Goal: Task Accomplishment & Management: Use online tool/utility

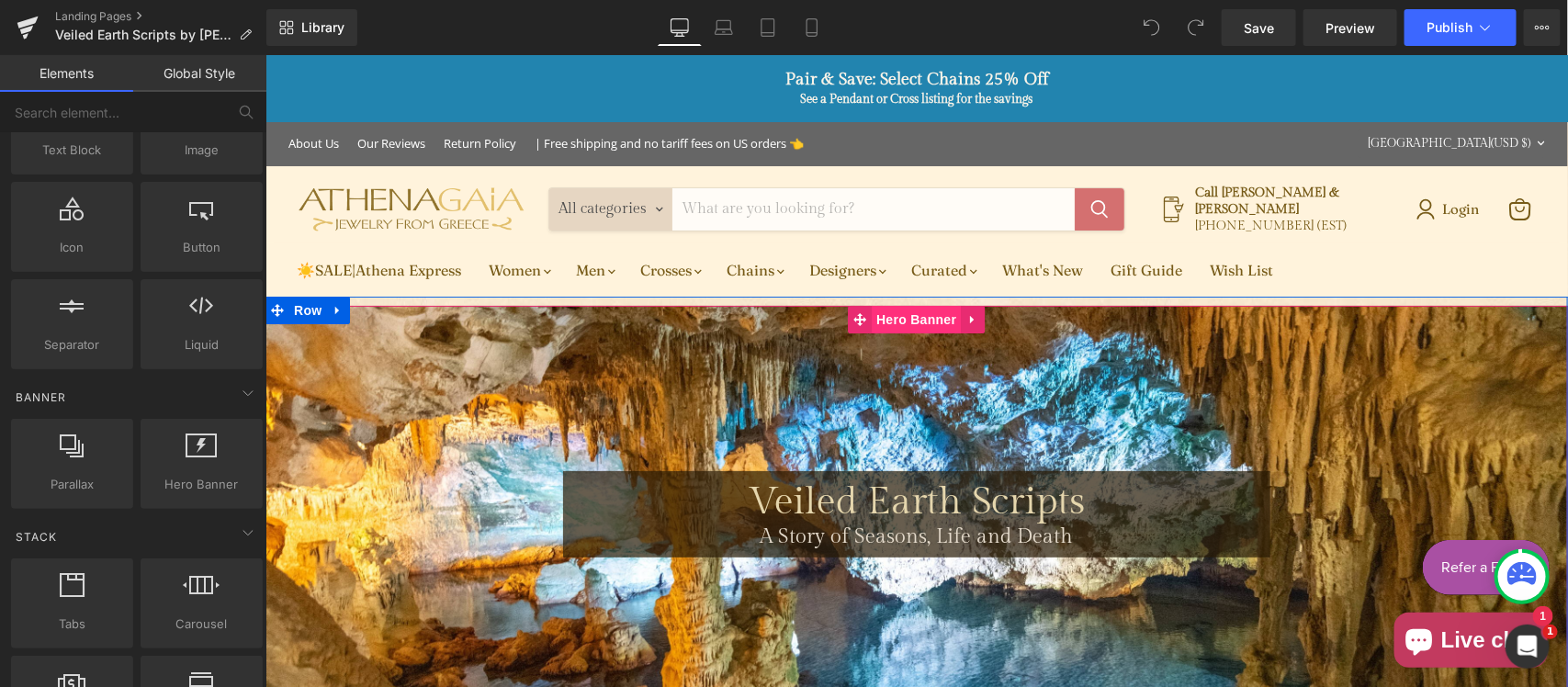
click at [900, 318] on span "Hero Banner" at bounding box center [915, 319] width 90 height 28
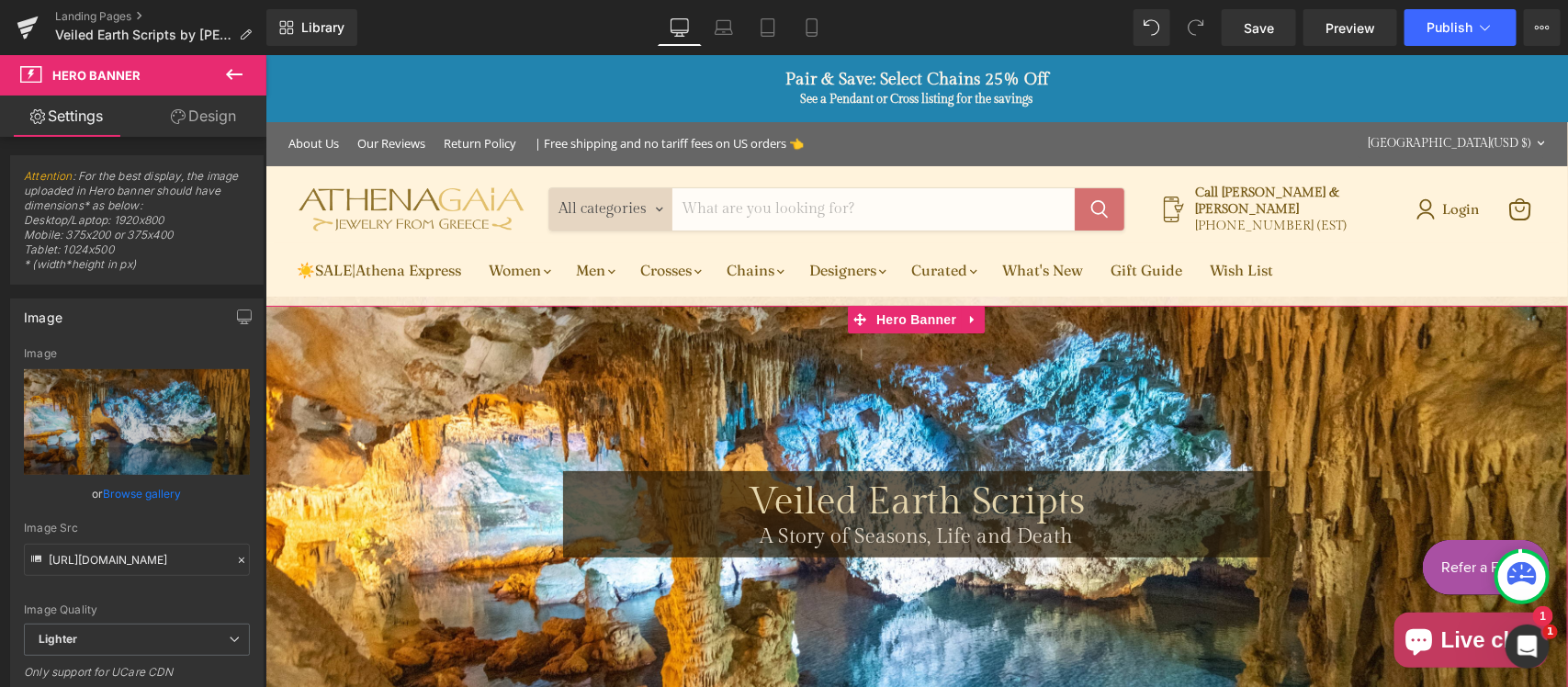
click at [203, 119] on link "Design" at bounding box center [203, 116] width 133 height 41
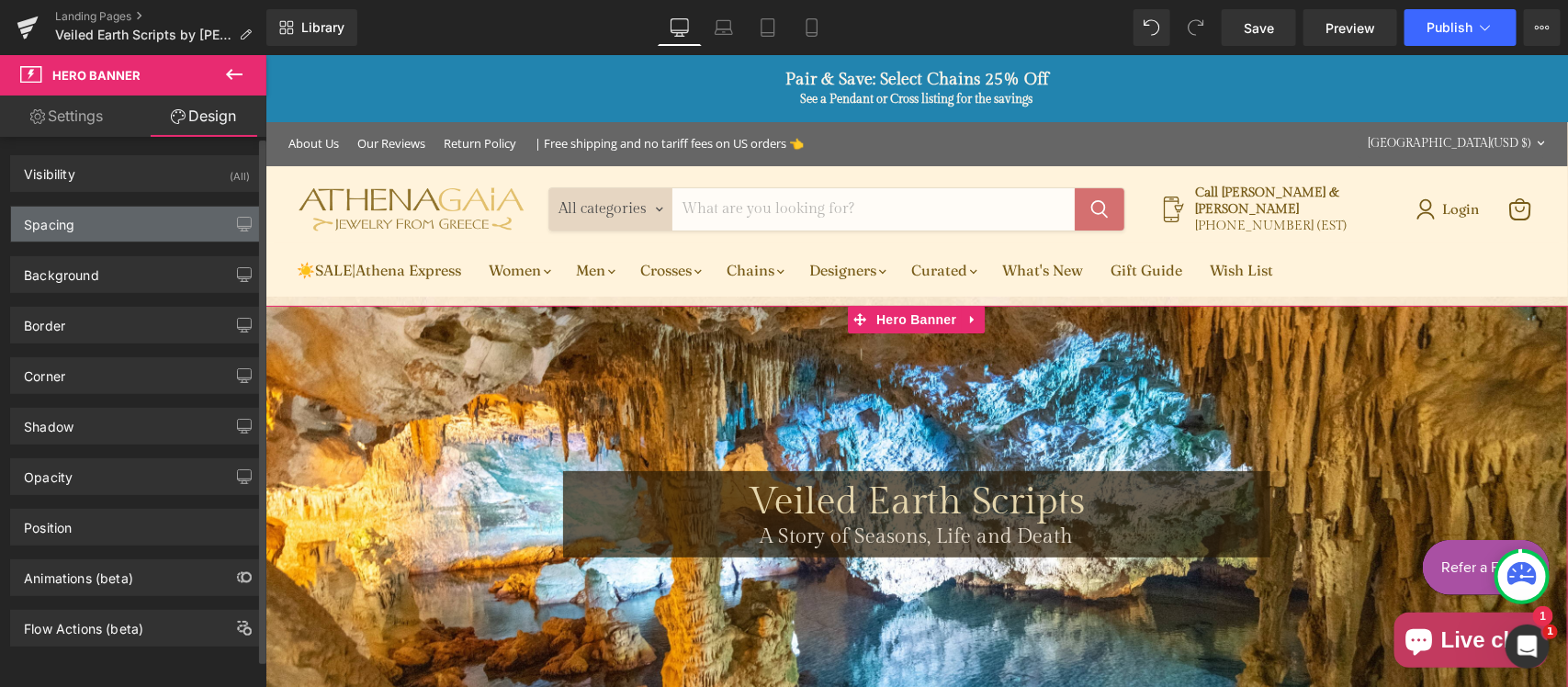
click at [133, 225] on div "Spacing" at bounding box center [137, 224] width 252 height 34
type input "0"
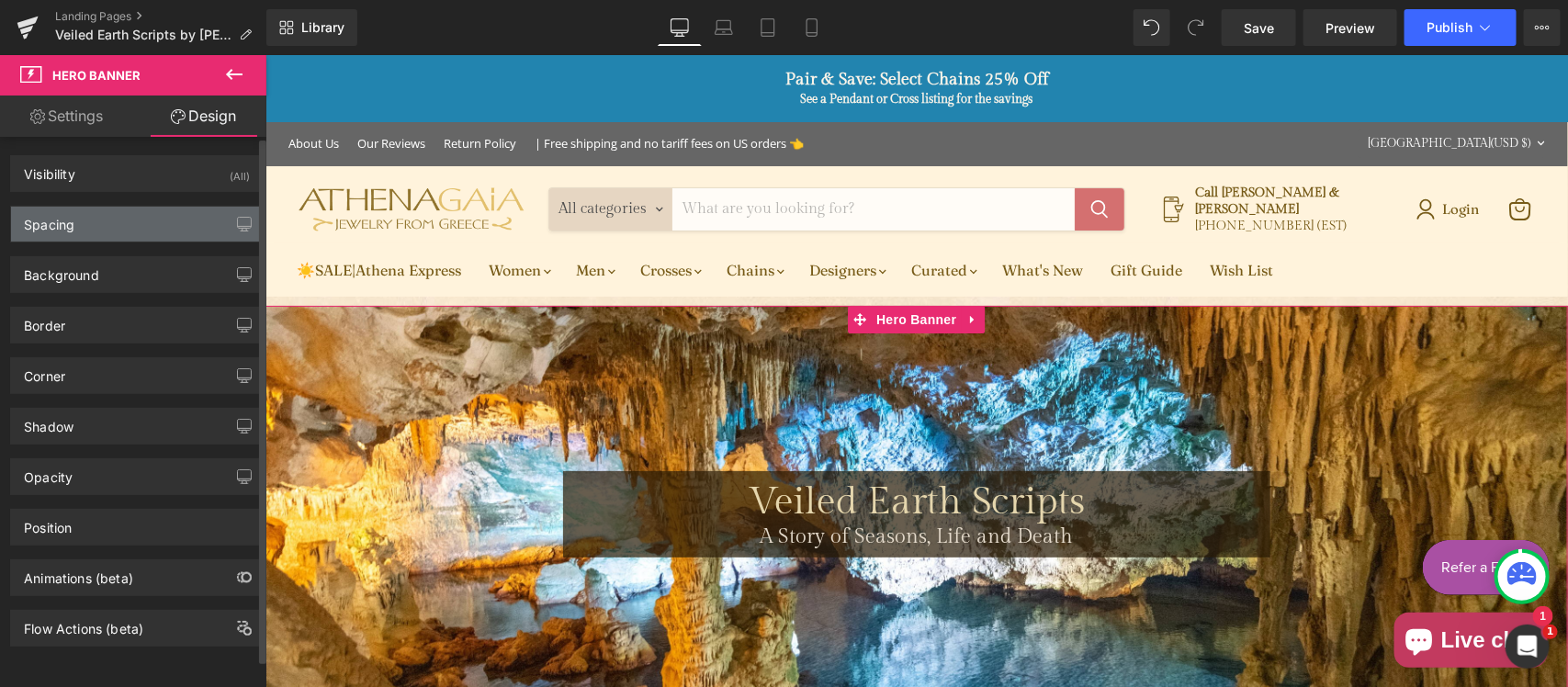
type input "150"
type input "0"
type input "150"
type input "0"
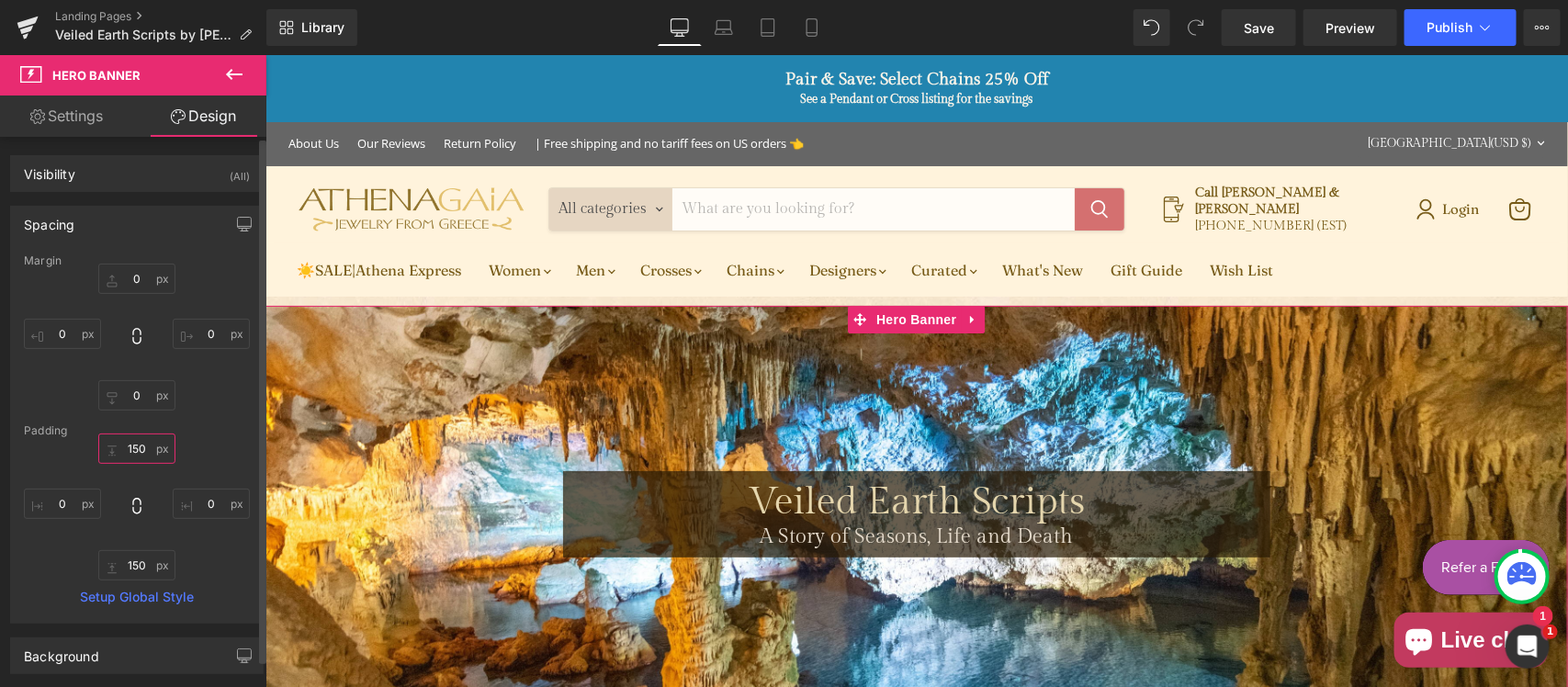
click at [146, 447] on input "150" at bounding box center [136, 448] width 77 height 30
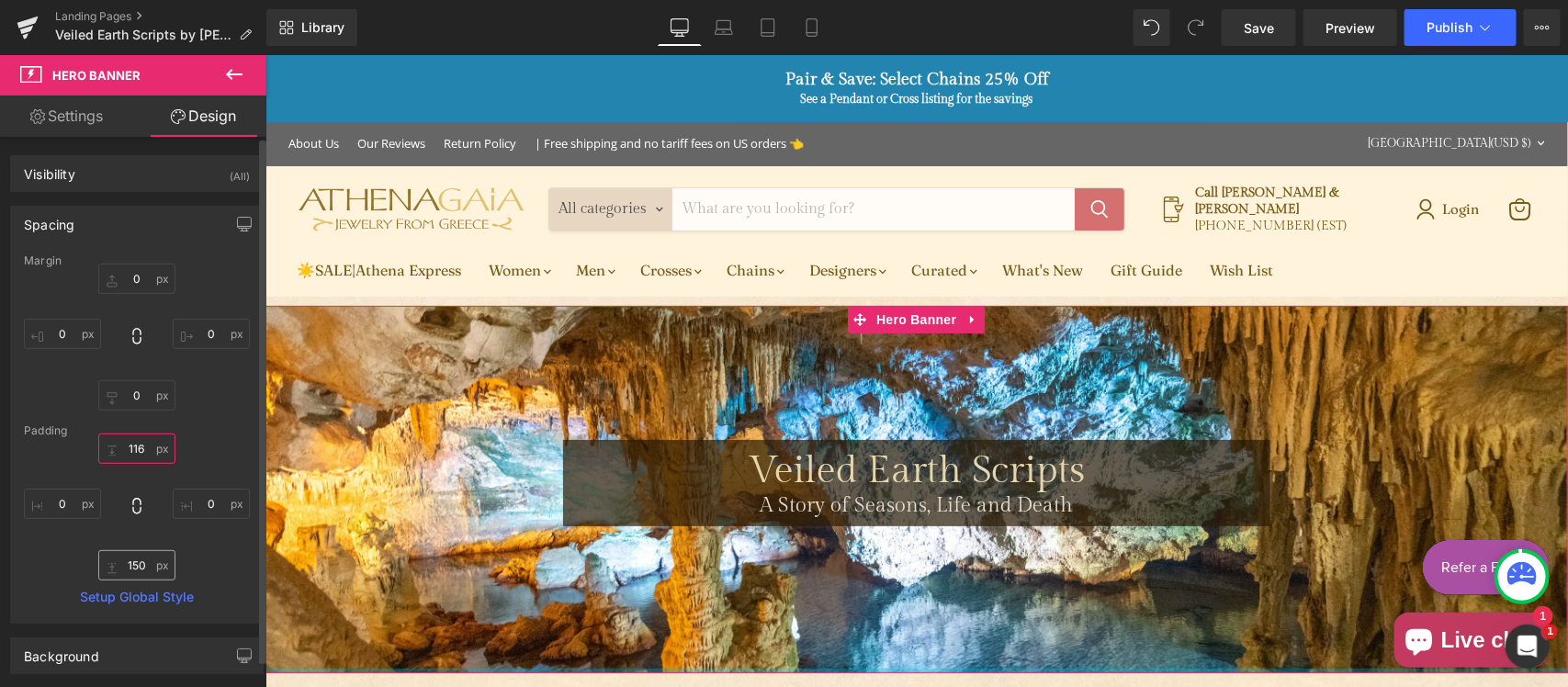
type input "116"
click at [150, 574] on input "150" at bounding box center [136, 565] width 77 height 30
type input "116"
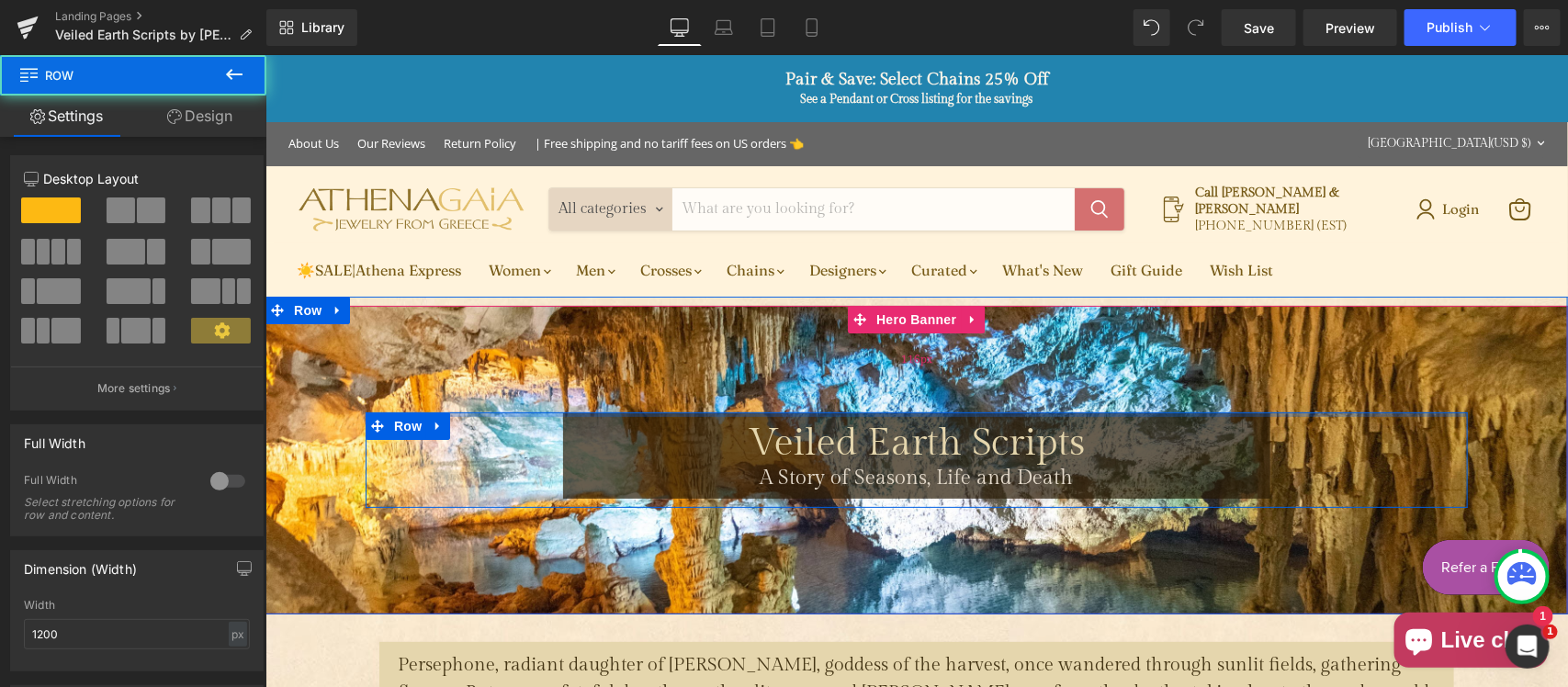
drag, startPoint x: 705, startPoint y: 421, endPoint x: 709, endPoint y: 378, distance: 43.2
click at [709, 378] on div "Veiled Earth Scripts Heading A Story of Seasons, Life and Death Text Block Row …" at bounding box center [916, 459] width 1302 height 309
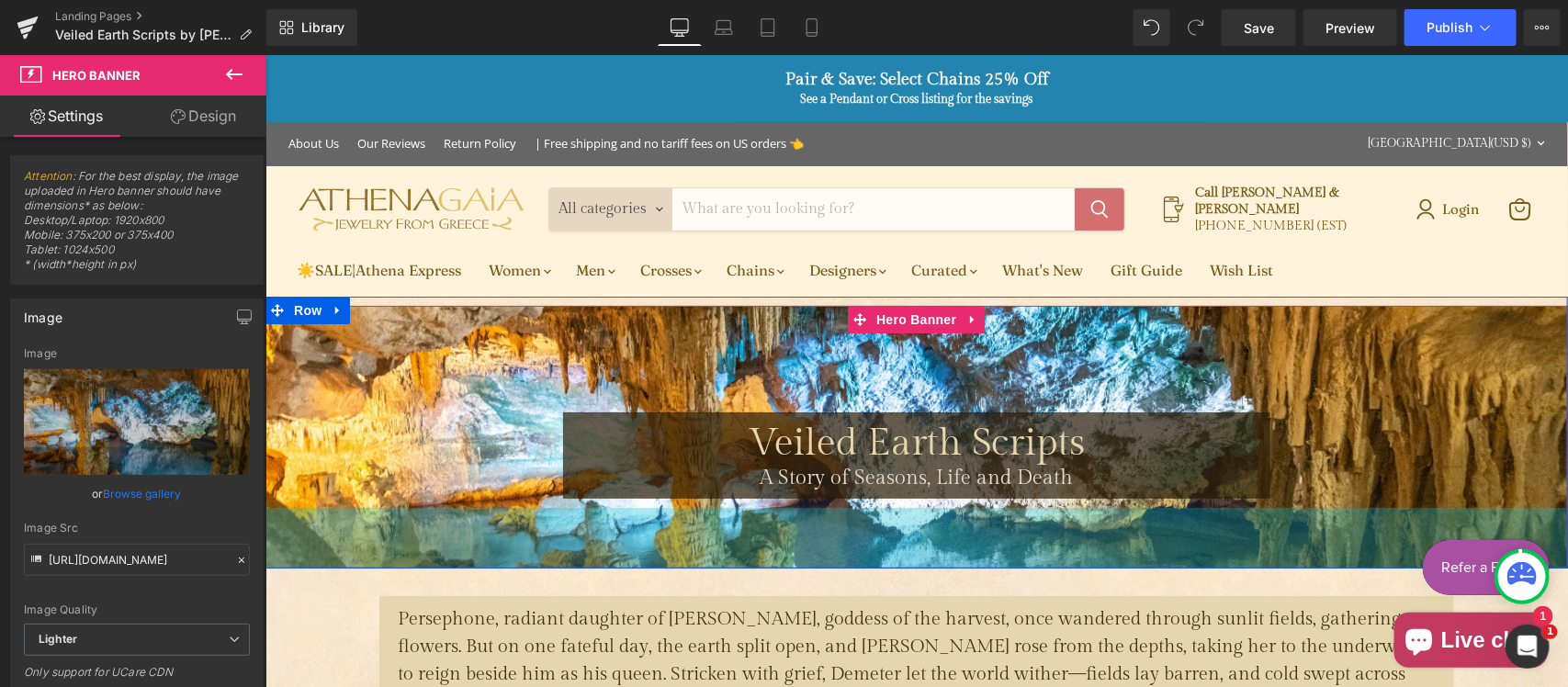
drag, startPoint x: 716, startPoint y: 511, endPoint x: 718, endPoint y: 465, distance: 46.0
click at [718, 465] on div "Veiled Earth Scripts Heading A Story of Seasons, Life and Death Text Block Row …" at bounding box center [916, 436] width 1302 height 263
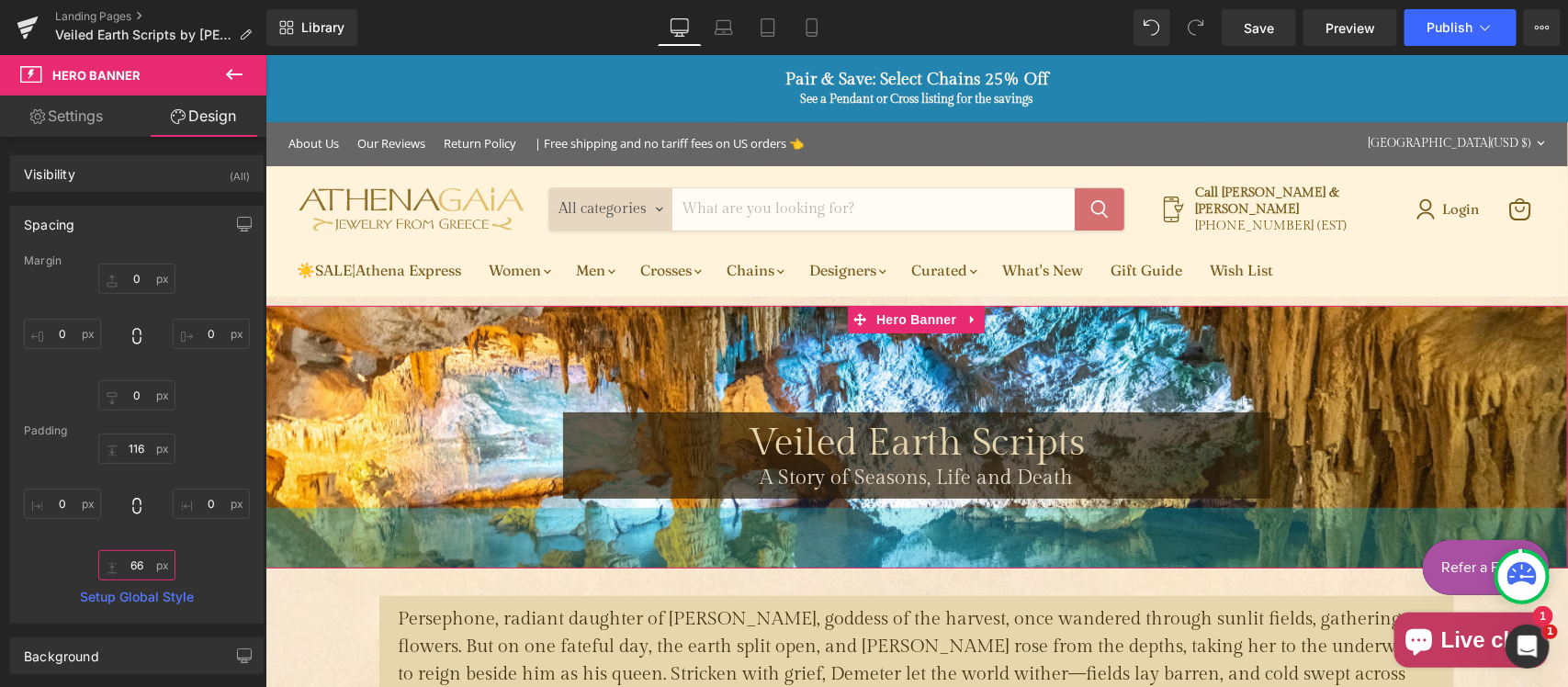
click at [130, 566] on input "66" at bounding box center [136, 565] width 77 height 30
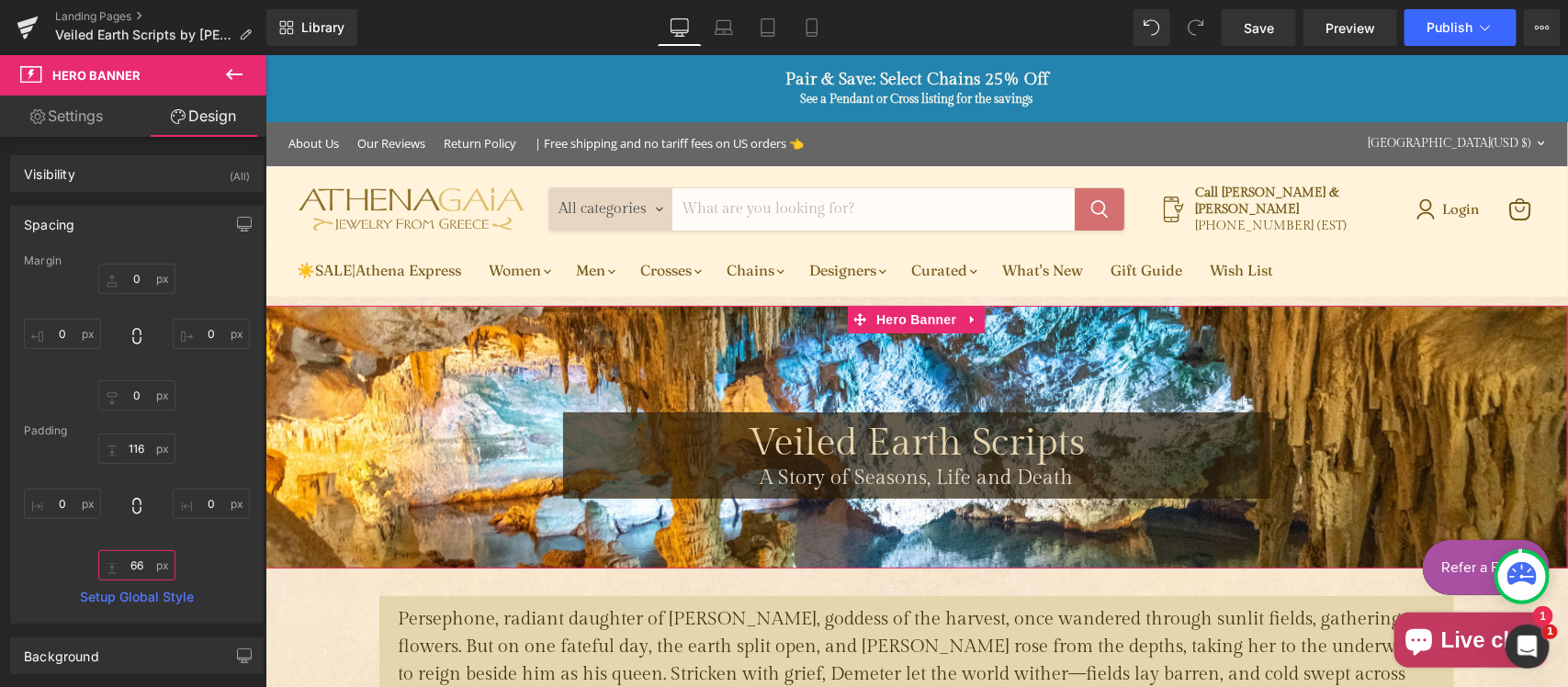
click at [130, 566] on input "66" at bounding box center [136, 565] width 77 height 30
click at [146, 570] on input "66" at bounding box center [136, 565] width 77 height 30
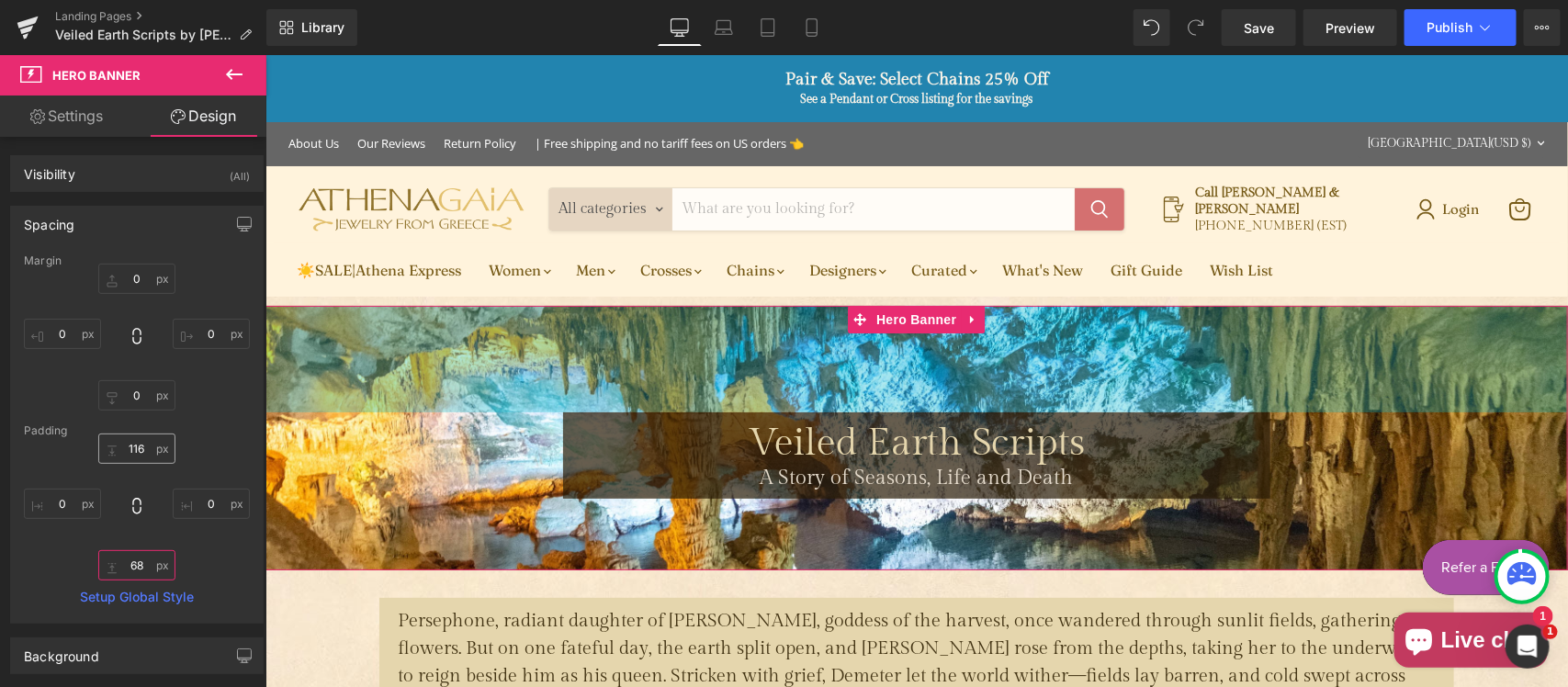
type input "68"
drag, startPoint x: 140, startPoint y: 461, endPoint x: 145, endPoint y: 451, distance: 11.2
click at [140, 460] on input "116" at bounding box center [136, 448] width 77 height 30
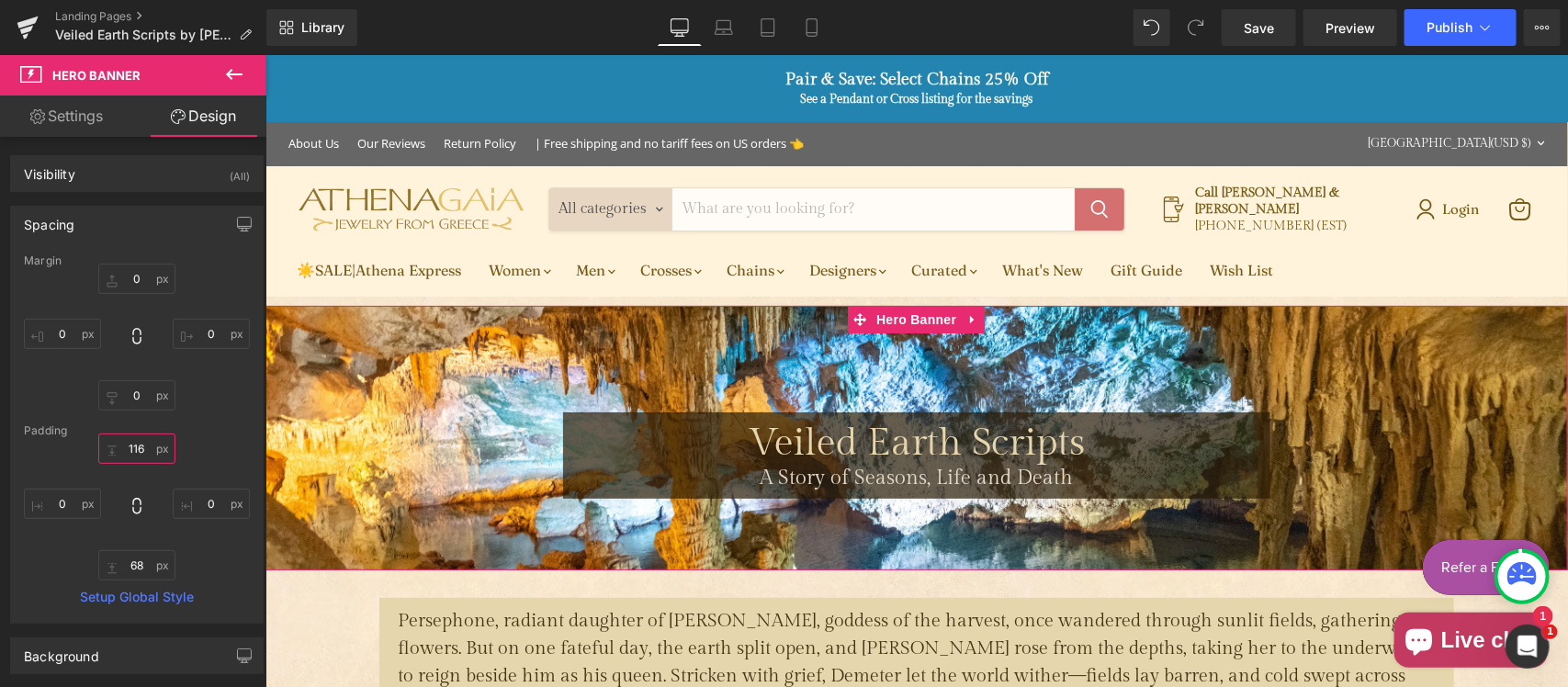
click at [146, 447] on input "116" at bounding box center [136, 448] width 77 height 30
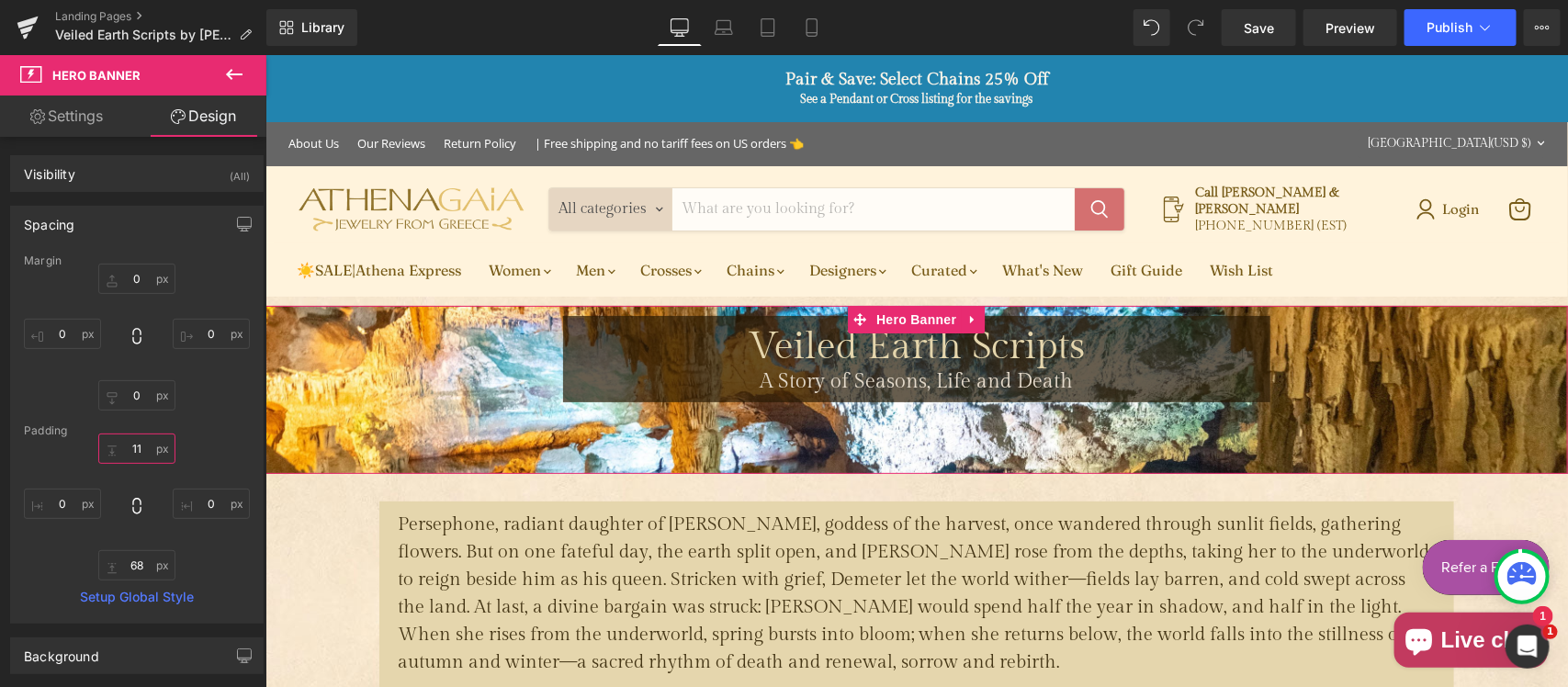
type input "115"
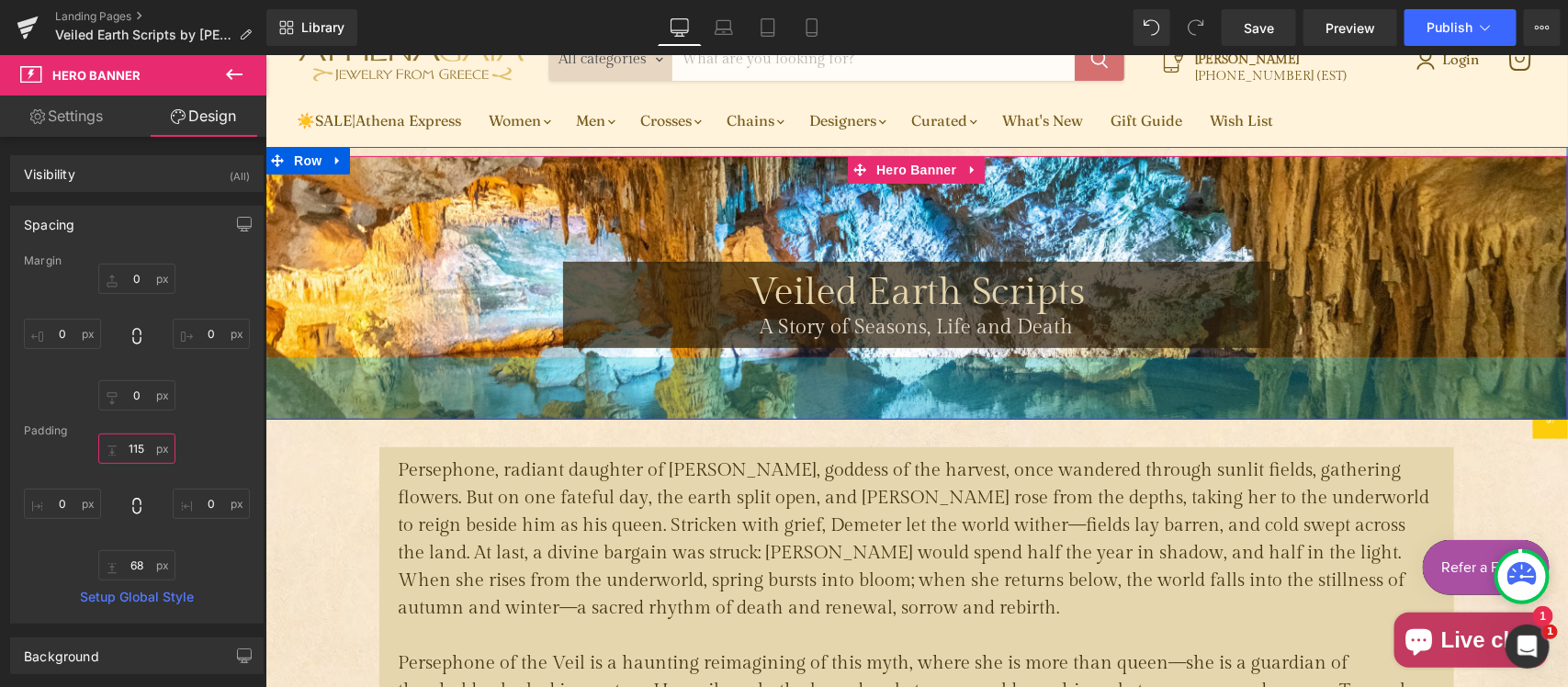
scroll to position [191, 0]
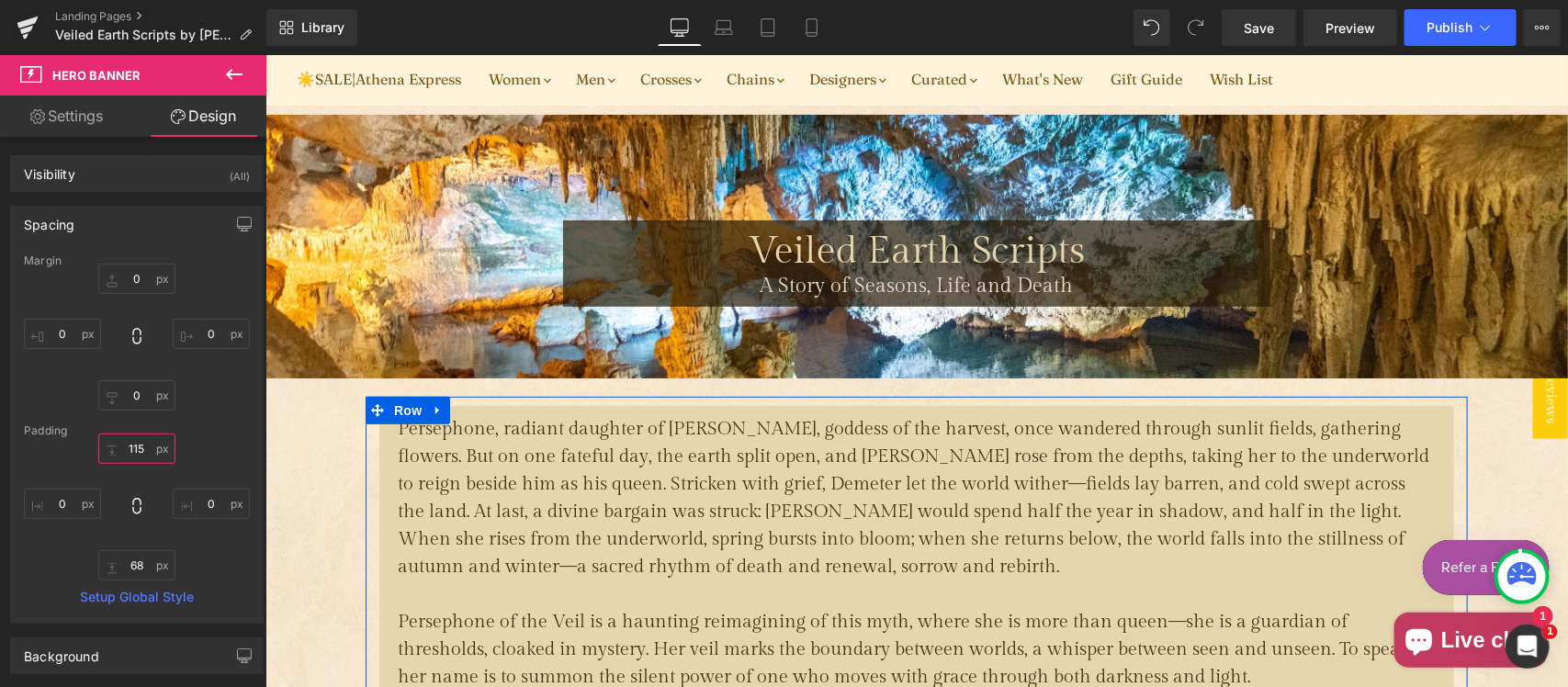
drag, startPoint x: 393, startPoint y: 405, endPoint x: 321, endPoint y: 305, distance: 123.2
click at [393, 405] on span "Row" at bounding box center [407, 409] width 36 height 28
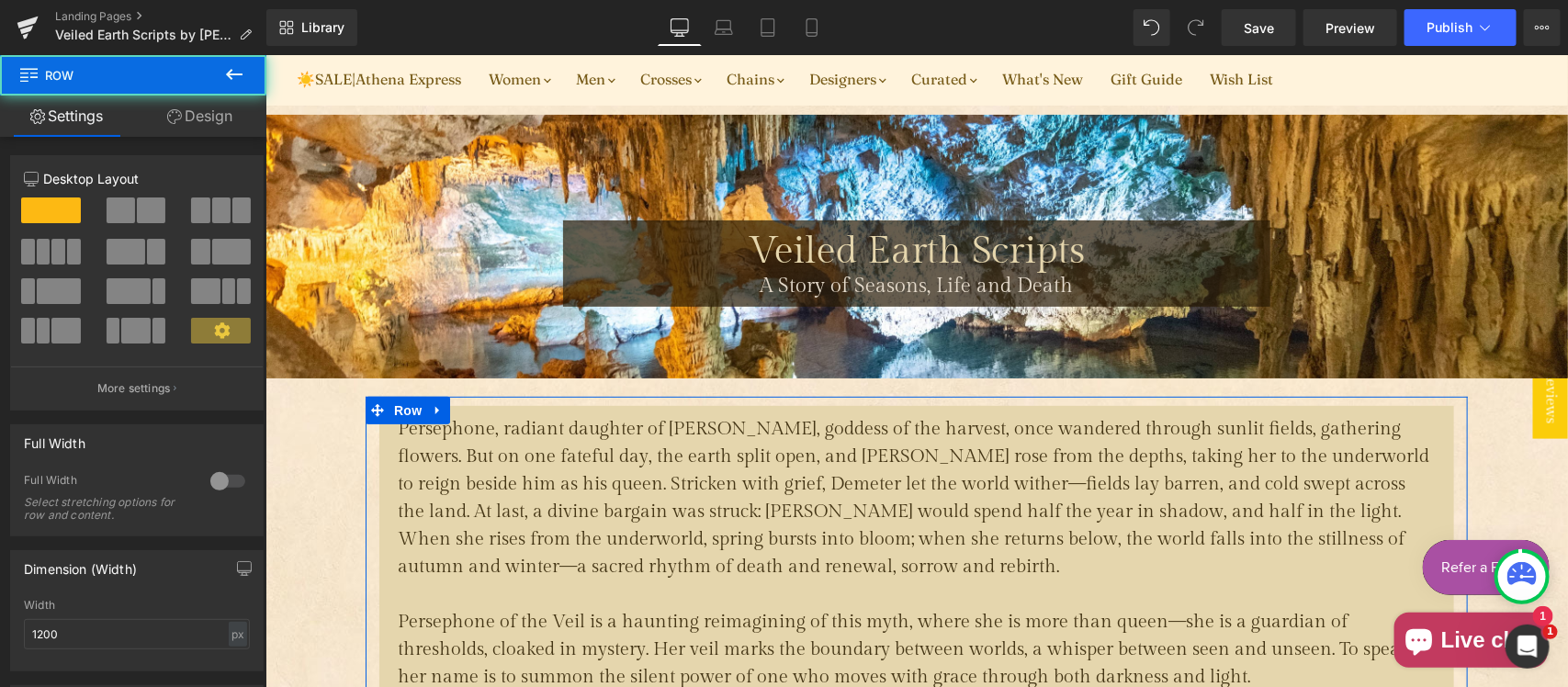
click at [201, 110] on link "Design" at bounding box center [200, 116] width 133 height 41
click at [0, 0] on div "Spacing" at bounding box center [0, 0] width 0 height 0
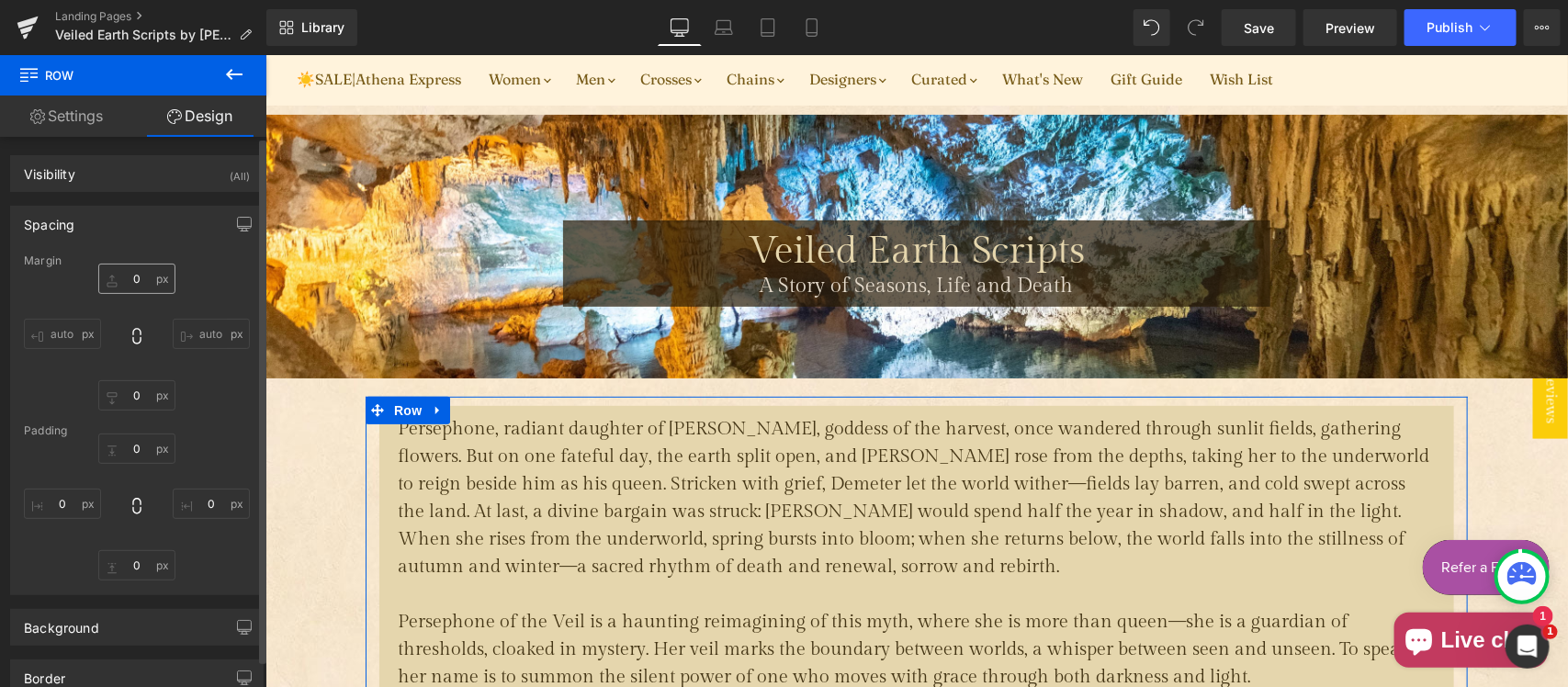
type input "20"
type input "0"
type input "10"
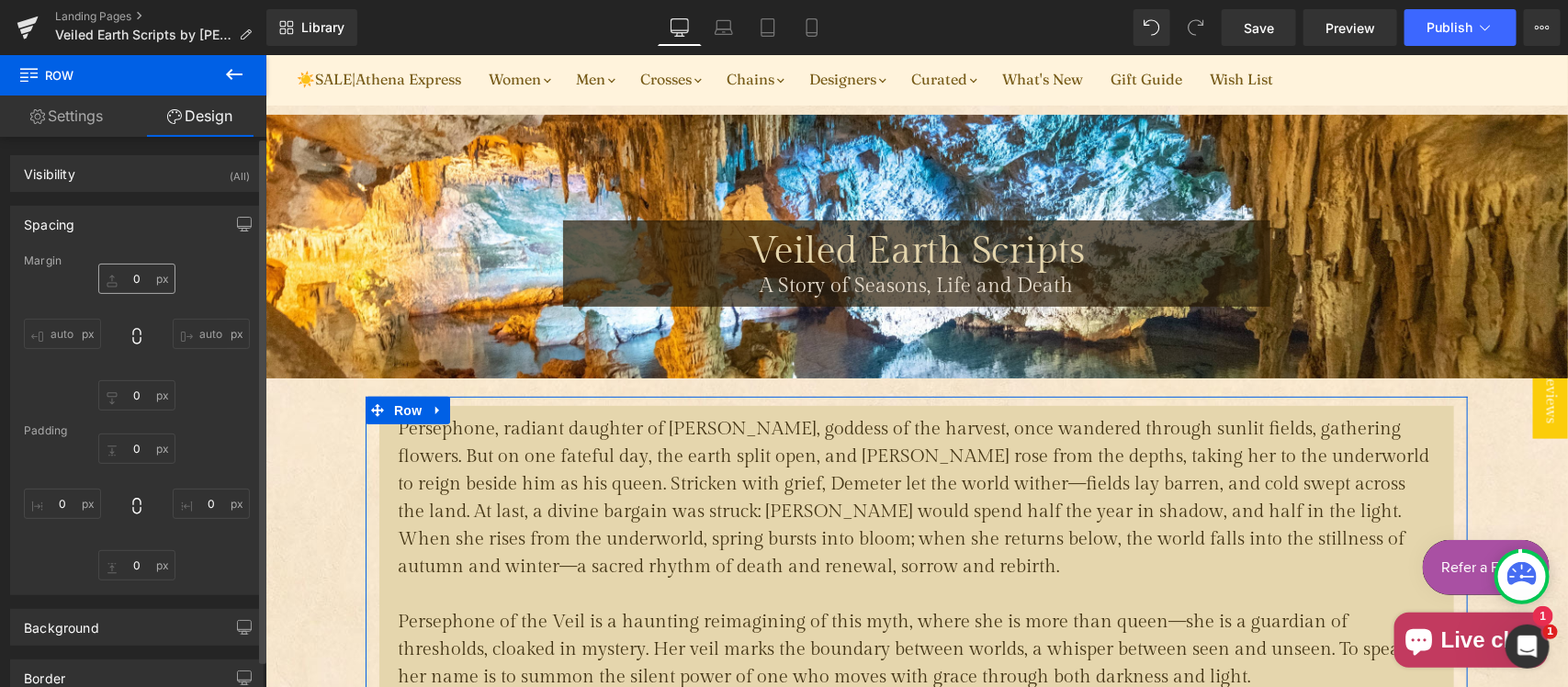
type input "0"
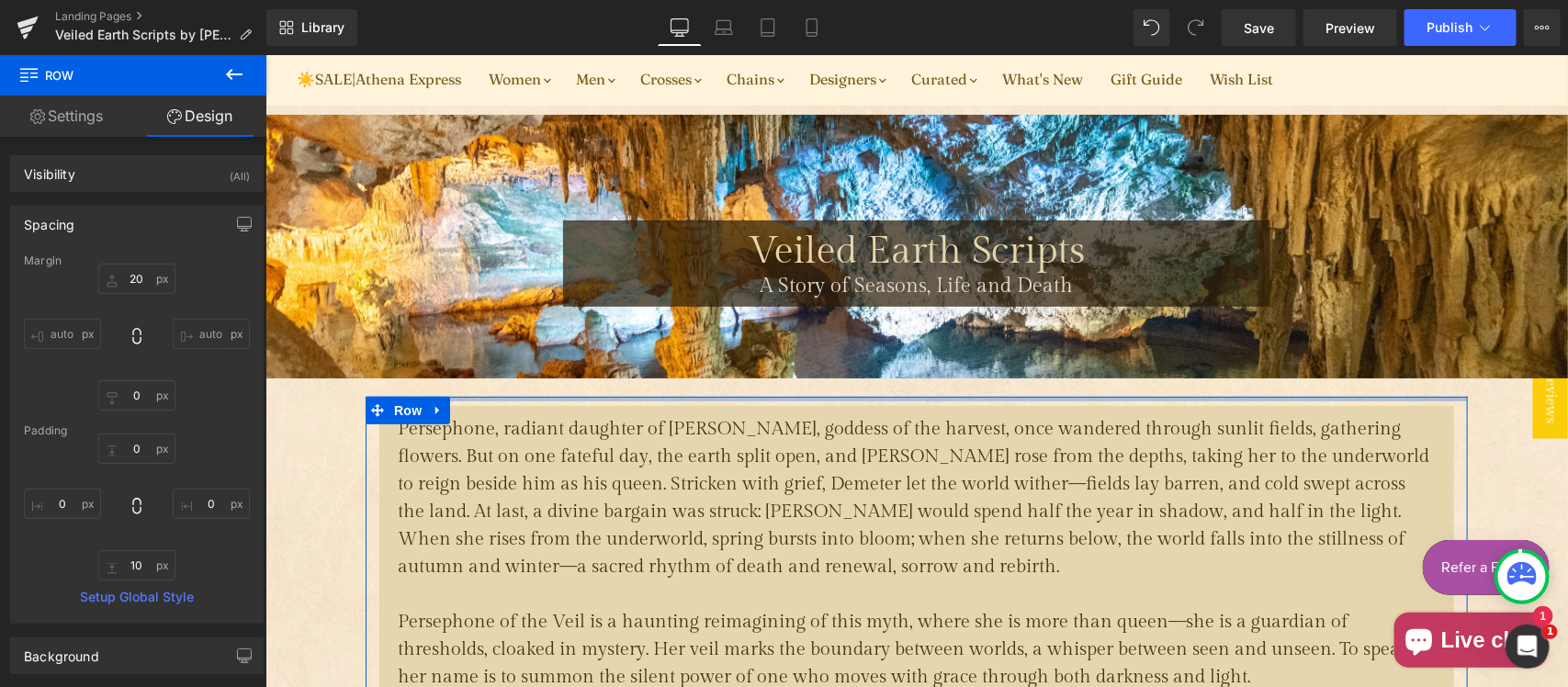
type input "0px"
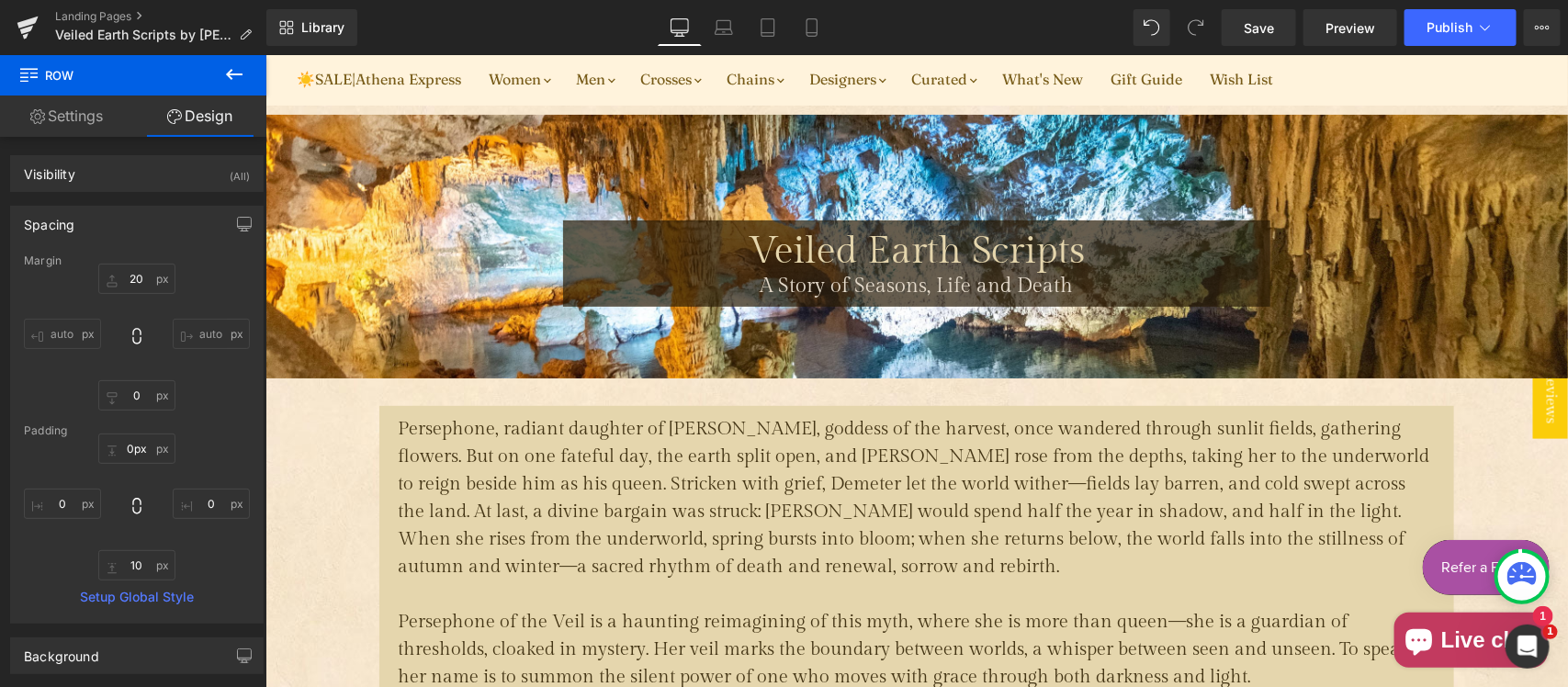
drag, startPoint x: 826, startPoint y: 393, endPoint x: 826, endPoint y: 383, distance: 10.0
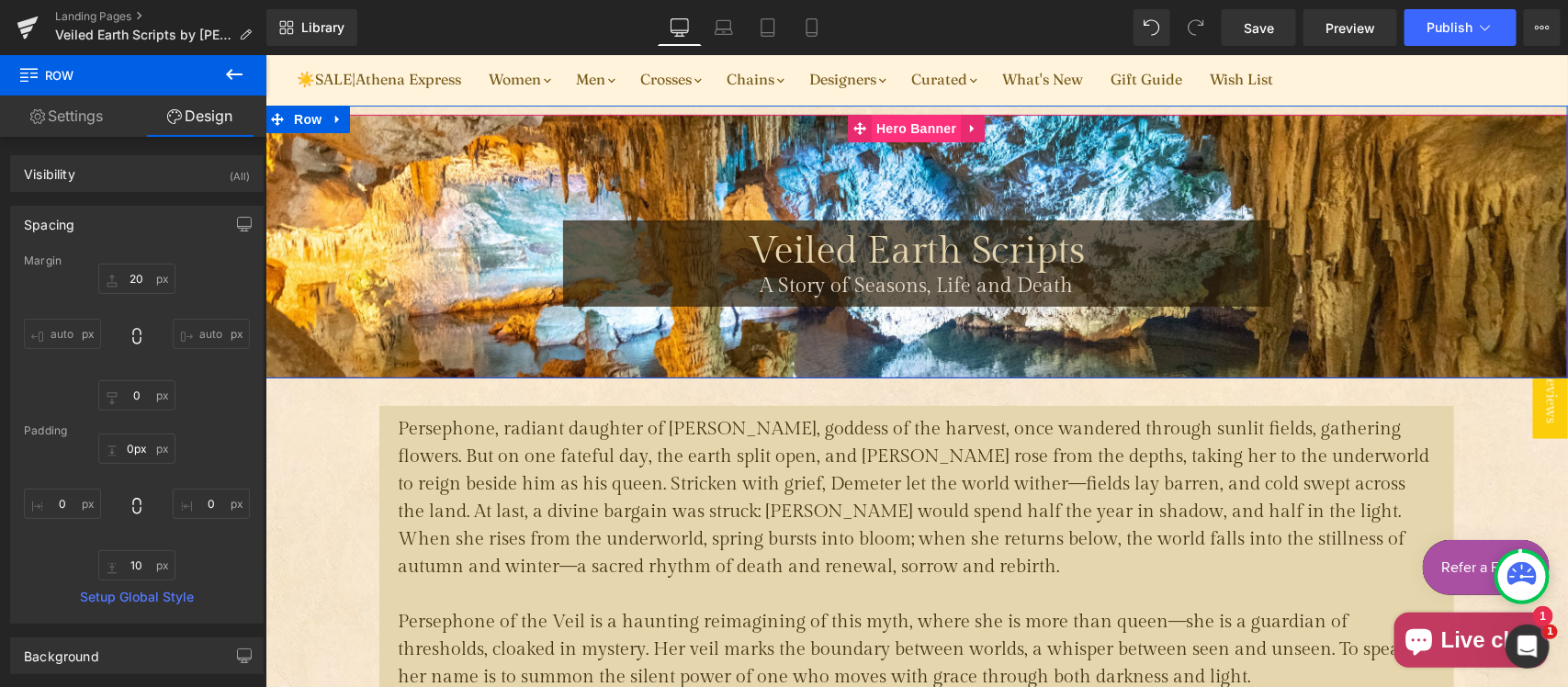
click at [895, 126] on span "Hero Banner" at bounding box center [915, 128] width 90 height 28
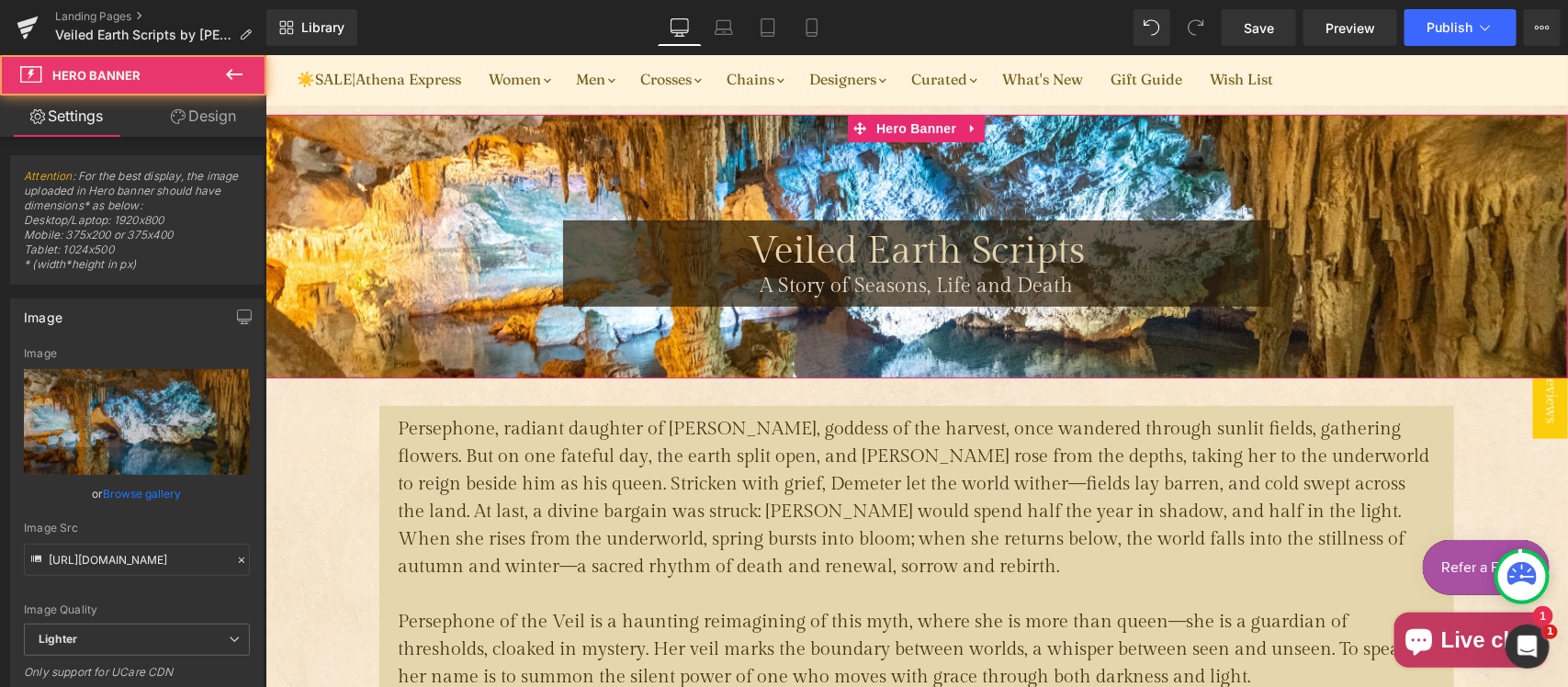
click at [199, 111] on link "Design" at bounding box center [203, 116] width 133 height 41
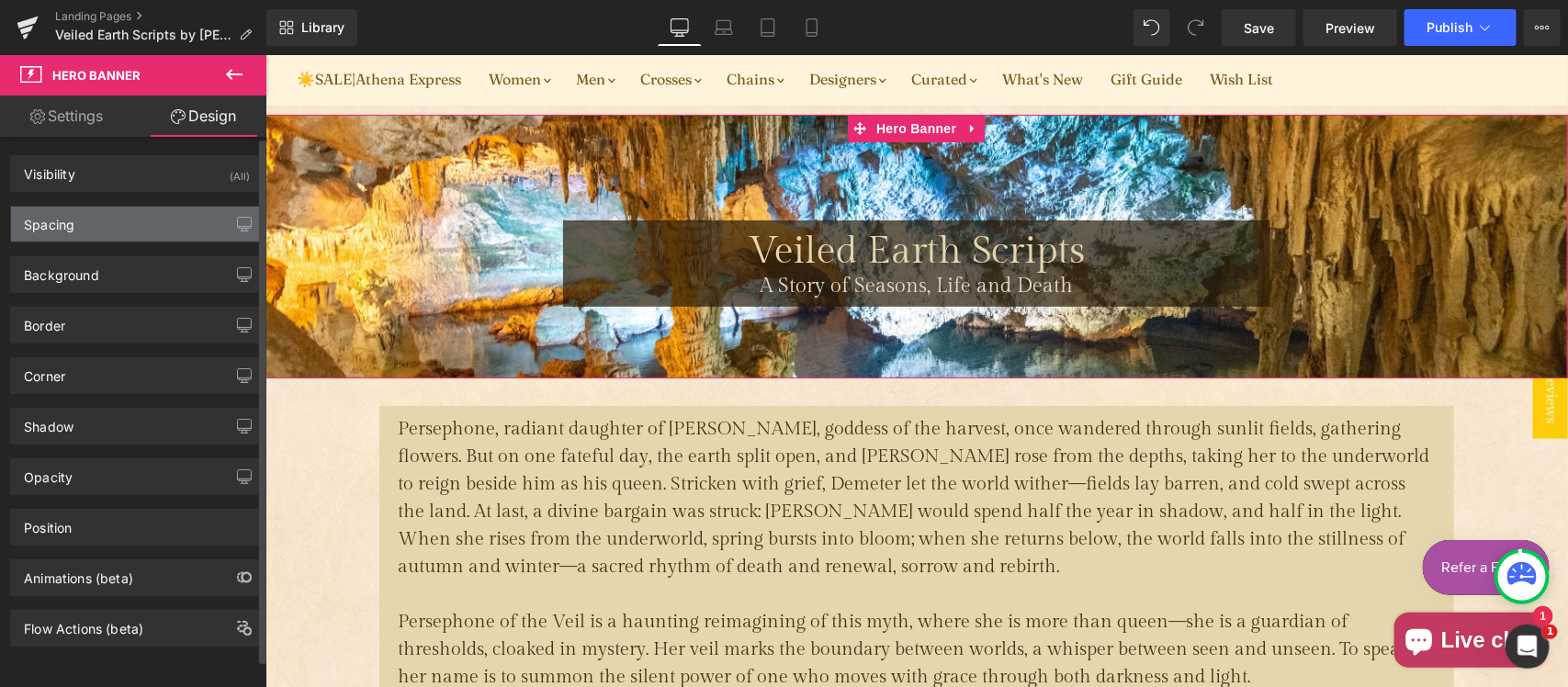
click at [121, 226] on div "Spacing" at bounding box center [137, 224] width 252 height 34
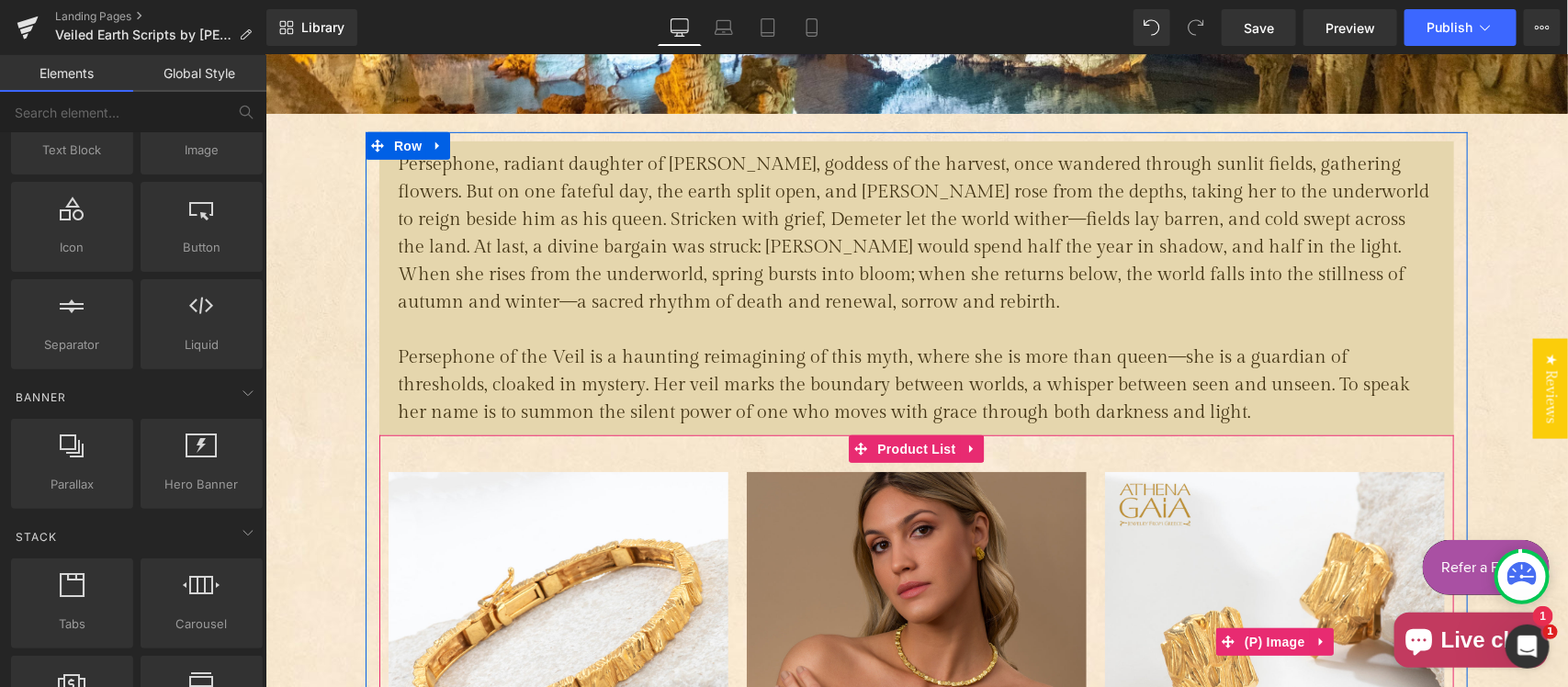
scroll to position [382, 0]
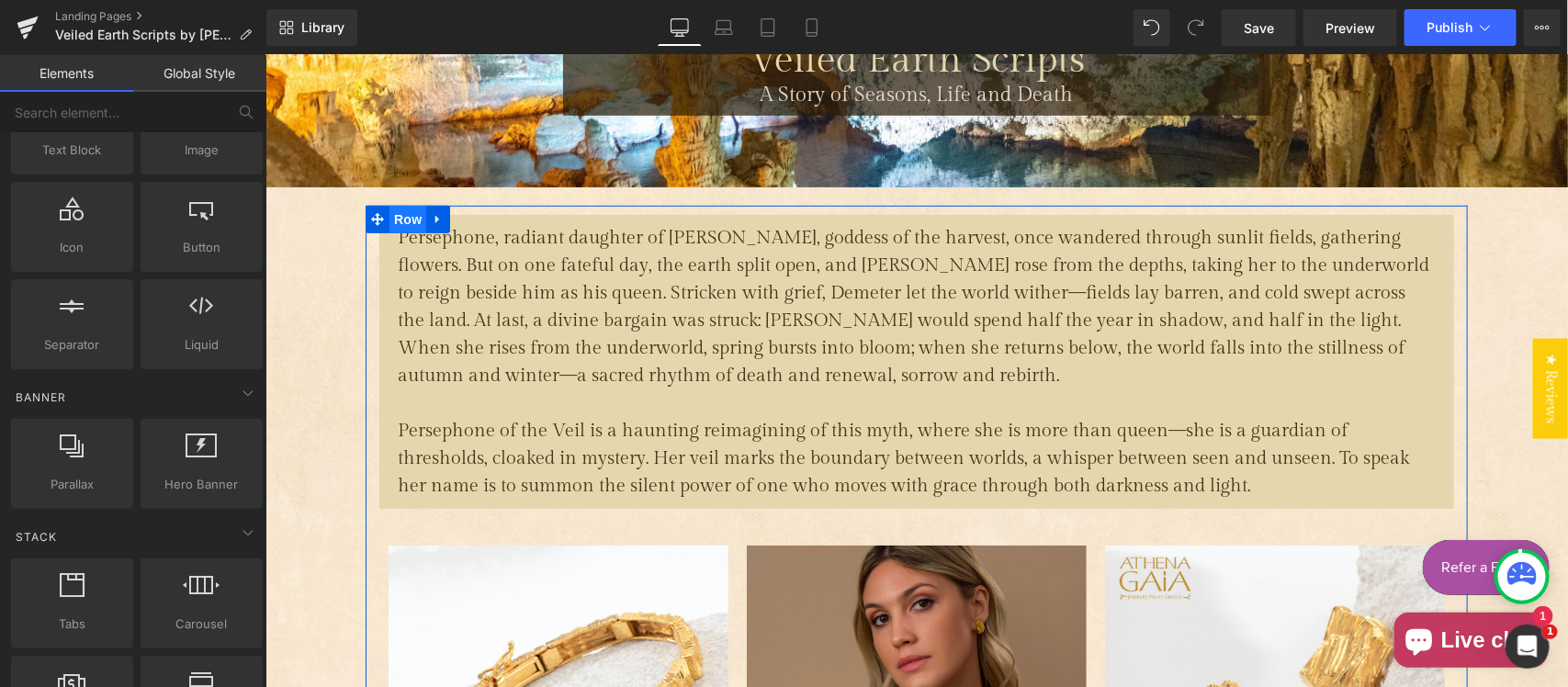
click at [397, 221] on span "Row" at bounding box center [407, 219] width 36 height 28
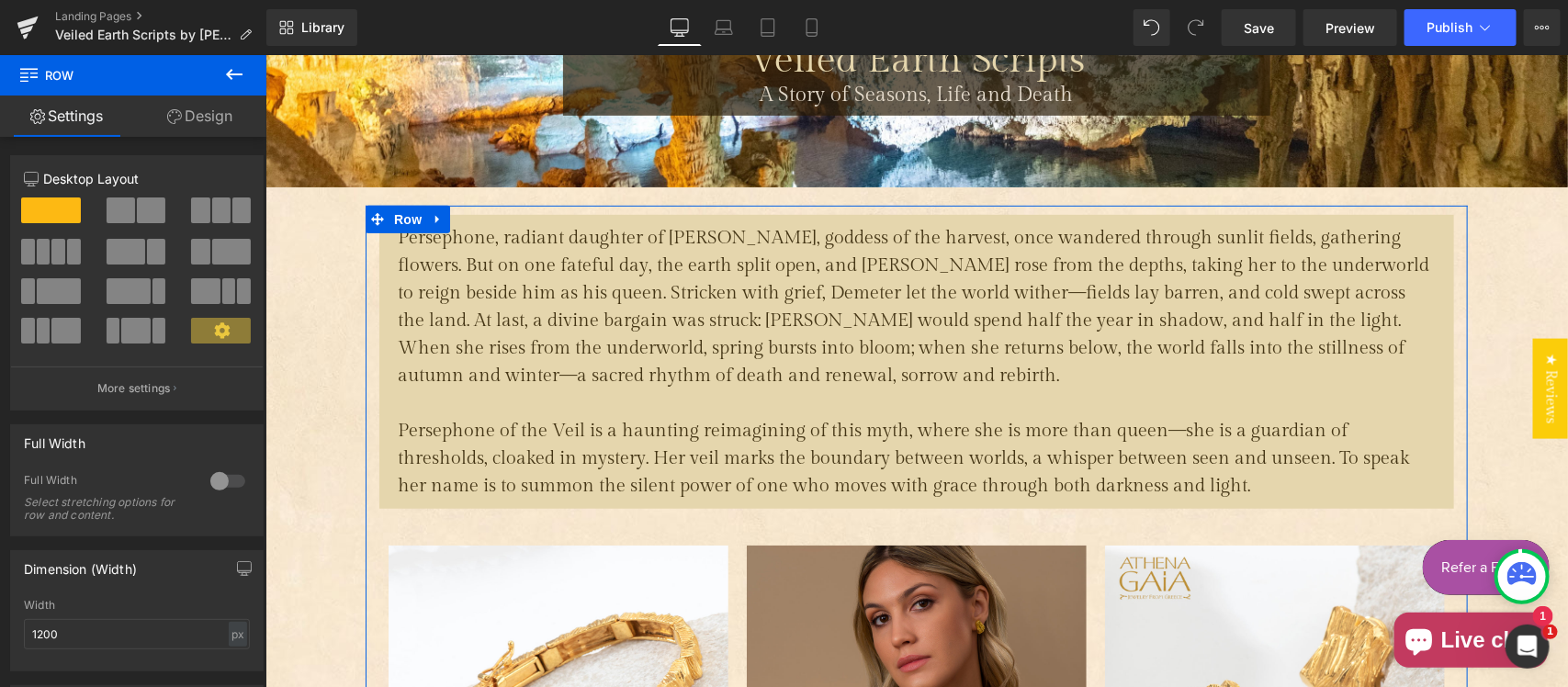
click at [193, 116] on link "Design" at bounding box center [200, 116] width 133 height 41
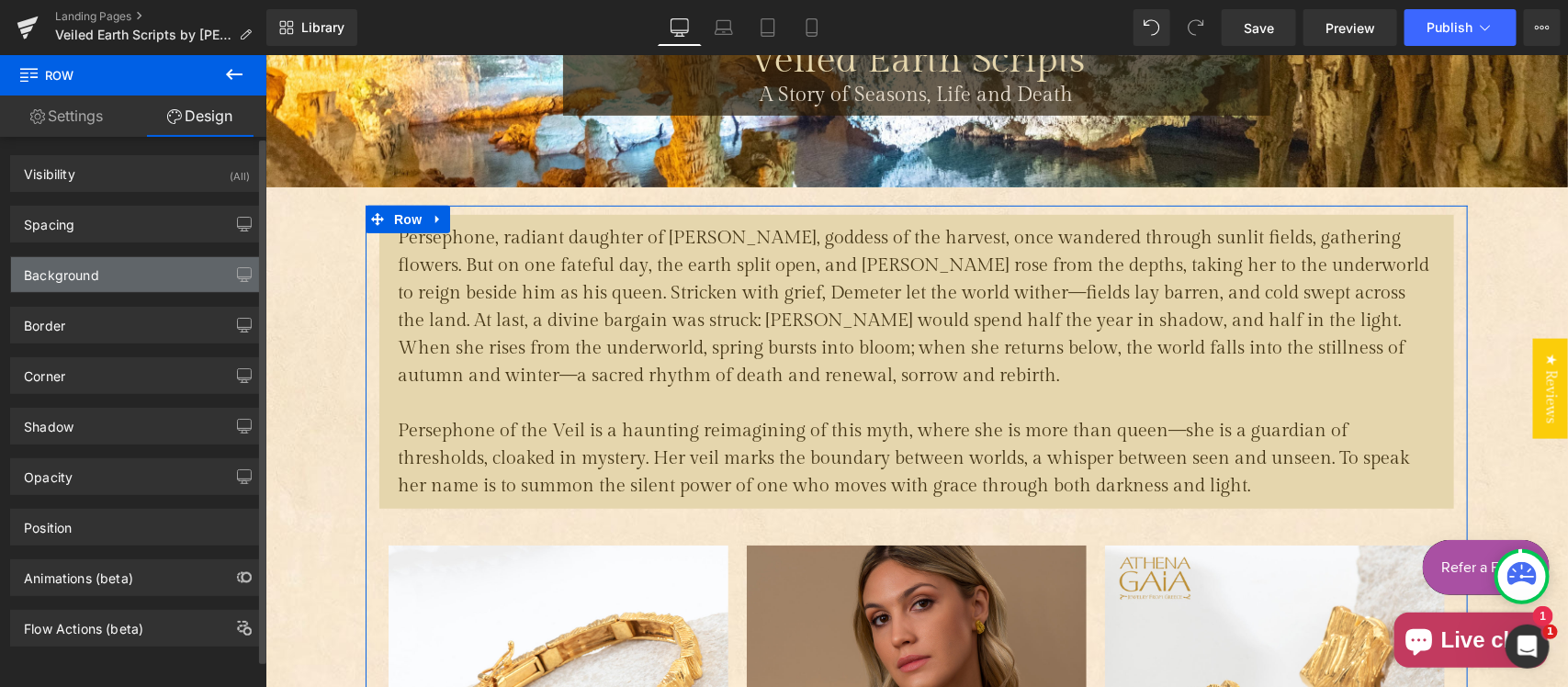
click at [107, 281] on div "Background" at bounding box center [137, 274] width 252 height 34
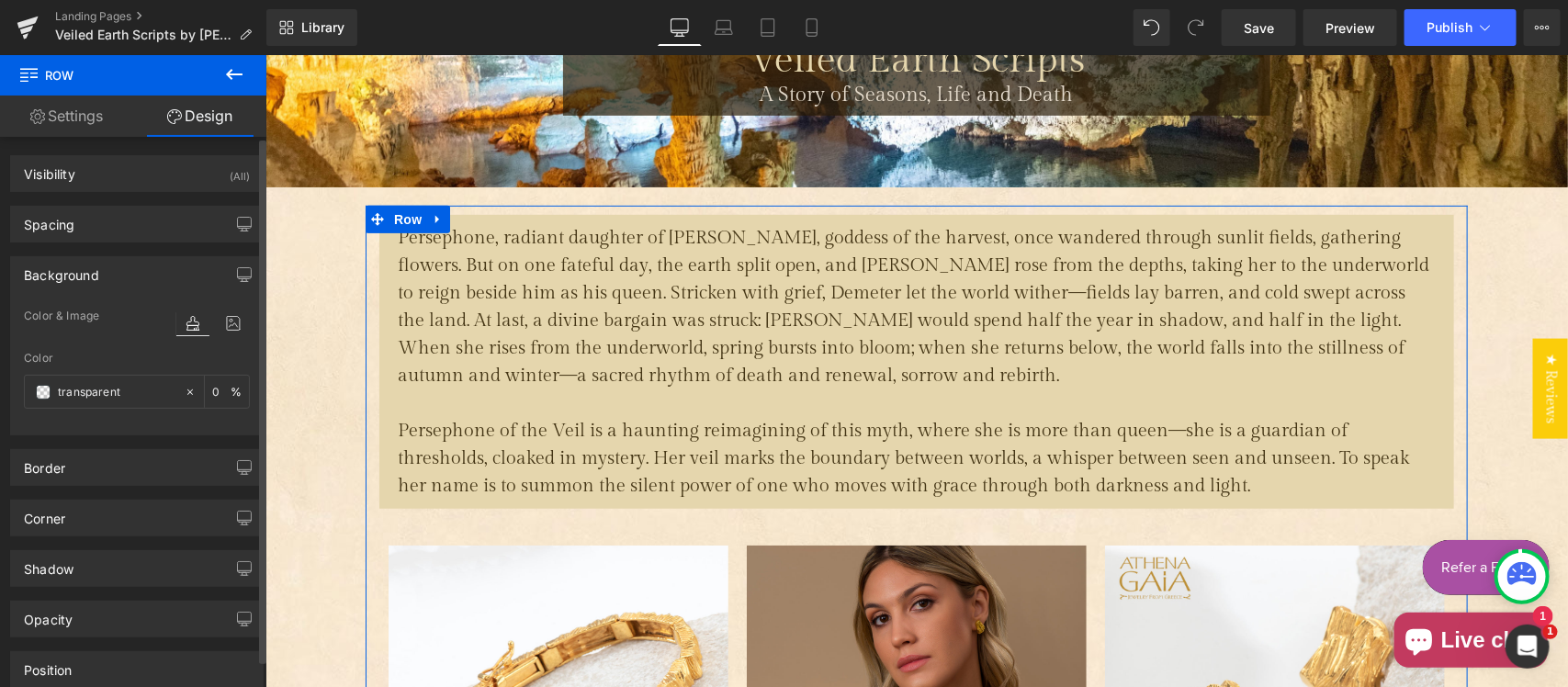
type input "transparent"
type input "0"
click at [86, 392] on input "transparent" at bounding box center [117, 392] width 118 height 21
type input "#fff"
type input "100"
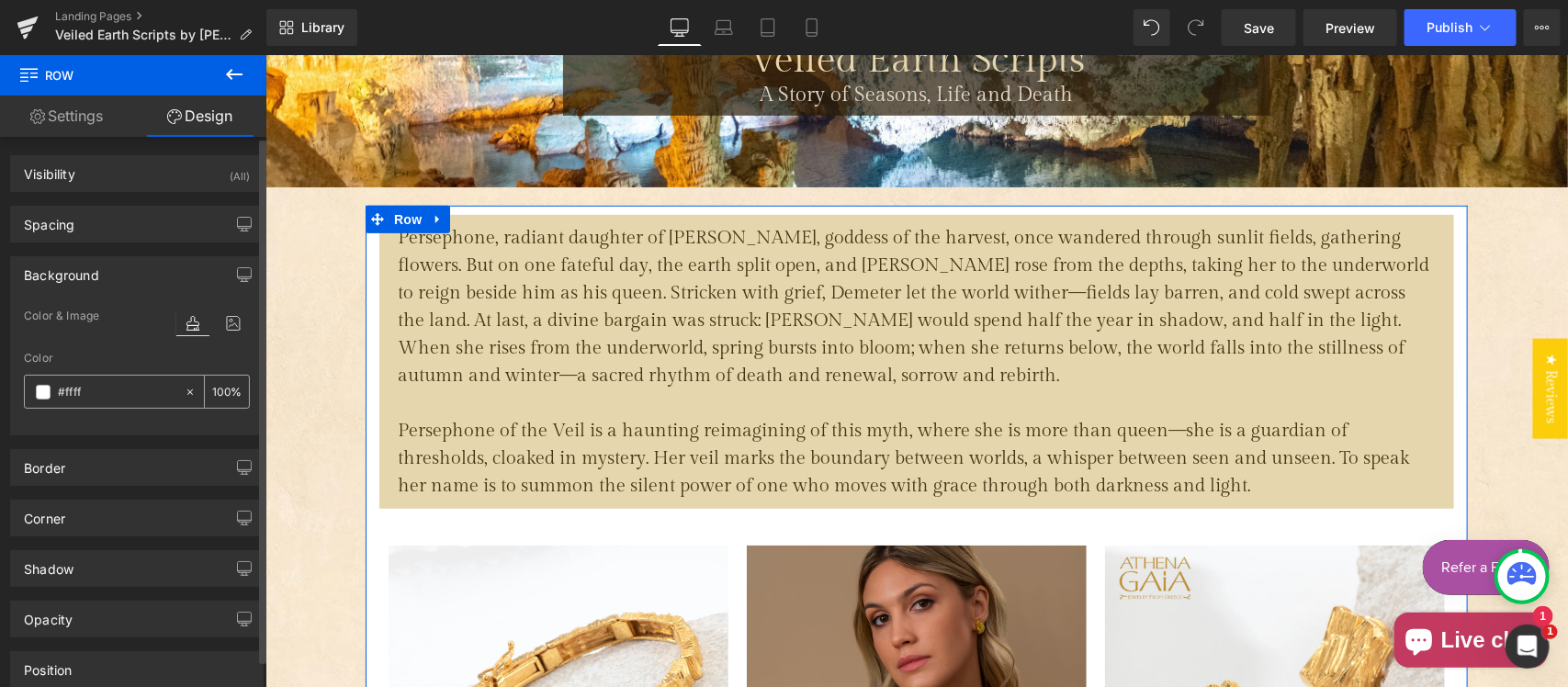
click at [227, 390] on div "100 %" at bounding box center [227, 392] width 44 height 32
type input "#ffffff"
click at [227, 390] on div "100 %" at bounding box center [227, 392] width 44 height 32
click at [218, 390] on input "100" at bounding box center [221, 392] width 19 height 21
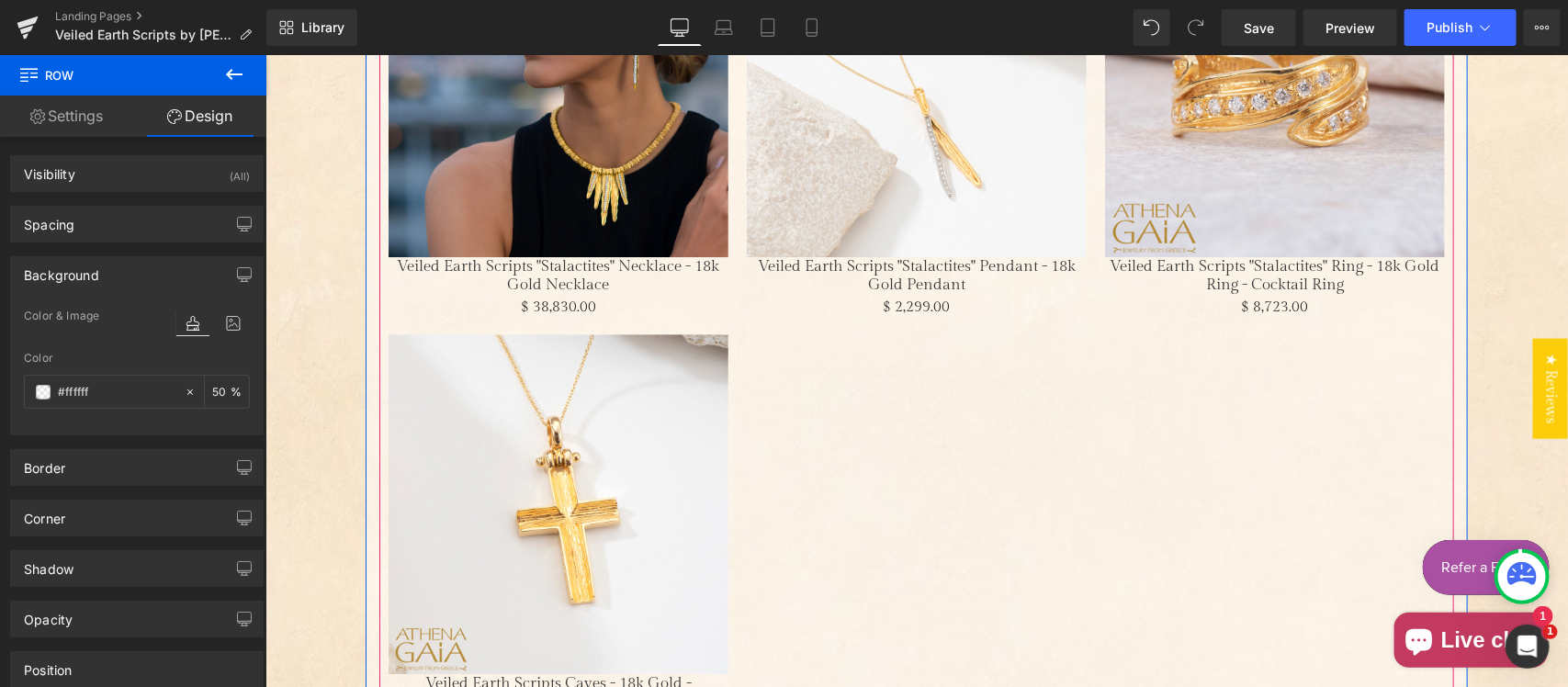
scroll to position [2295, 0]
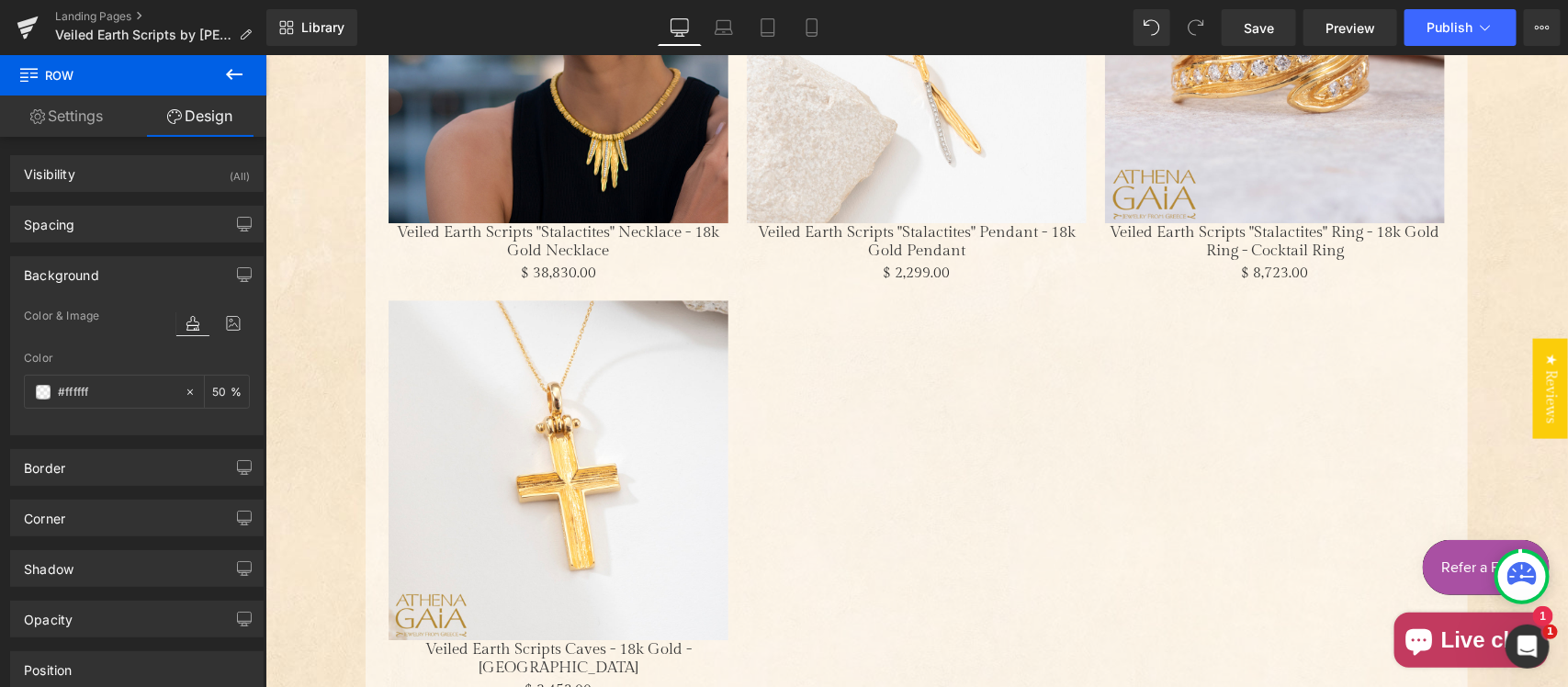
click at [712, 7] on div "Library Desktop Desktop Laptop Tablet Mobile Save Preview Publish Scheduled Vie…" at bounding box center [917, 27] width 1301 height 55
click at [718, 24] on icon at bounding box center [723, 25] width 14 height 8
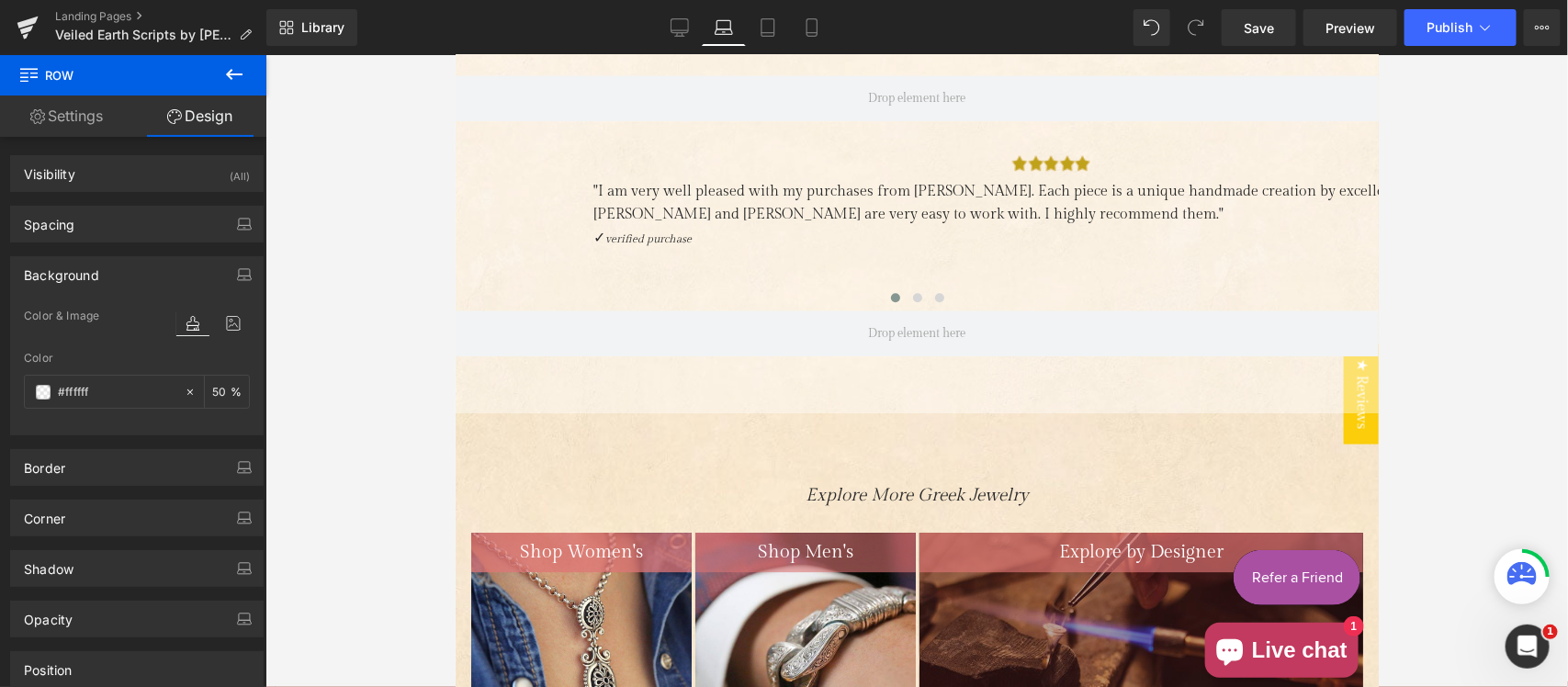
type input "50"
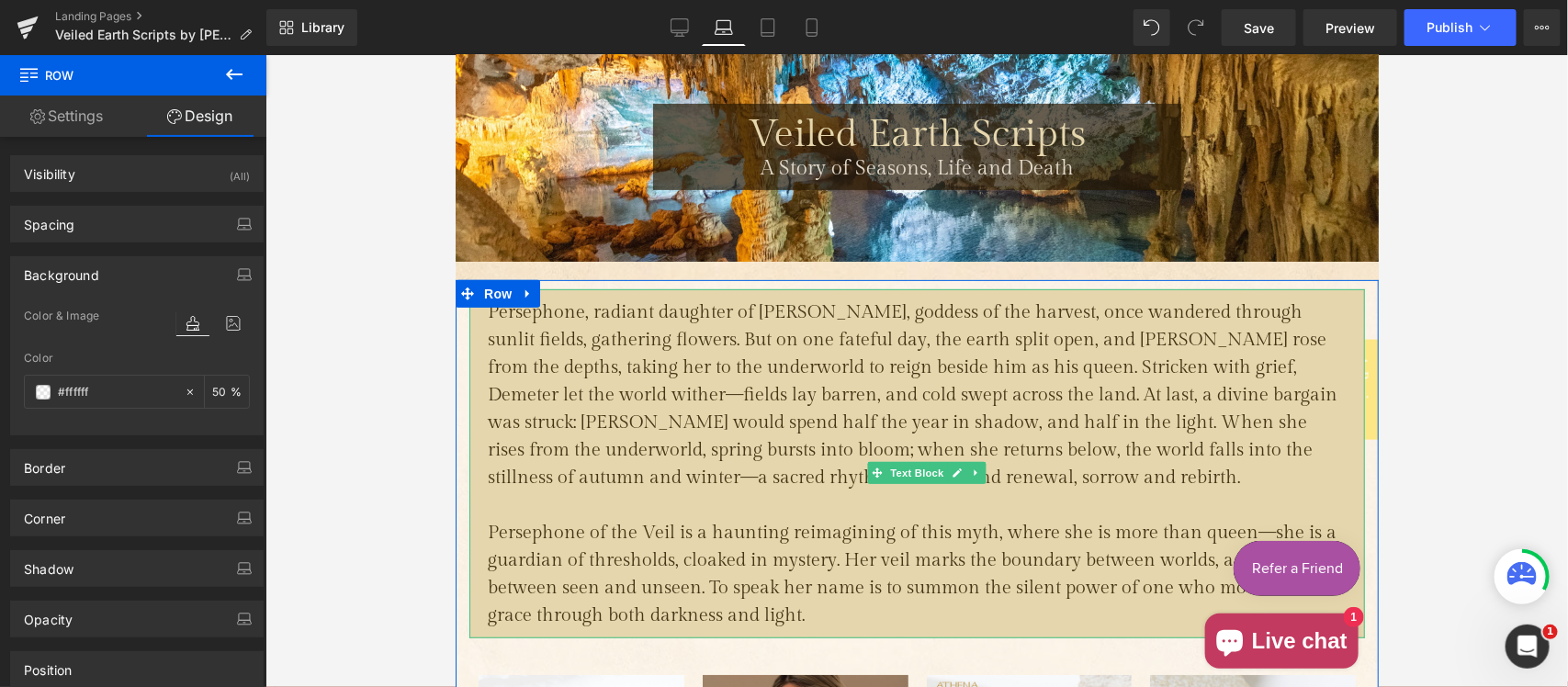
scroll to position [56, 0]
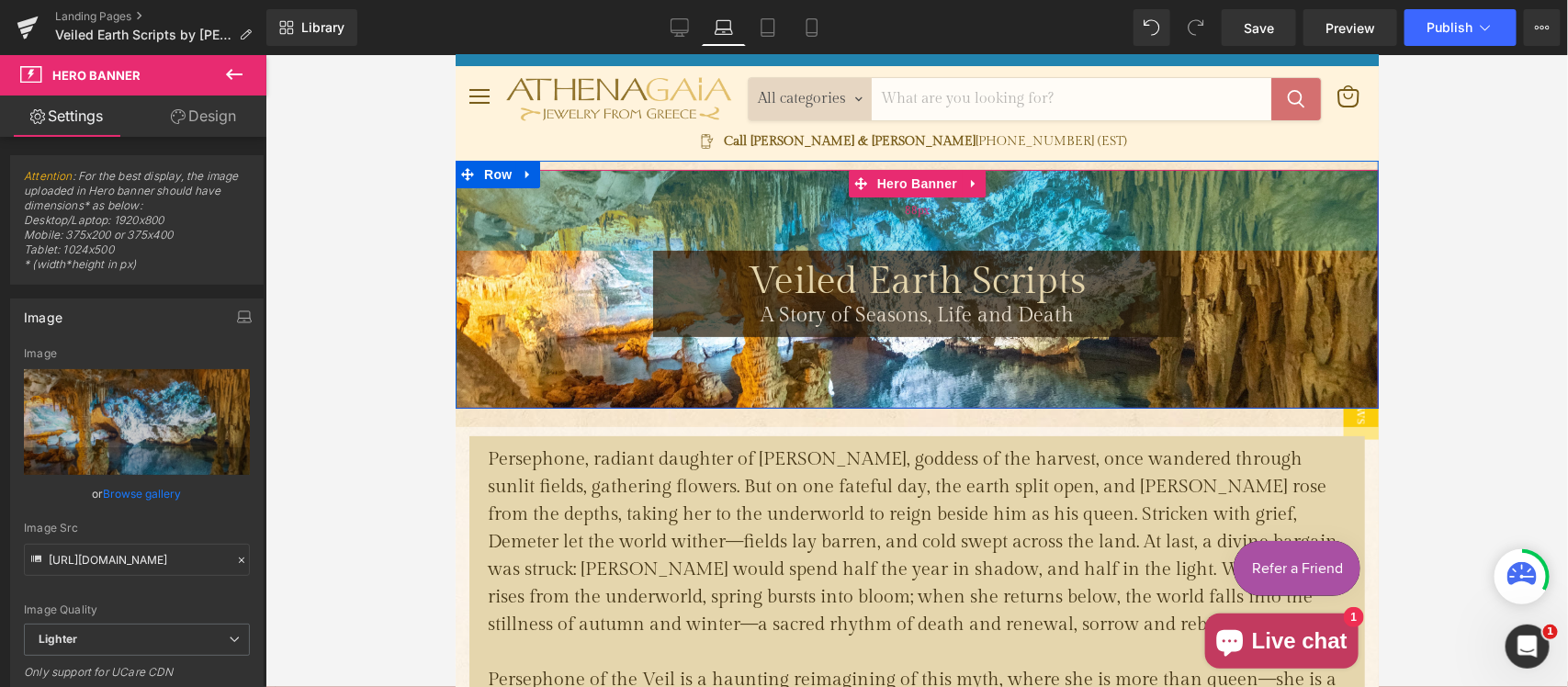
drag, startPoint x: 810, startPoint y: 207, endPoint x: 809, endPoint y: 181, distance: 26.0
click at [809, 181] on div "88px" at bounding box center [916, 209] width 923 height 81
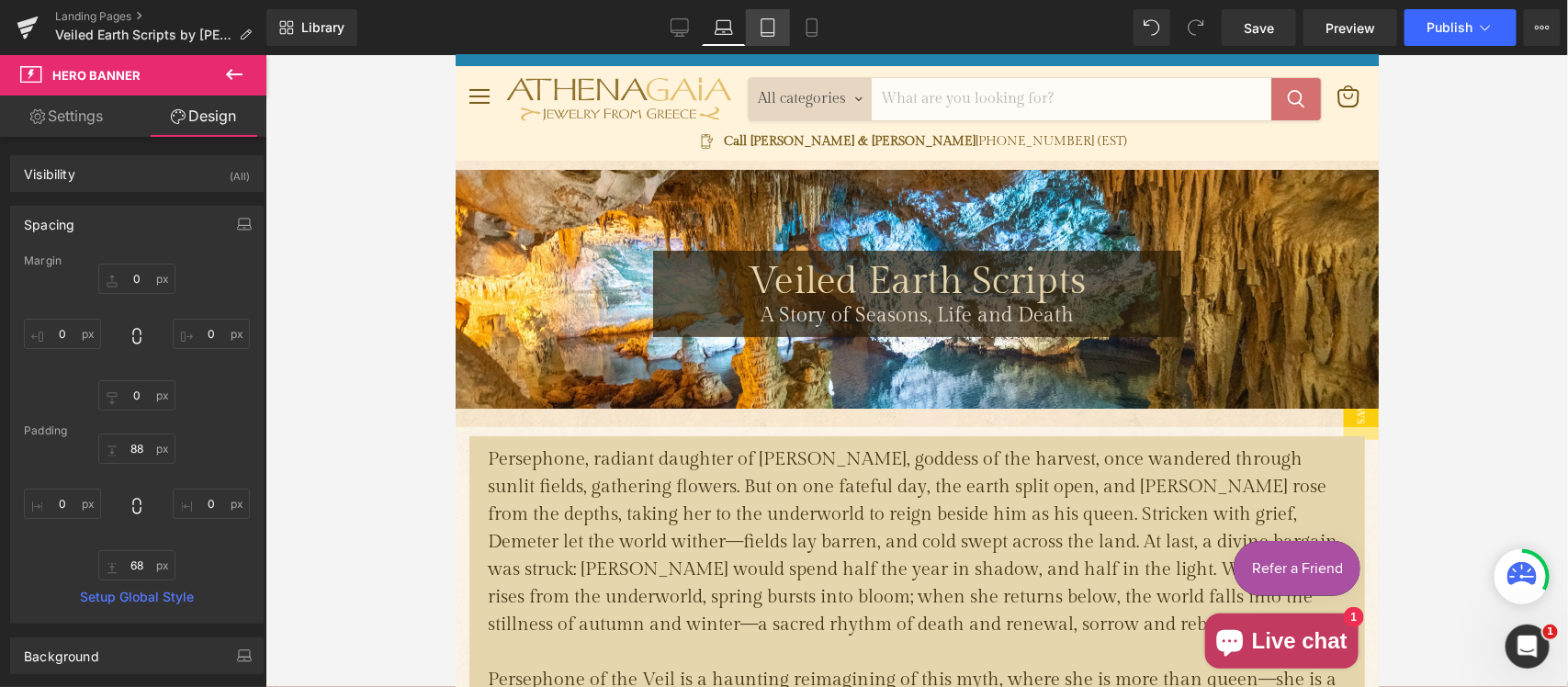
click at [769, 21] on icon at bounding box center [768, 28] width 19 height 19
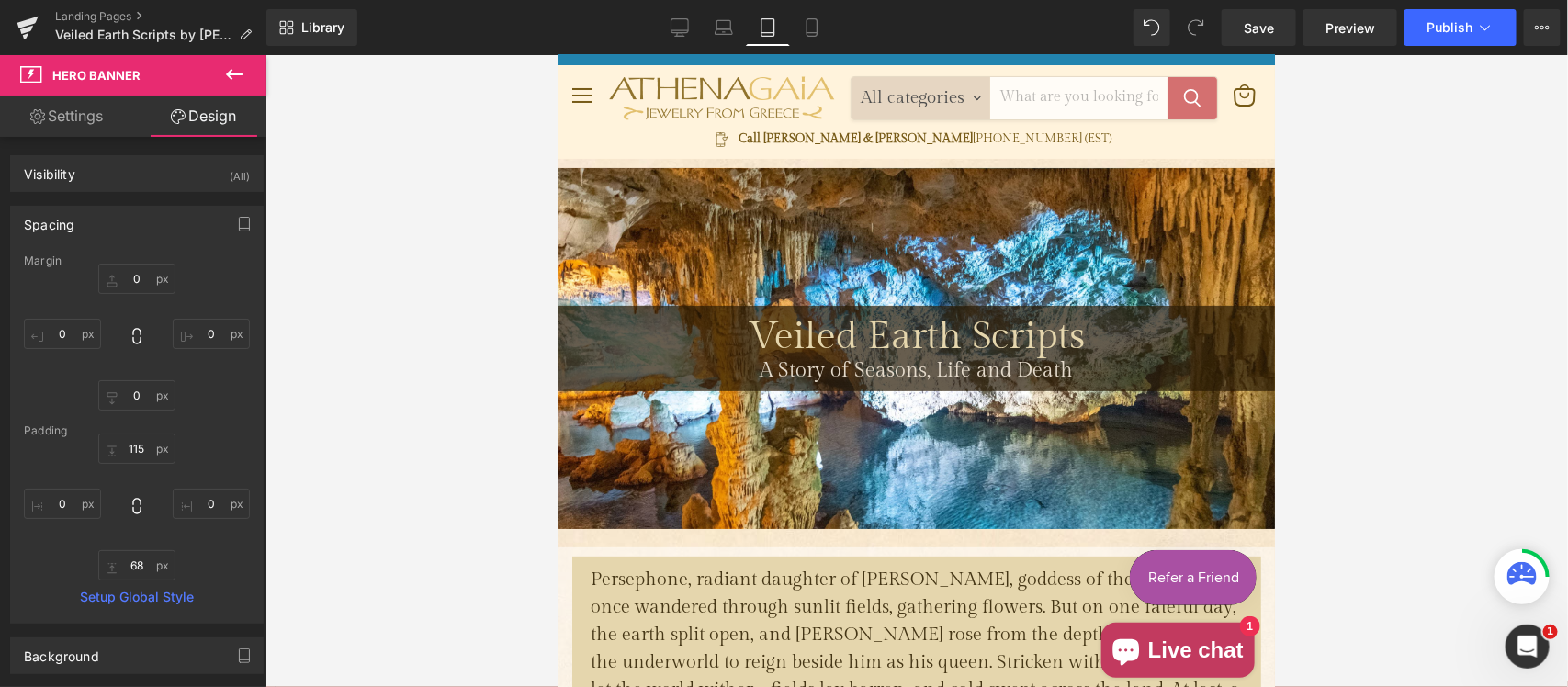
type input "0"
type input "115"
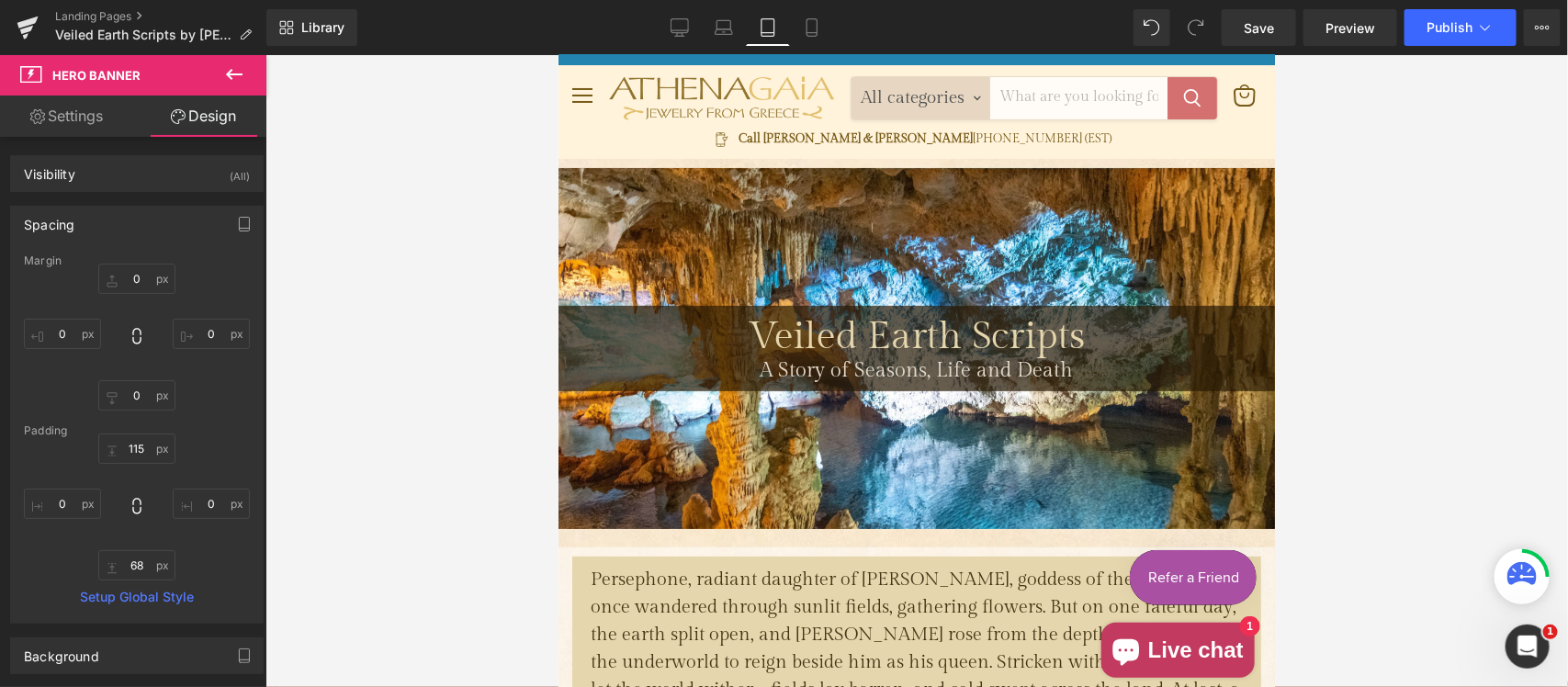
type input "0"
type input "68"
type input "0"
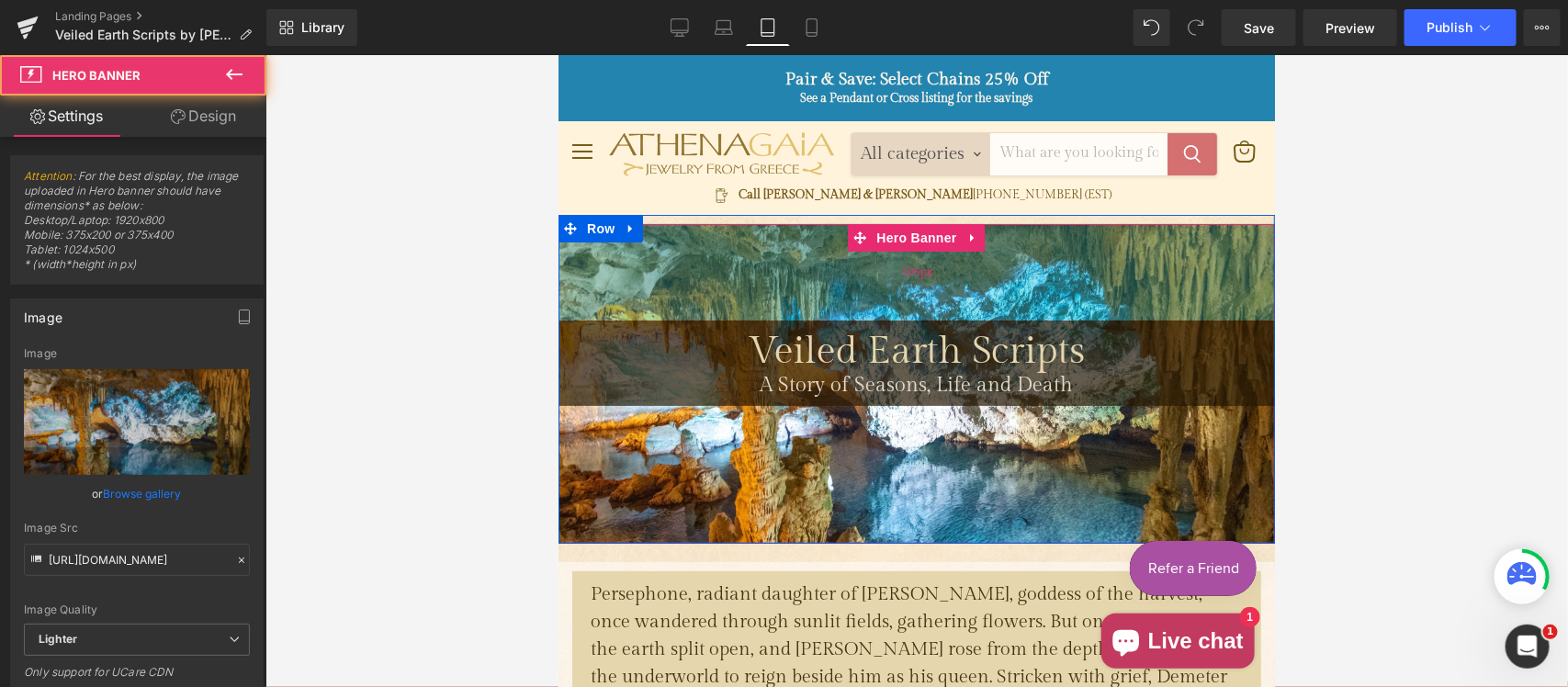
drag, startPoint x: 797, startPoint y: 327, endPoint x: 802, endPoint y: 282, distance: 45.3
click at [802, 282] on div "105px" at bounding box center [916, 270] width 716 height 96
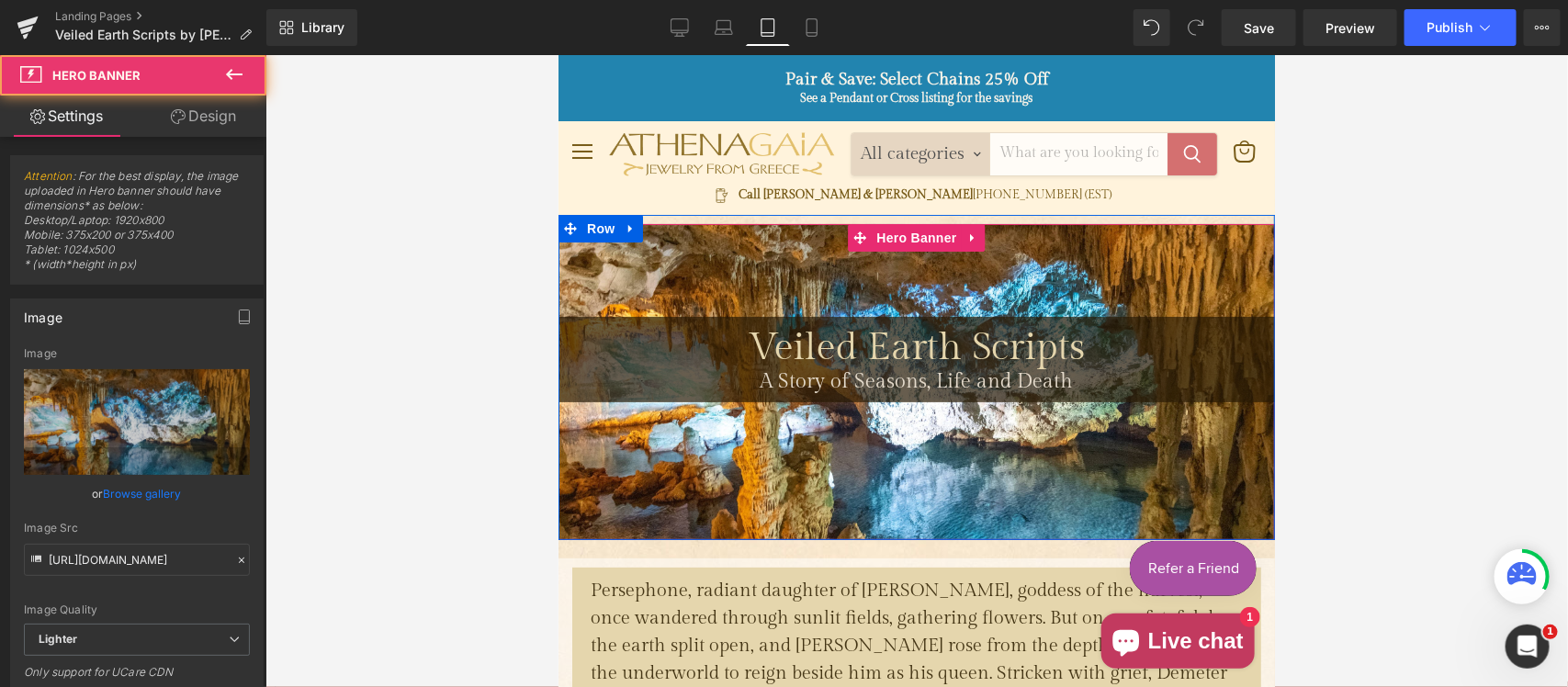
click at [851, 493] on div "Main content" at bounding box center [916, 381] width 716 height 317
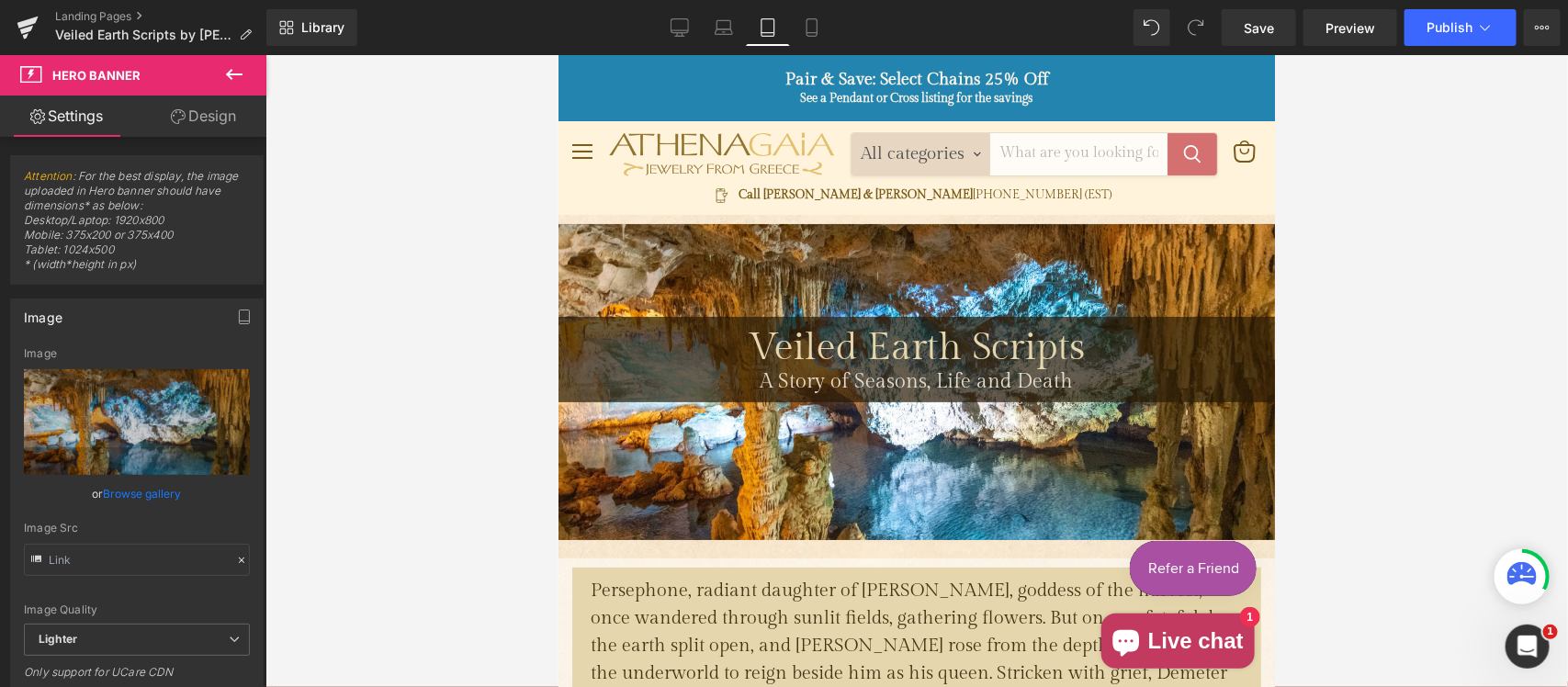
type input "https://ucarecdn.com/00276552-e7e2-4eb7-b41e-5e655a8bd3bc/-/format/auto/-/previ…"
drag, startPoint x: 203, startPoint y: 111, endPoint x: 149, endPoint y: 378, distance: 272.4
click at [203, 115] on link "Design" at bounding box center [203, 116] width 133 height 41
click at [0, 0] on div "Spacing" at bounding box center [0, 0] width 0 height 0
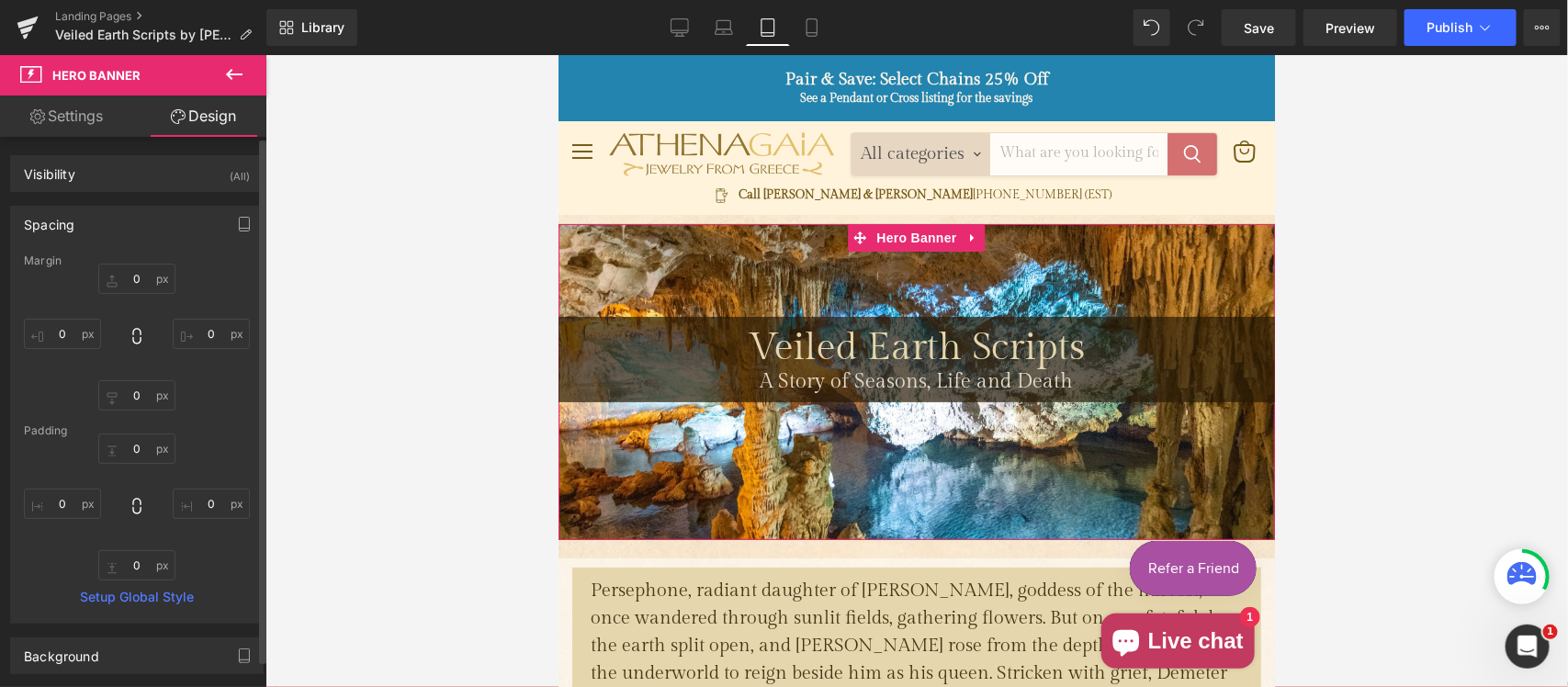
type input "0"
type input "101"
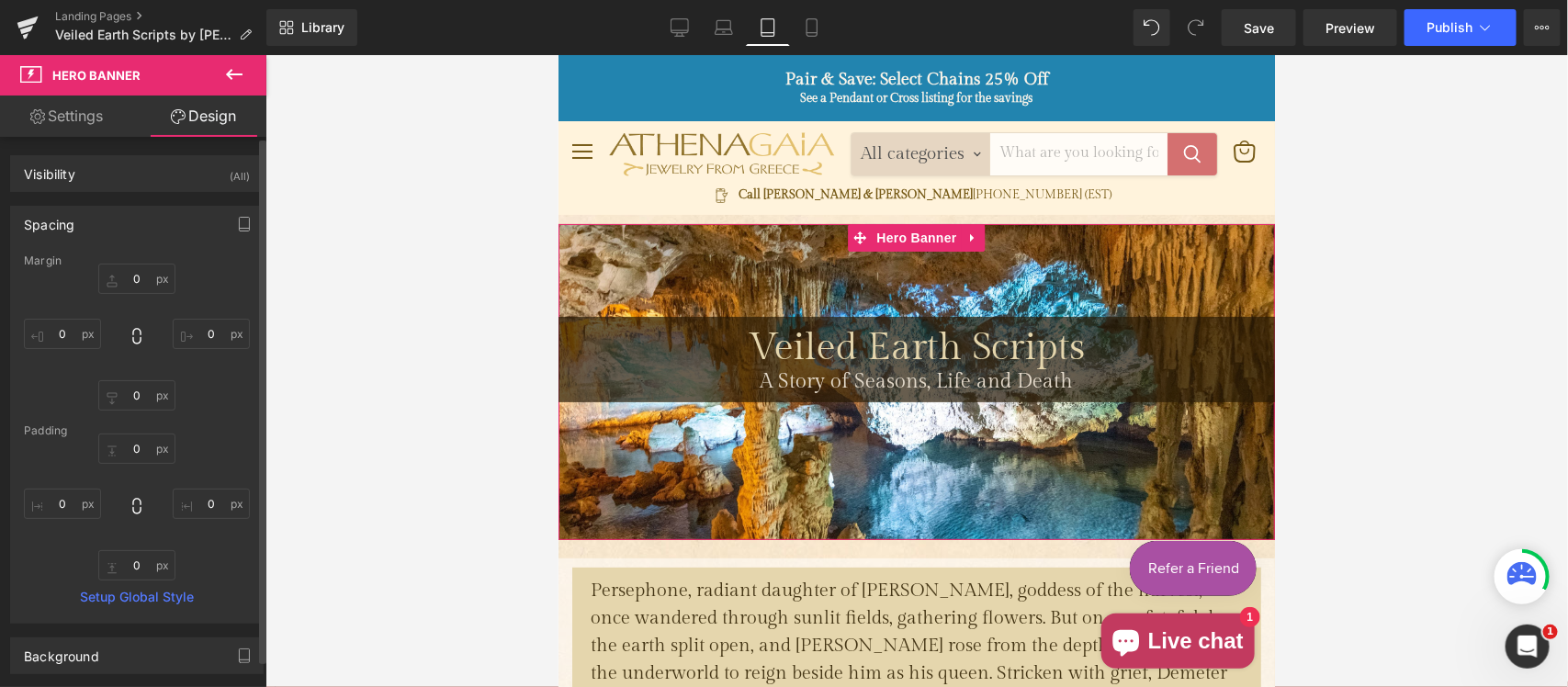
type input "0"
type input "150"
type input "0"
click at [147, 570] on input "150" at bounding box center [136, 565] width 77 height 30
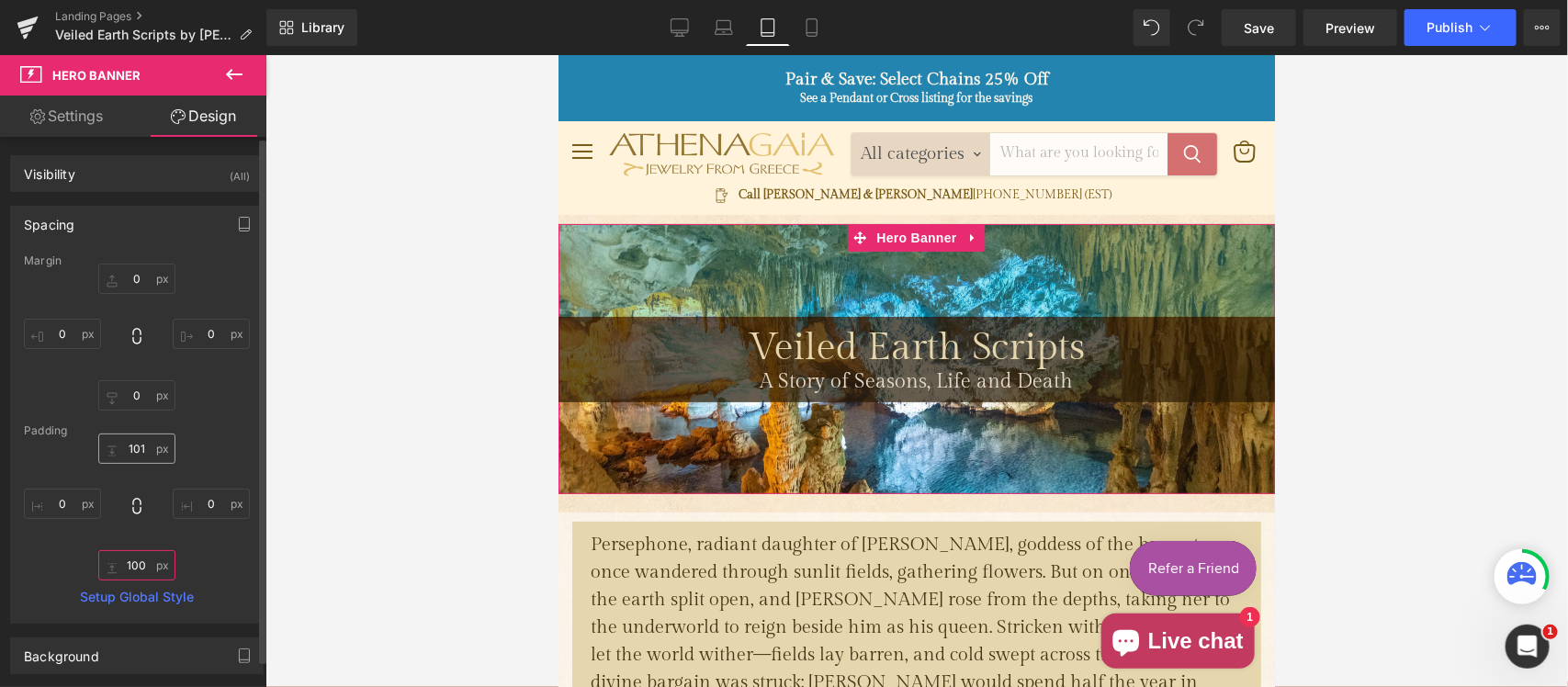
type input "100"
click at [144, 444] on input "101" at bounding box center [136, 448] width 77 height 30
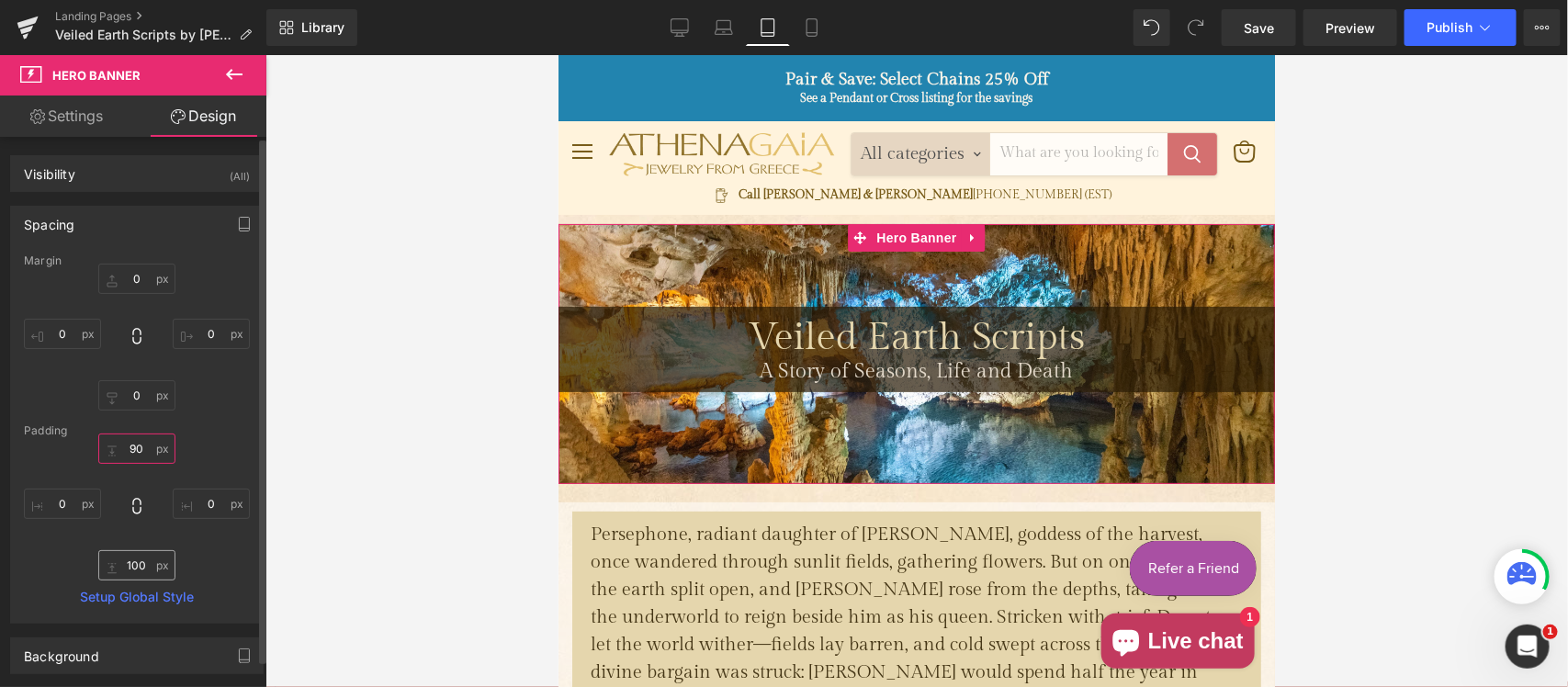
type input "90"
drag, startPoint x: 143, startPoint y: 570, endPoint x: 160, endPoint y: 560, distance: 19.7
click at [145, 568] on input "100" at bounding box center [136, 565] width 77 height 30
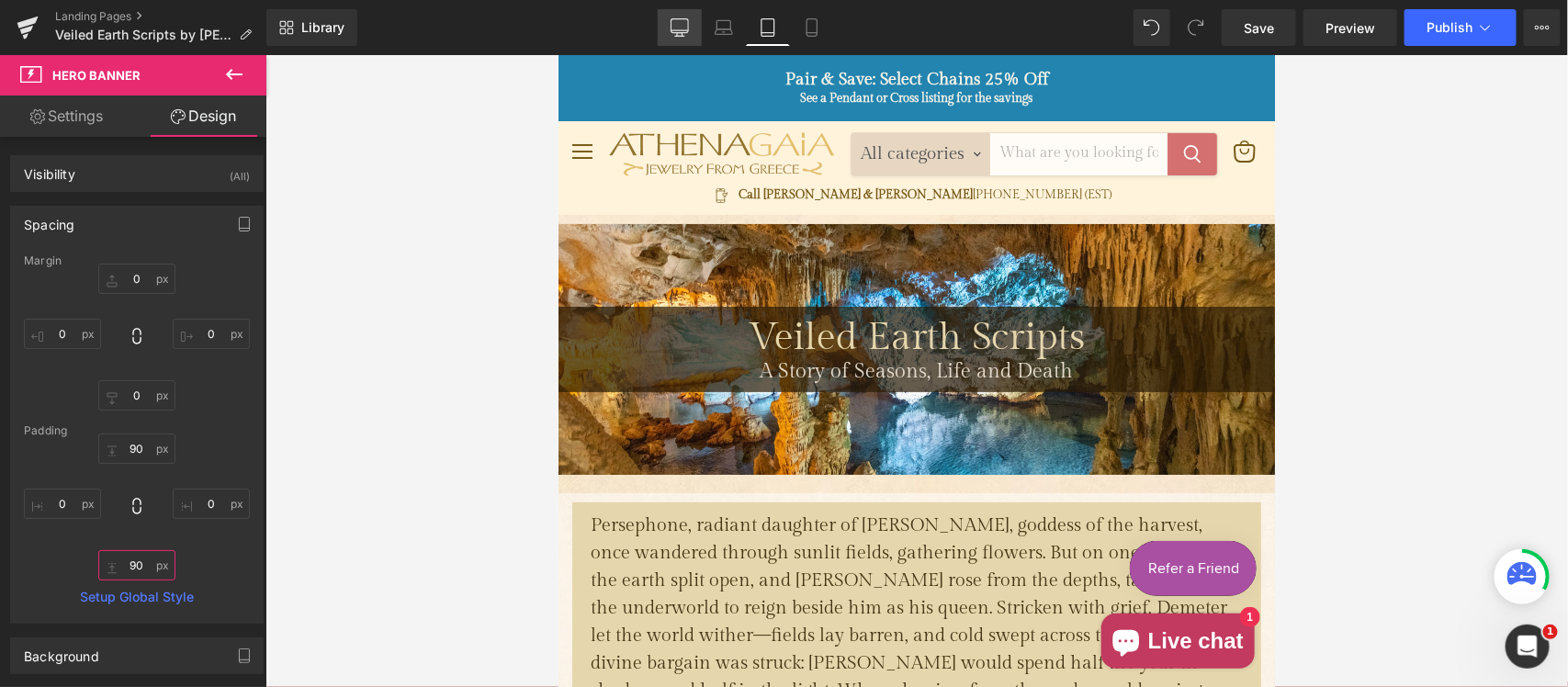
type input "90"
click at [687, 21] on icon at bounding box center [680, 28] width 19 height 19
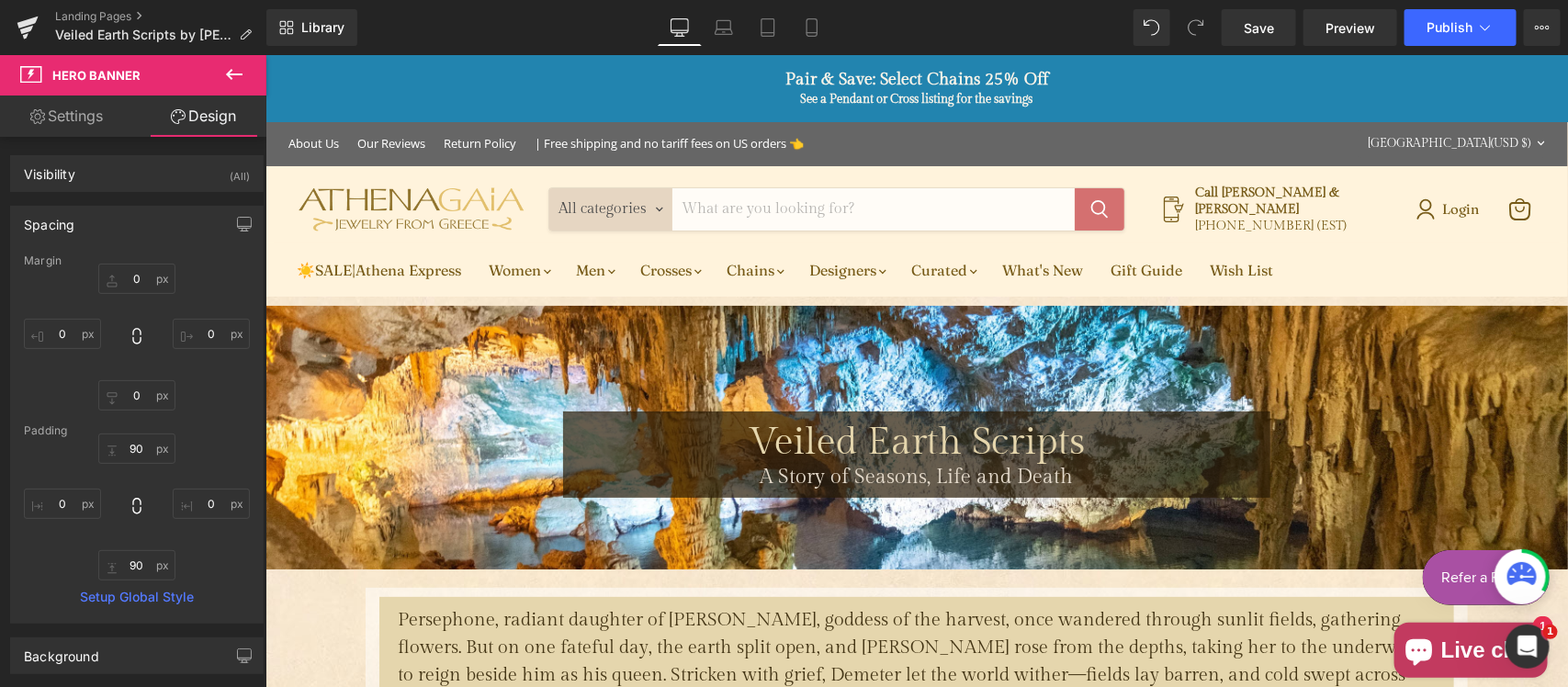
type input "0"
type input "150"
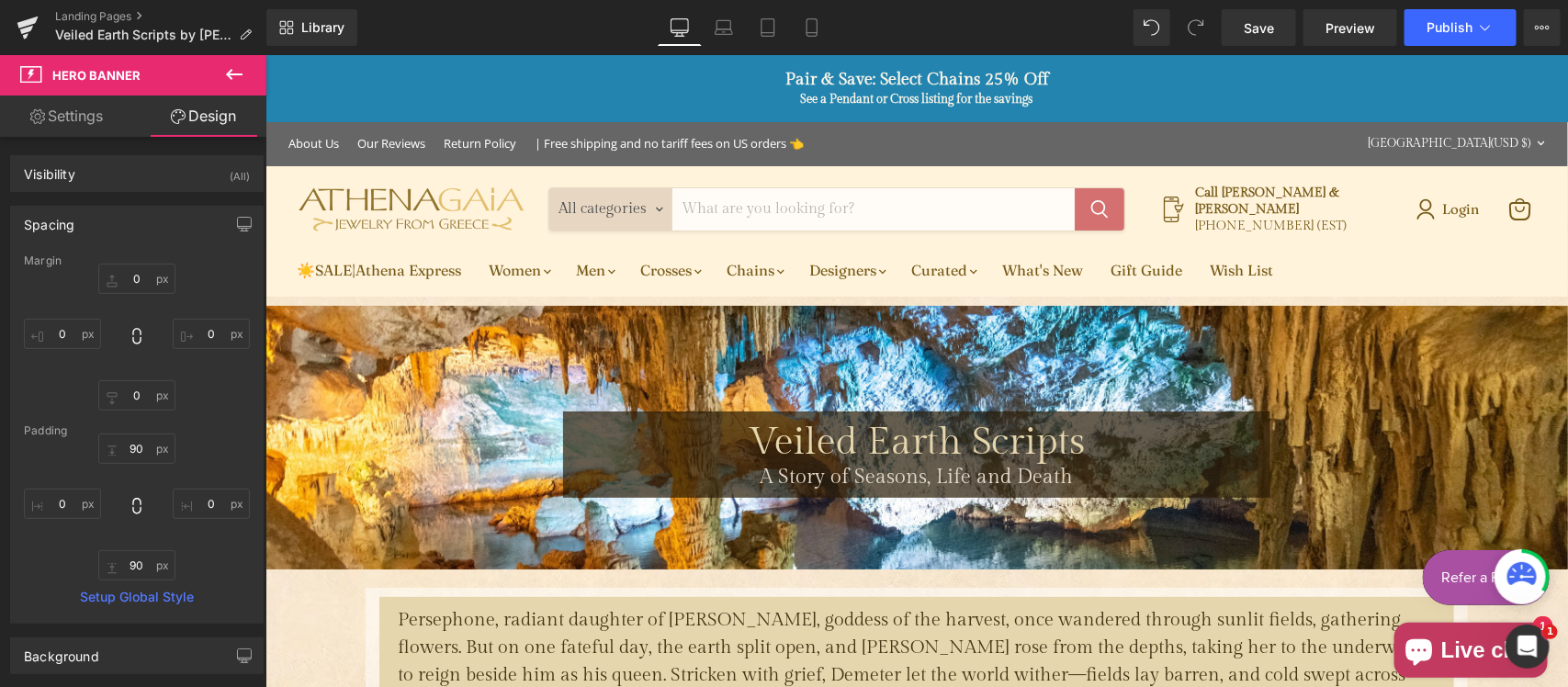
type input "0"
type input "150"
type input "0"
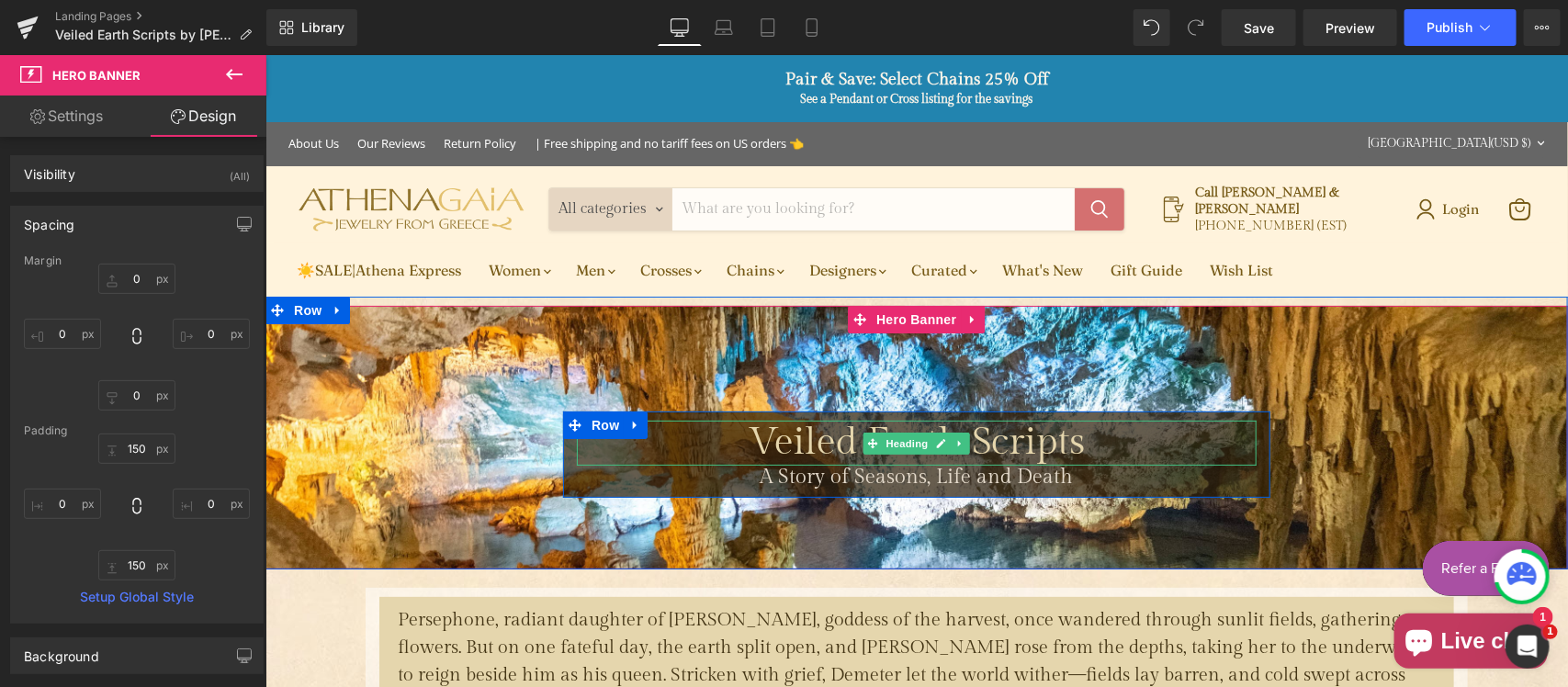
click at [895, 440] on span "Heading" at bounding box center [906, 443] width 49 height 22
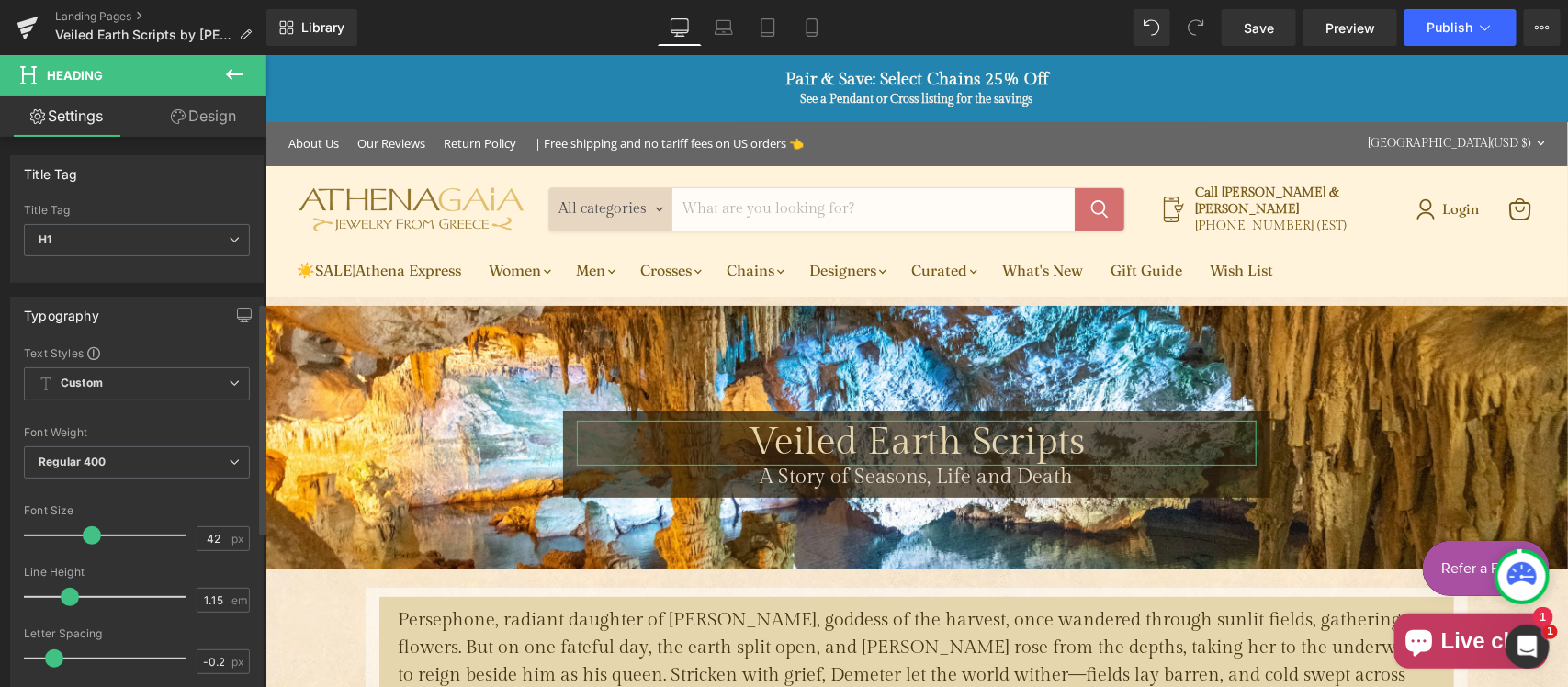
scroll to position [758, 0]
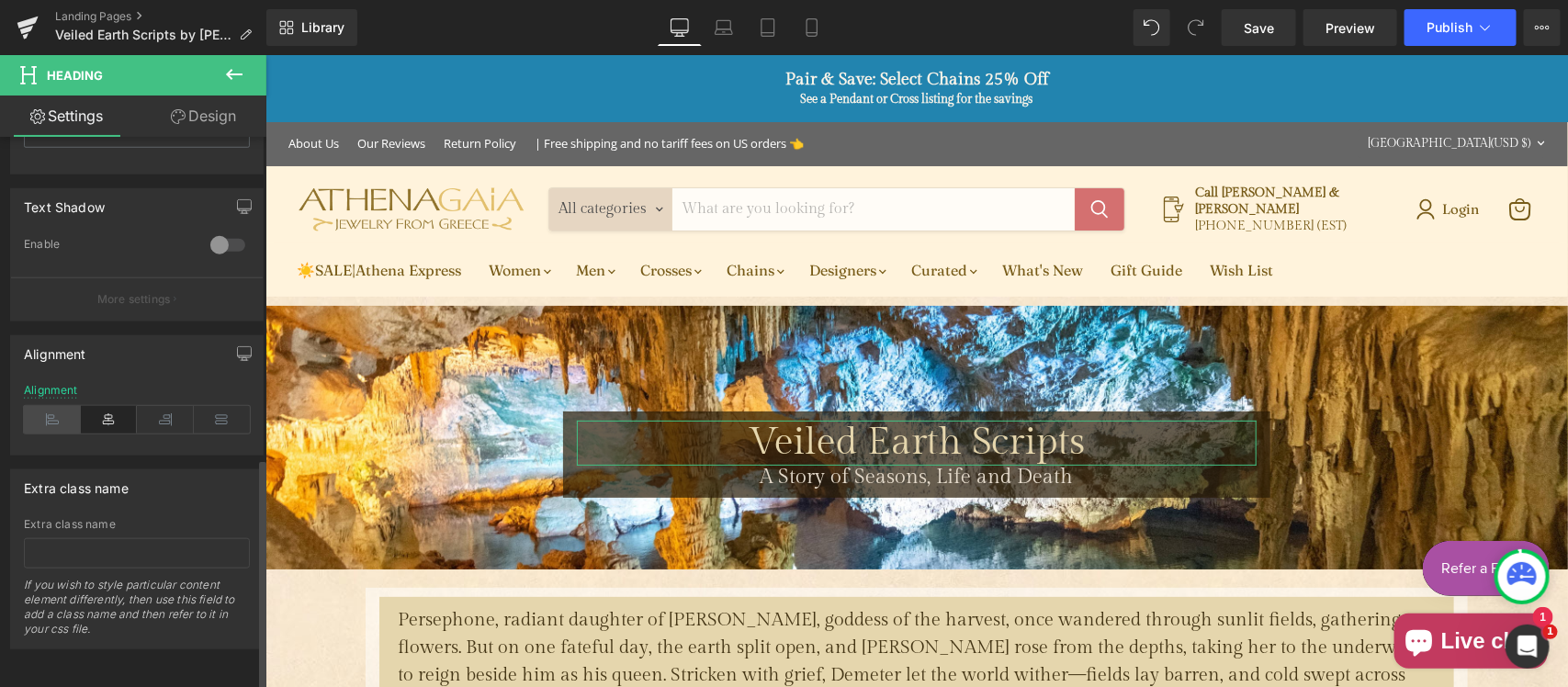
click at [57, 405] on icon at bounding box center [52, 419] width 57 height 28
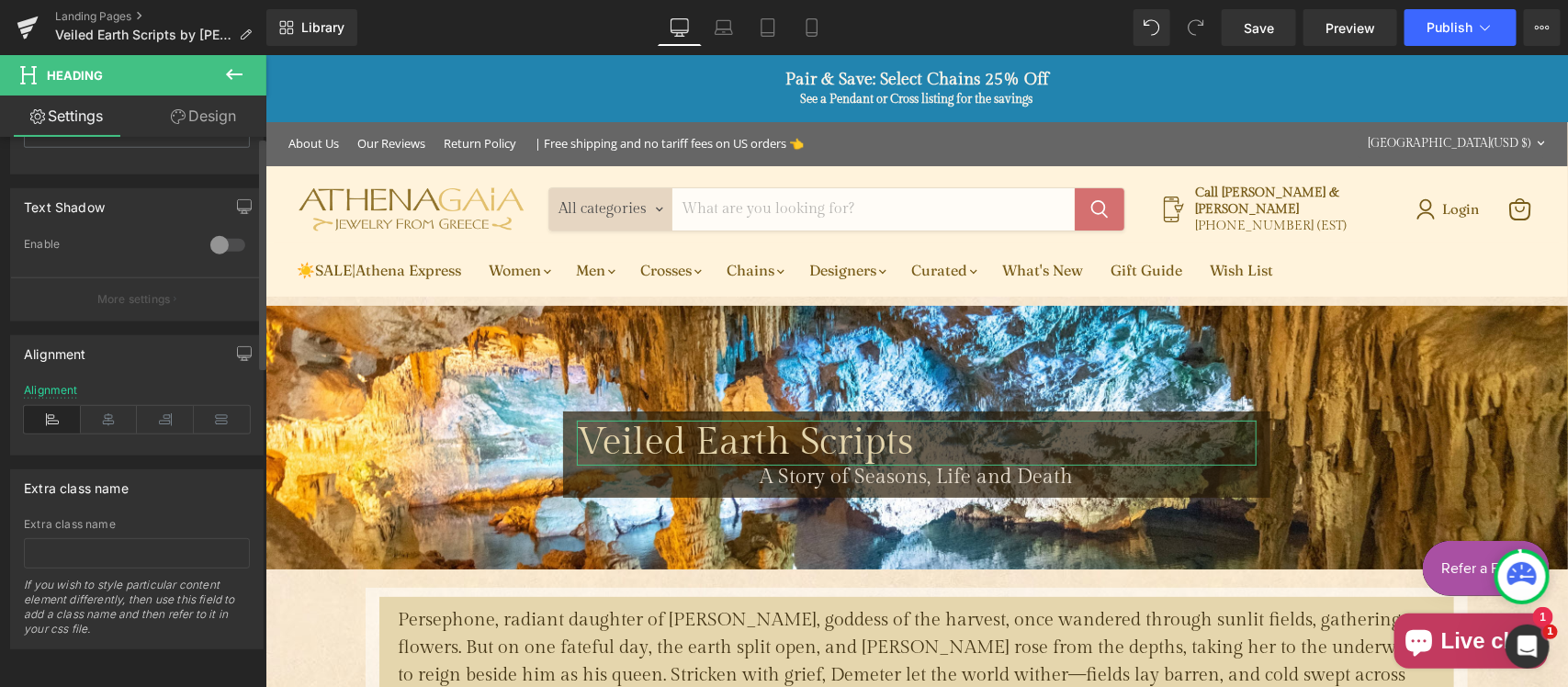
scroll to position [0, 0]
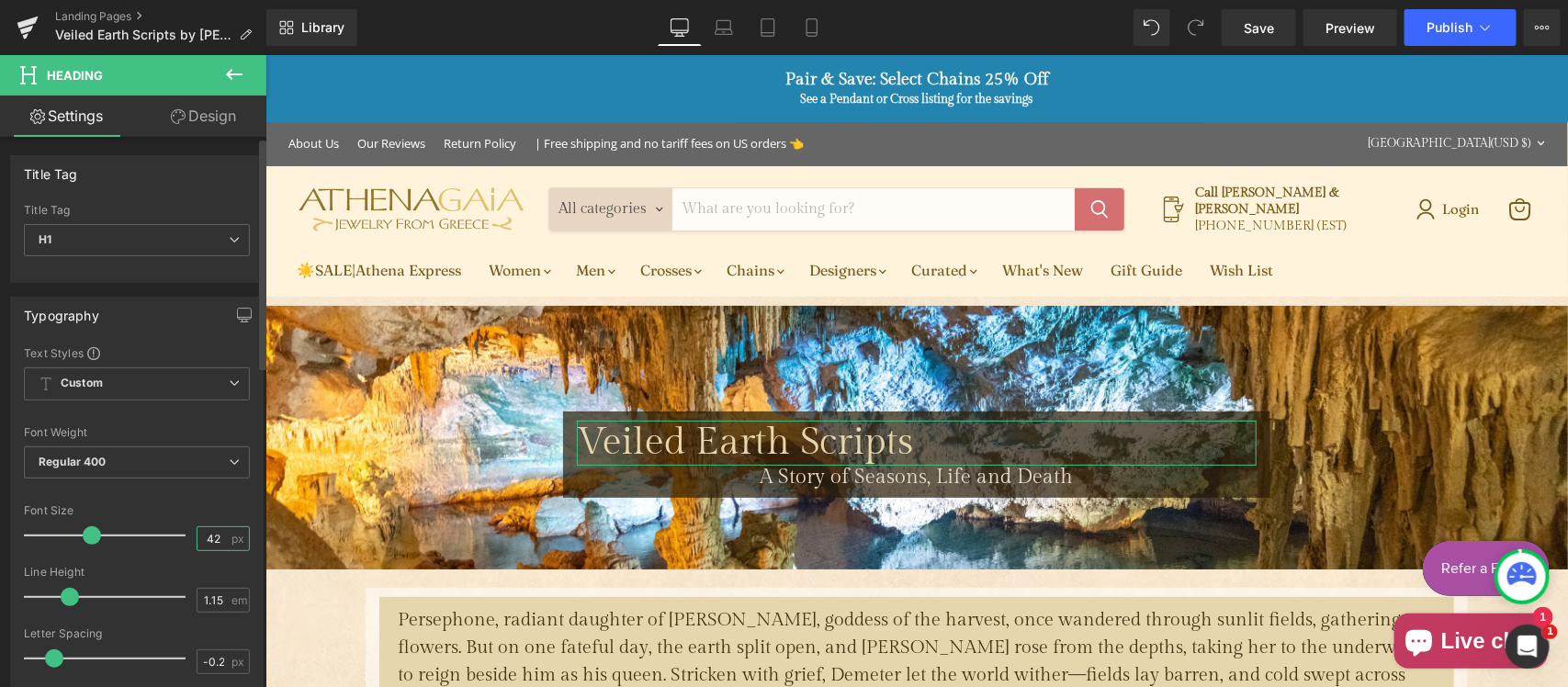
drag, startPoint x: 196, startPoint y: 542, endPoint x: 140, endPoint y: 542, distance: 56.0
click at [140, 542] on div "Font Size 42 px" at bounding box center [137, 535] width 226 height 62
type input "36"
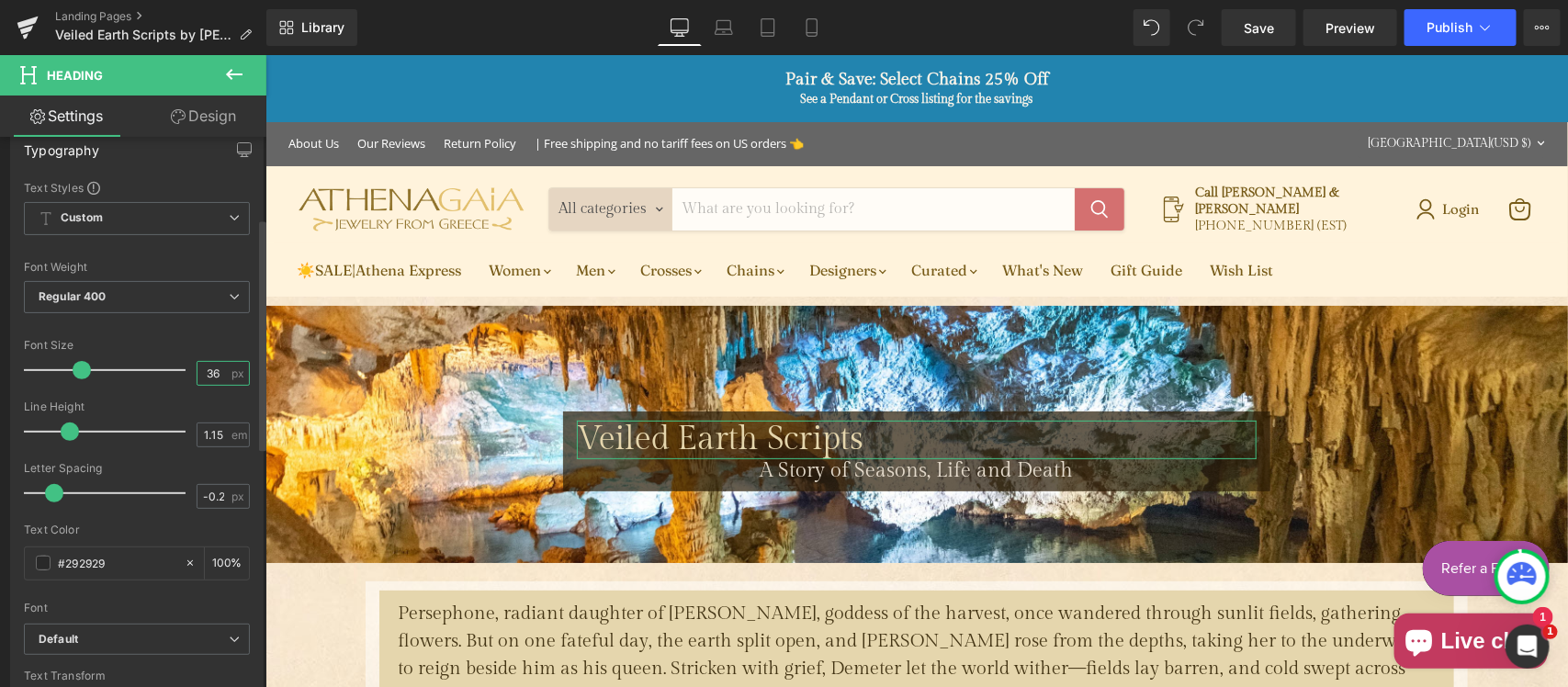
scroll to position [191, 0]
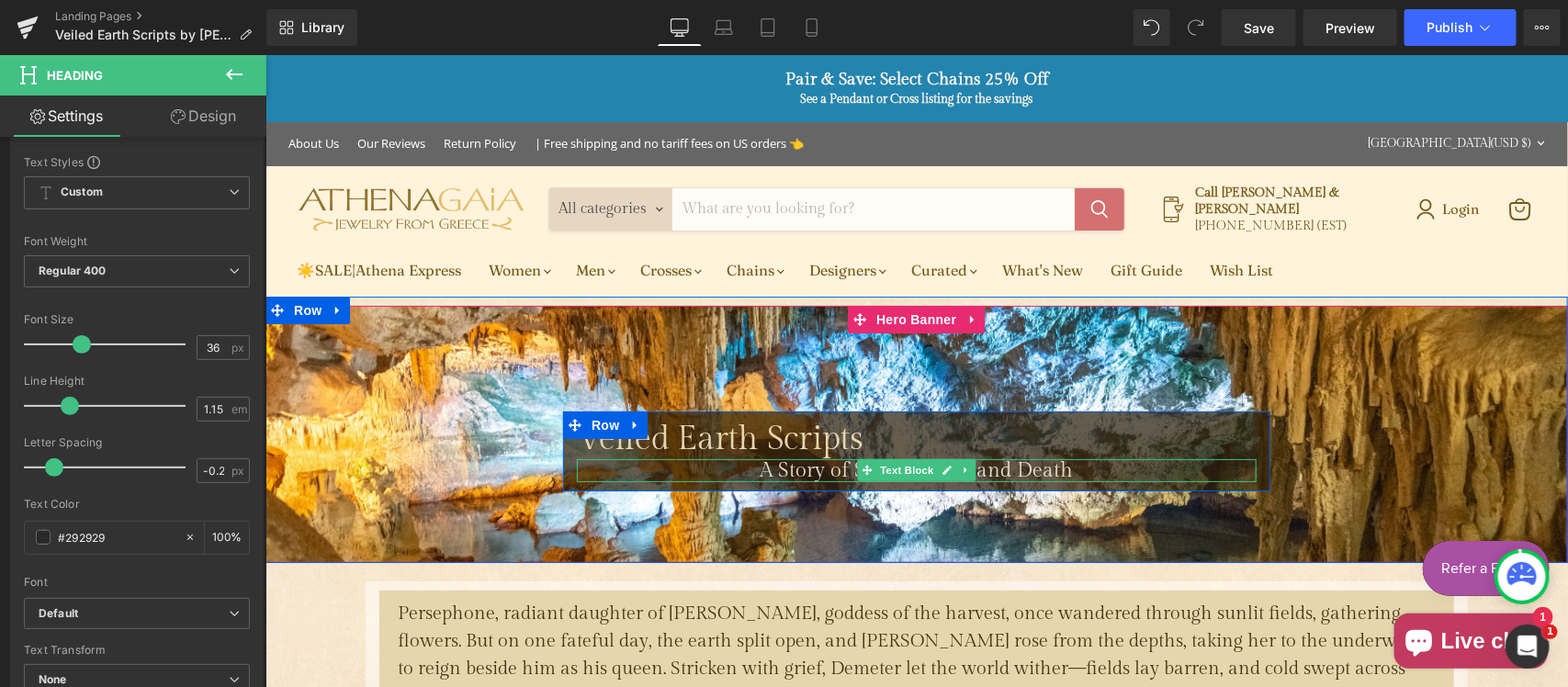
click at [904, 468] on span "Text Block" at bounding box center [905, 469] width 61 height 22
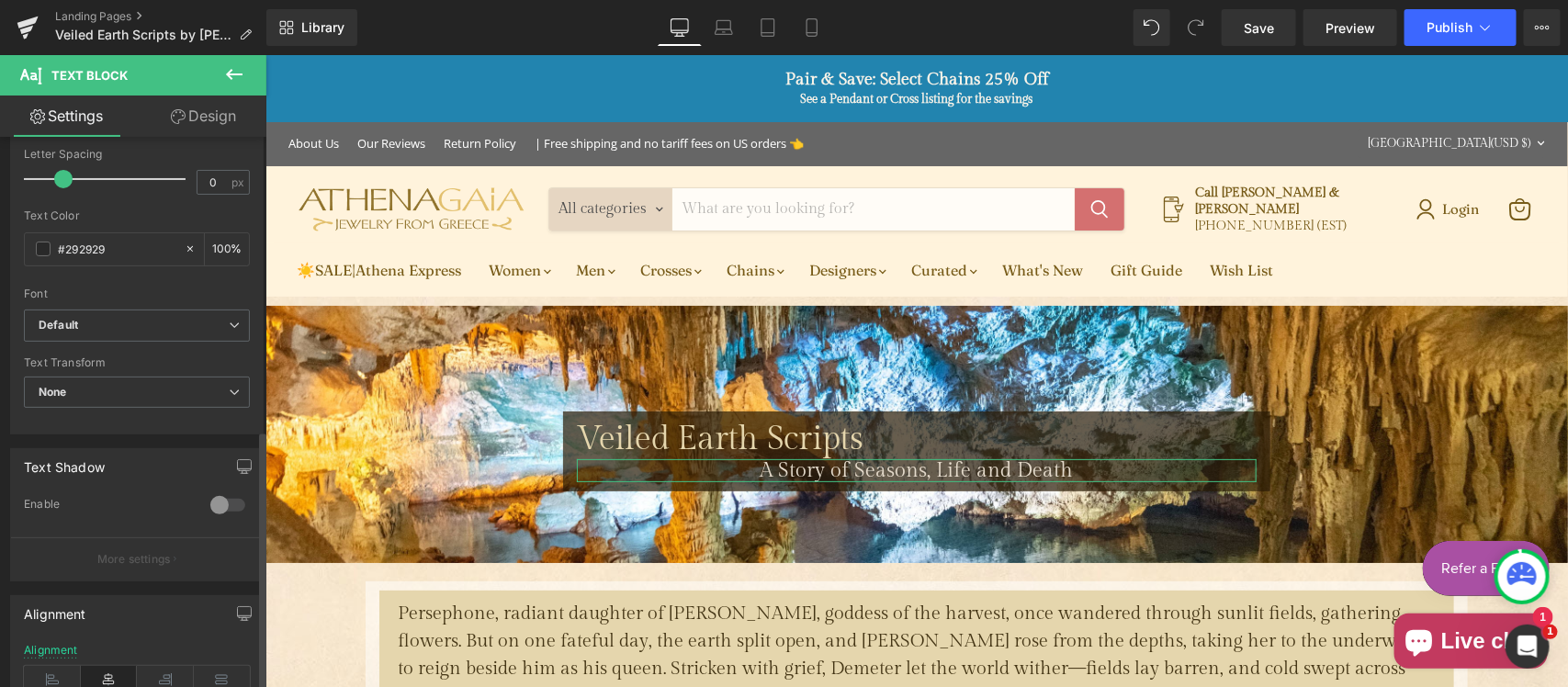
scroll to position [616, 0]
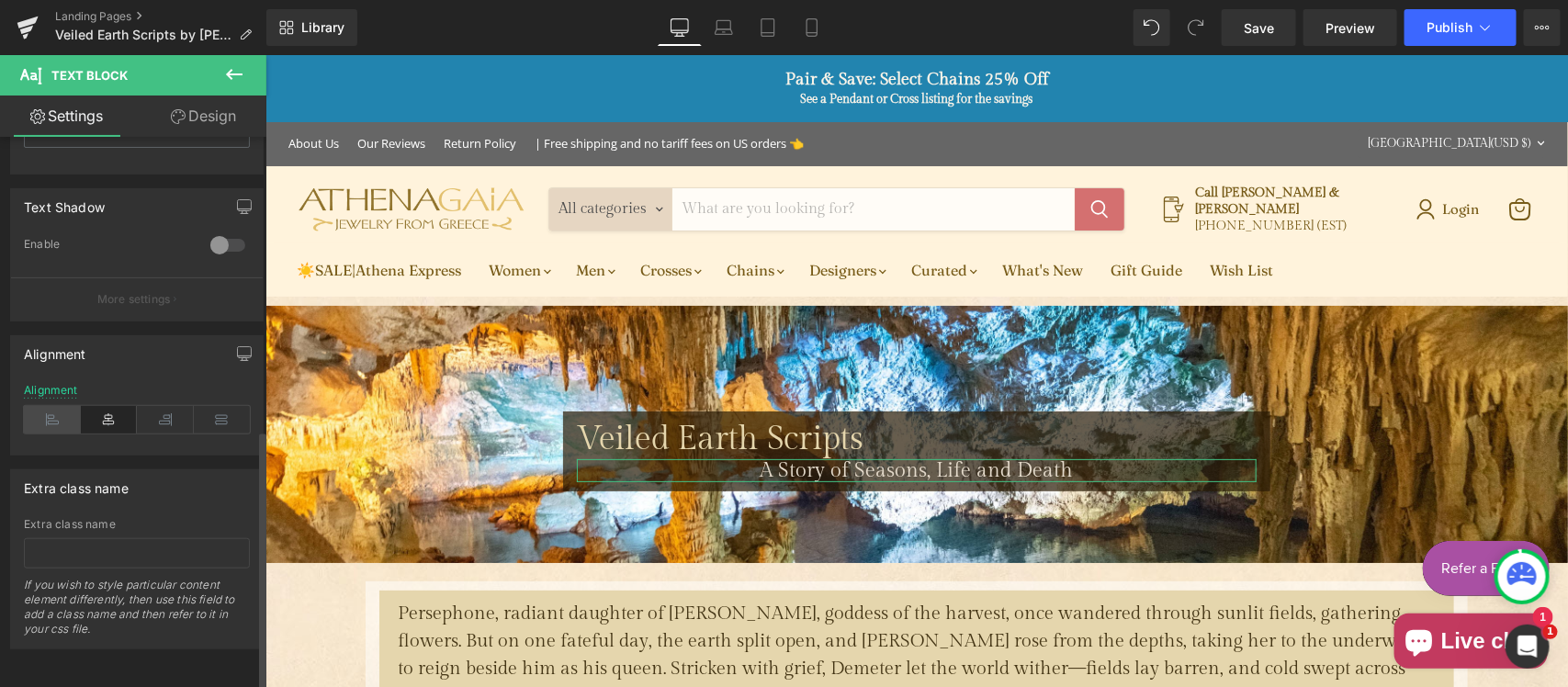
click at [57, 409] on icon at bounding box center [52, 419] width 57 height 28
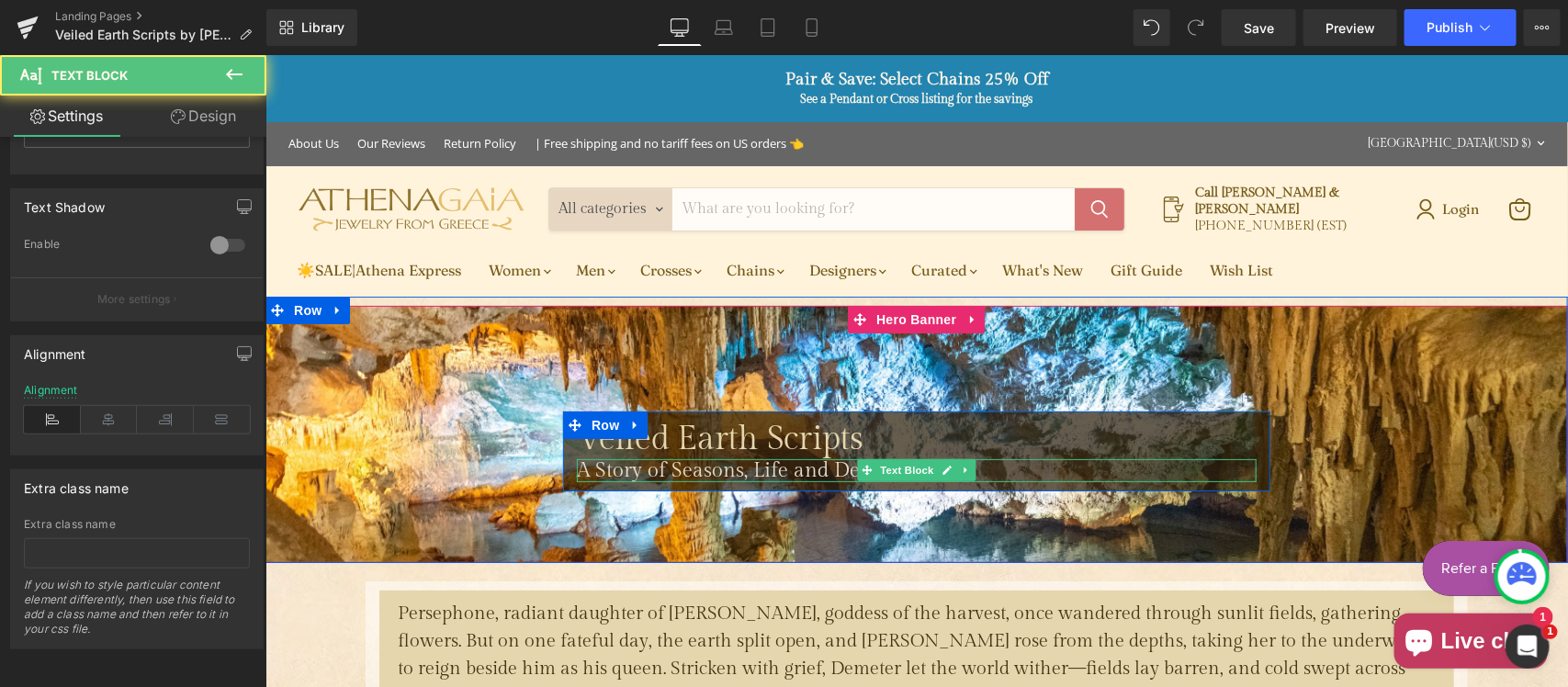
click at [576, 465] on span "A Story of Seasons, Life and Death" at bounding box center [732, 469] width 313 height 24
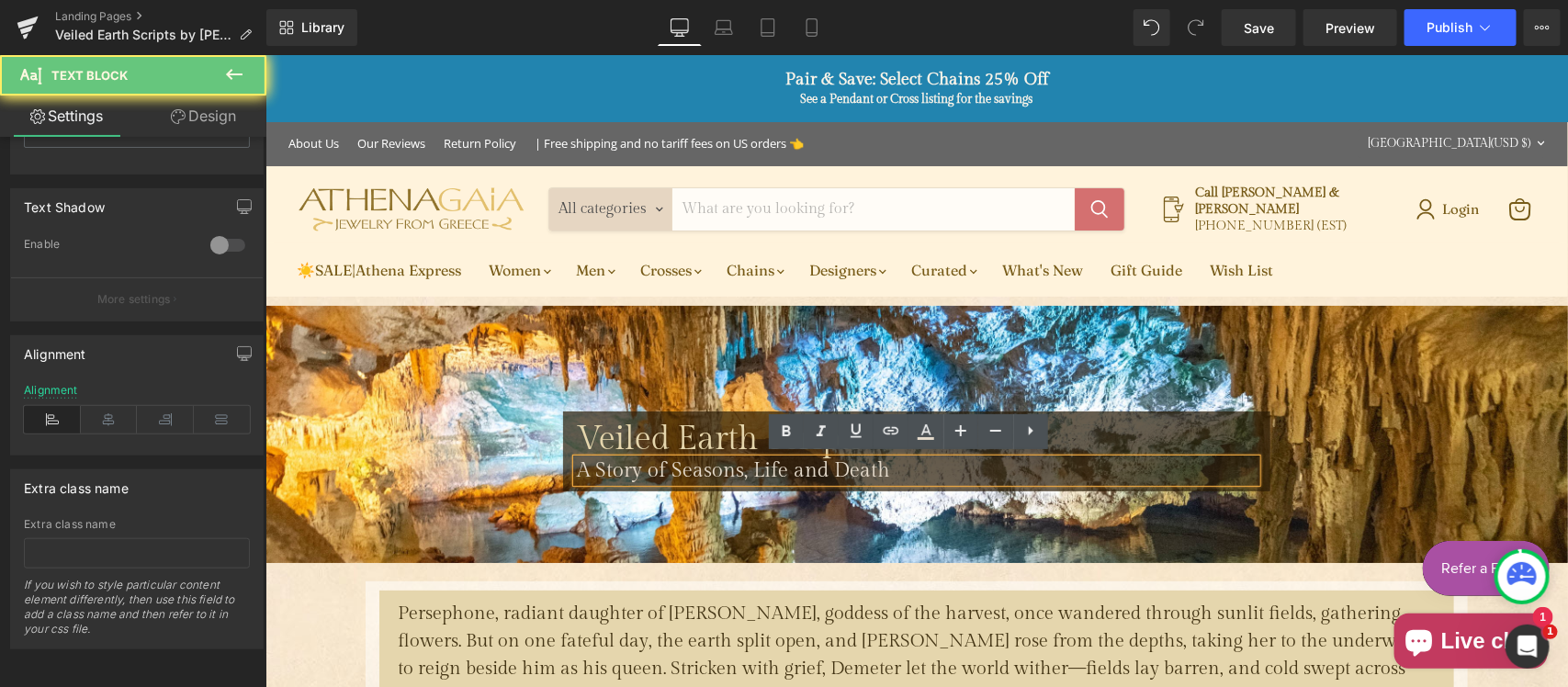
click at [576, 473] on span "A Story of Seasons, Life and Death" at bounding box center [732, 469] width 313 height 24
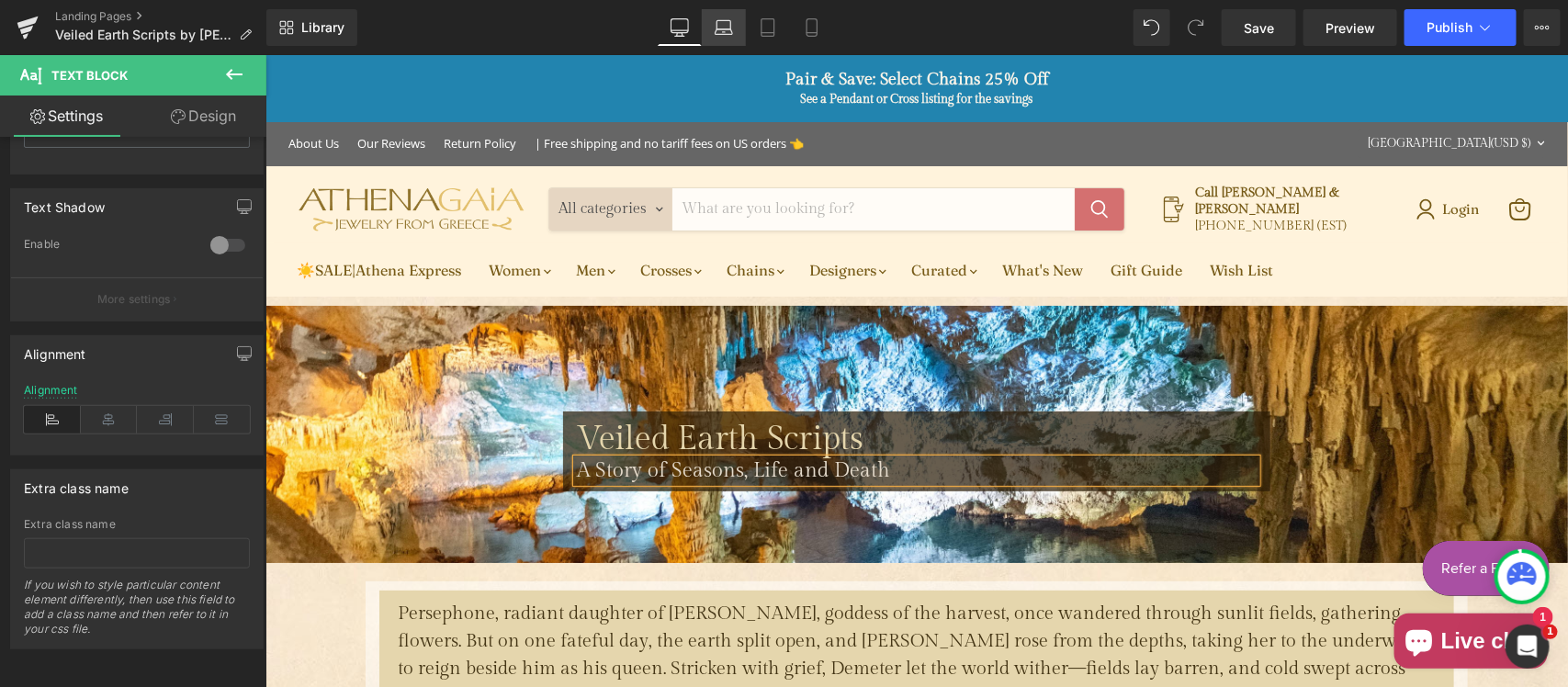
click at [722, 34] on icon at bounding box center [723, 33] width 18 height 6
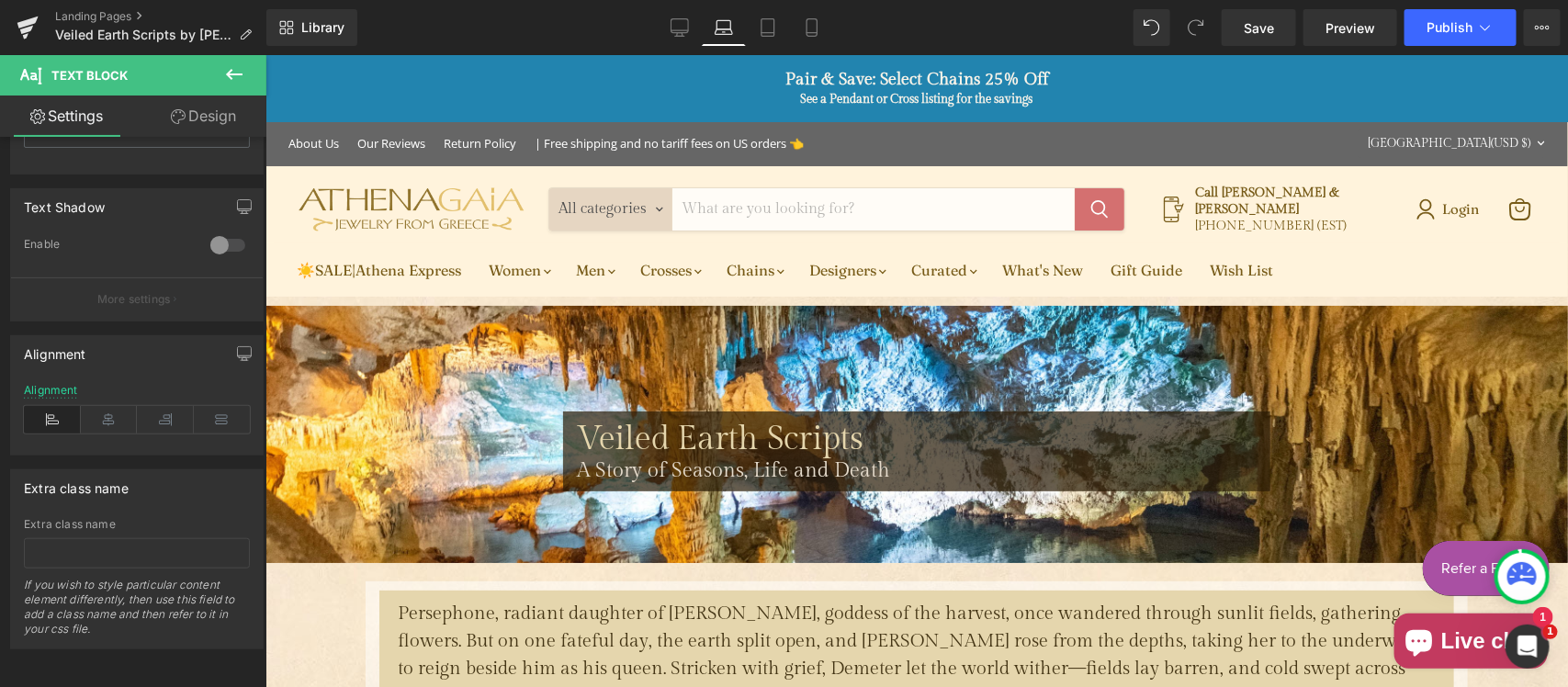
type input "100"
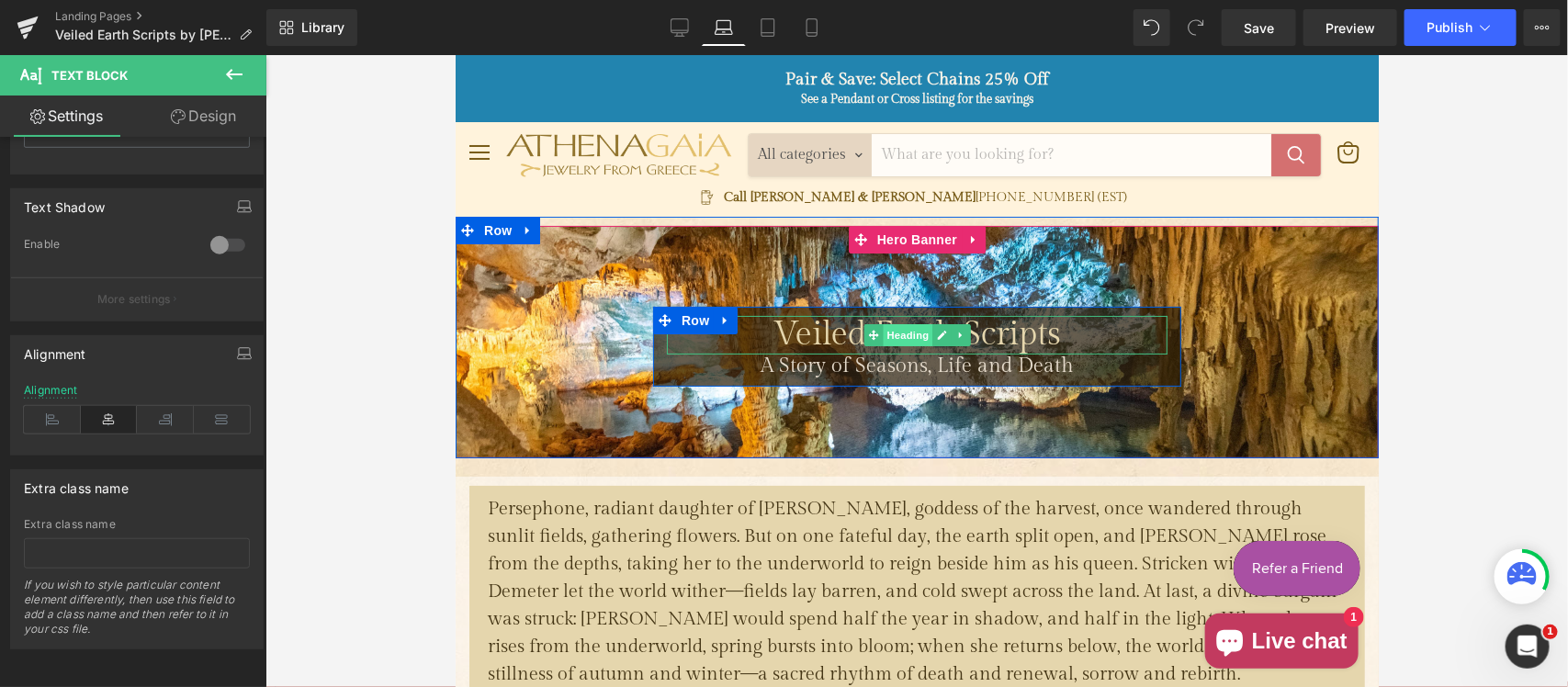
click at [896, 335] on span "Heading" at bounding box center [906, 335] width 49 height 22
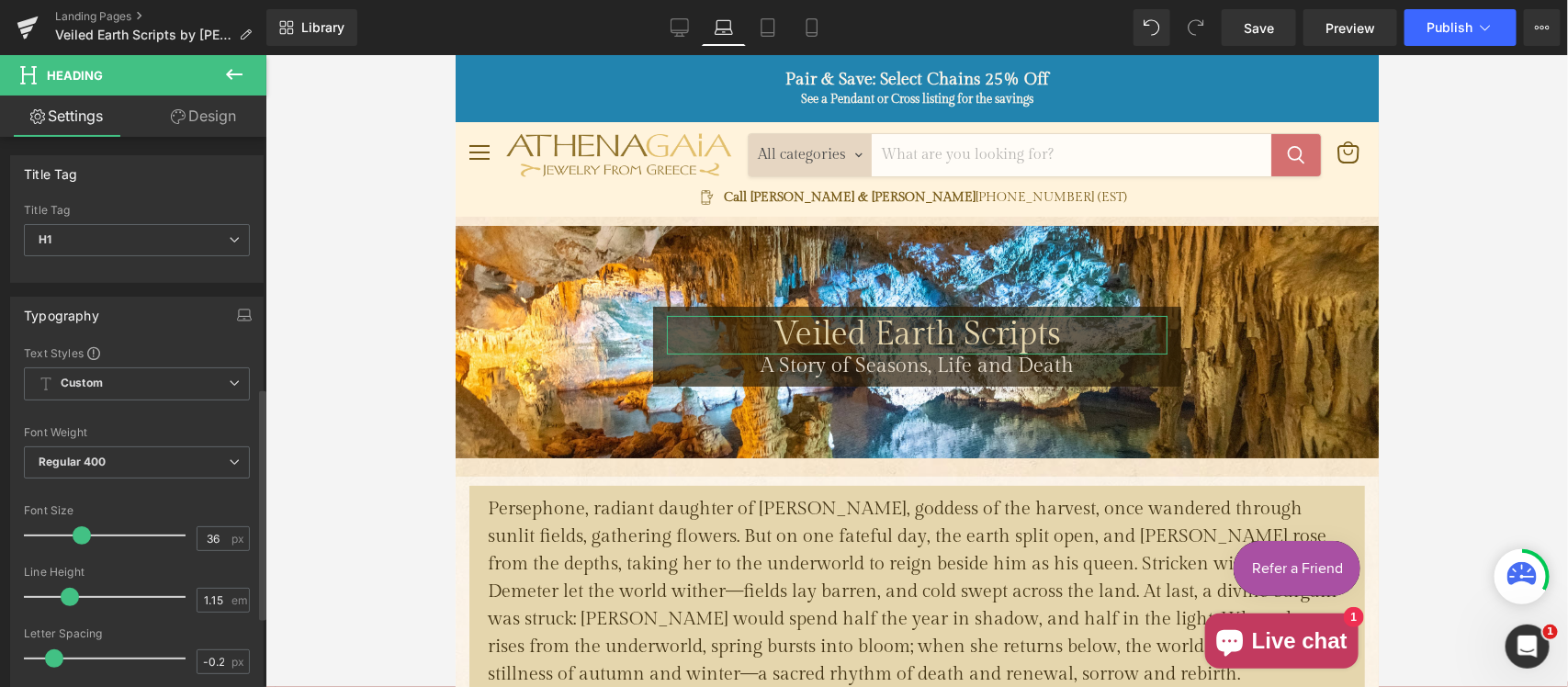
scroll to position [758, 0]
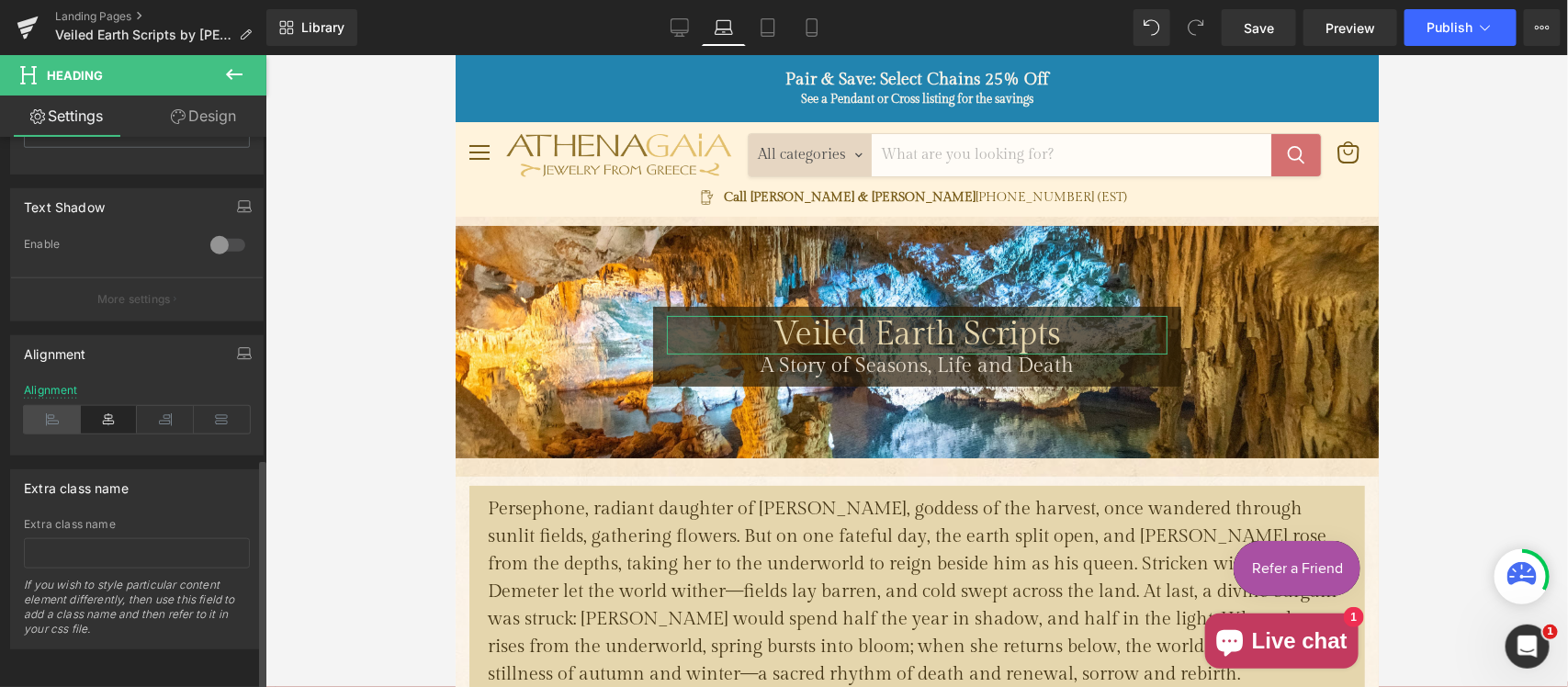
click at [46, 405] on icon at bounding box center [52, 419] width 57 height 28
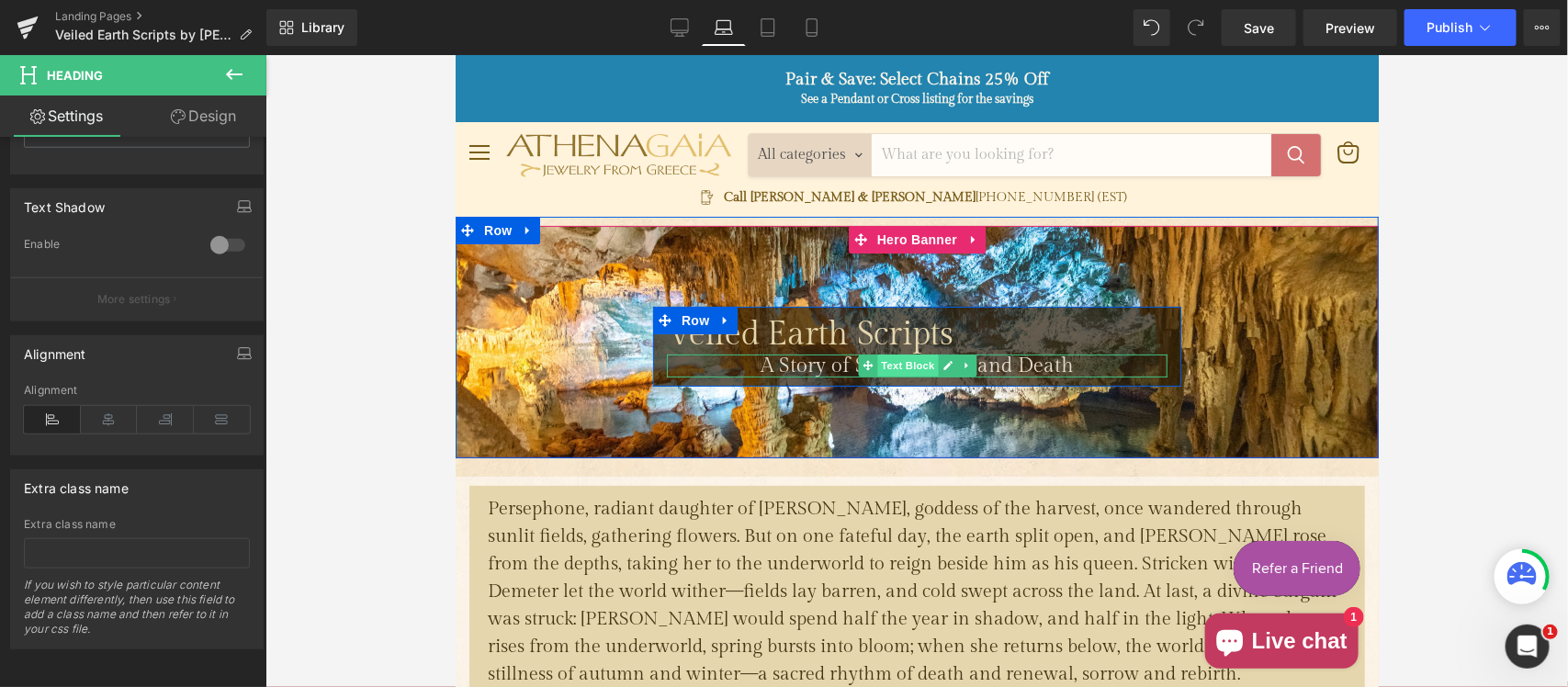
click at [906, 359] on span "Text Block" at bounding box center [906, 364] width 61 height 22
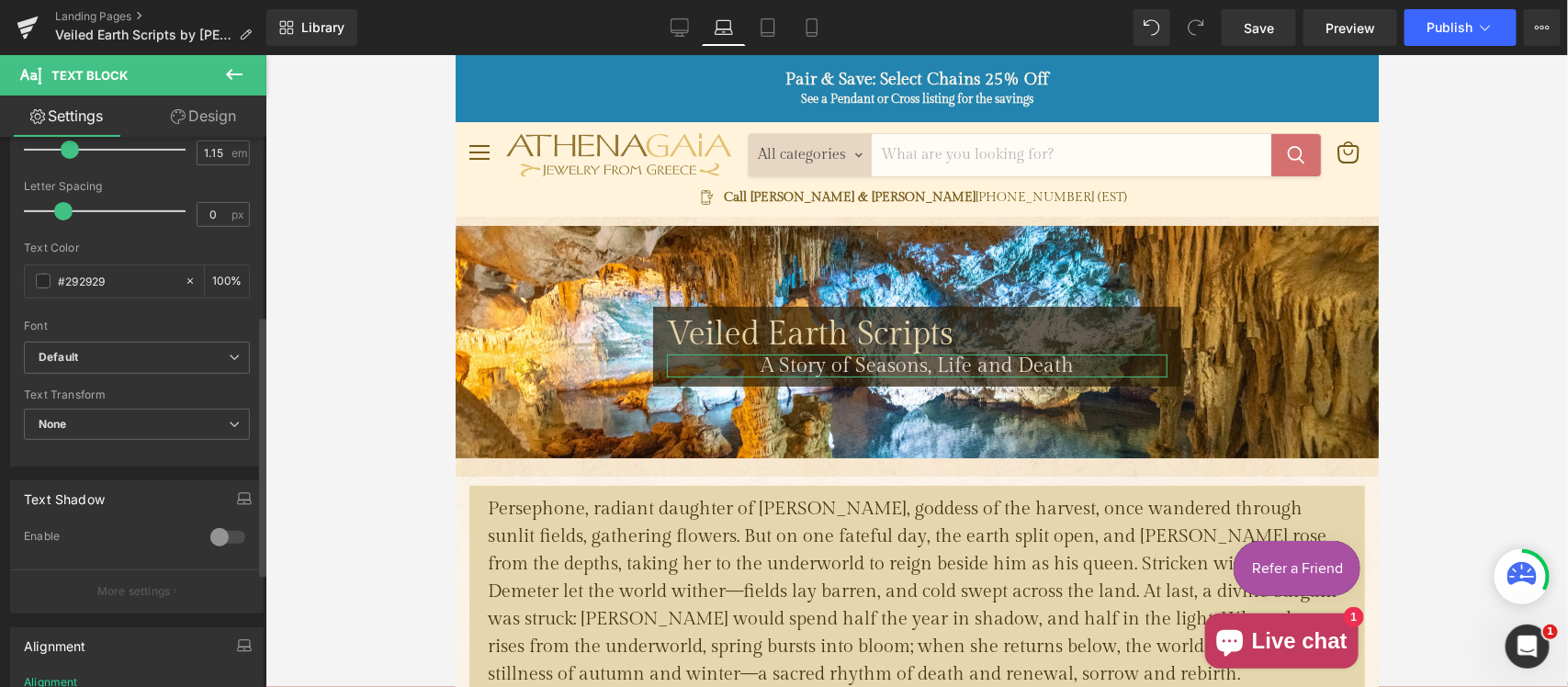
scroll to position [382, 0]
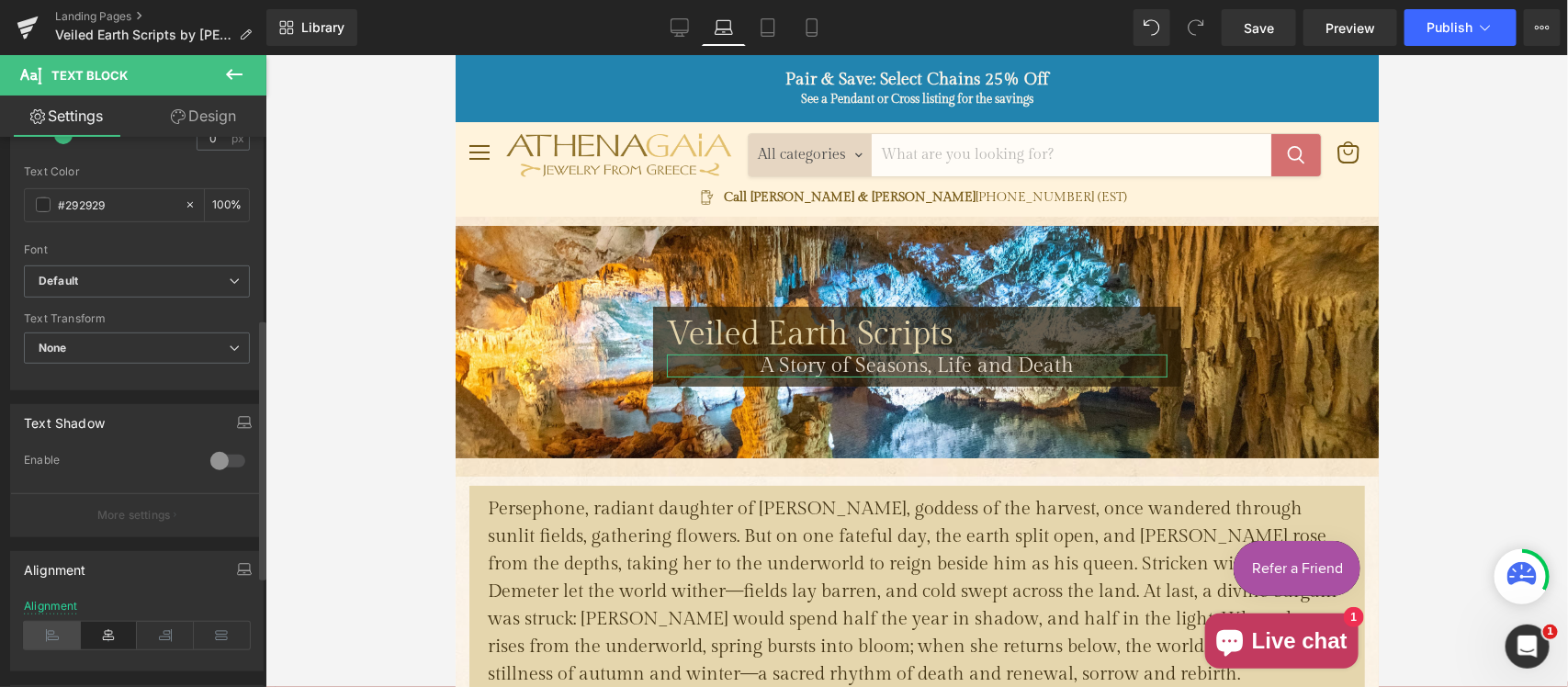
click at [48, 634] on icon at bounding box center [52, 636] width 57 height 28
click at [768, 33] on icon at bounding box center [768, 33] width 13 height 0
type input "100"
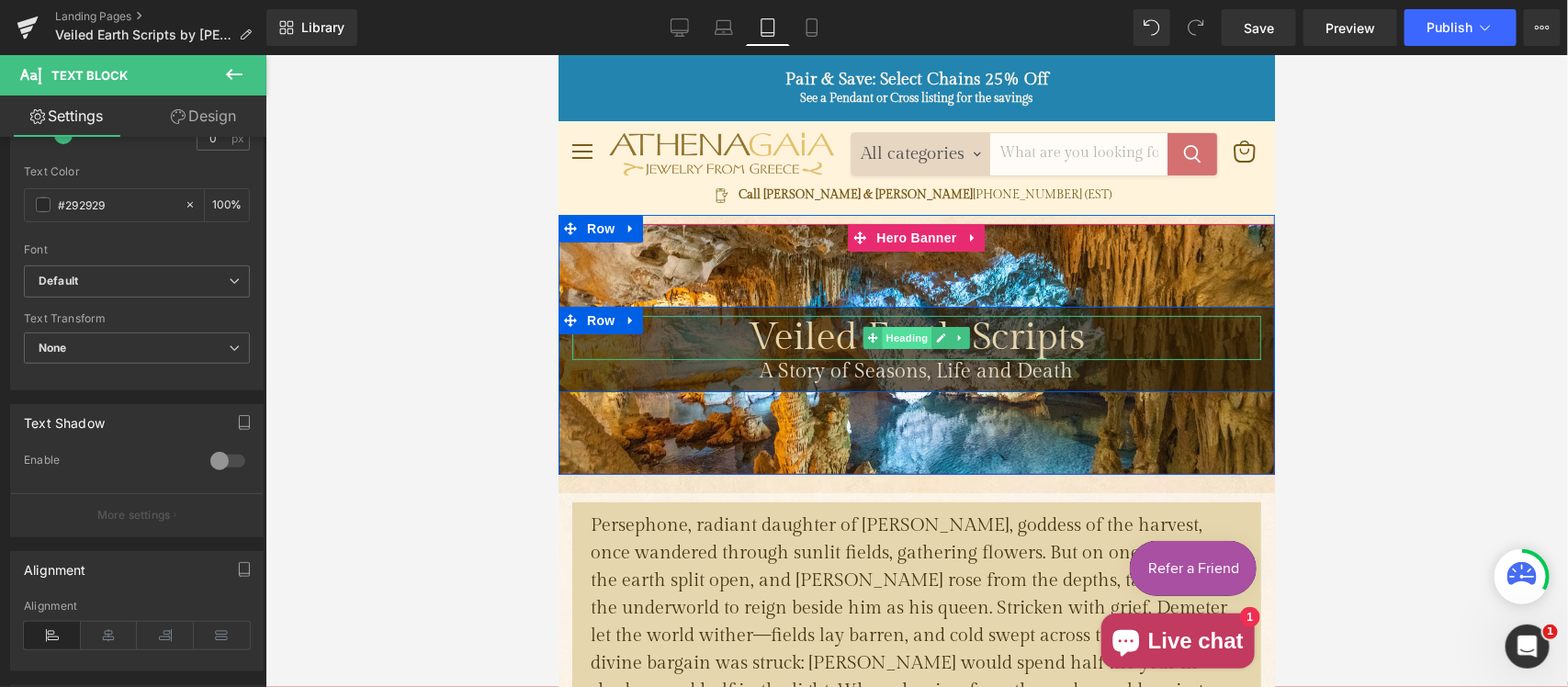
click at [892, 336] on span "Heading" at bounding box center [906, 337] width 49 height 22
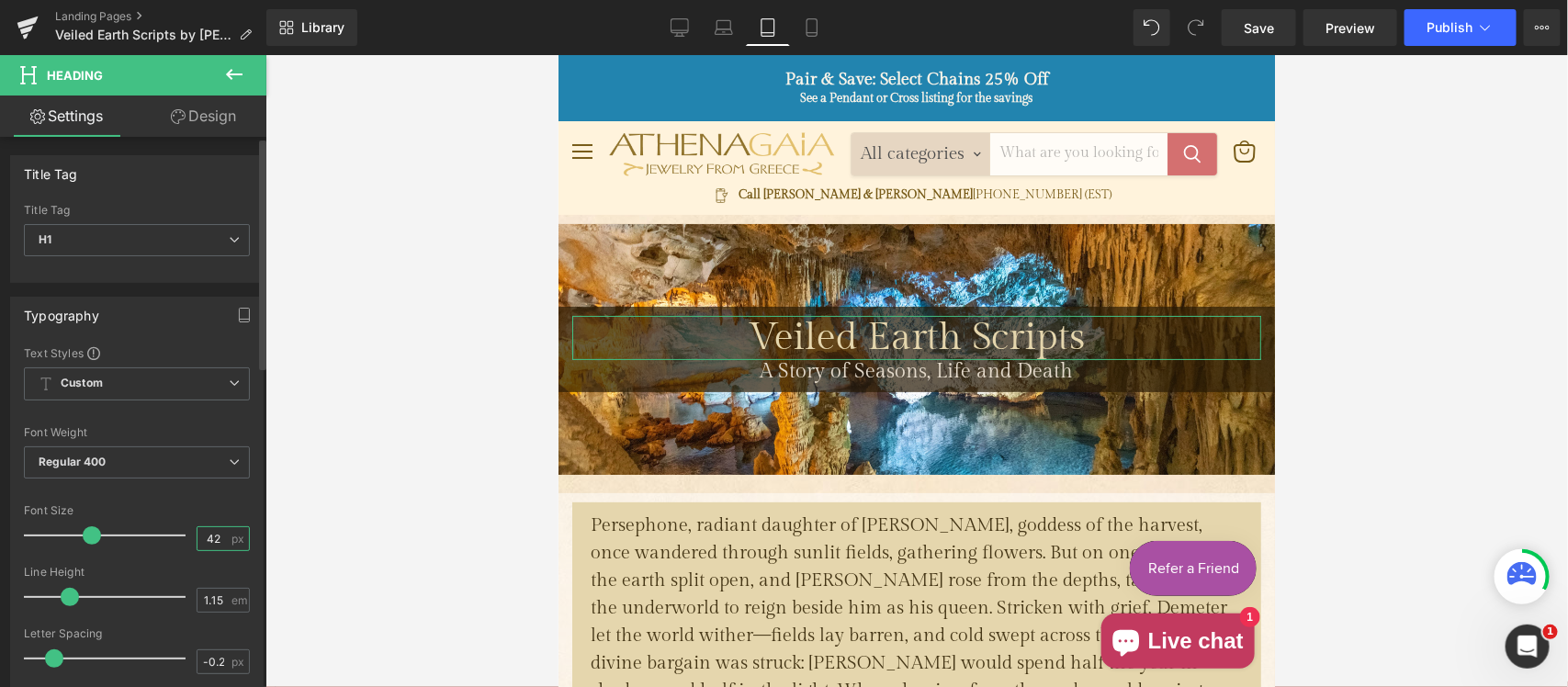
drag, startPoint x: 211, startPoint y: 537, endPoint x: 152, endPoint y: 535, distance: 59.0
click at [152, 535] on div "Font Size 42 px" at bounding box center [137, 535] width 226 height 62
type input "36"
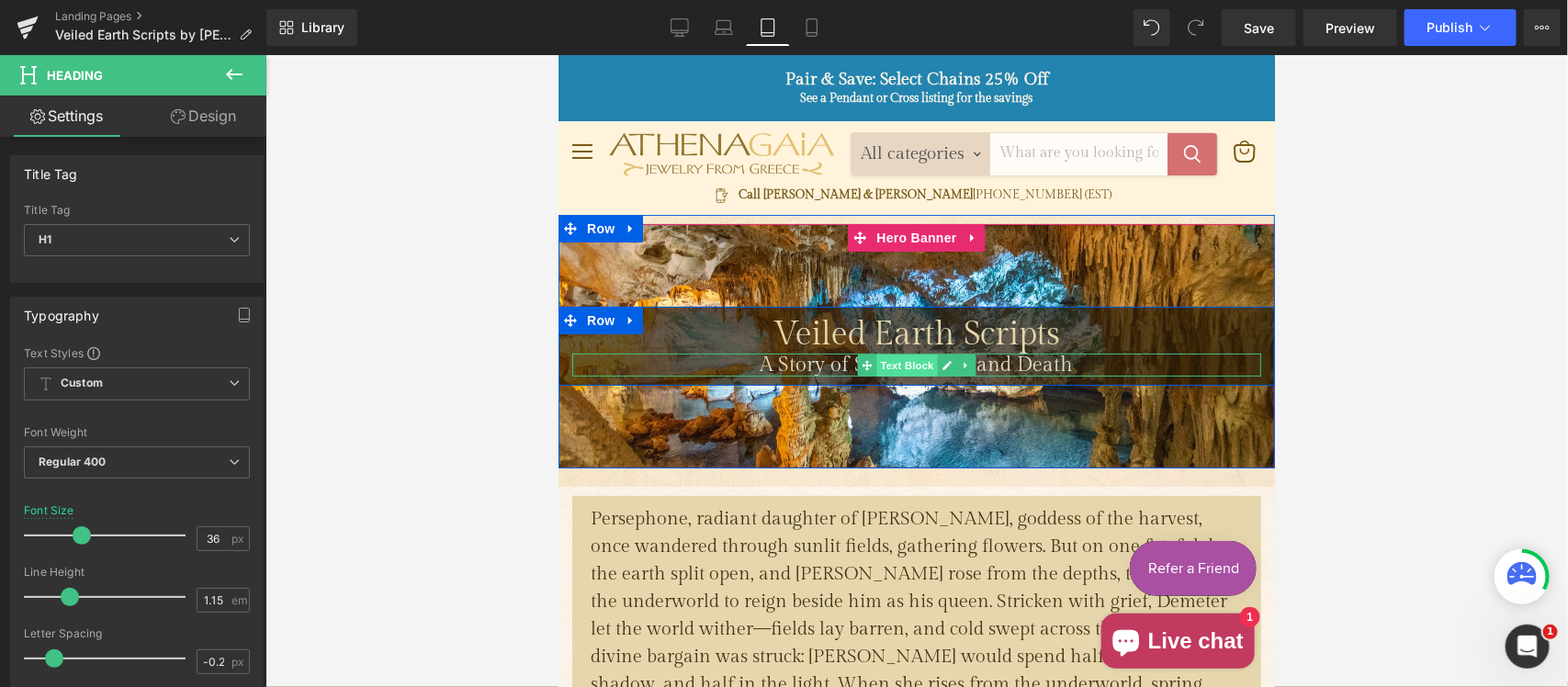
click at [913, 367] on span "Text Block" at bounding box center [905, 364] width 61 height 22
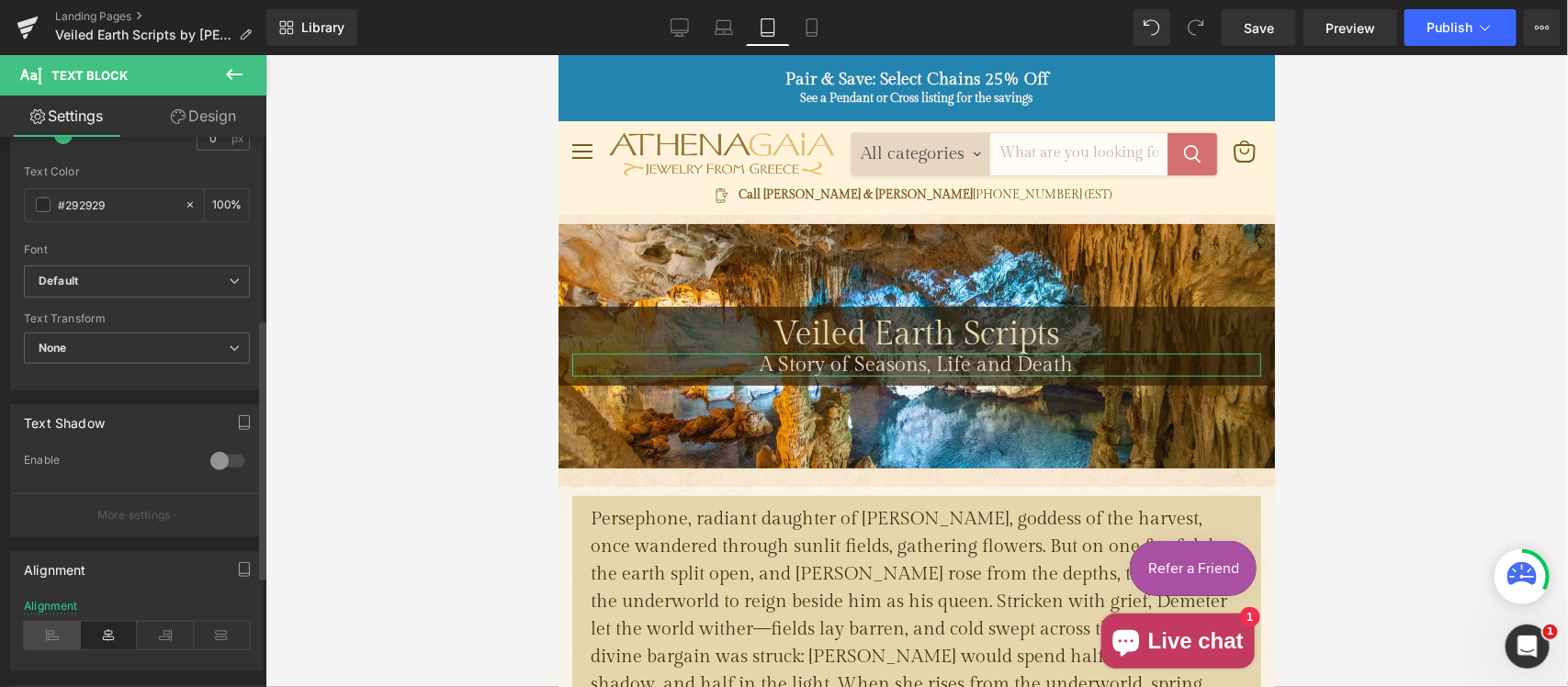
drag, startPoint x: 47, startPoint y: 634, endPoint x: 4, endPoint y: 428, distance: 210.4
click at [47, 634] on icon at bounding box center [52, 636] width 57 height 28
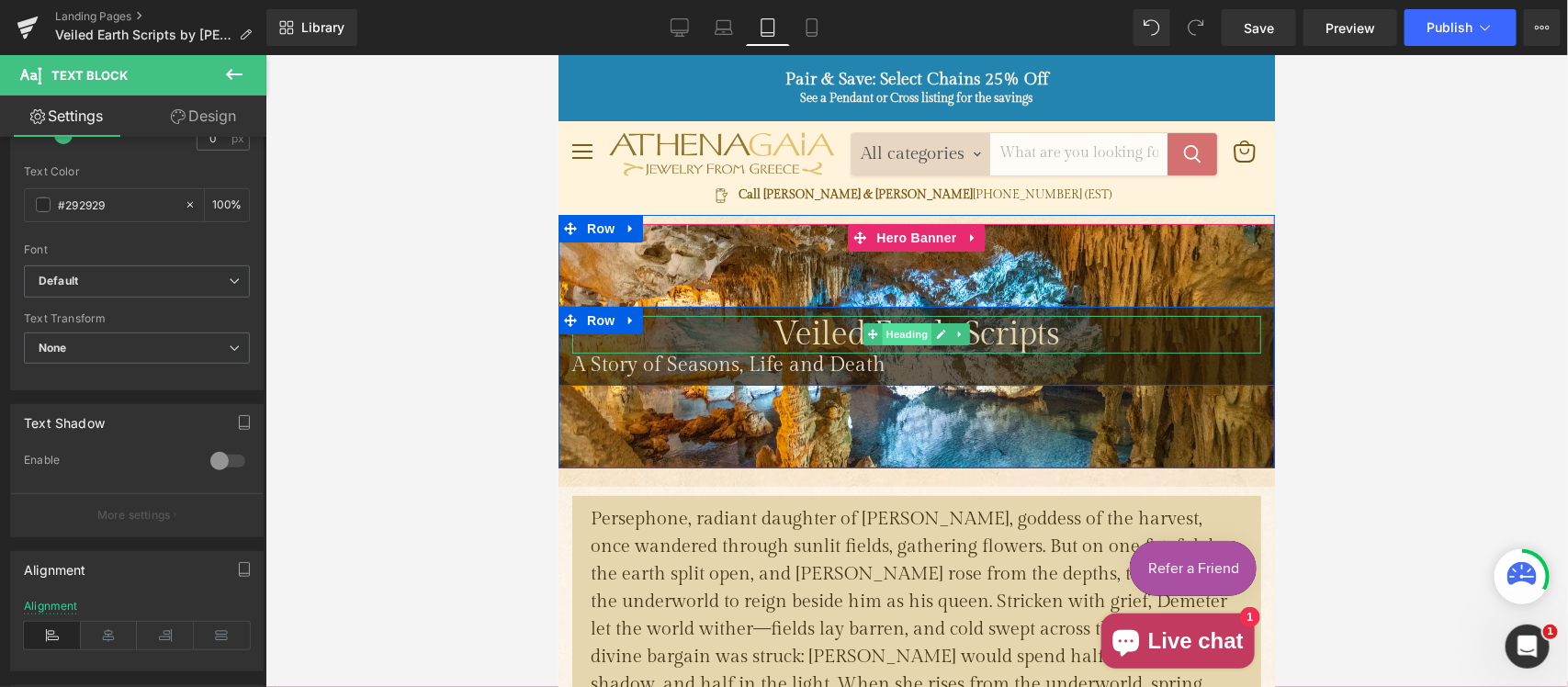
click at [895, 331] on span "Heading" at bounding box center [906, 334] width 49 height 22
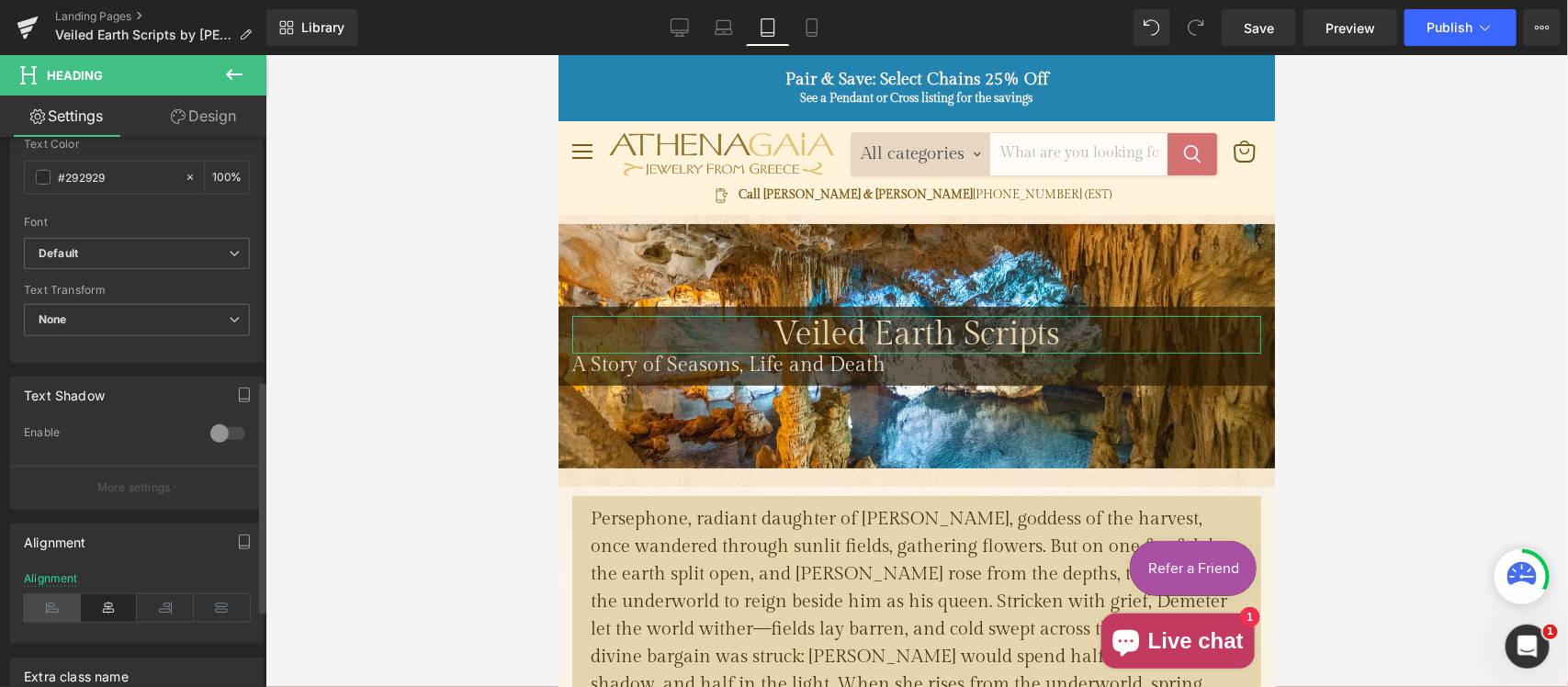
scroll to position [573, 0]
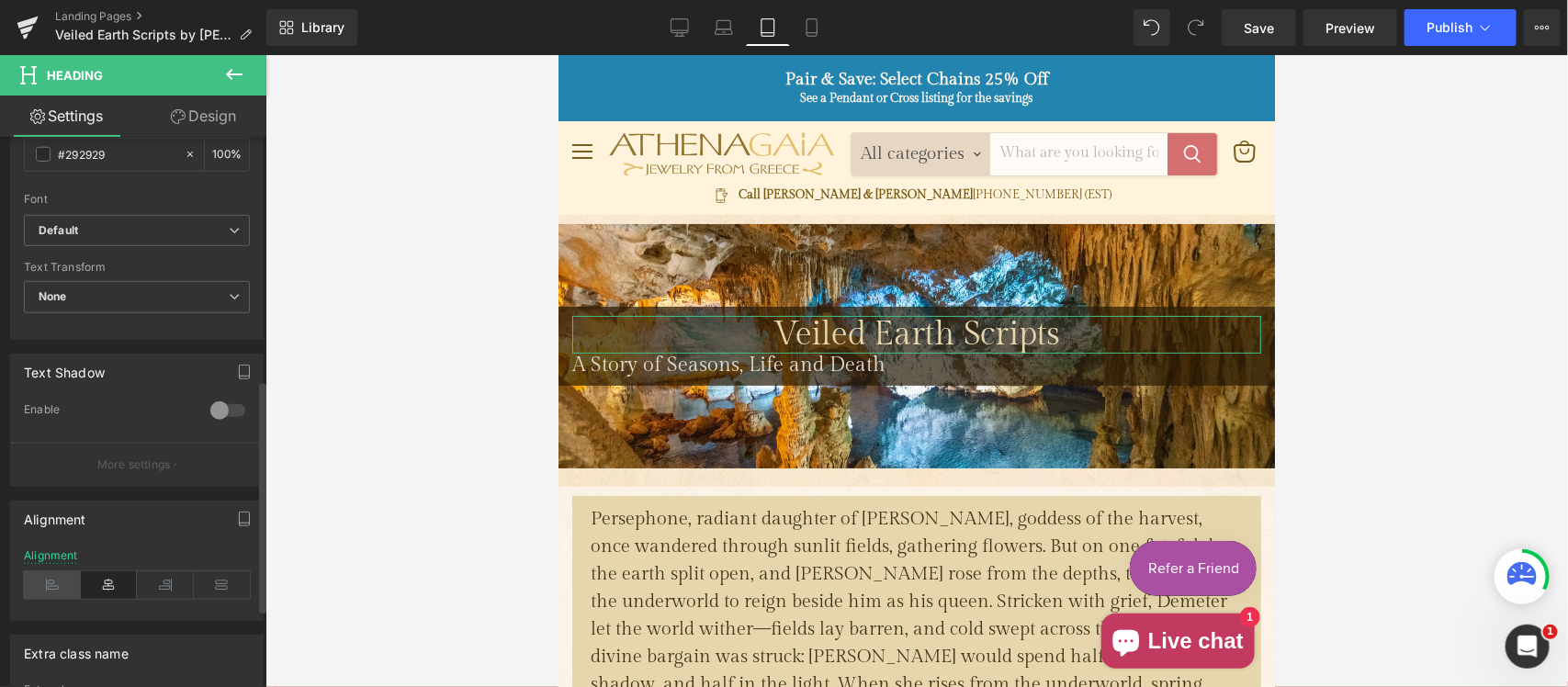
click at [52, 588] on icon at bounding box center [52, 584] width 57 height 28
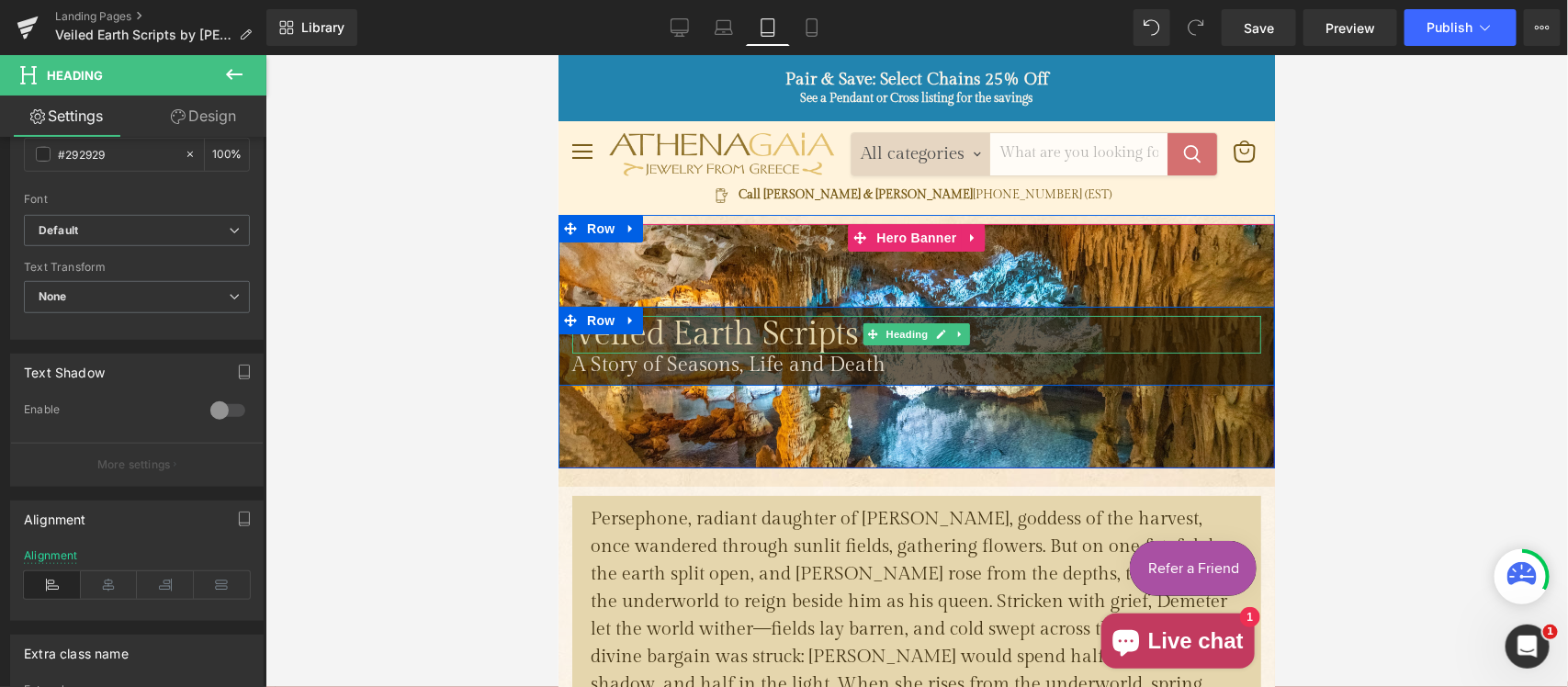
click at [572, 336] on span "Veiled Earth Scripts" at bounding box center [714, 333] width 286 height 38
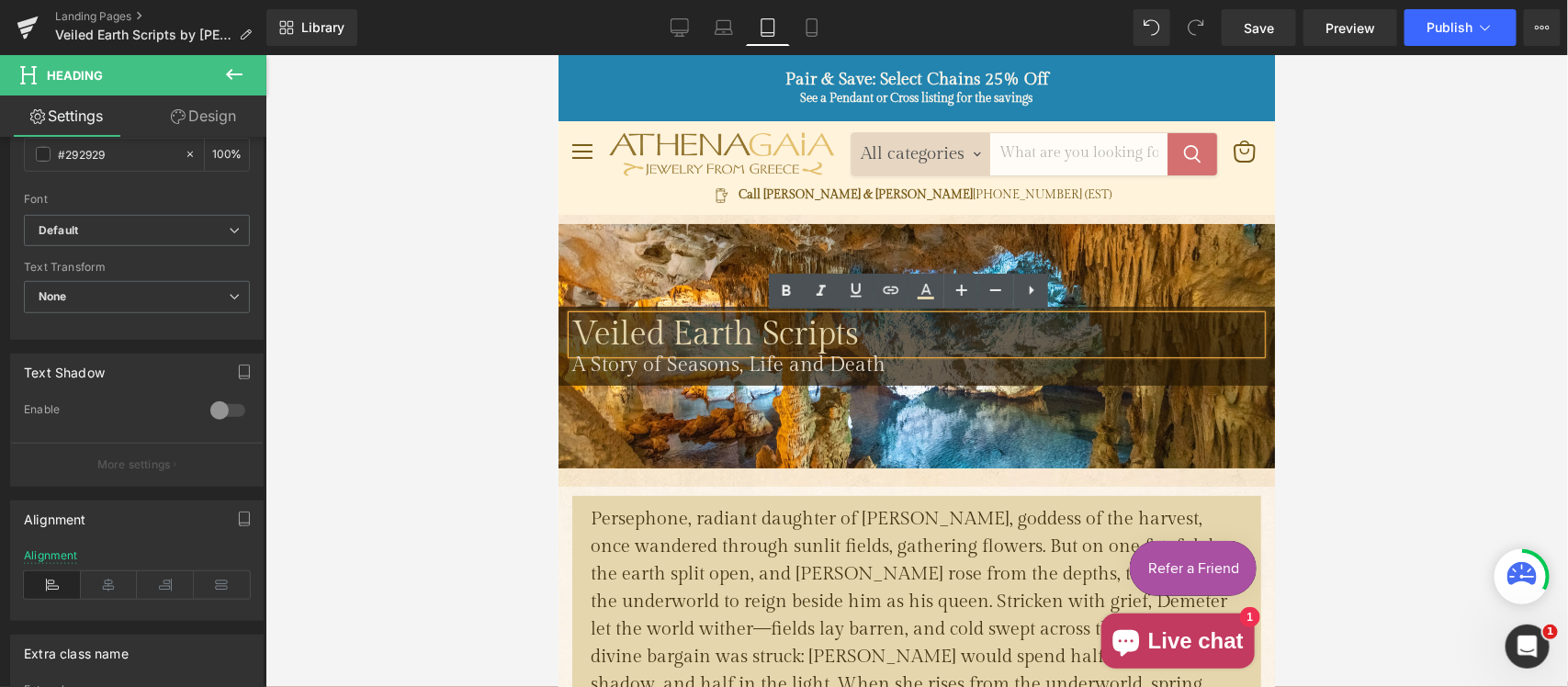
click at [572, 328] on span "Veiled Earth Scripts" at bounding box center [714, 333] width 286 height 38
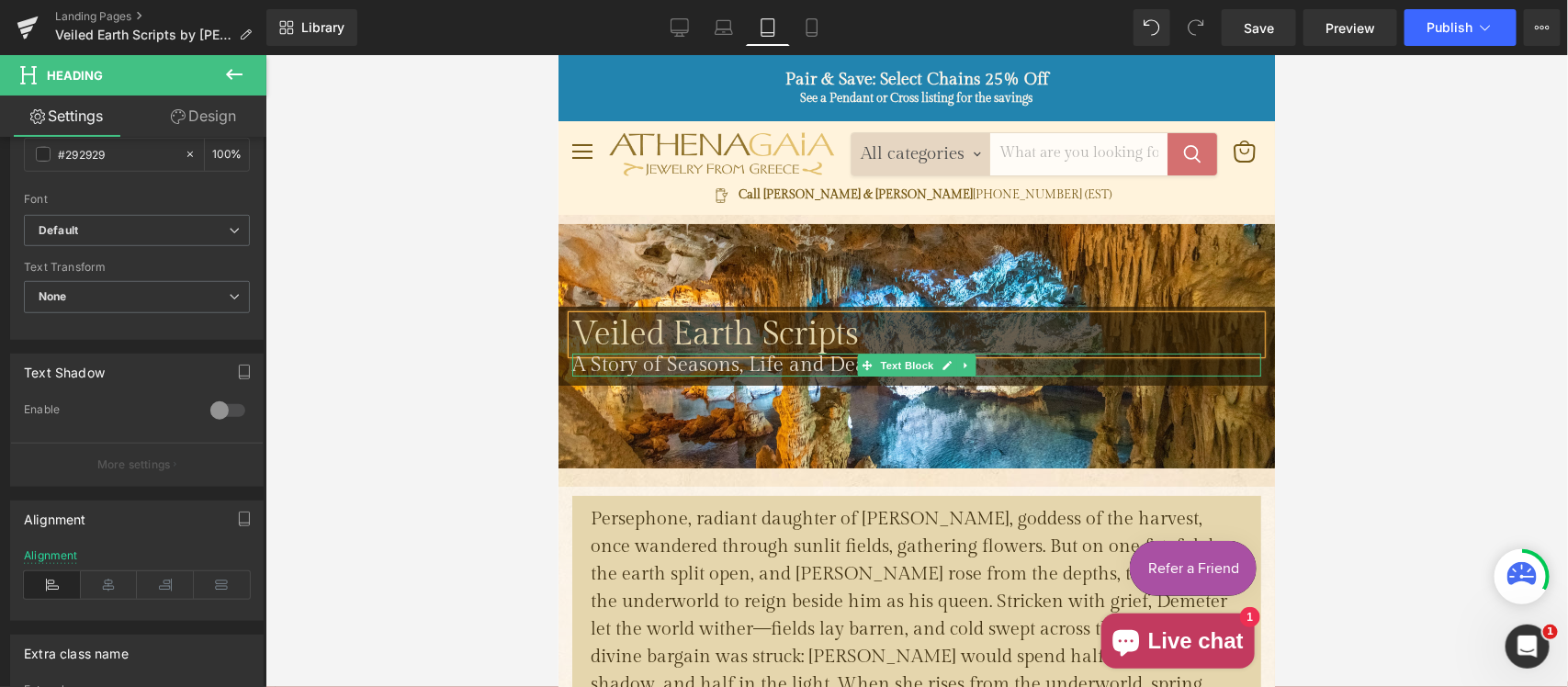
click at [571, 364] on span "A Story of Seasons, Life and Death" at bounding box center [728, 364] width 313 height 24
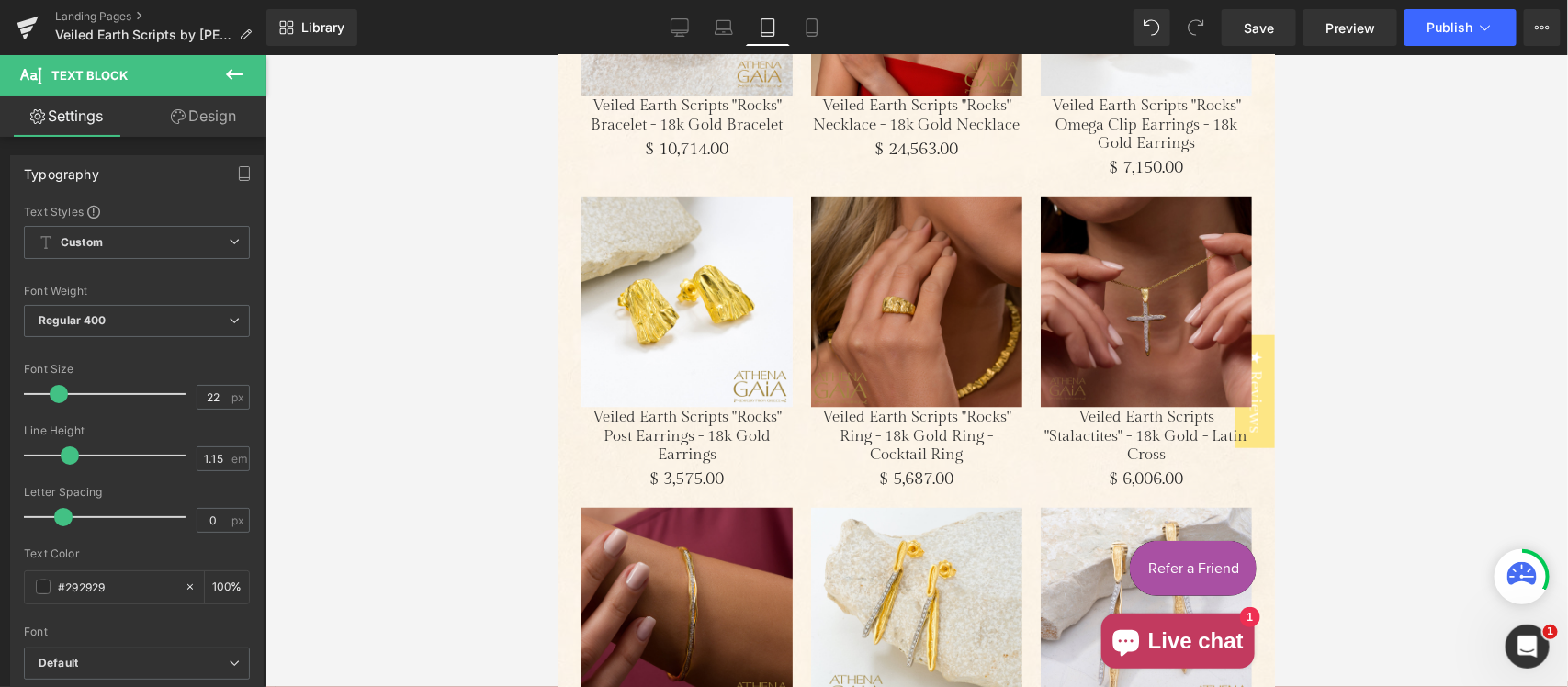
scroll to position [0, 0]
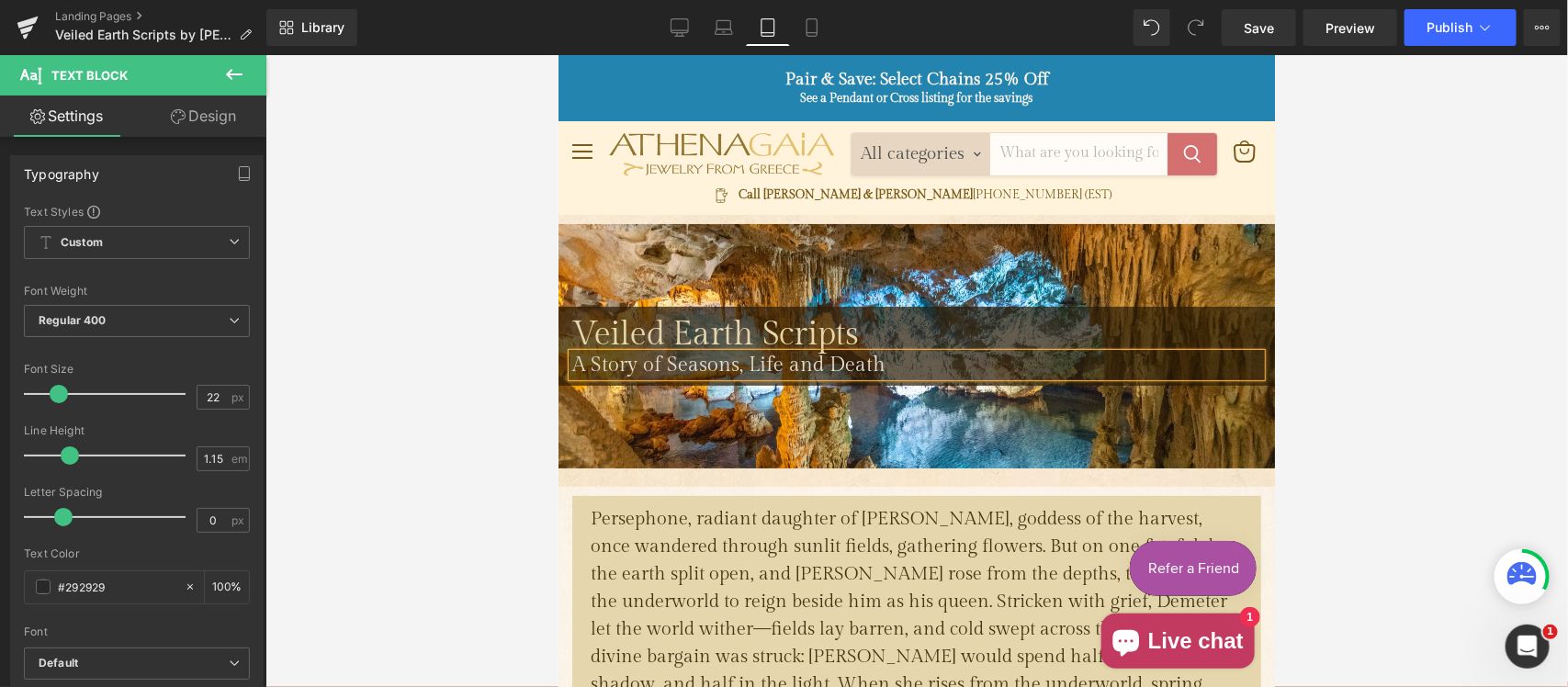
click at [580, 364] on span "A Story of Seasons, Life and Death" at bounding box center [728, 364] width 313 height 24
click at [803, 30] on icon at bounding box center [812, 28] width 19 height 19
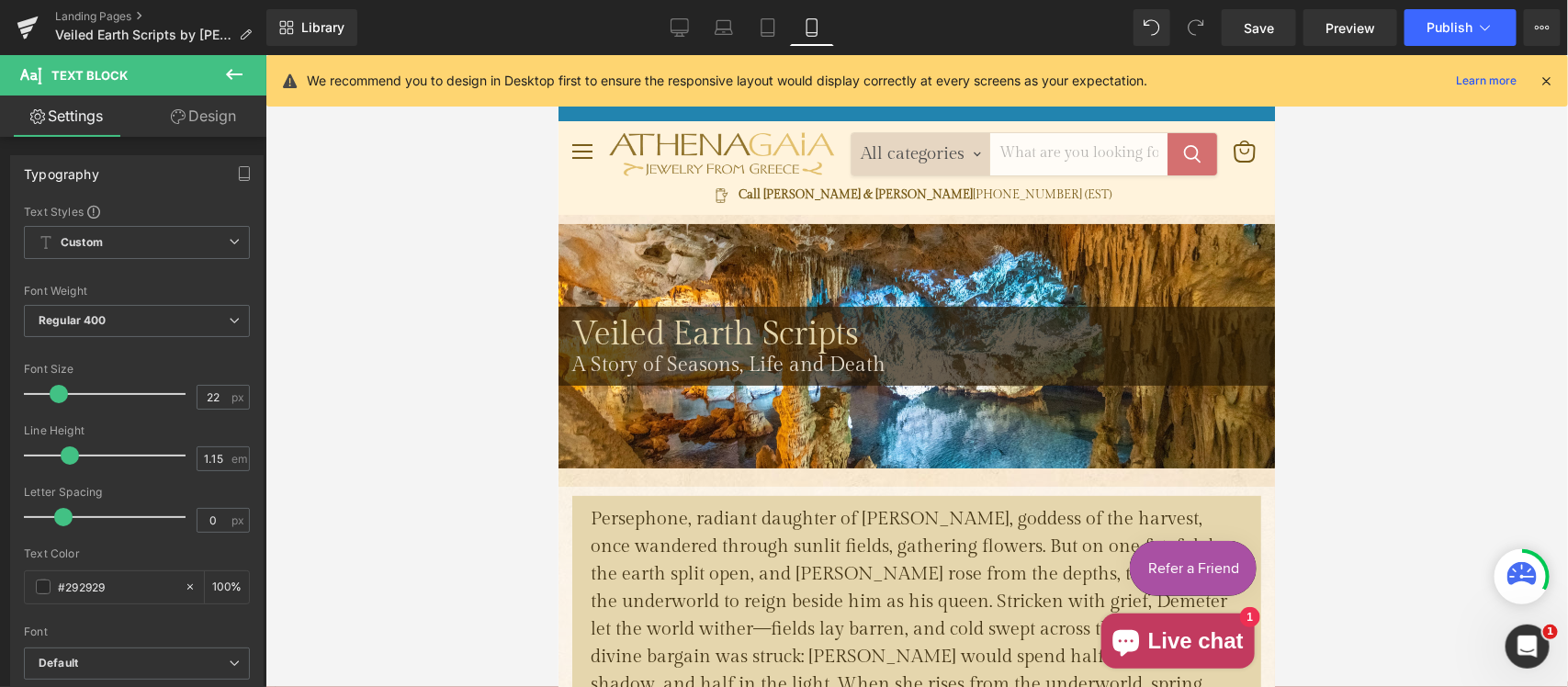
type input "100"
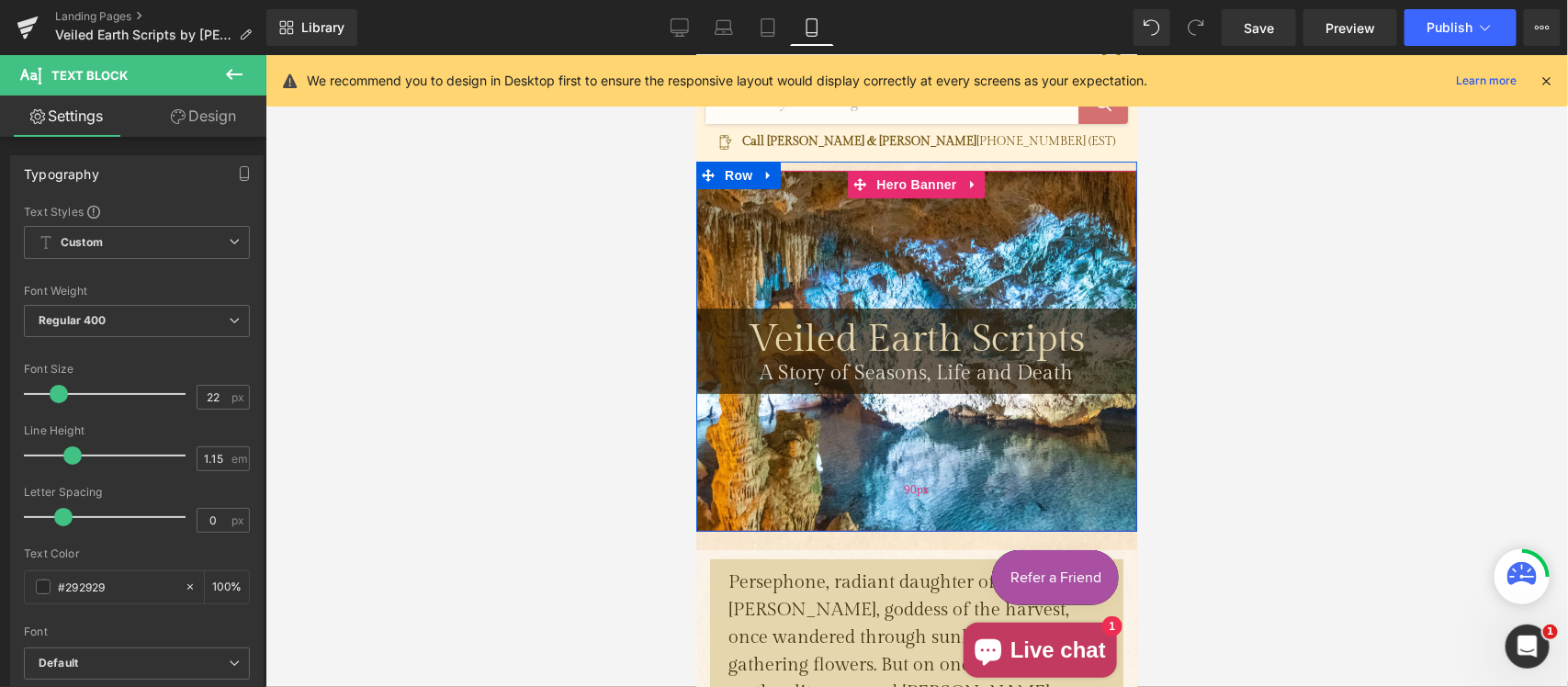
scroll to position [111, 0]
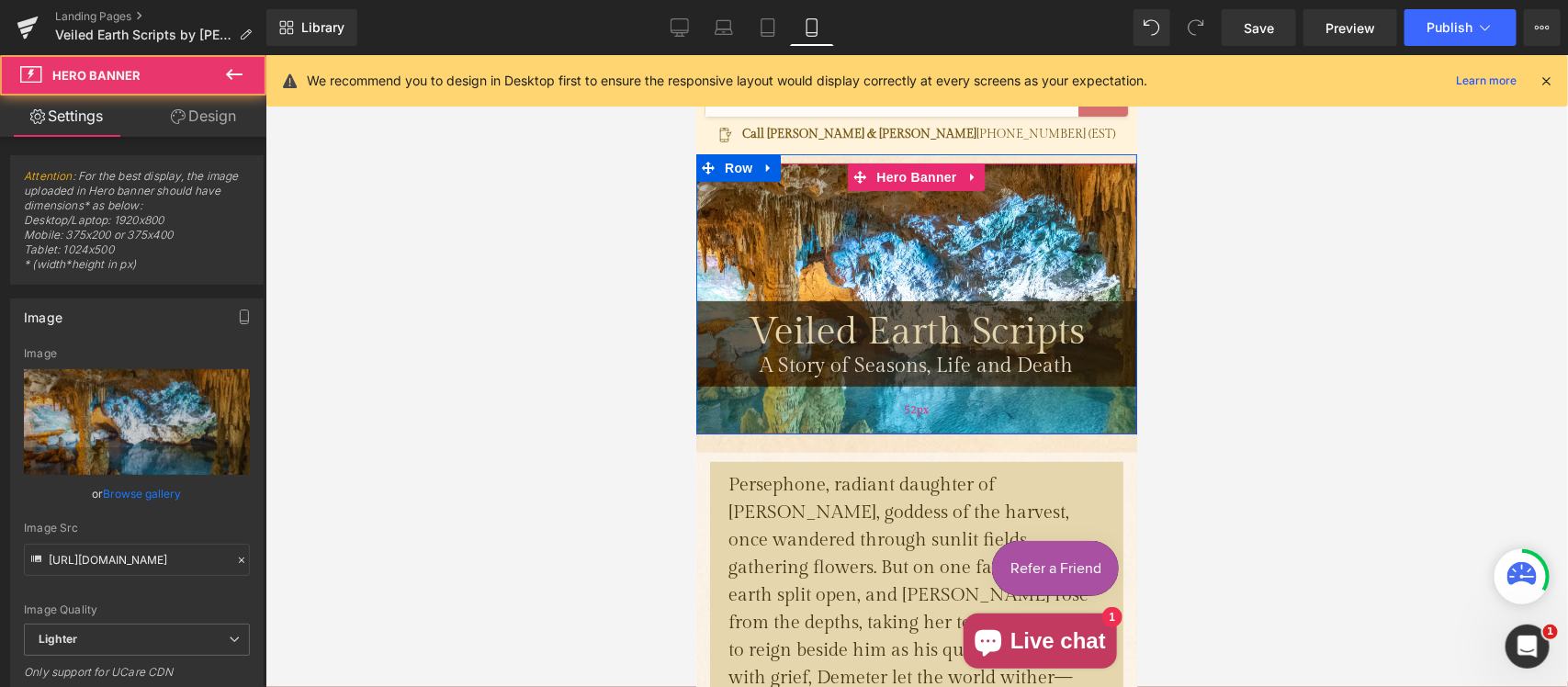
drag, startPoint x: 897, startPoint y: 432, endPoint x: 899, endPoint y: 408, distance: 24.1
click at [899, 408] on div "52px" at bounding box center [915, 409] width 441 height 48
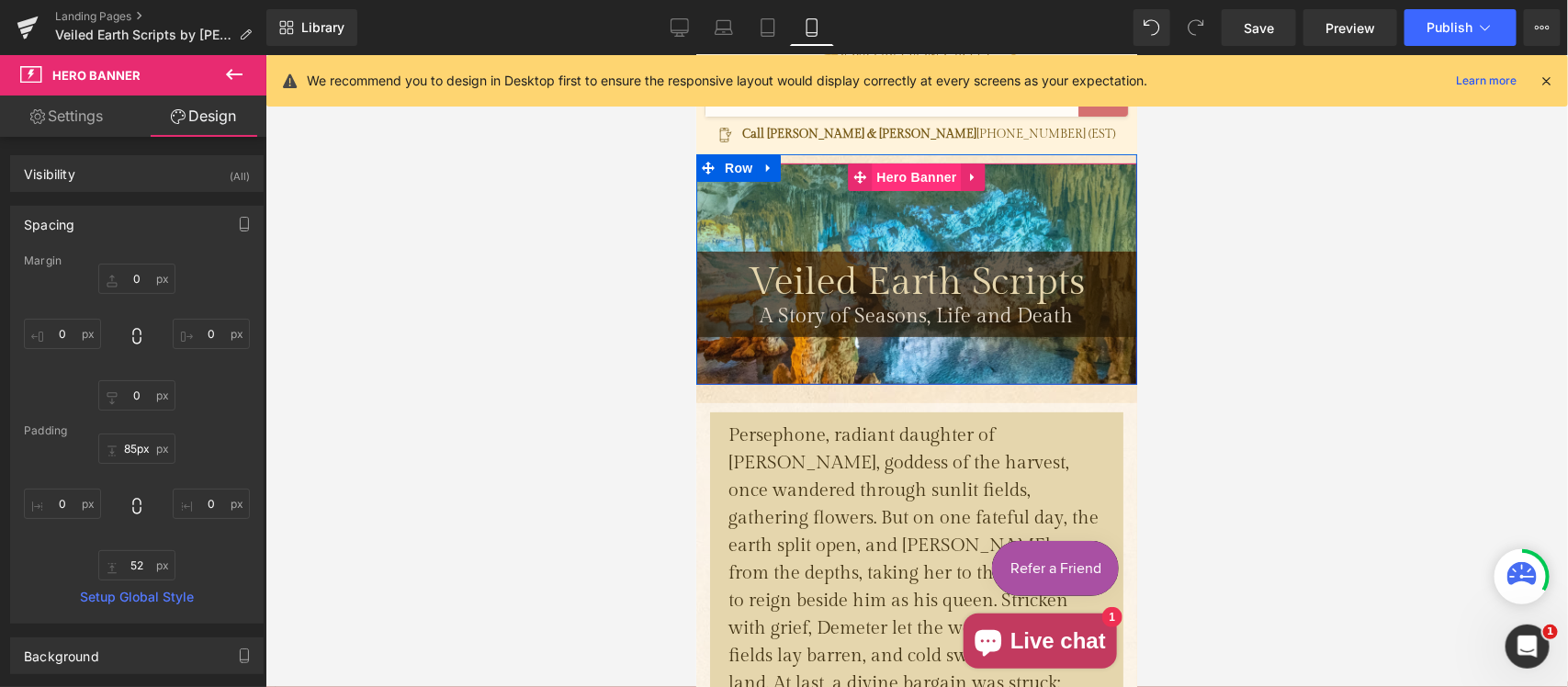
type input "82px"
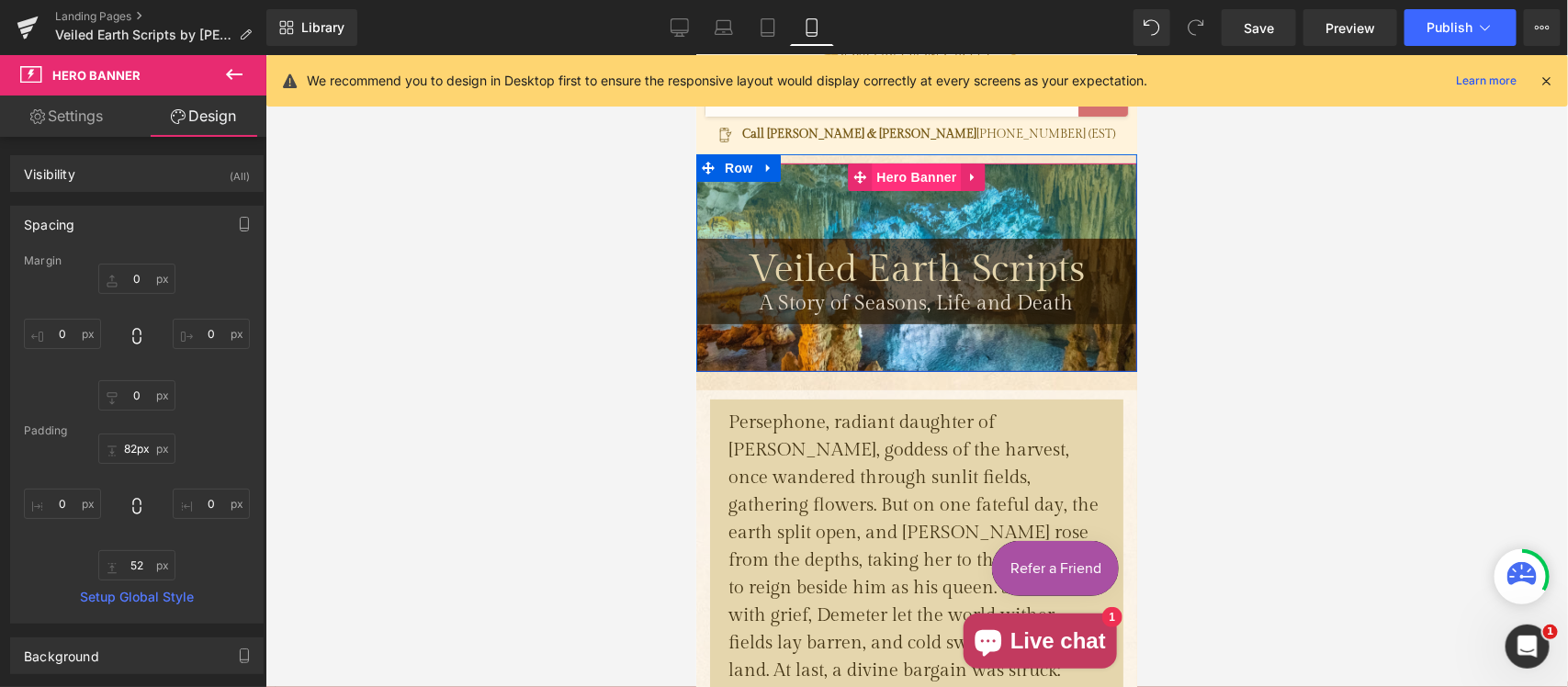
drag, startPoint x: 902, startPoint y: 268, endPoint x: 912, endPoint y: 165, distance: 103.5
click at [912, 165] on div "Veiled Earth Scripts Heading A Story of Seasons, Life and Death Text Block Row …" at bounding box center [915, 267] width 441 height 210
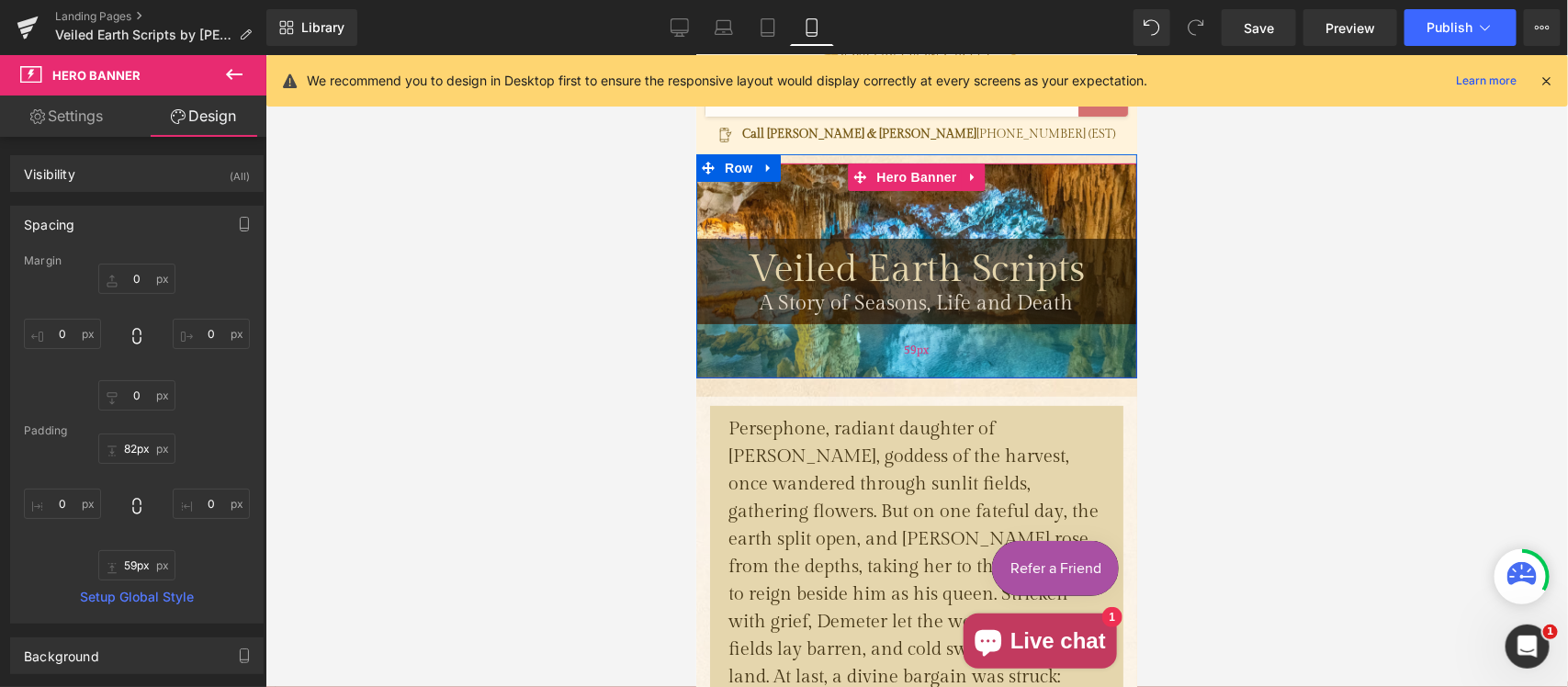
type input "69px"
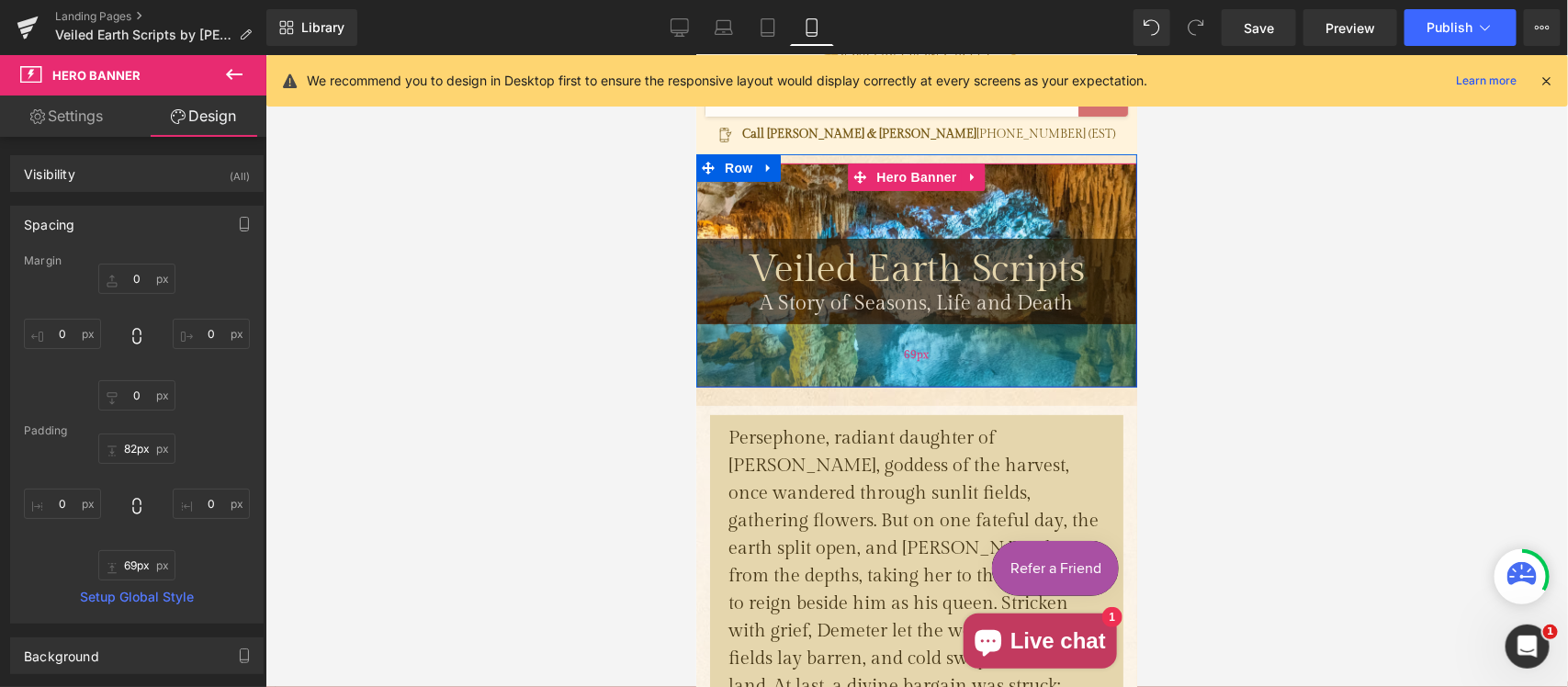
drag, startPoint x: 911, startPoint y: 348, endPoint x: 911, endPoint y: 364, distance: 16.0
click at [911, 364] on div "69px" at bounding box center [915, 355] width 441 height 63
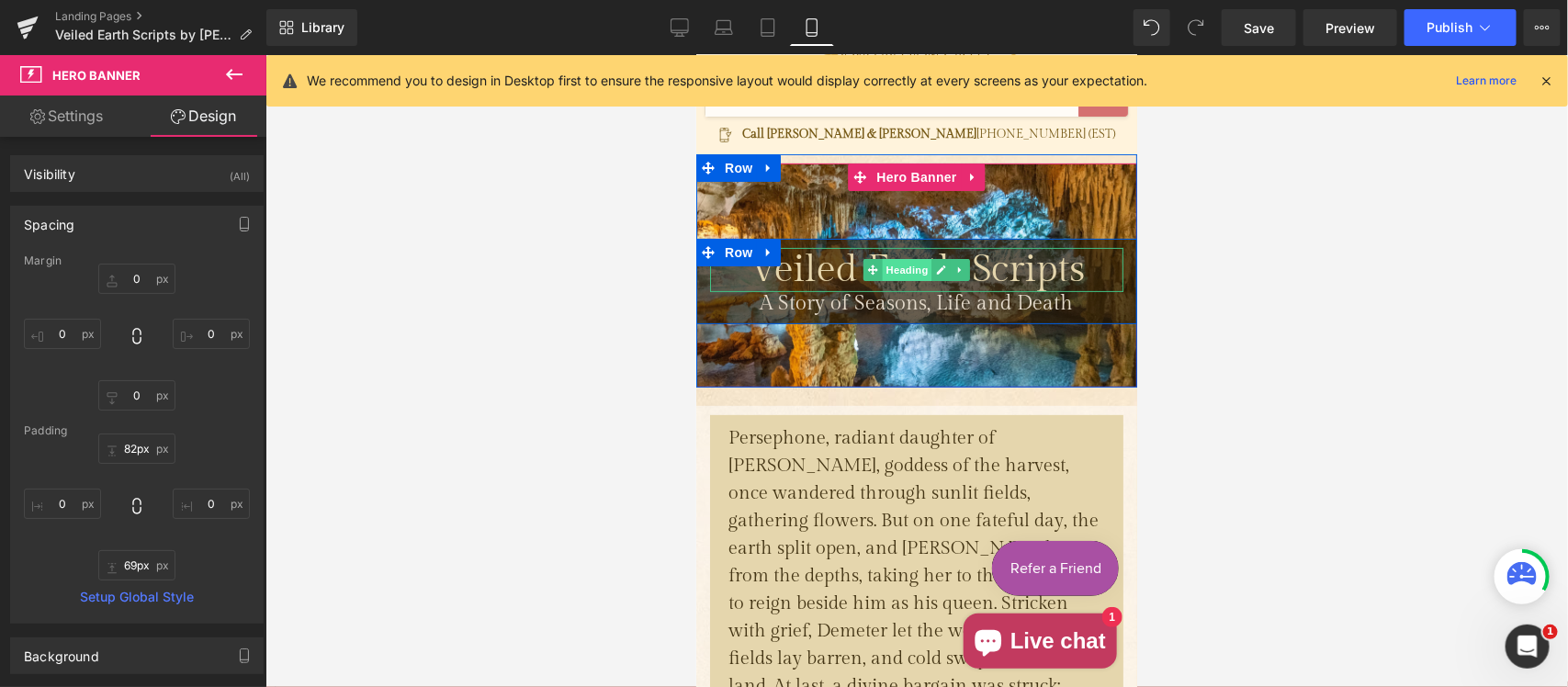
click at [887, 264] on span "Heading" at bounding box center [906, 269] width 49 height 22
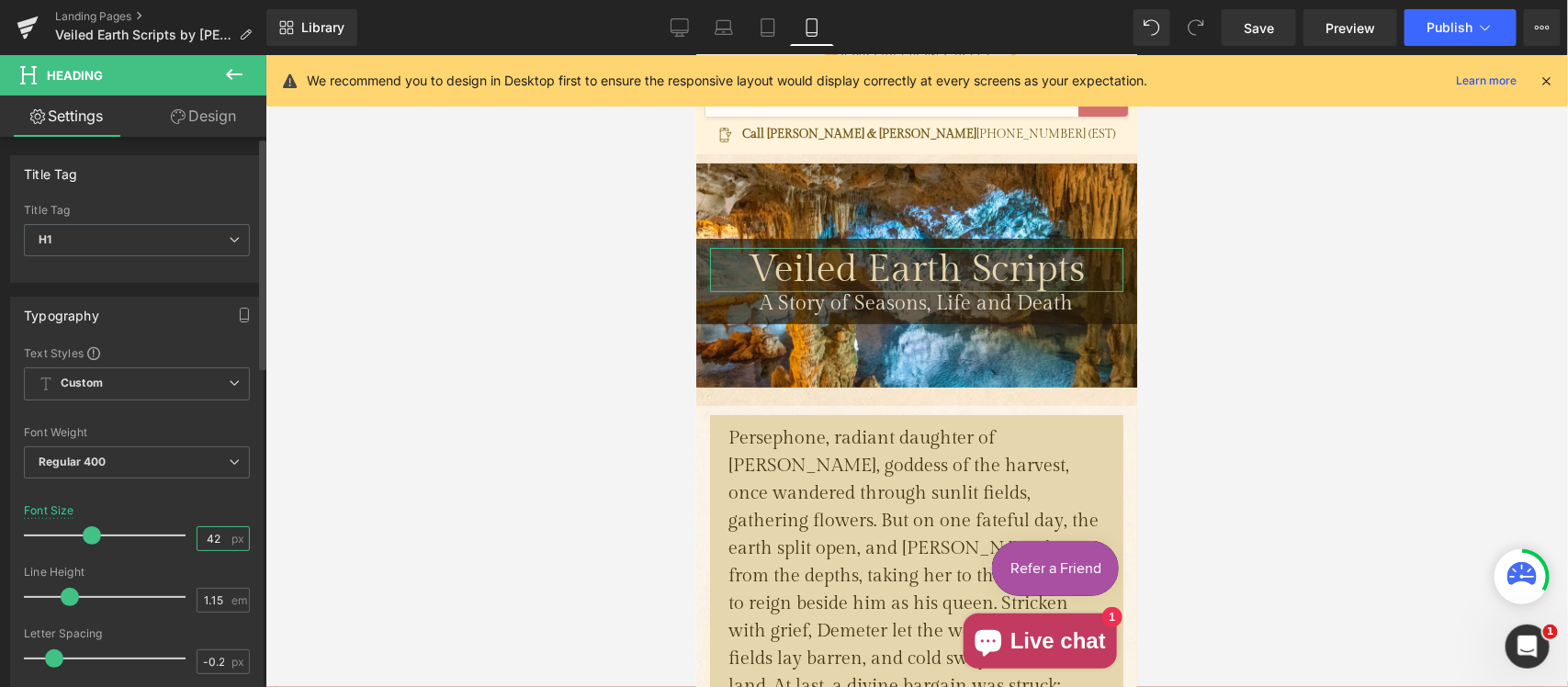
drag, startPoint x: 213, startPoint y: 534, endPoint x: 172, endPoint y: 534, distance: 41.0
click at [172, 534] on div "Font Size 42 px" at bounding box center [137, 535] width 226 height 62
type input "36"
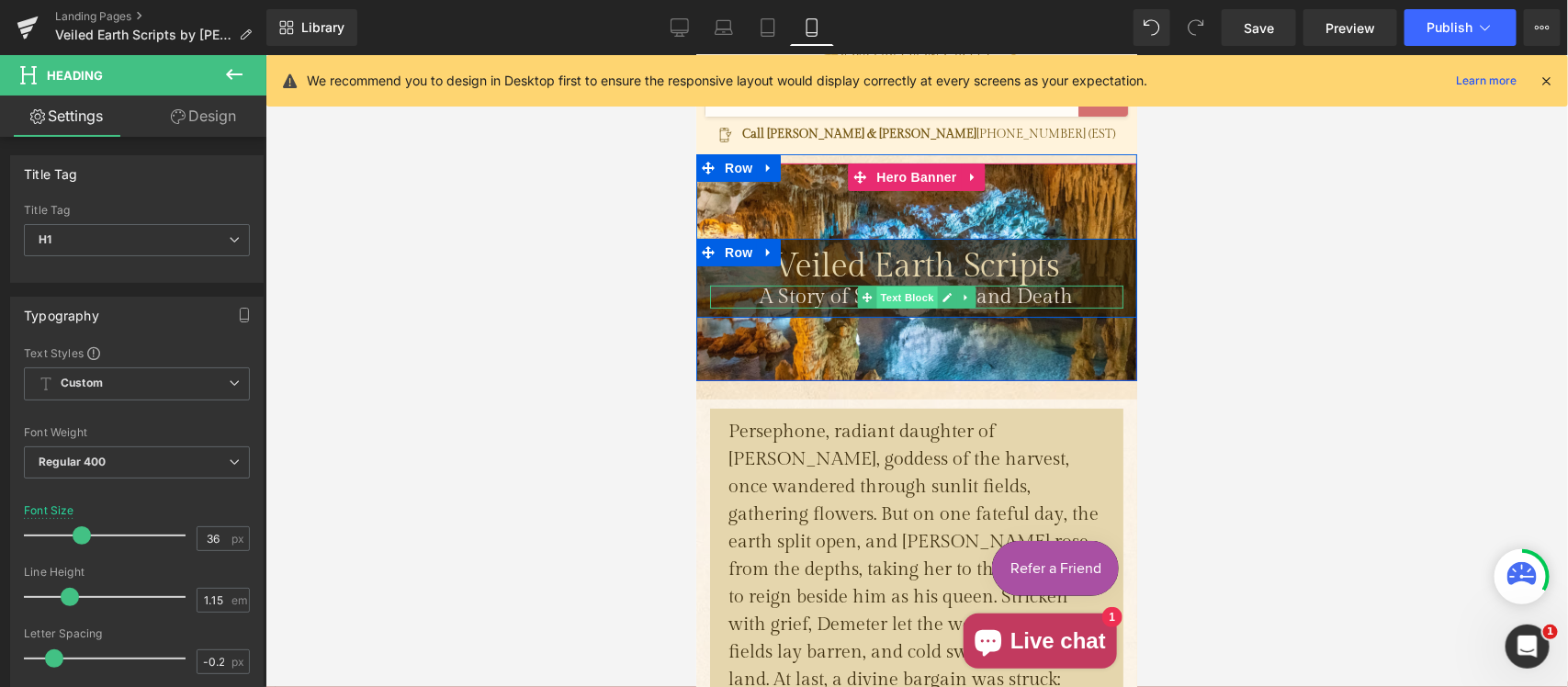
click at [920, 295] on span "Text Block" at bounding box center [905, 296] width 61 height 22
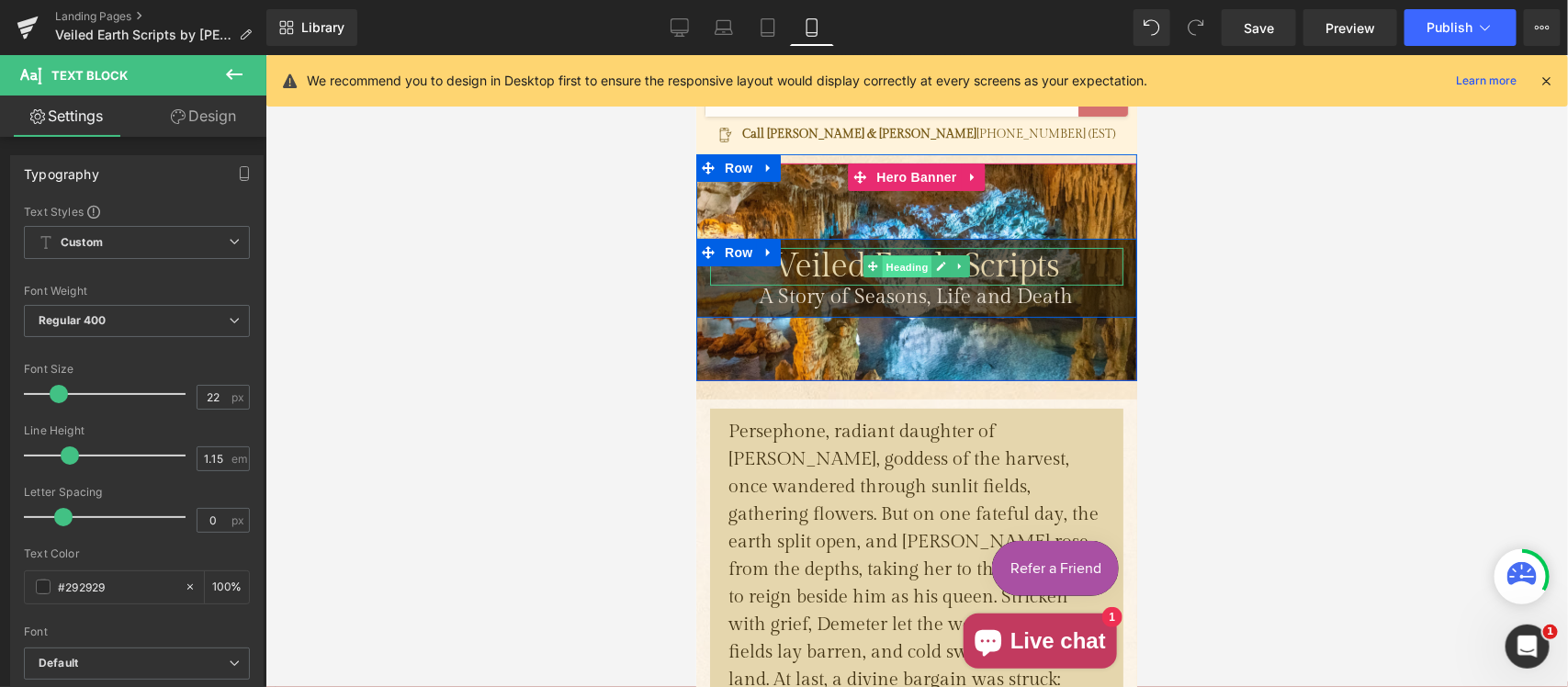
click at [898, 266] on span "Heading" at bounding box center [906, 267] width 49 height 22
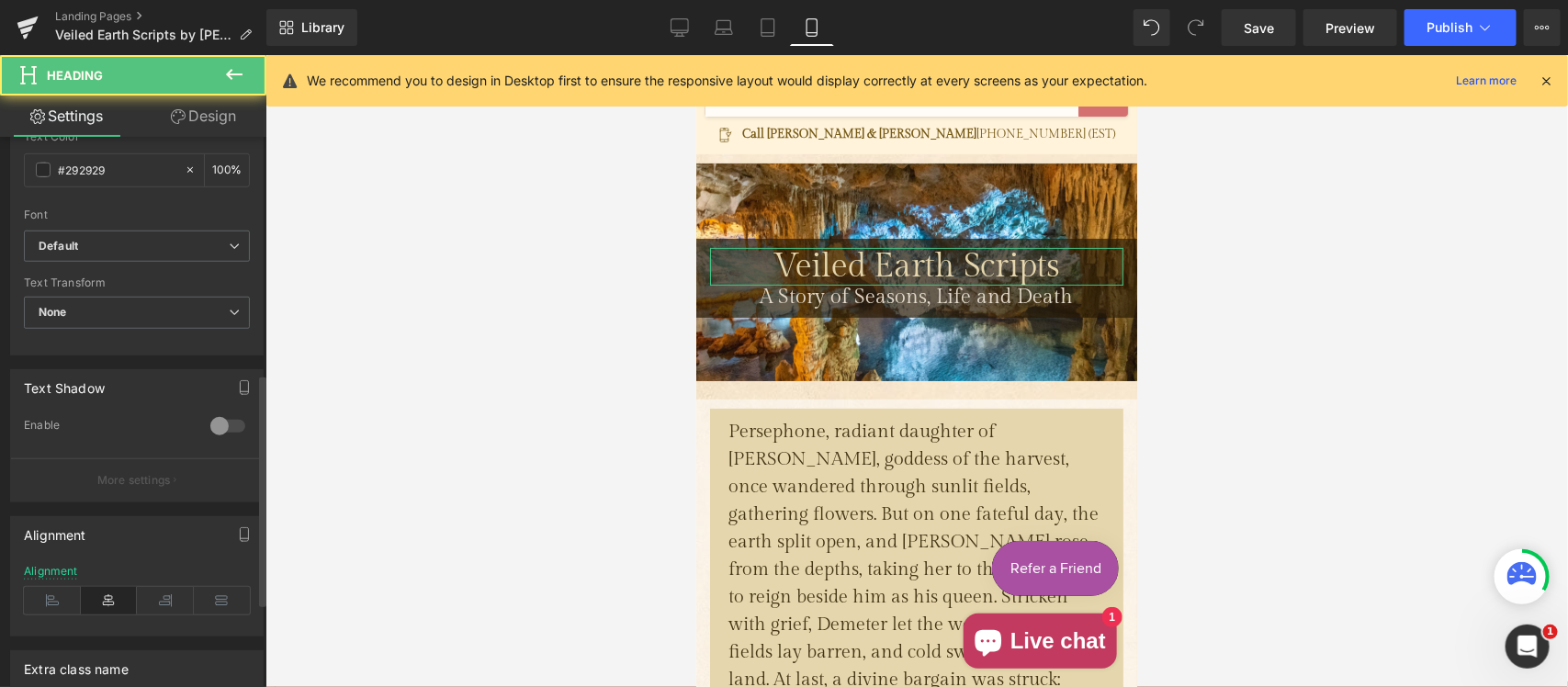
scroll to position [573, 0]
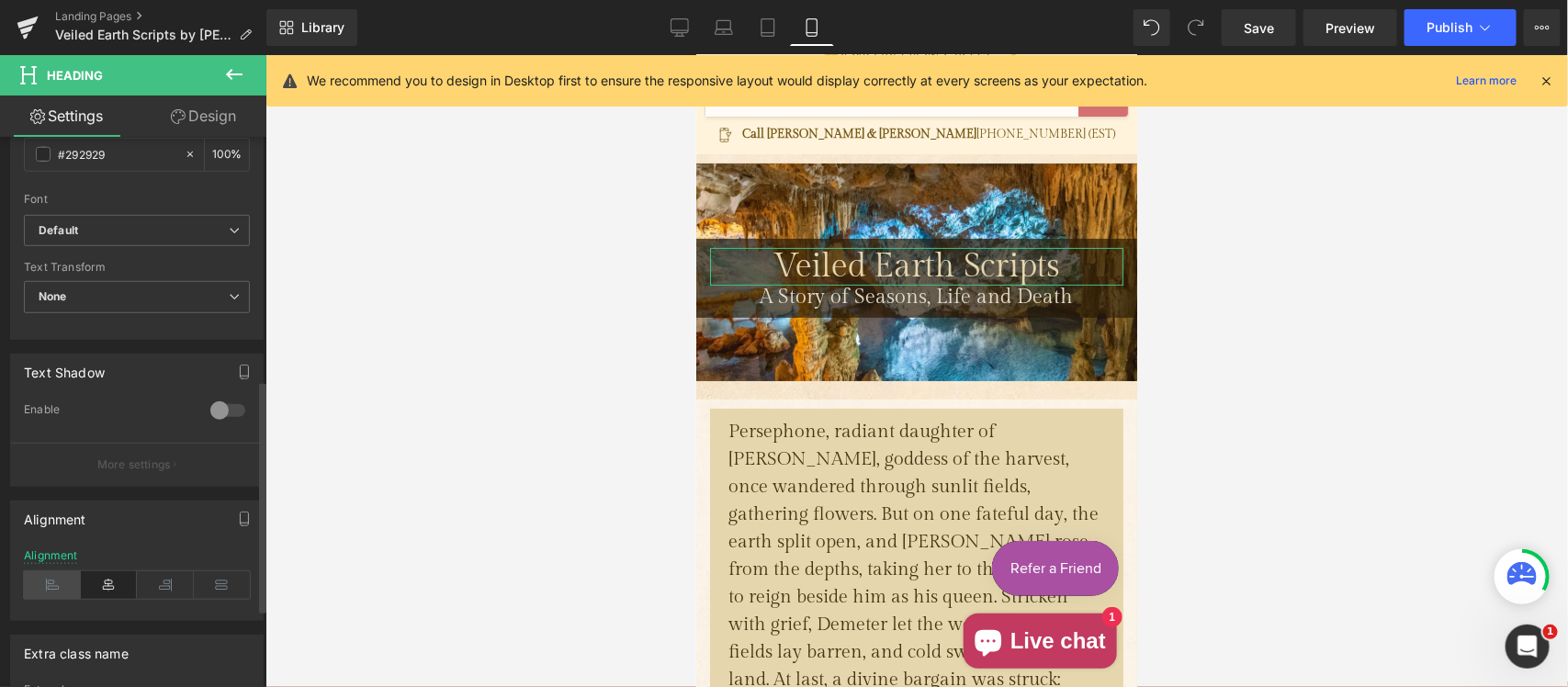
click at [51, 580] on icon at bounding box center [52, 584] width 57 height 28
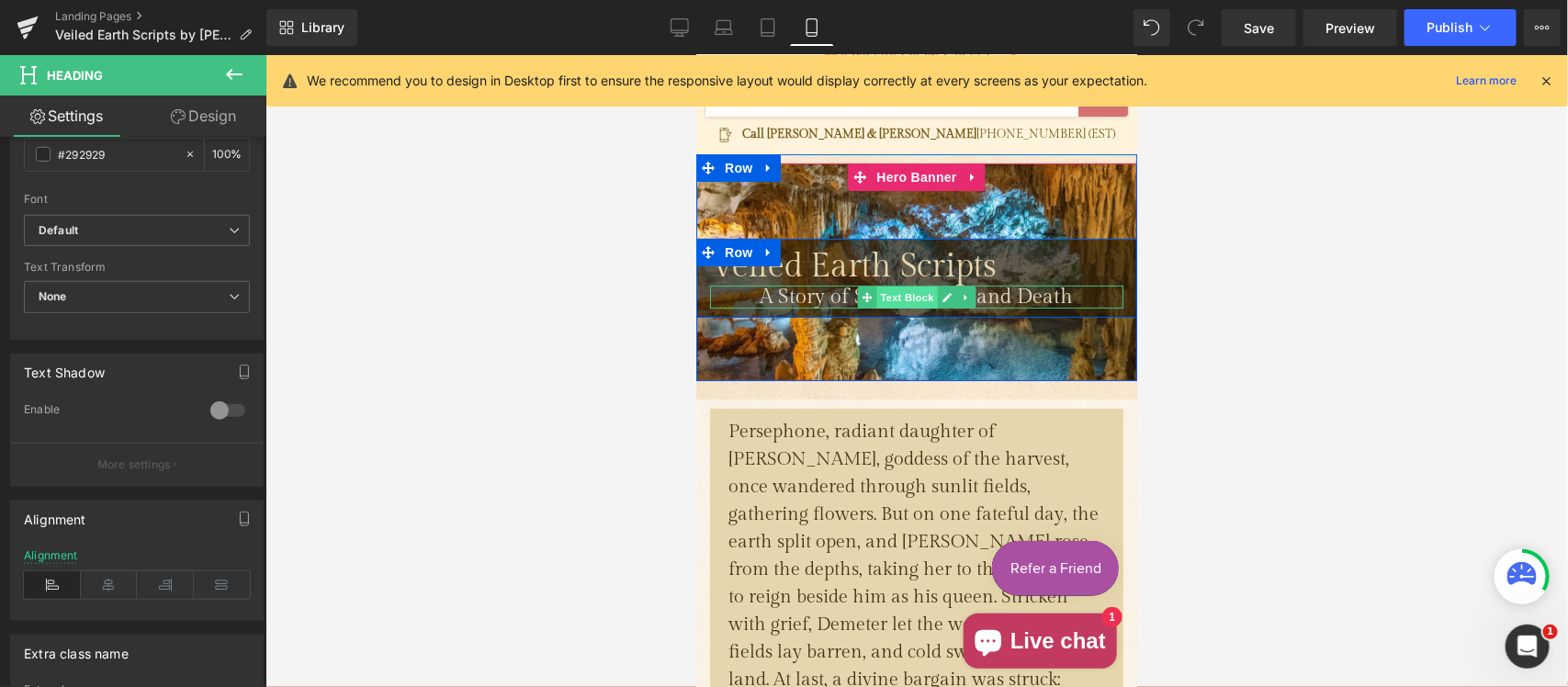
click at [893, 297] on span "Text Block" at bounding box center [905, 296] width 61 height 22
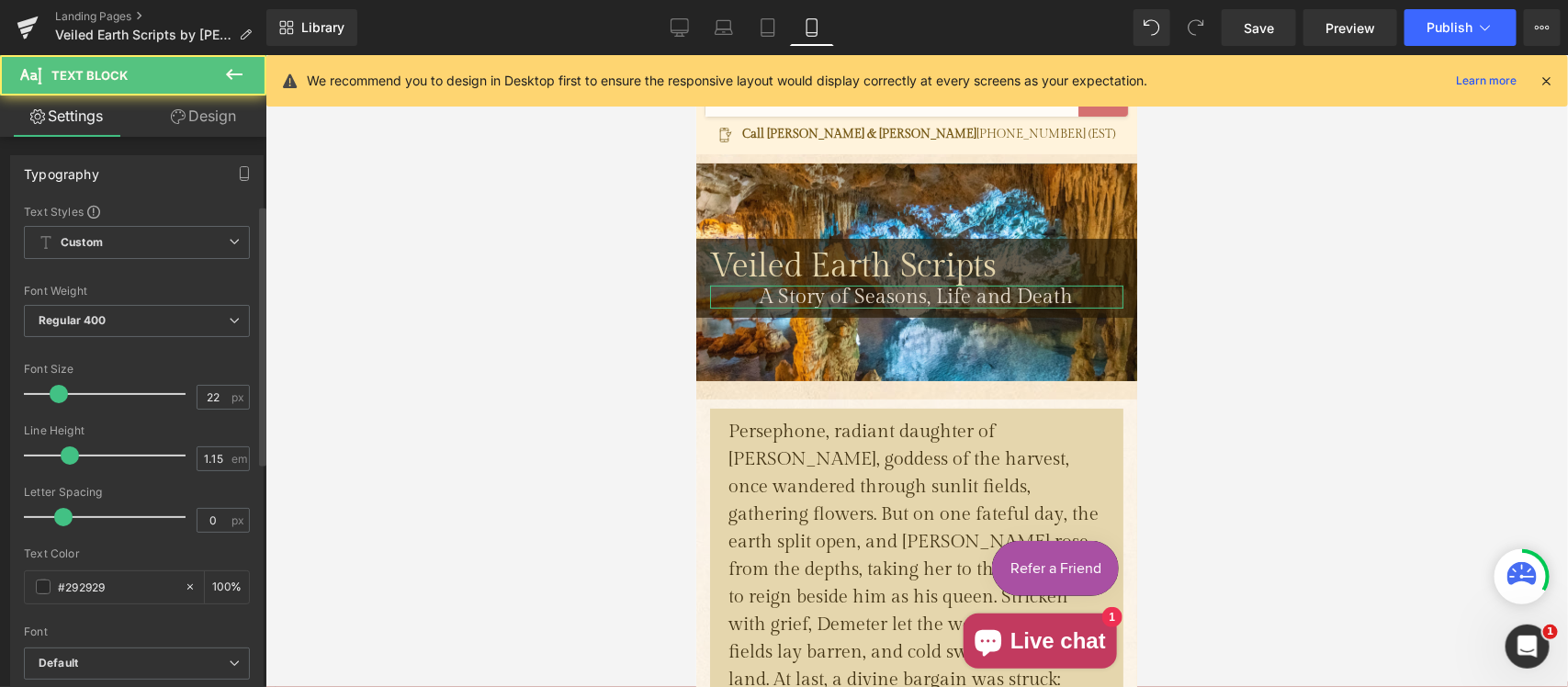
scroll to position [382, 0]
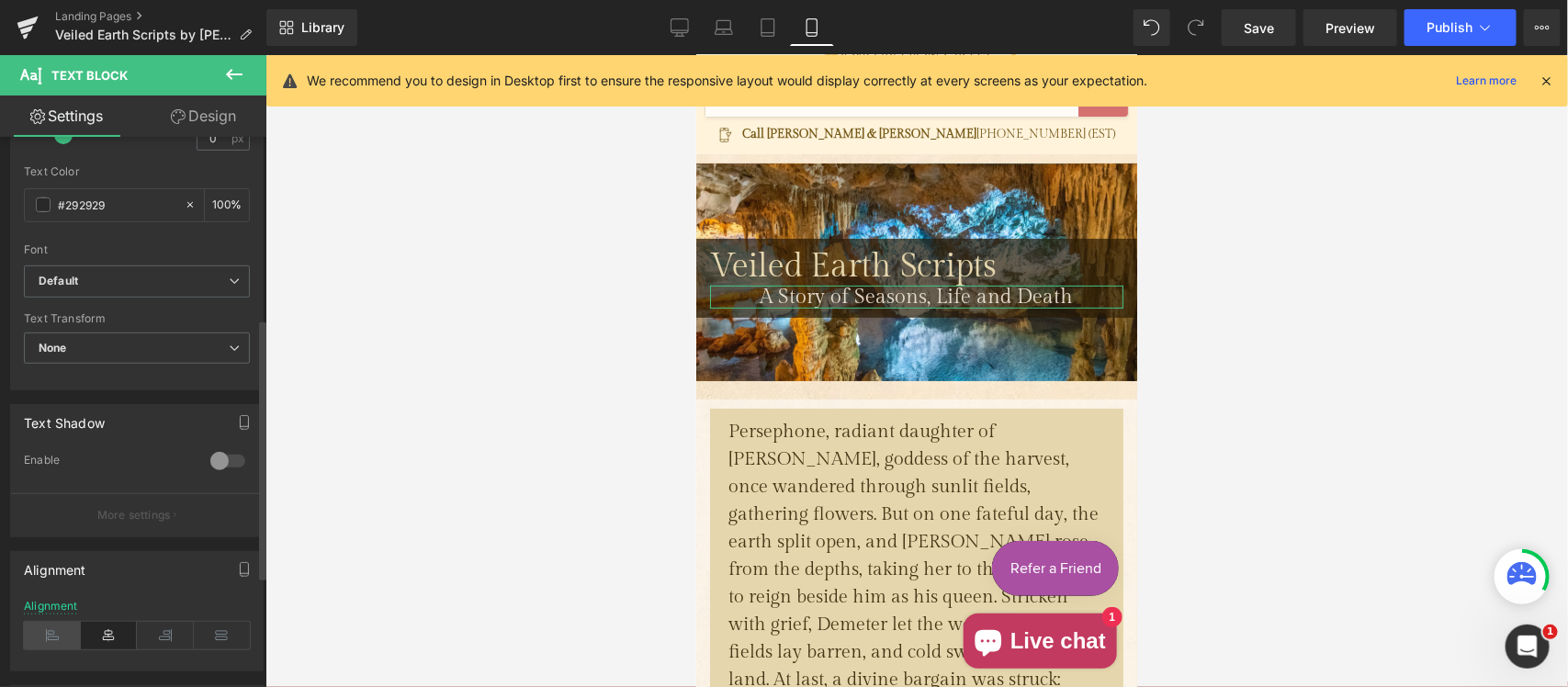
click at [48, 627] on icon at bounding box center [52, 636] width 57 height 28
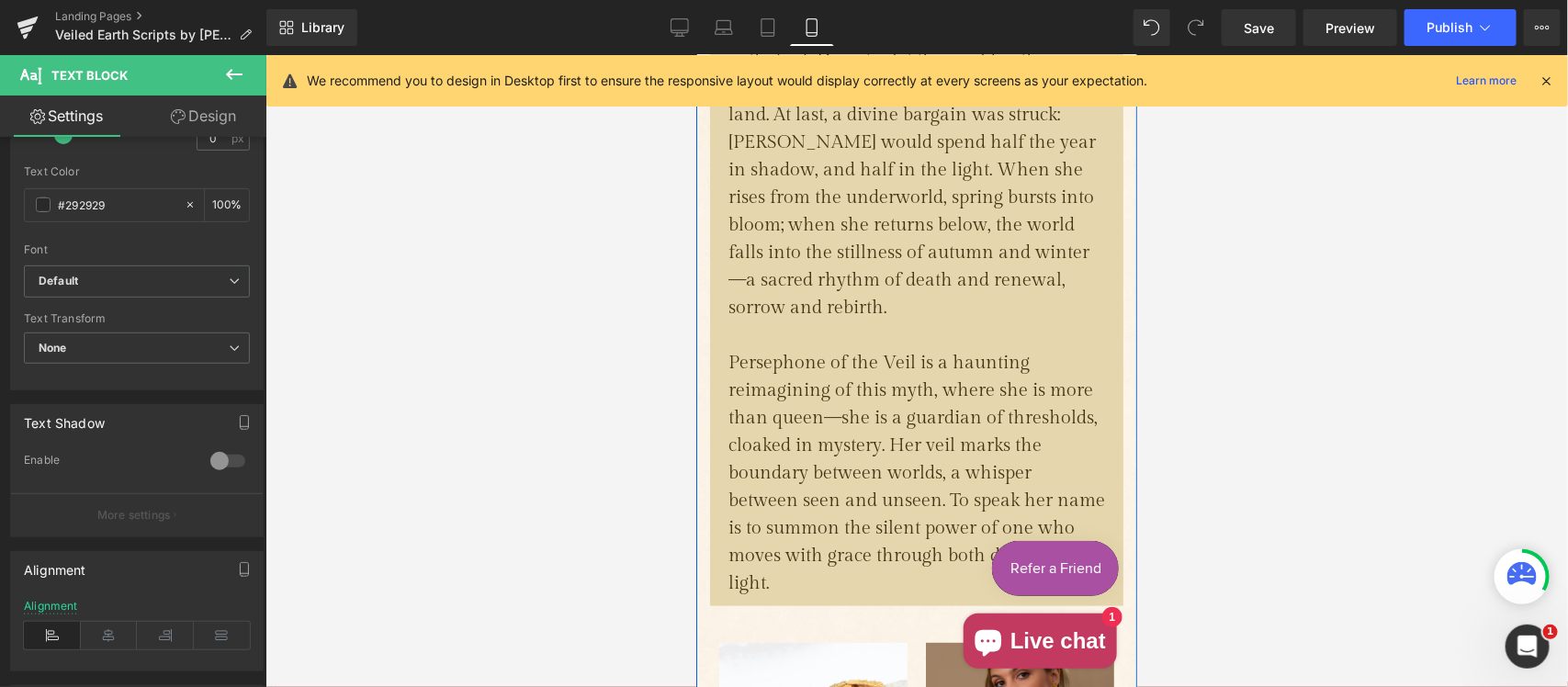
scroll to position [1066, 0]
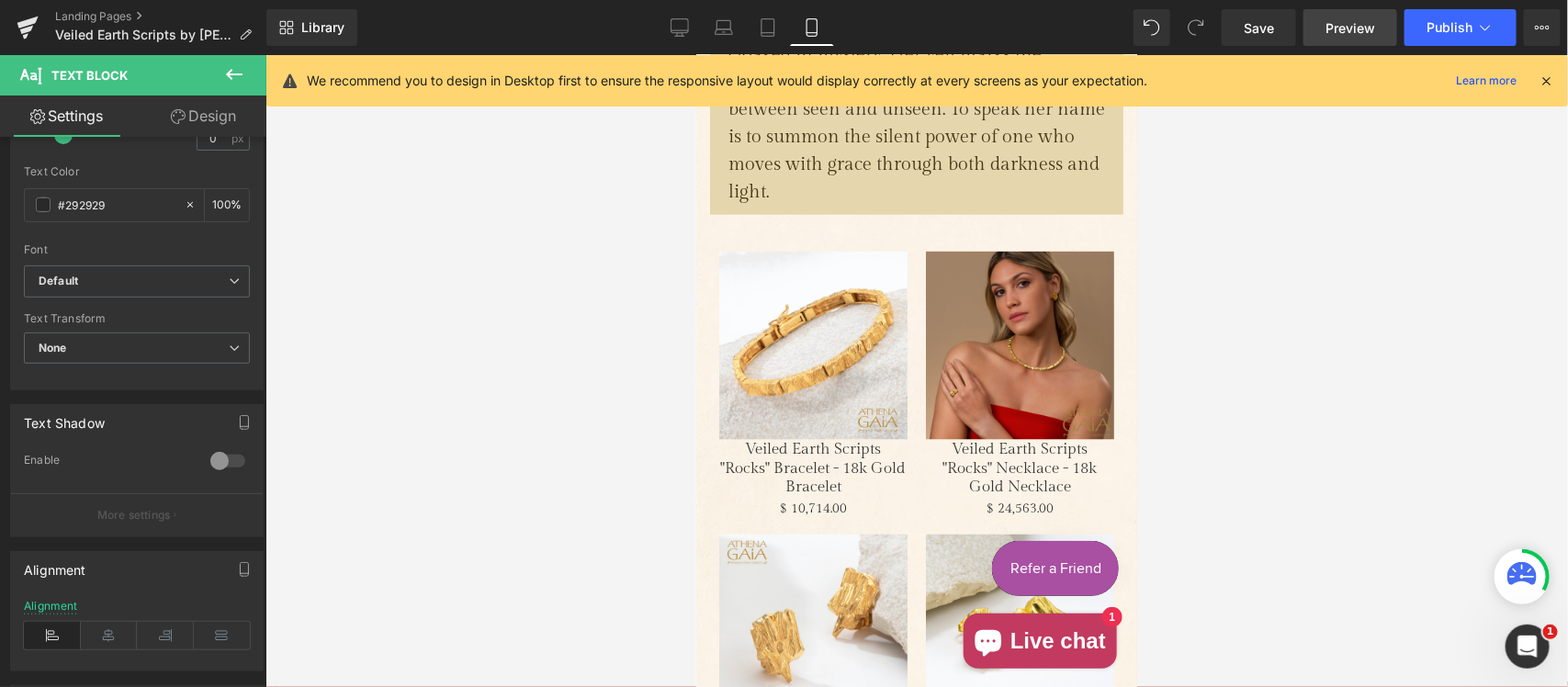
drag, startPoint x: 682, startPoint y: 24, endPoint x: 1329, endPoint y: 20, distance: 647.0
click at [682, 24] on icon at bounding box center [680, 28] width 19 height 19
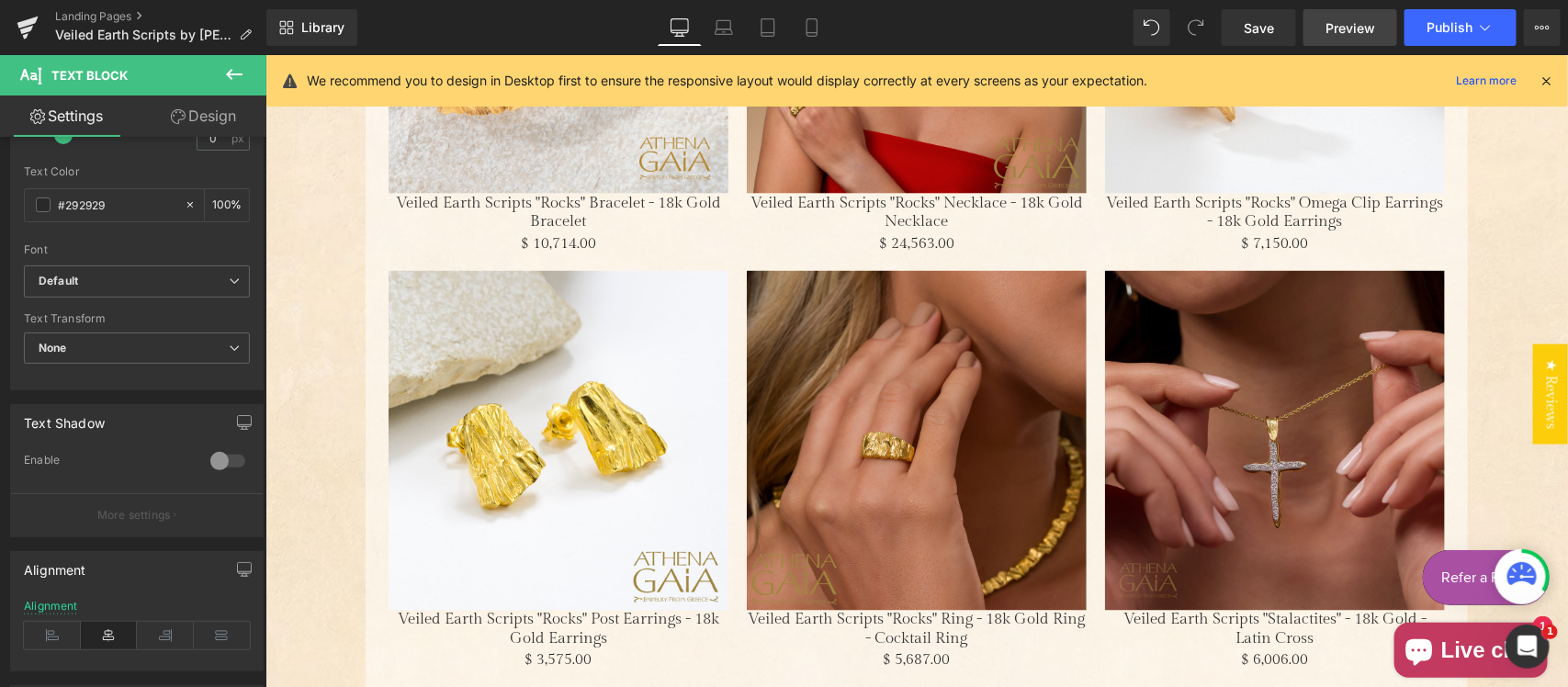
type input "100"
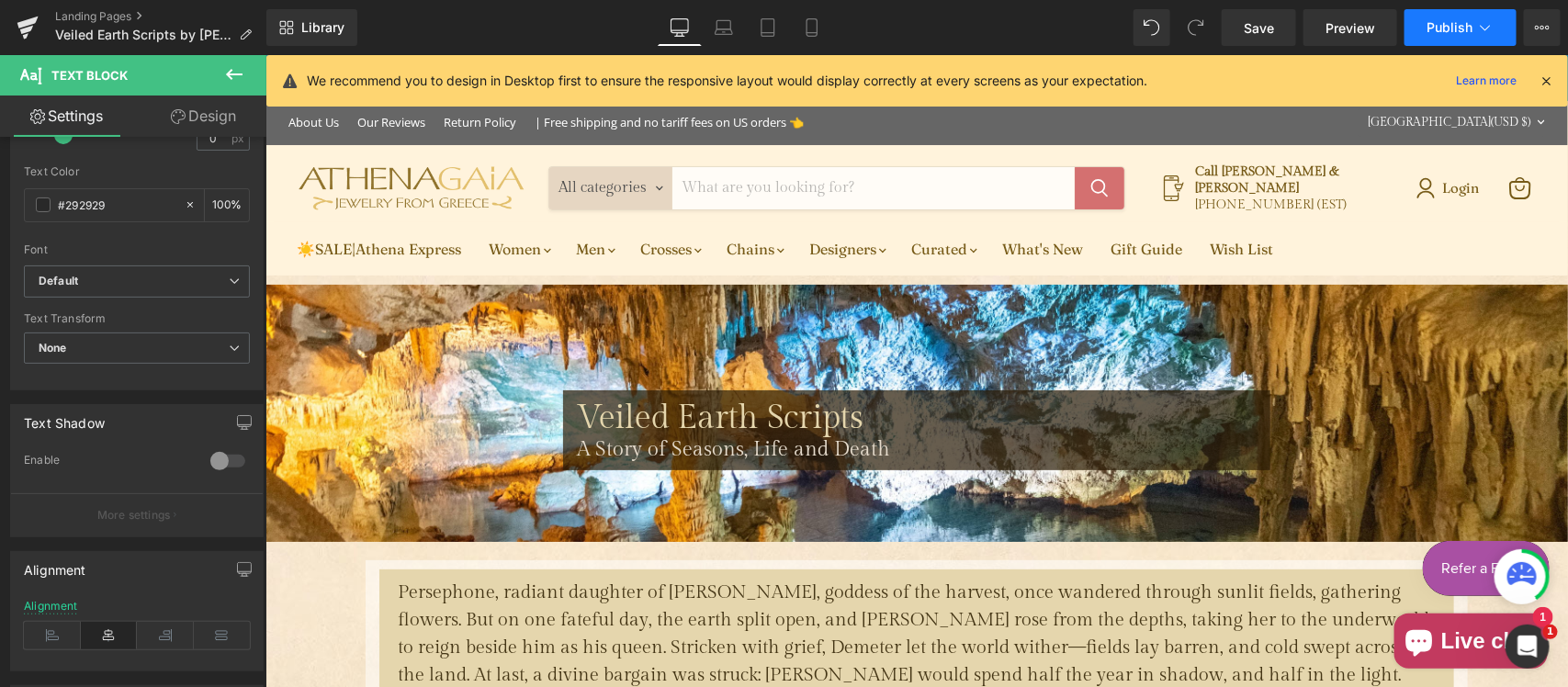
scroll to position [0, 0]
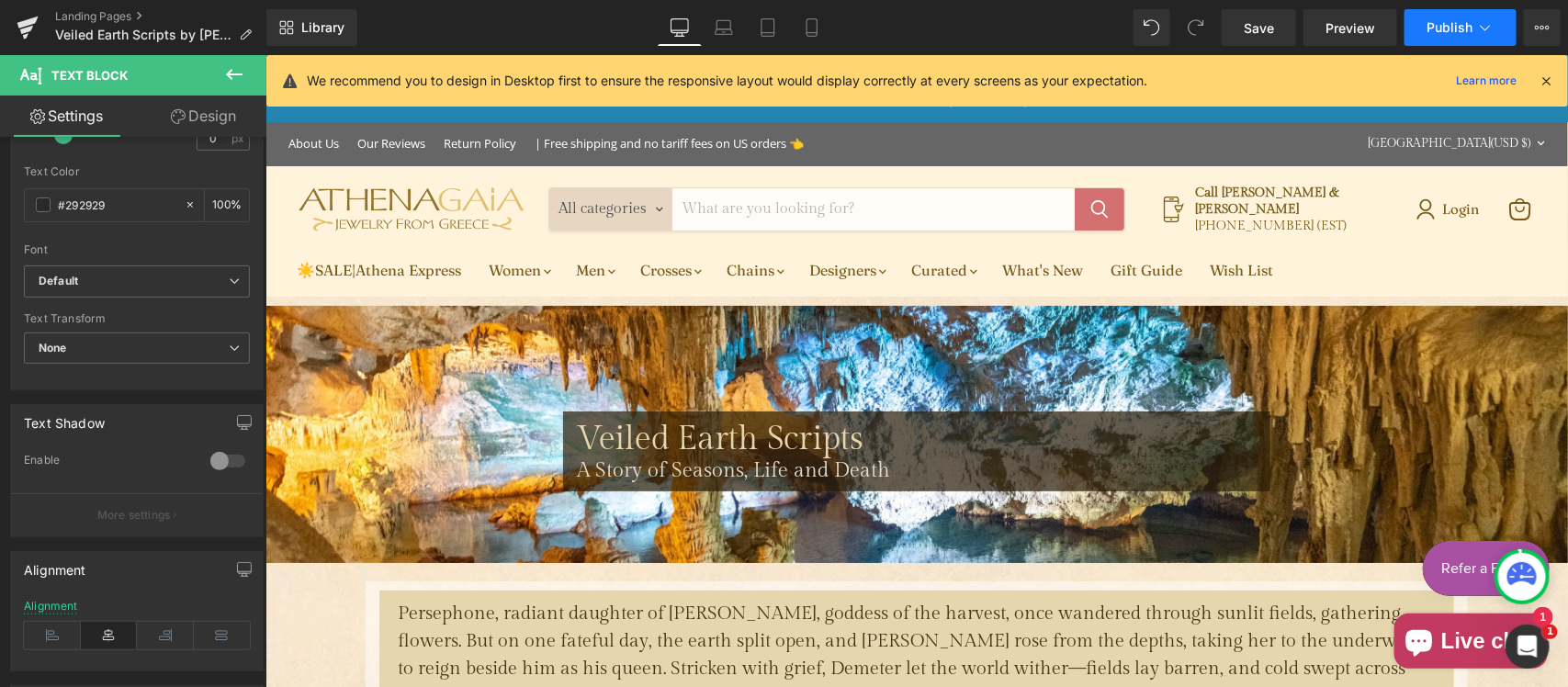
click at [1447, 30] on span "Publish" at bounding box center [1449, 28] width 46 height 15
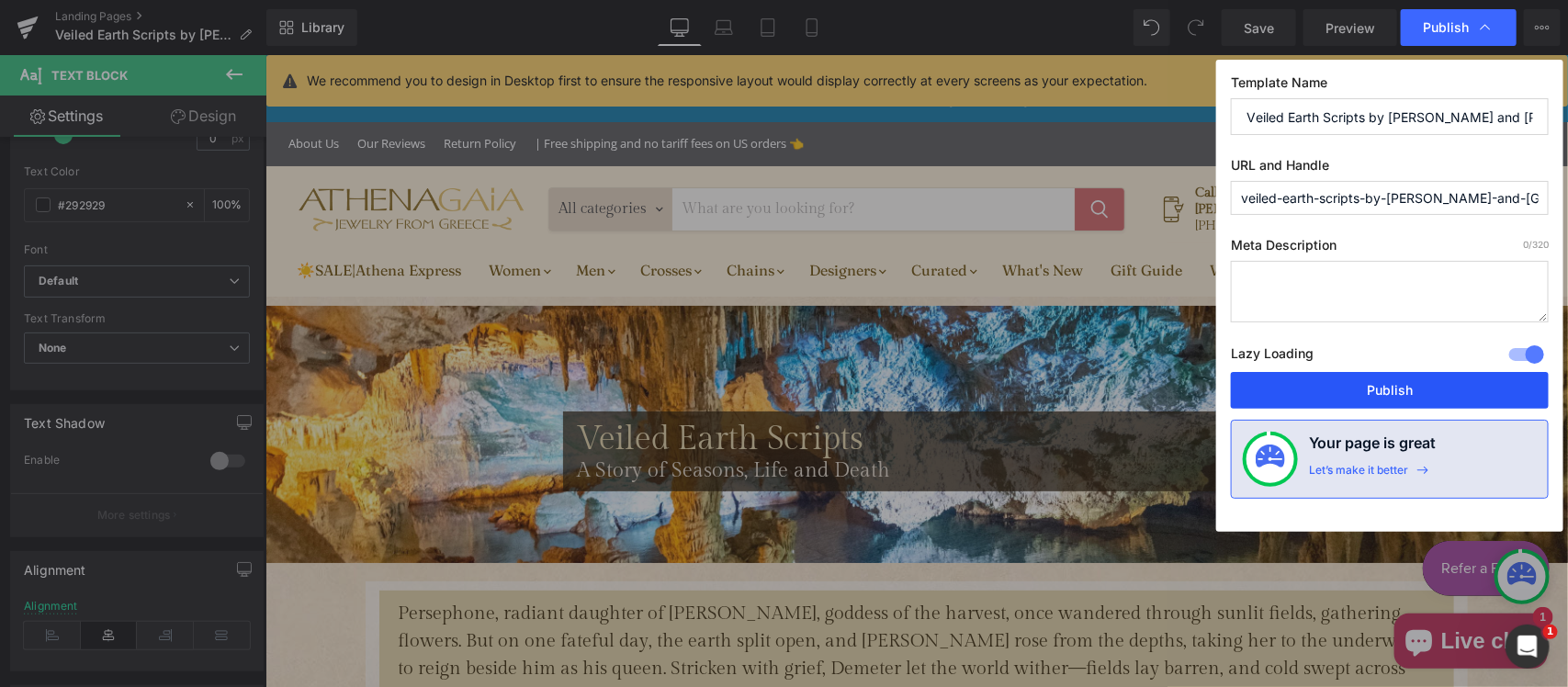
drag, startPoint x: 1338, startPoint y: 387, endPoint x: 1075, endPoint y: 340, distance: 267.2
click at [1338, 387] on button "Publish" at bounding box center [1389, 390] width 318 height 36
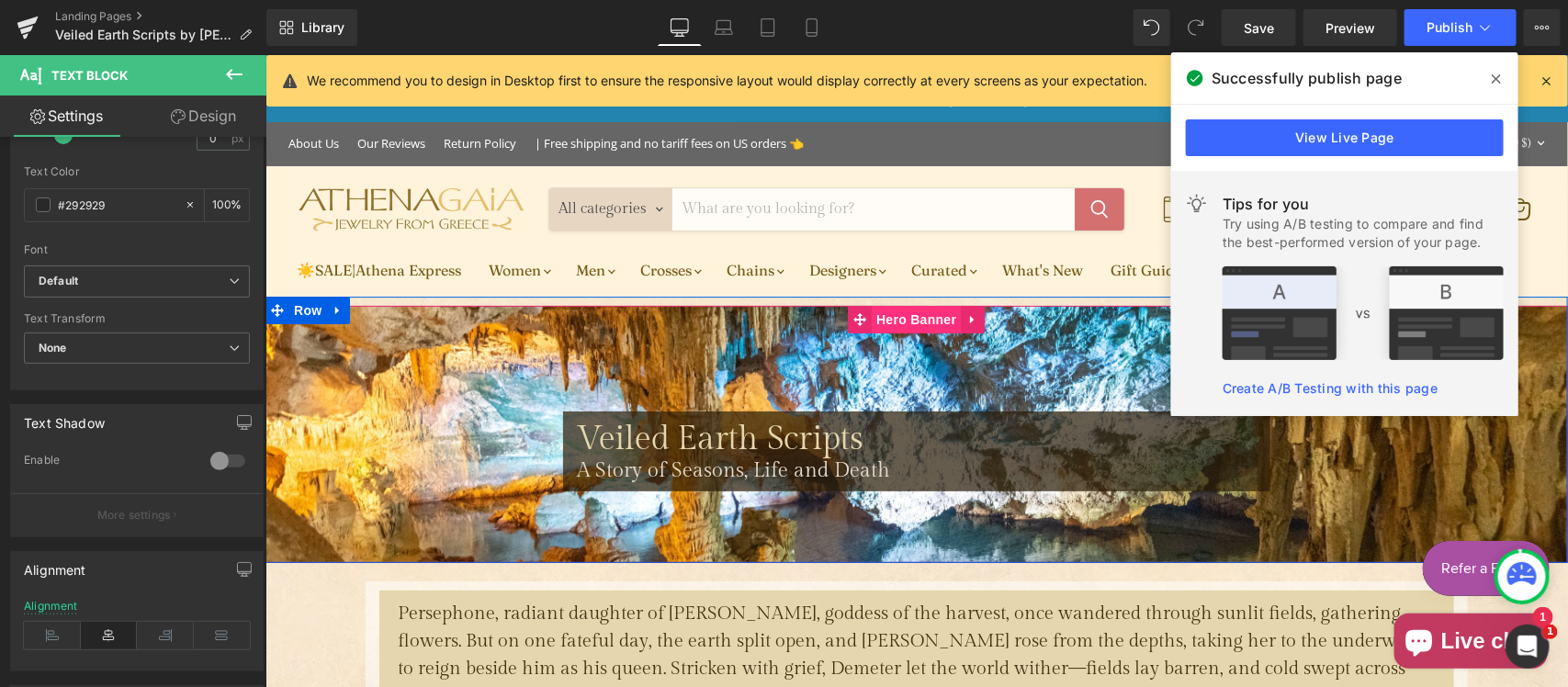
click at [897, 322] on span "Hero Banner" at bounding box center [915, 319] width 90 height 28
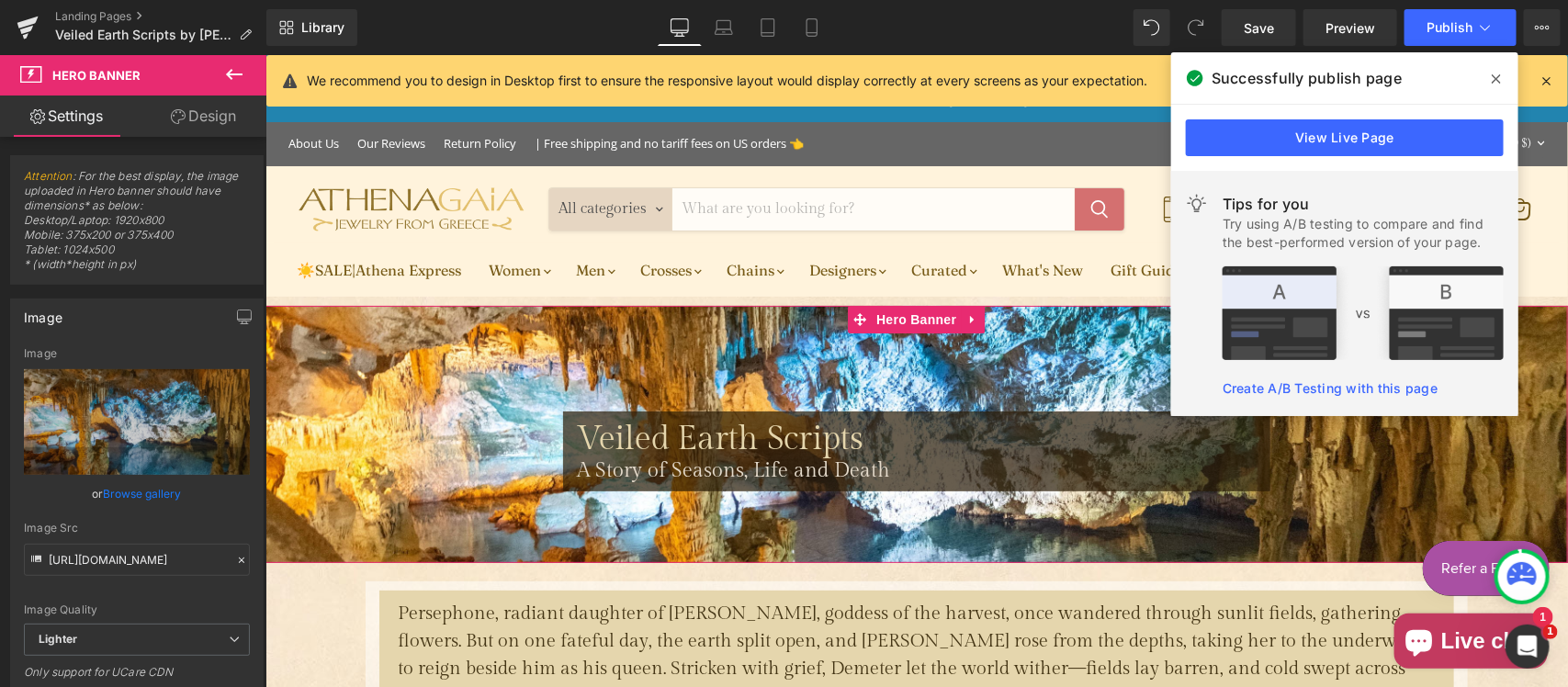
click at [210, 105] on link "Design" at bounding box center [203, 116] width 133 height 41
click at [0, 0] on div "Spacing" at bounding box center [0, 0] width 0 height 0
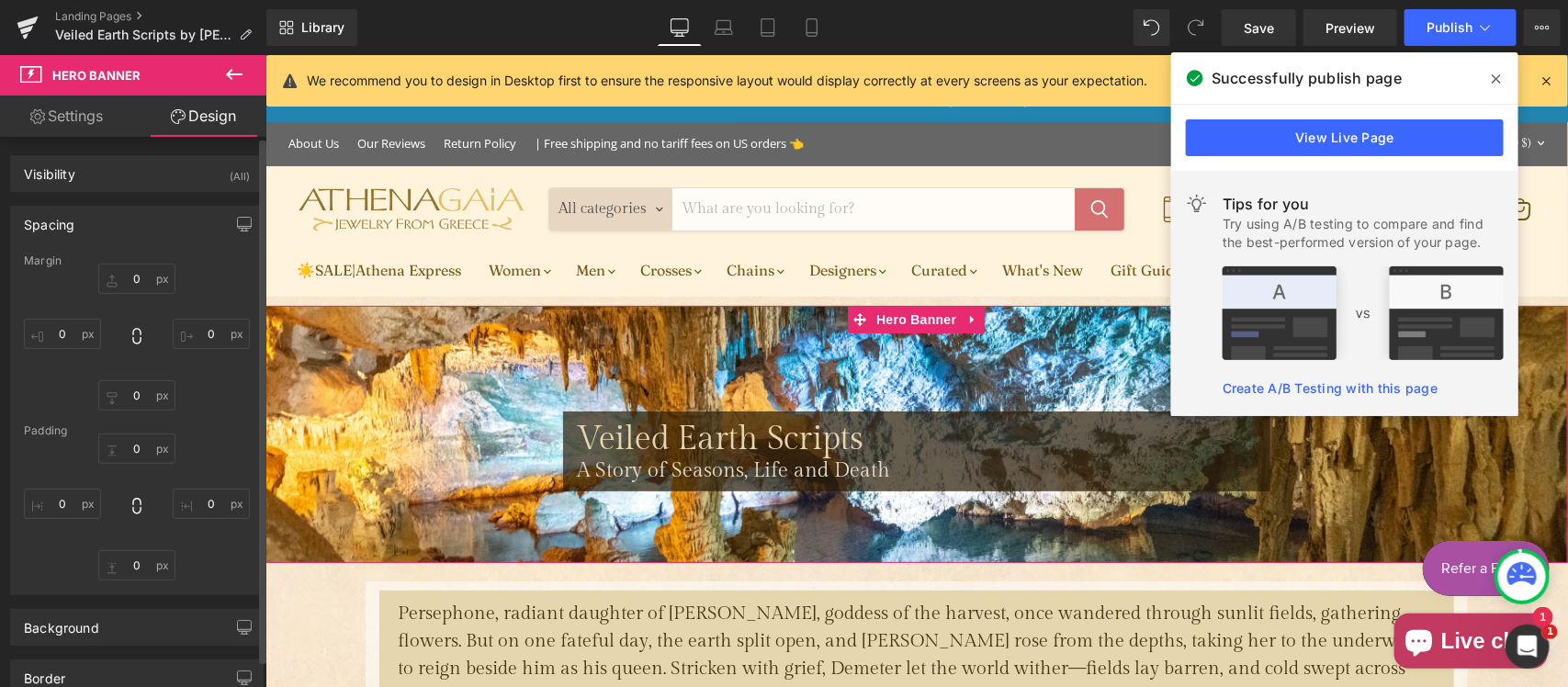
type input "0"
type input "115"
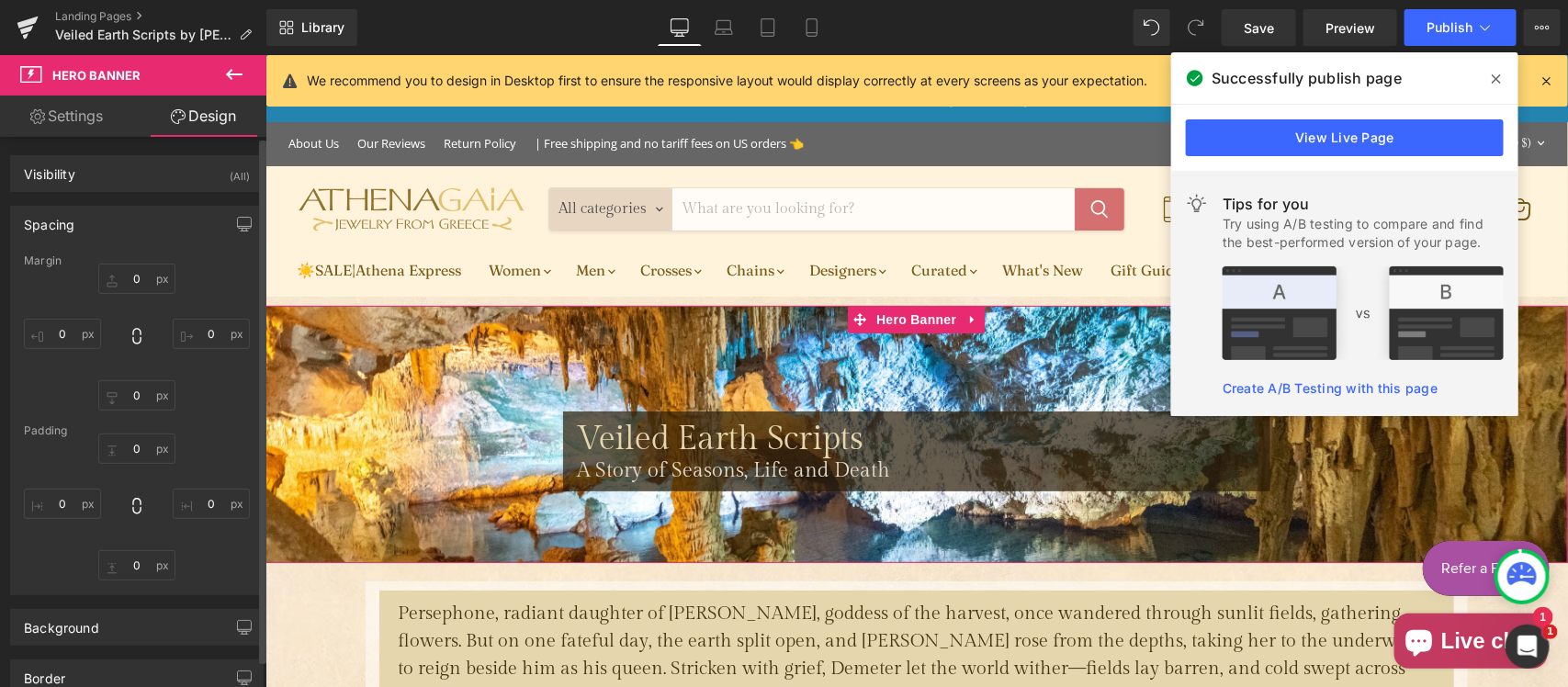
type input "0"
type input "68"
type input "0"
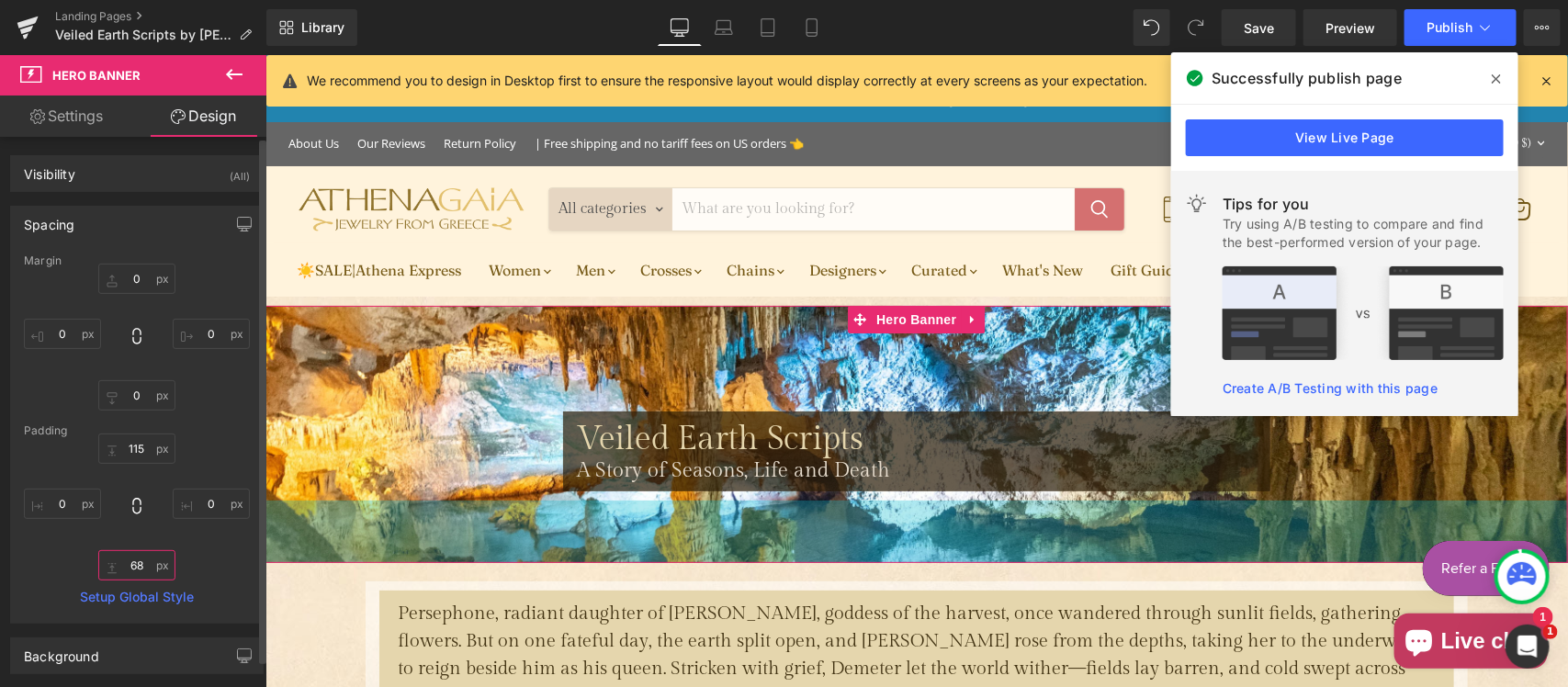
click at [139, 567] on input "68" at bounding box center [136, 565] width 77 height 30
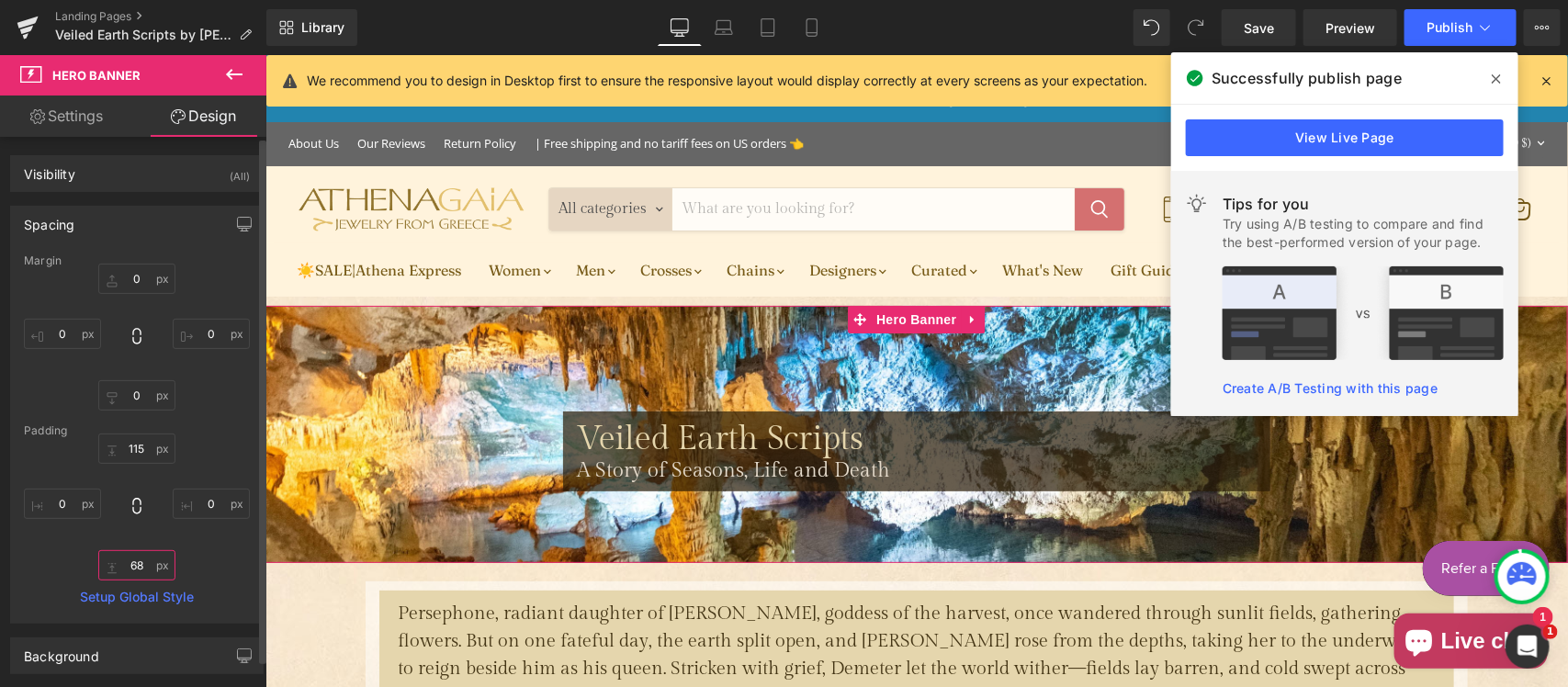
click at [139, 567] on input "68" at bounding box center [136, 565] width 77 height 30
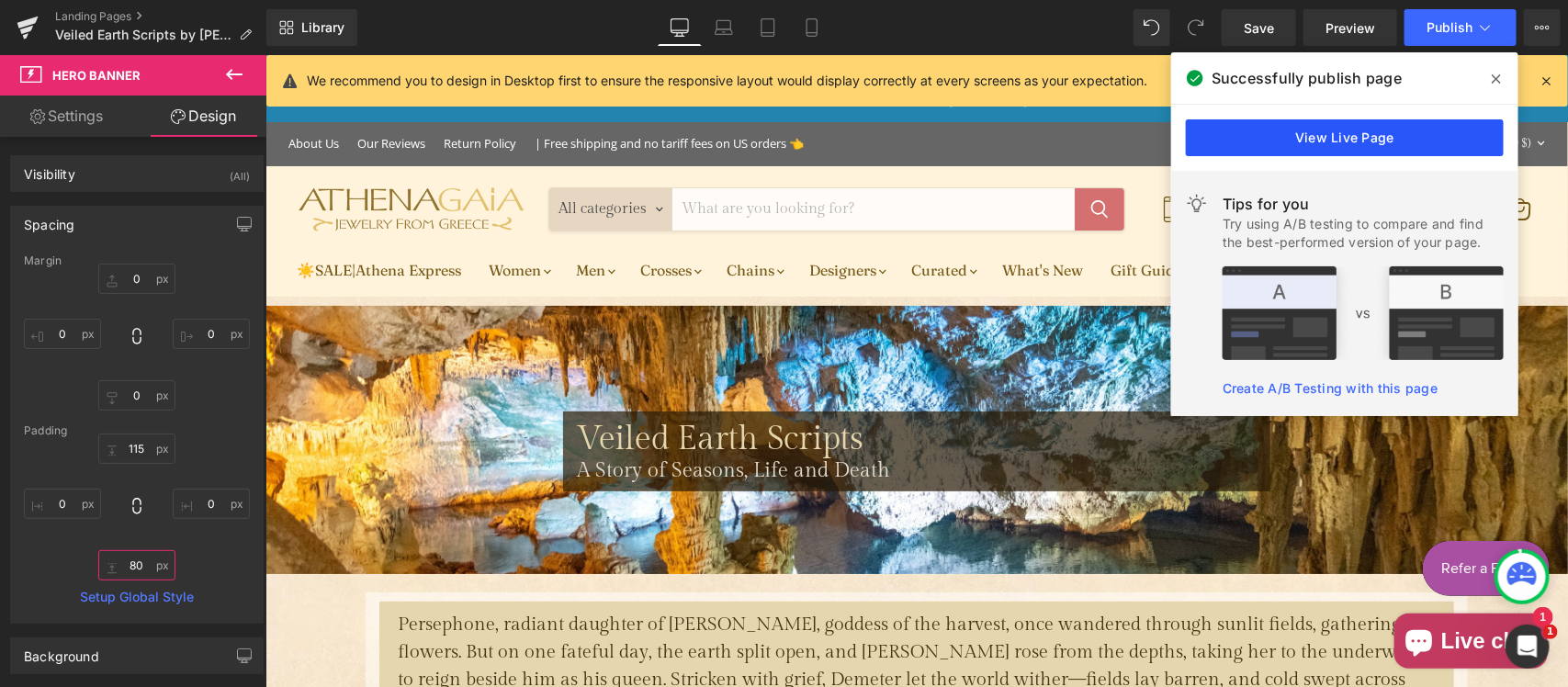
type input "80"
click at [1370, 143] on link "View Live Page" at bounding box center [1344, 137] width 318 height 36
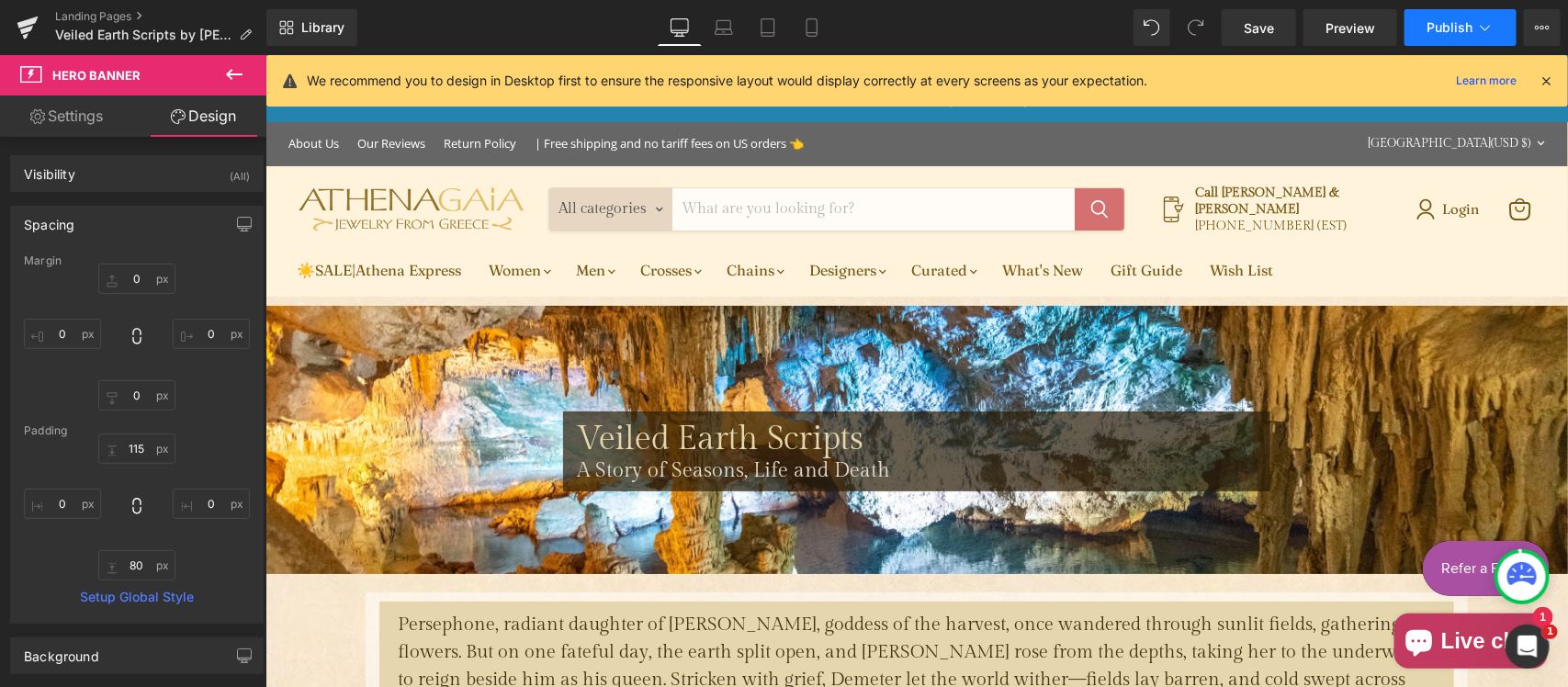
click at [1476, 24] on icon at bounding box center [1485, 28] width 19 height 19
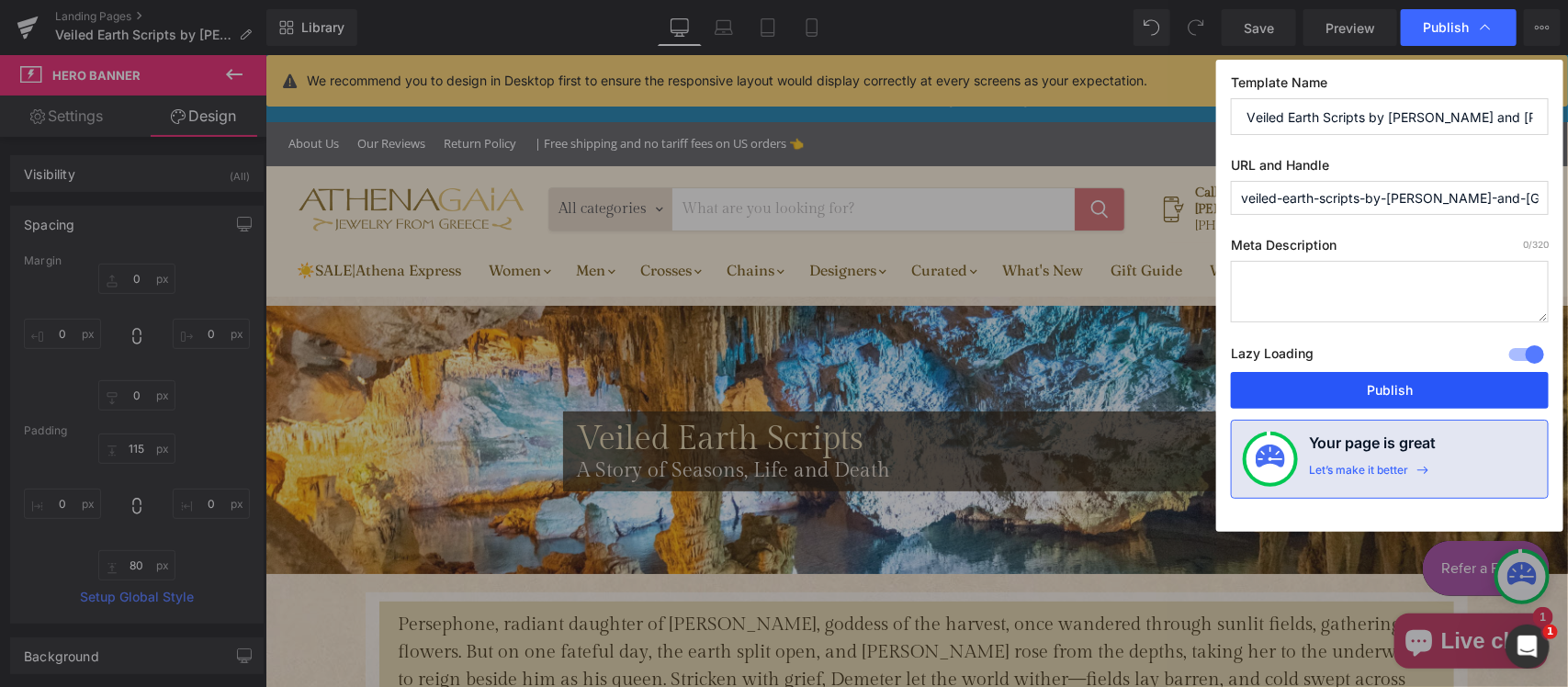
drag, startPoint x: 1346, startPoint y: 396, endPoint x: 1079, endPoint y: 336, distance: 273.7
click at [1346, 396] on button "Publish" at bounding box center [1389, 390] width 318 height 36
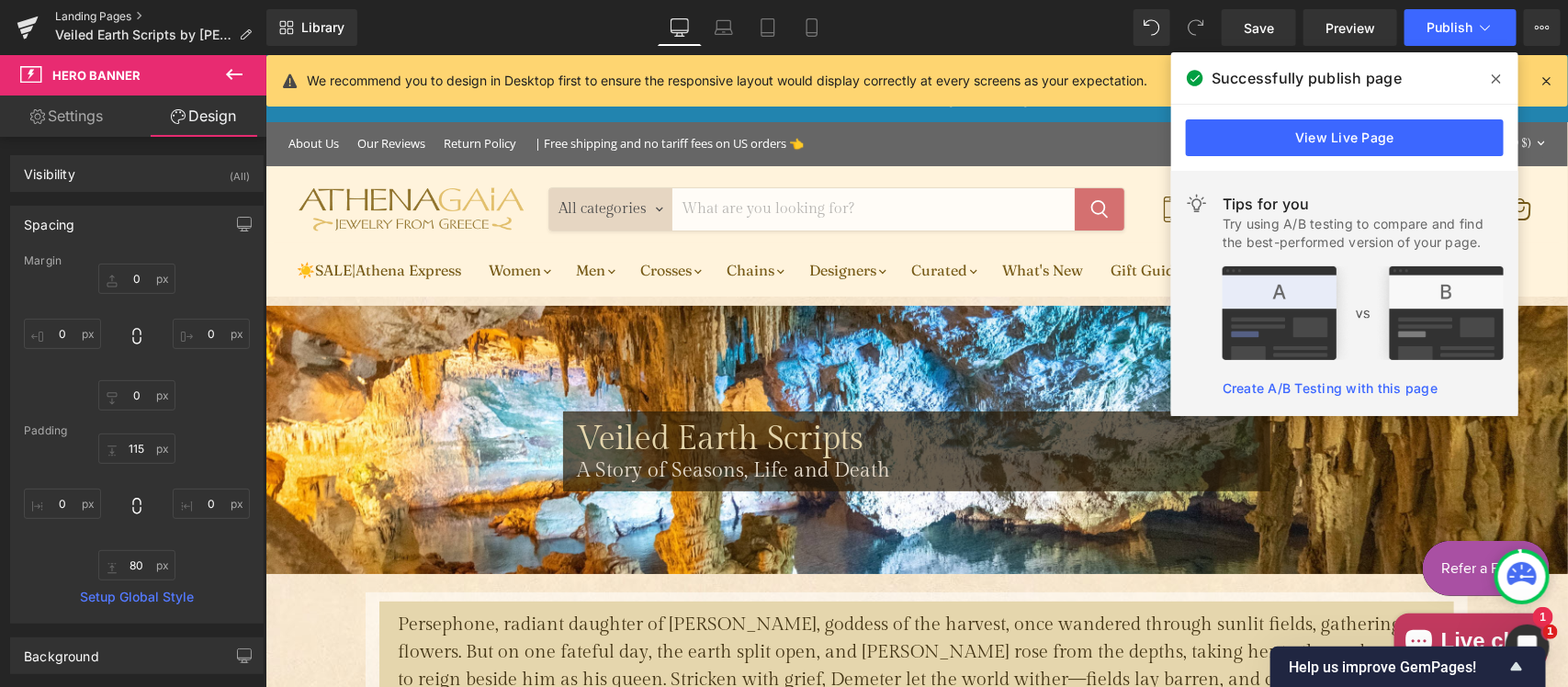
click at [107, 21] on link "Landing Pages" at bounding box center [160, 17] width 211 height 15
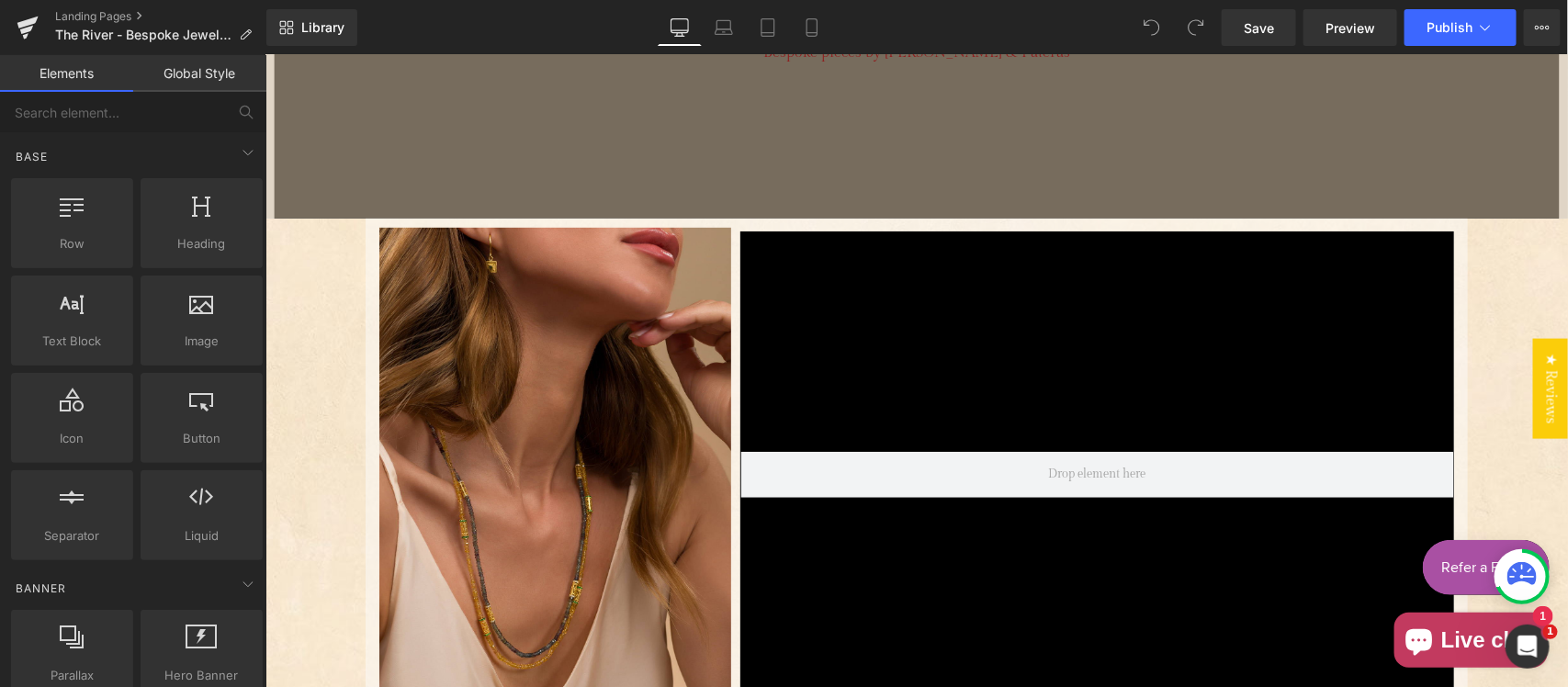
scroll to position [382, 0]
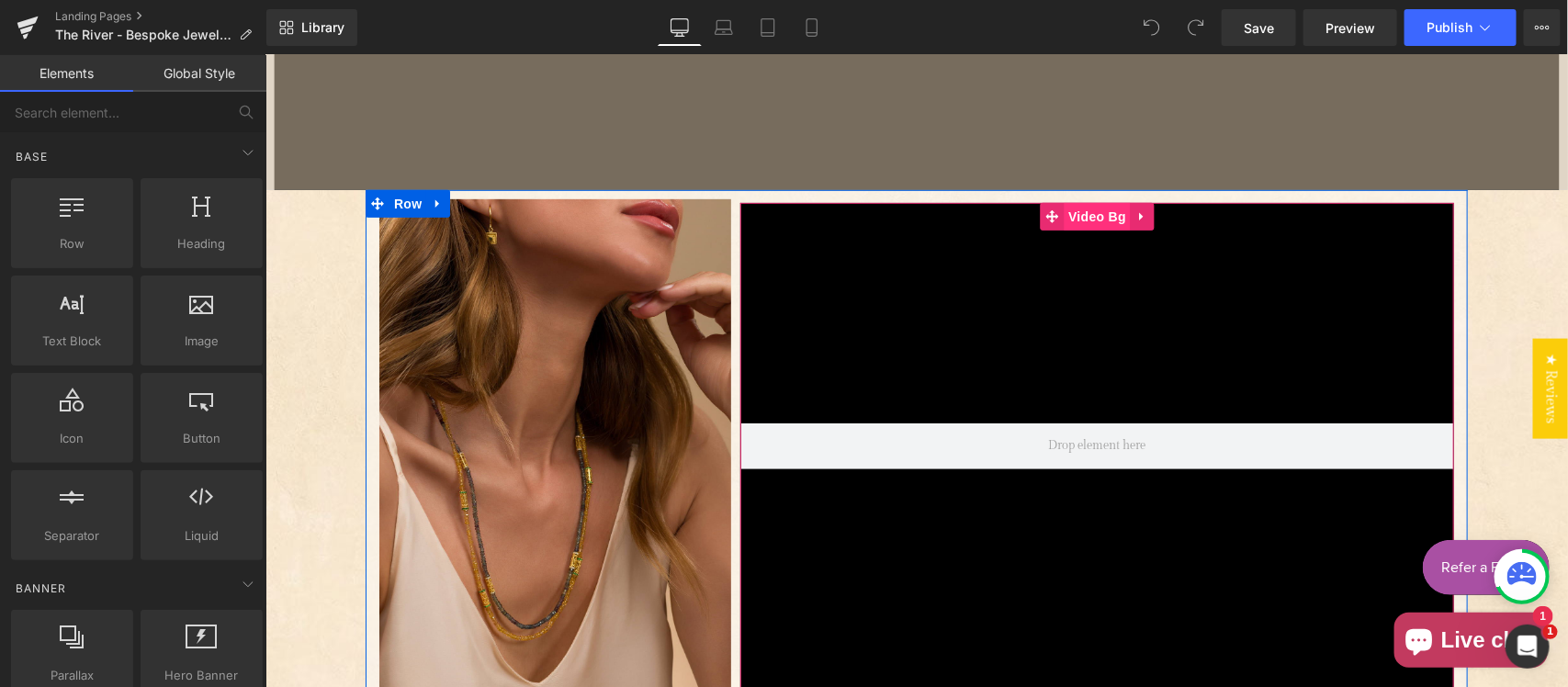
click at [1081, 210] on span "Video Bg" at bounding box center [1096, 216] width 67 height 28
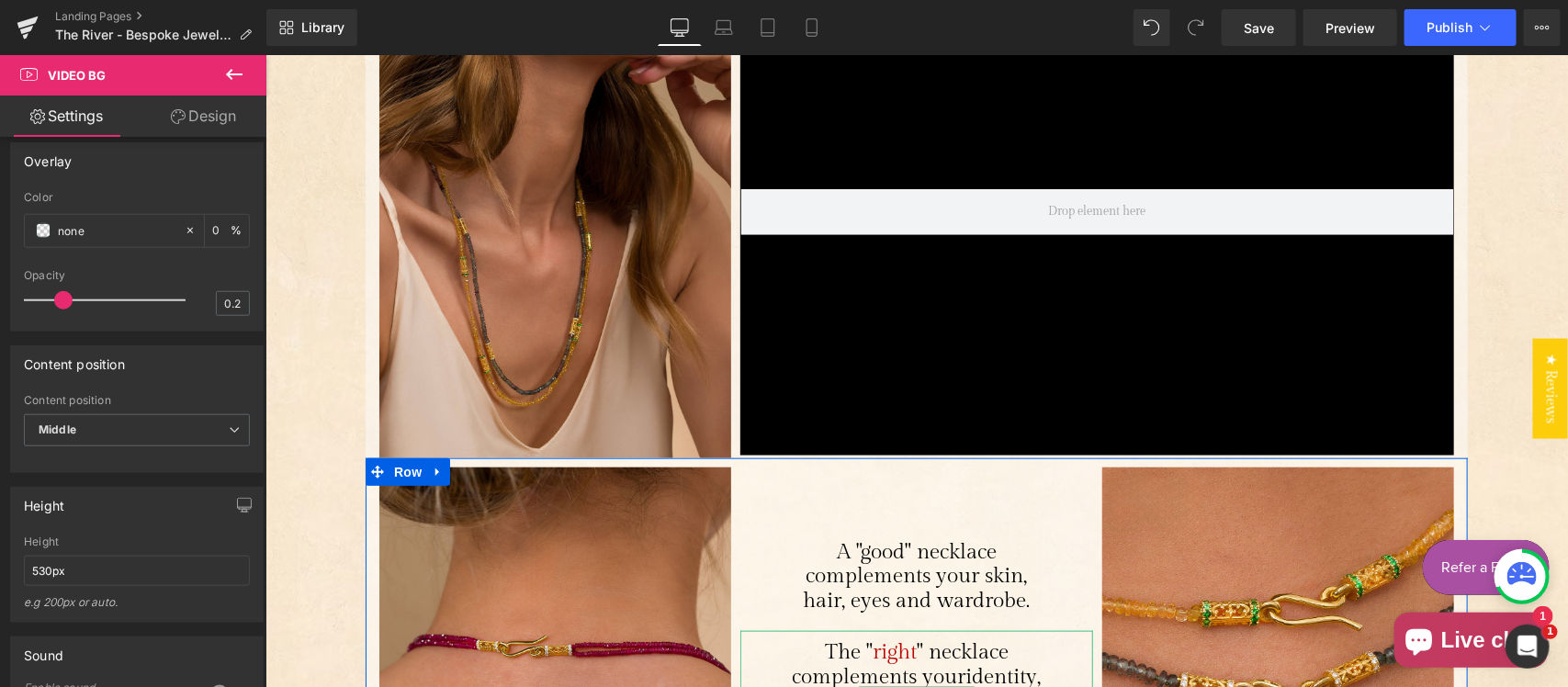
scroll to position [573, 0]
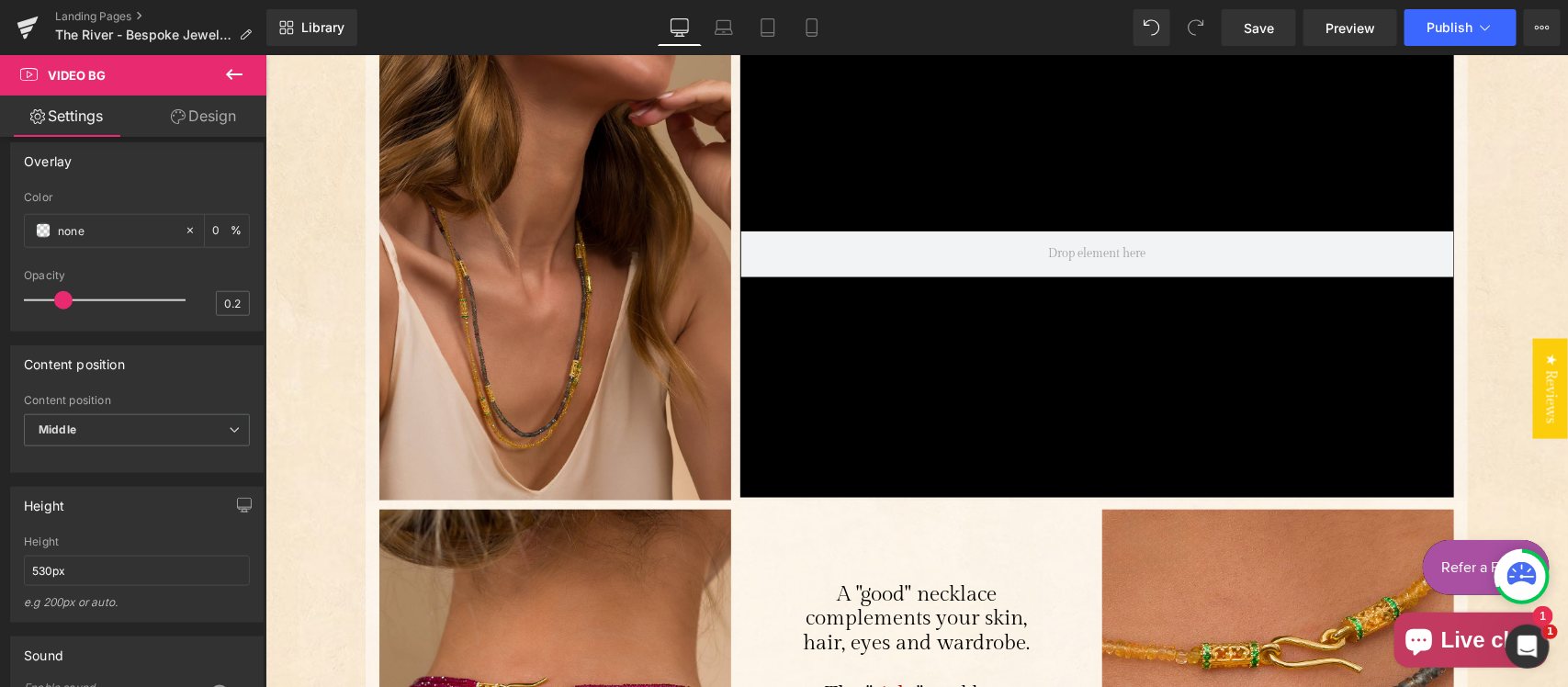
click at [1019, 348] on div "Main content" at bounding box center [1096, 254] width 714 height 487
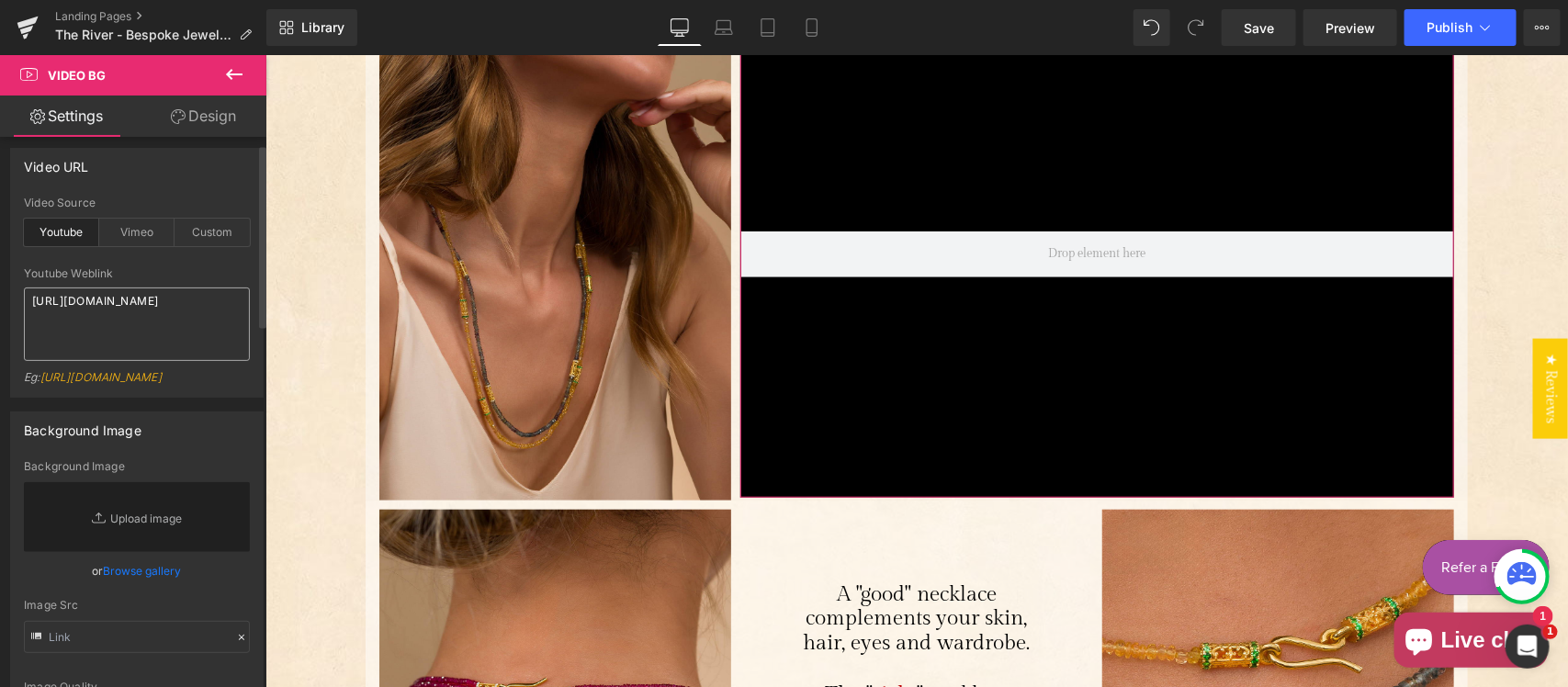
scroll to position [0, 0]
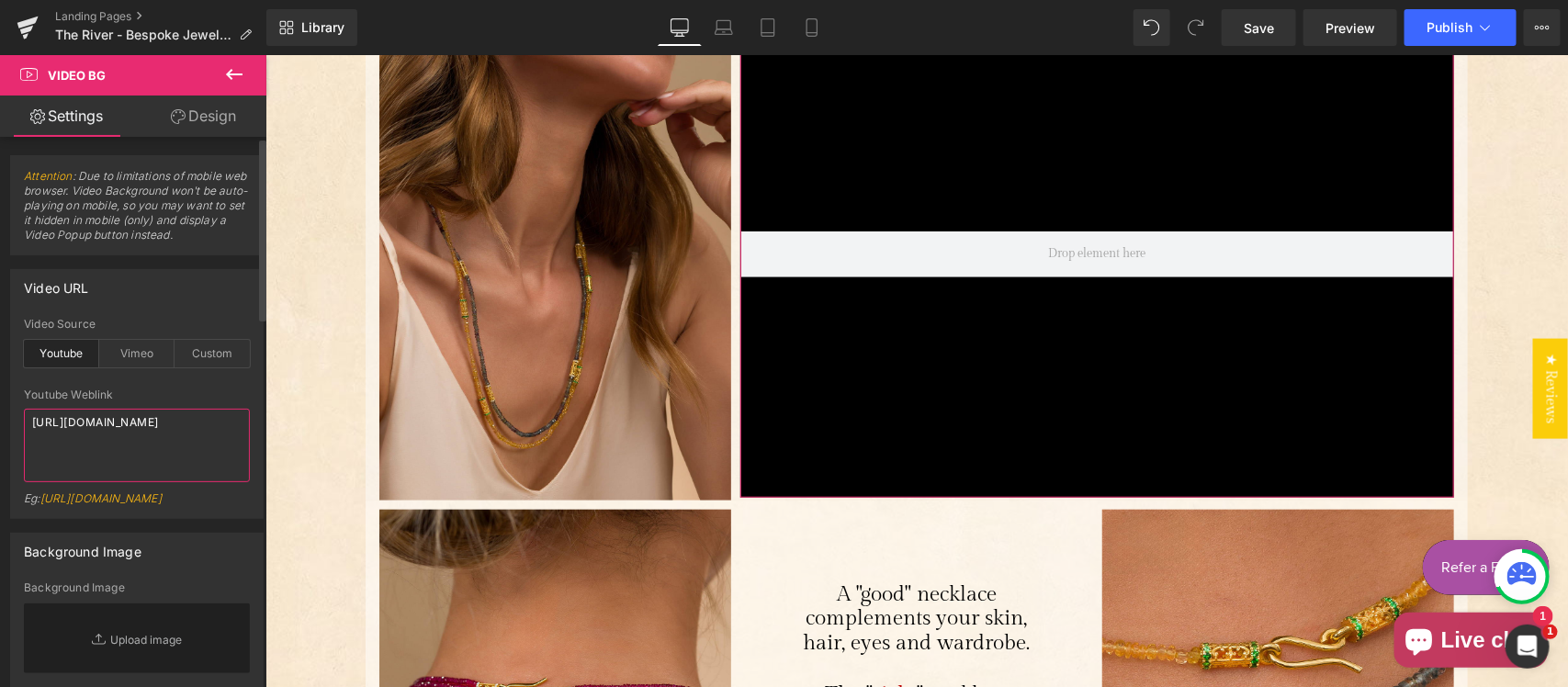
drag, startPoint x: 115, startPoint y: 428, endPoint x: 182, endPoint y: 433, distance: 67.2
click at [116, 428] on textarea "https://www.youtube.com/watch?v=jJHftHbimGg" at bounding box center [137, 445] width 226 height 74
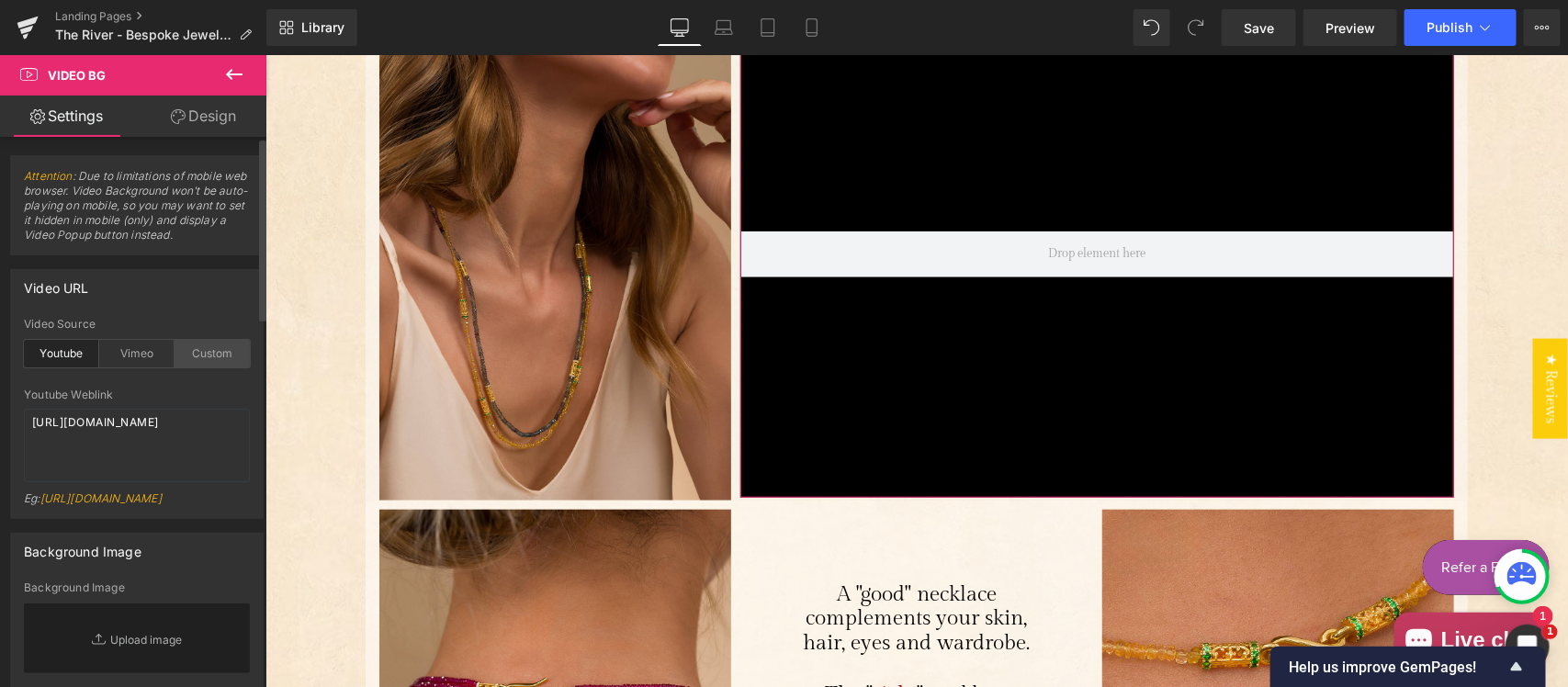
click at [201, 345] on div "Custom" at bounding box center [212, 353] width 76 height 28
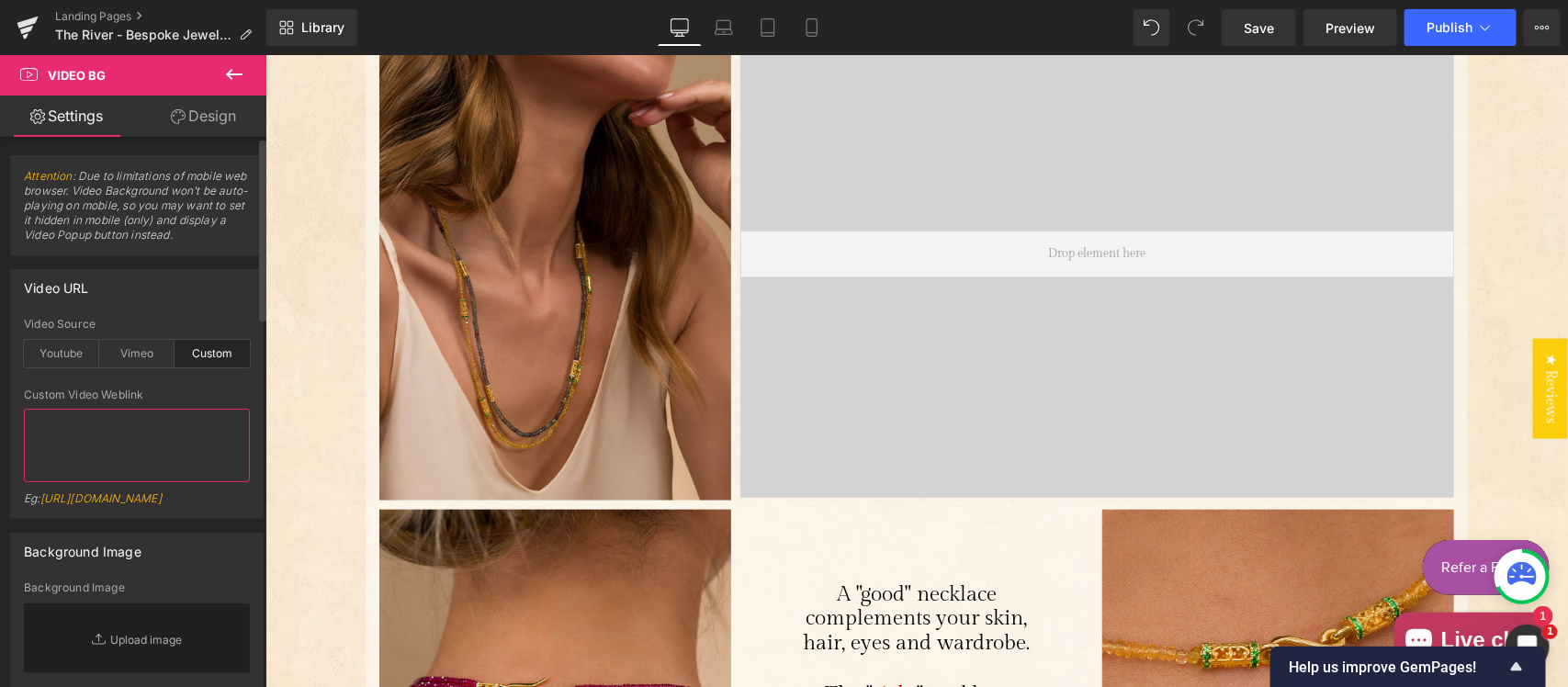
click at [165, 451] on textarea at bounding box center [137, 445] width 226 height 74
paste textarea "https://cdn.shopify.com/videos/c/o/v/562e3a0d6a4f41ed8943c5702dbb4a3a.mp4"
type textarea "https://cdn.shopify.com/videos/c/o/v/562e3a0d6a4f41ed8943c5702dbb4a3a.mp4"
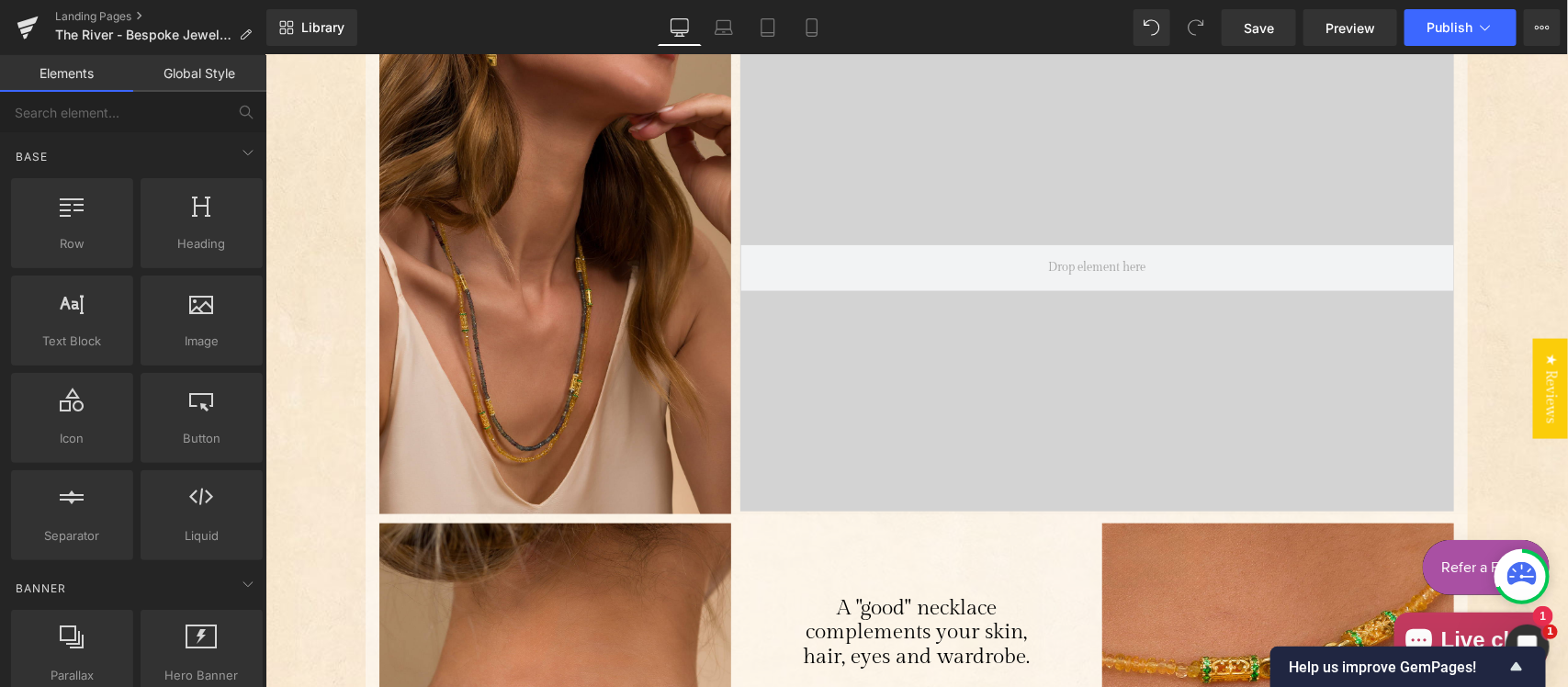
scroll to position [573, 0]
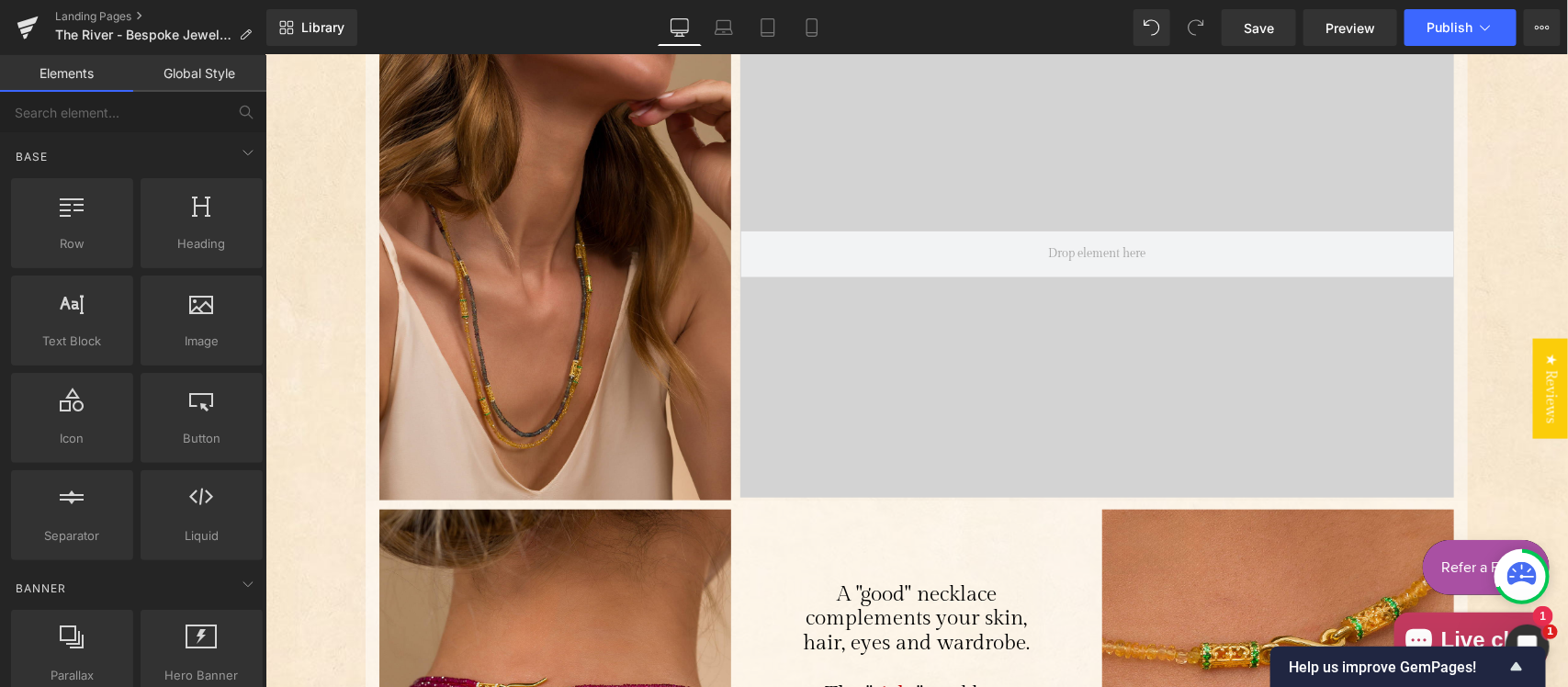
click at [944, 295] on div "Main content" at bounding box center [1096, 254] width 714 height 487
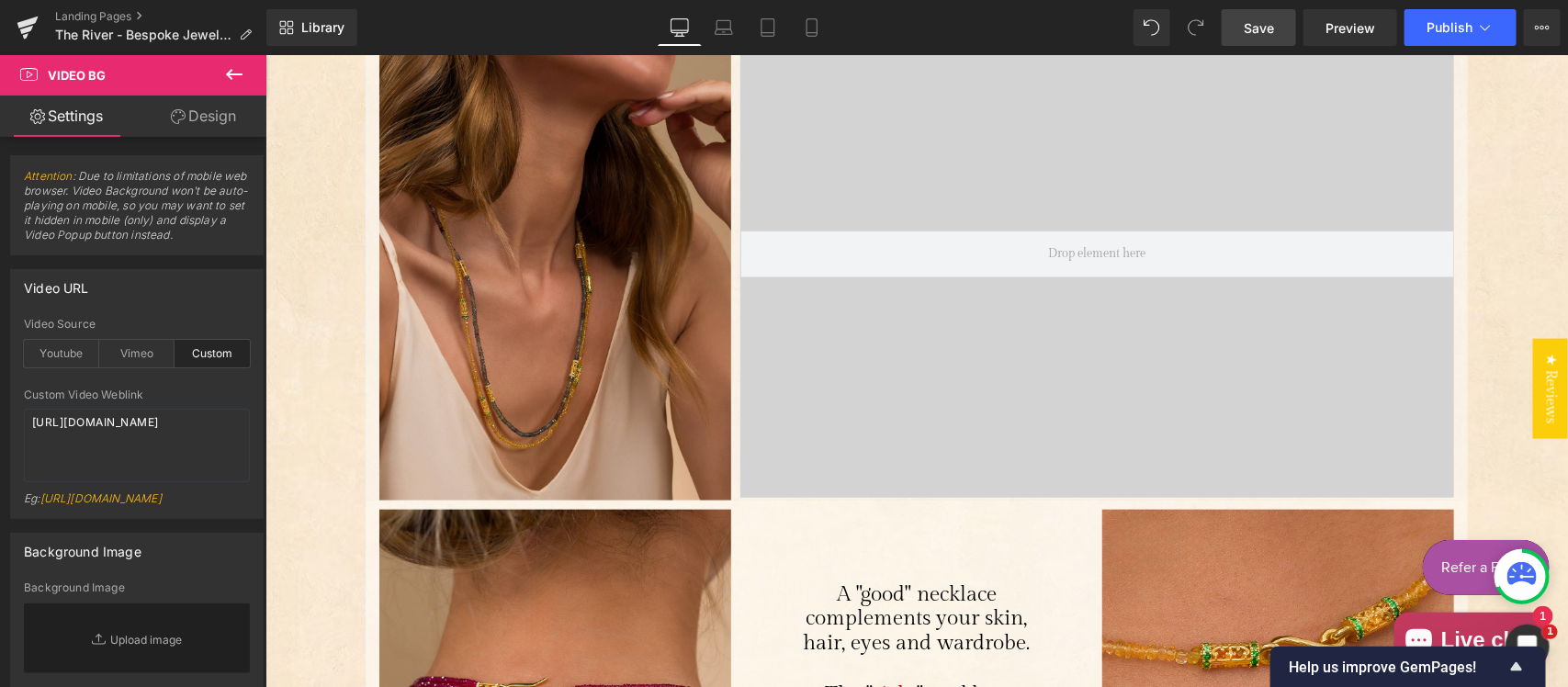
click at [1273, 20] on span "Save" at bounding box center [1258, 28] width 30 height 20
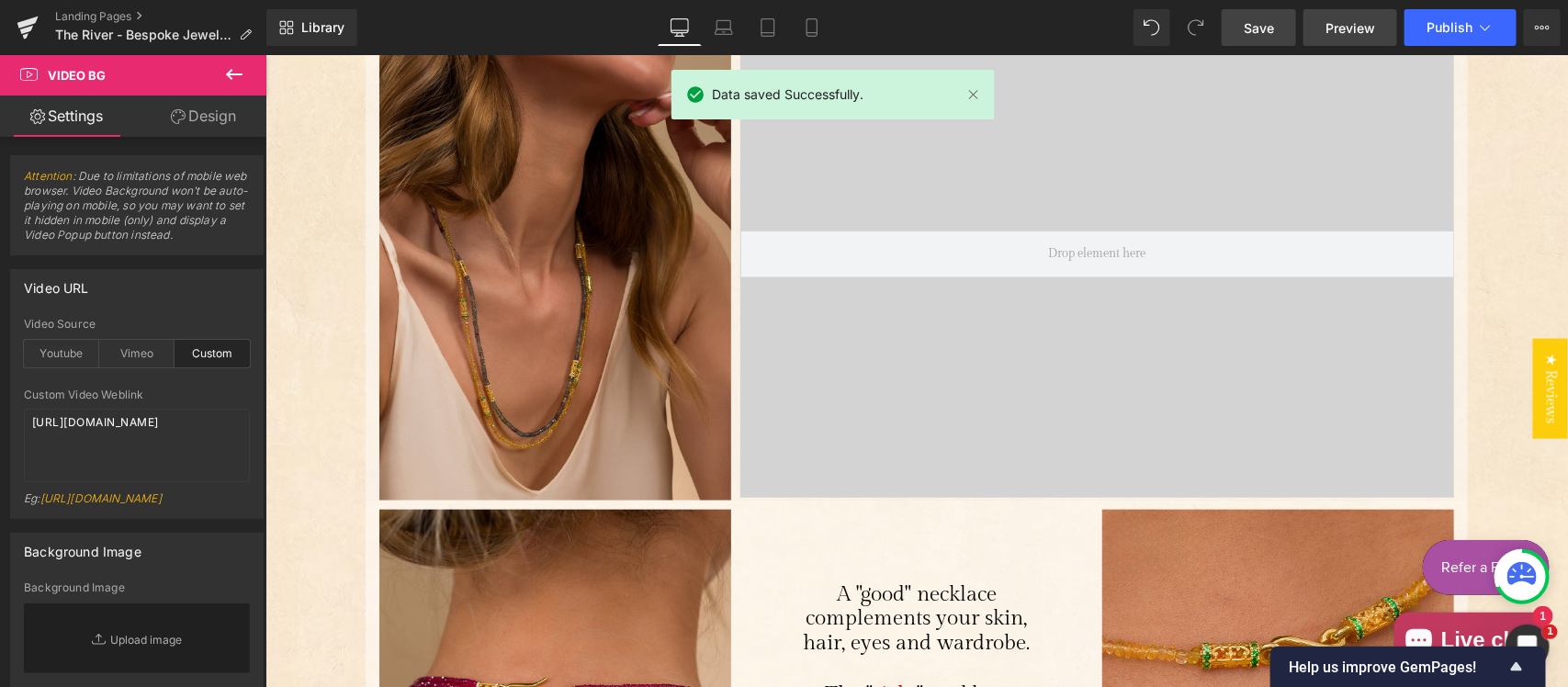
click at [1339, 23] on span "Preview" at bounding box center [1350, 28] width 49 height 20
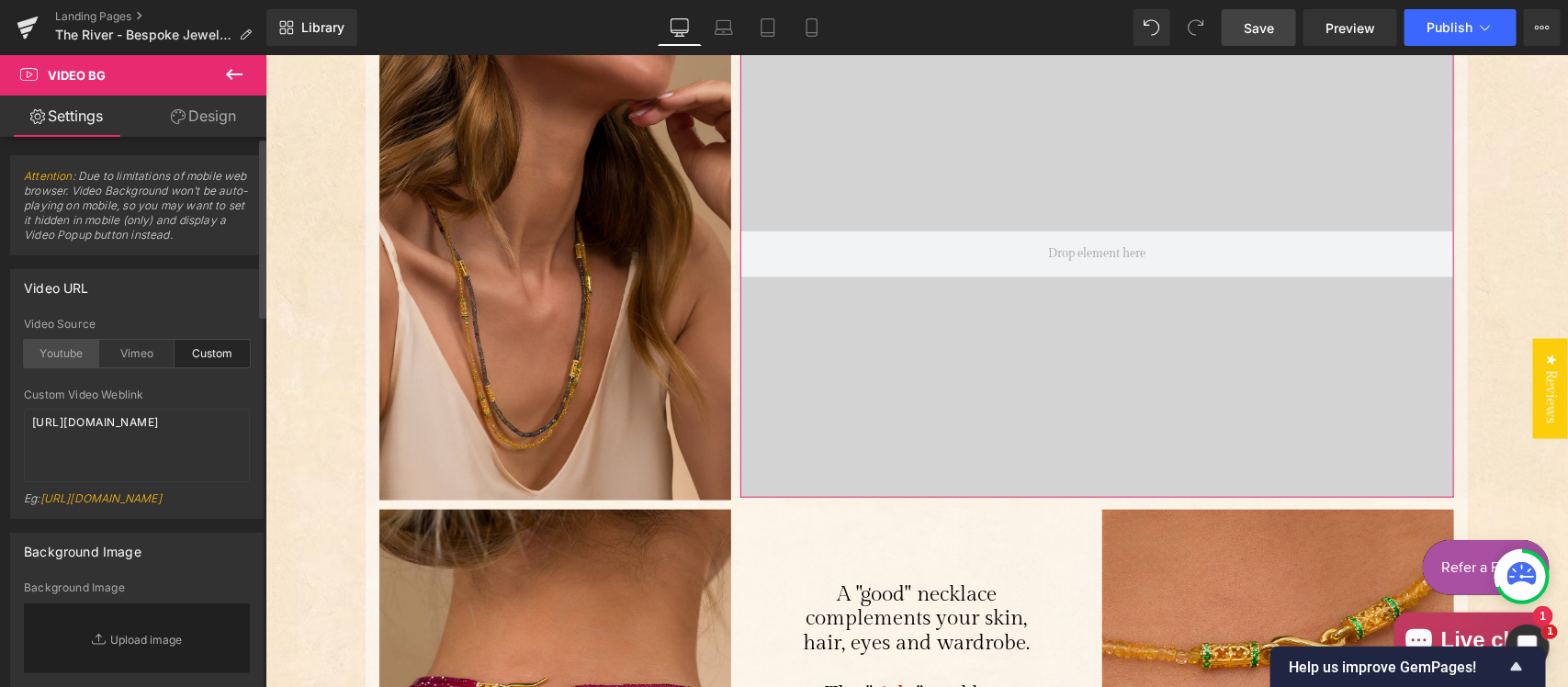
click at [60, 350] on div "Youtube" at bounding box center [62, 353] width 76 height 28
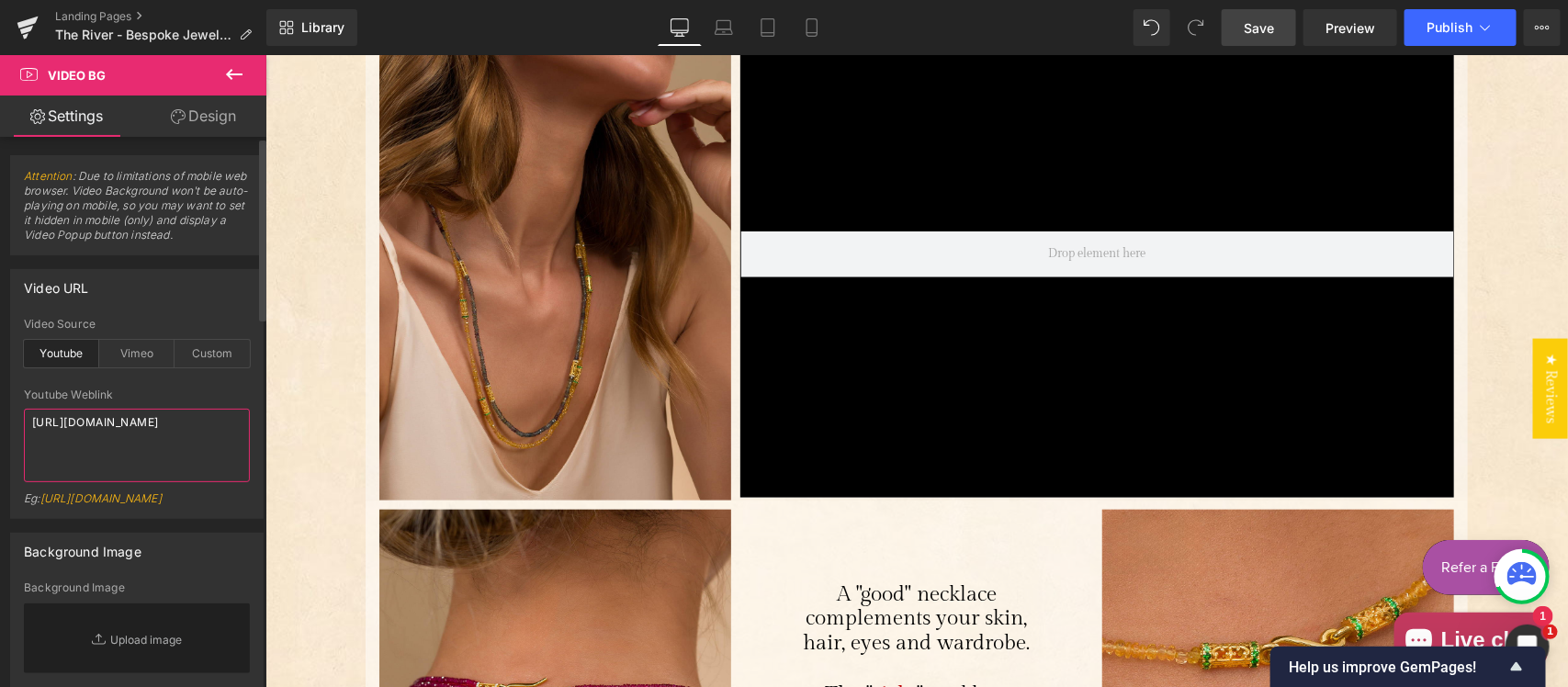
click at [158, 460] on textarea "https://www.youtube.com/watch?v=jJHftHbimGg" at bounding box center [137, 445] width 226 height 74
click at [211, 356] on div "Custom" at bounding box center [212, 353] width 76 height 28
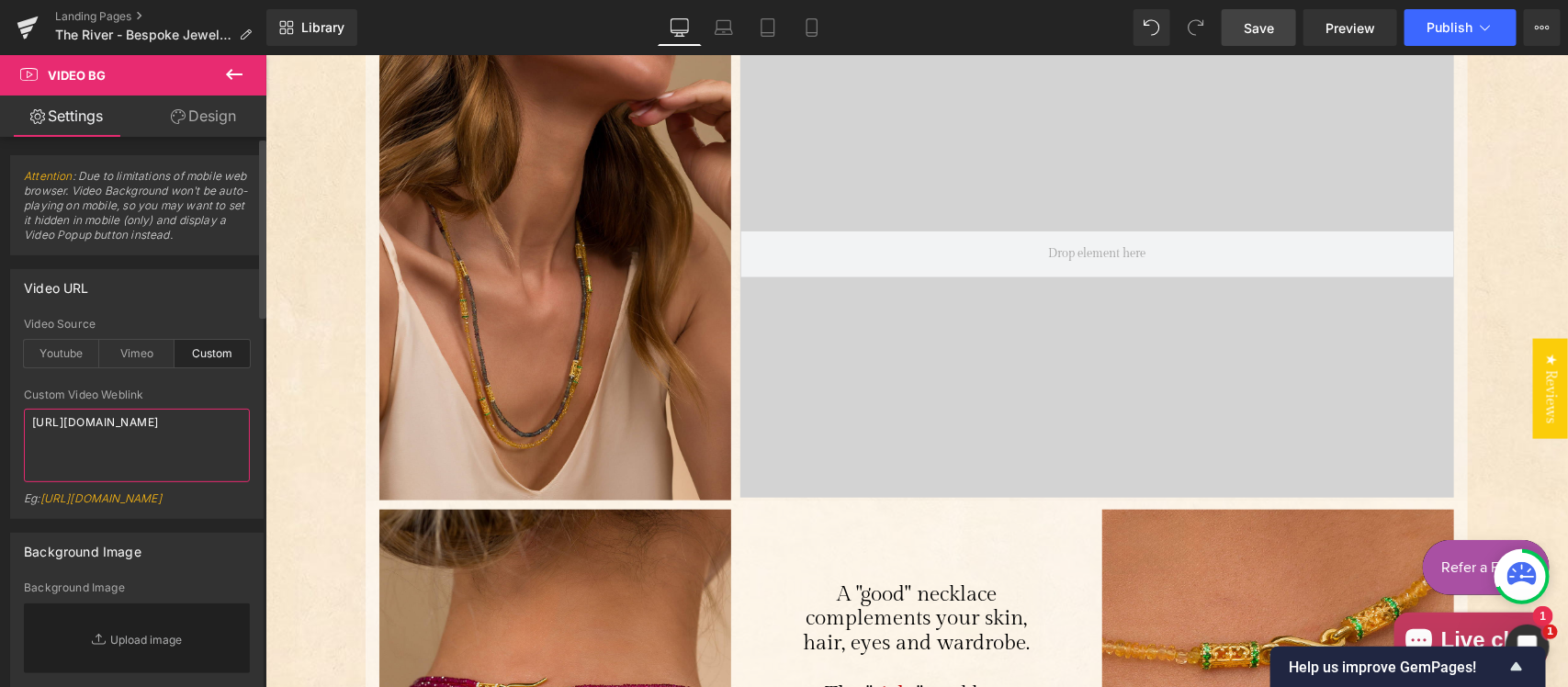
click at [182, 457] on textarea "https://cdn.shopify.com/videos/c/o/v/562e3a0d6a4f41ed8943c5702dbb4a3a.mp4" at bounding box center [137, 445] width 226 height 74
click at [129, 470] on textarea "https://cdn.shopify.com/videos/c/o/v/562e3a0d6a4f41ed8943c5702dbb4a3a.mp4" at bounding box center [137, 445] width 226 height 74
paste textarea "https://cdn.shopify.com/videos/c/o/v/562e3a0d6a4f41ed8943c5702dbb4a3a.mp4"
type textarea "https://cdn.shopify.com/videos/c/o/v/562e3a0d6a4f41ed8943c5702dbb4a3a.mp4"
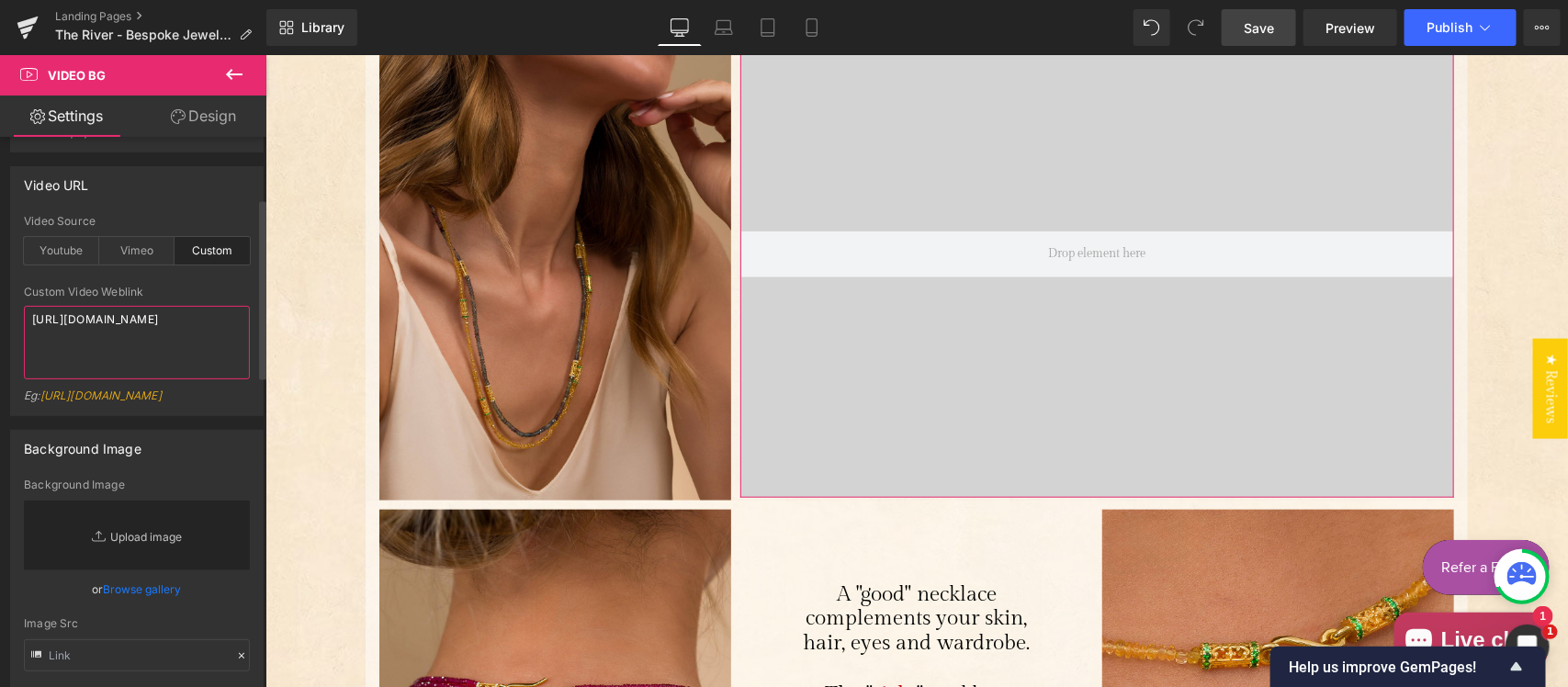
scroll to position [0, 0]
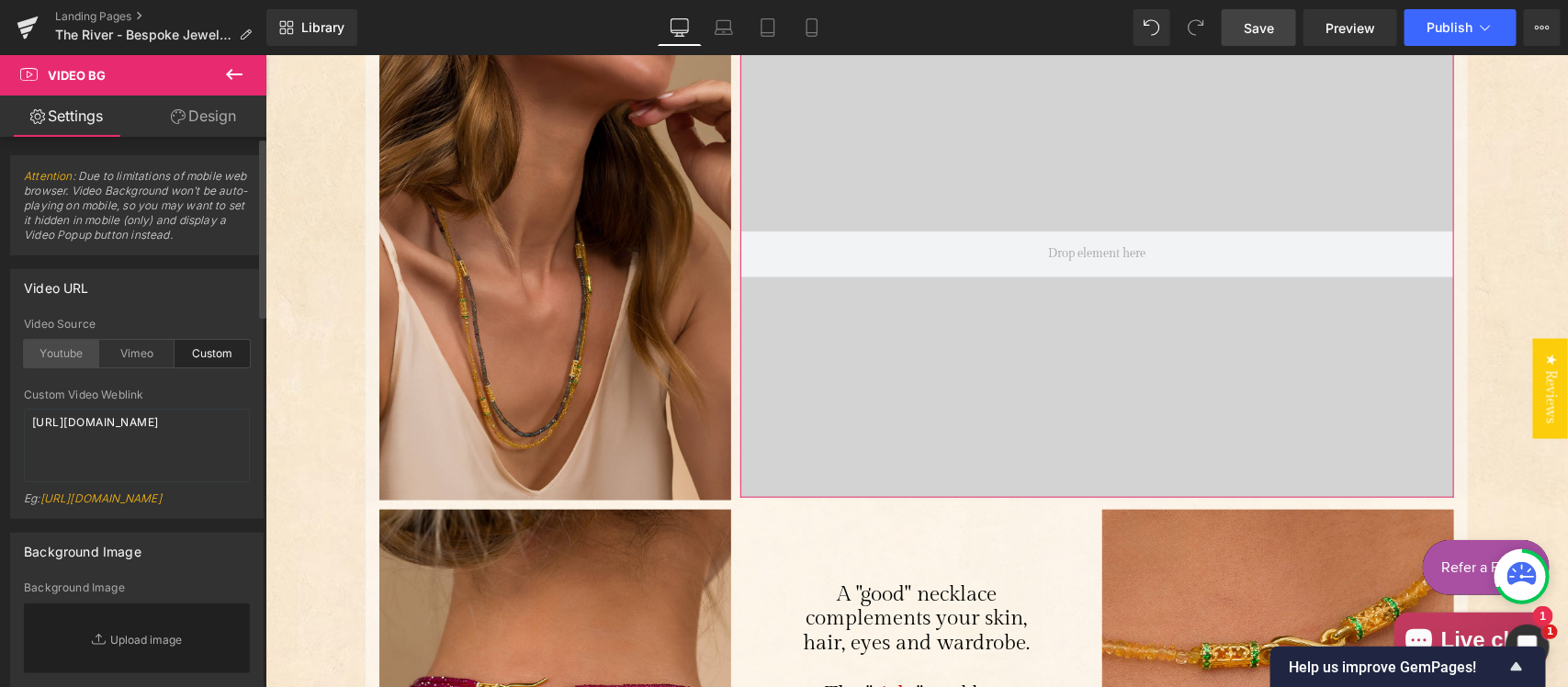
click at [51, 353] on div "Youtube" at bounding box center [62, 353] width 76 height 28
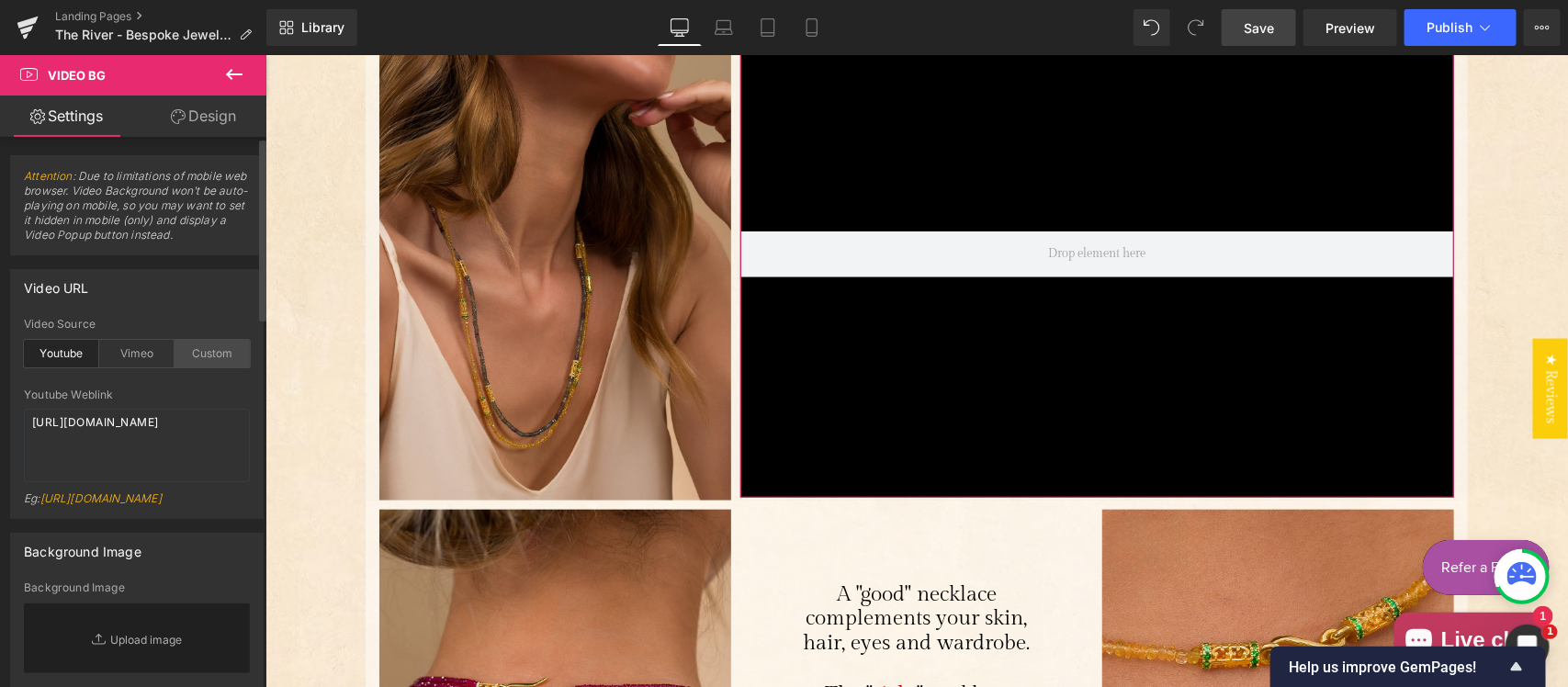
click at [201, 354] on div "Custom" at bounding box center [212, 353] width 76 height 28
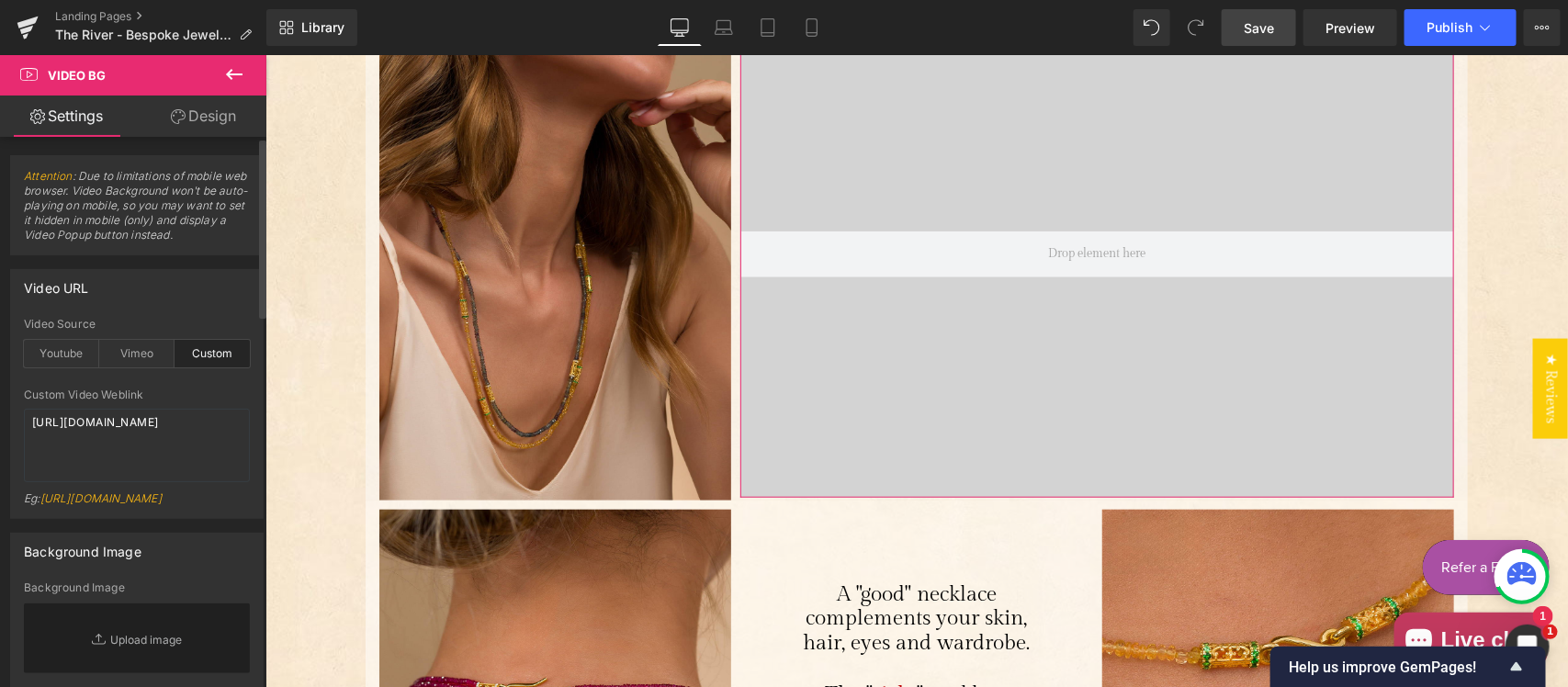
click at [62, 355] on div "Youtube" at bounding box center [62, 353] width 76 height 28
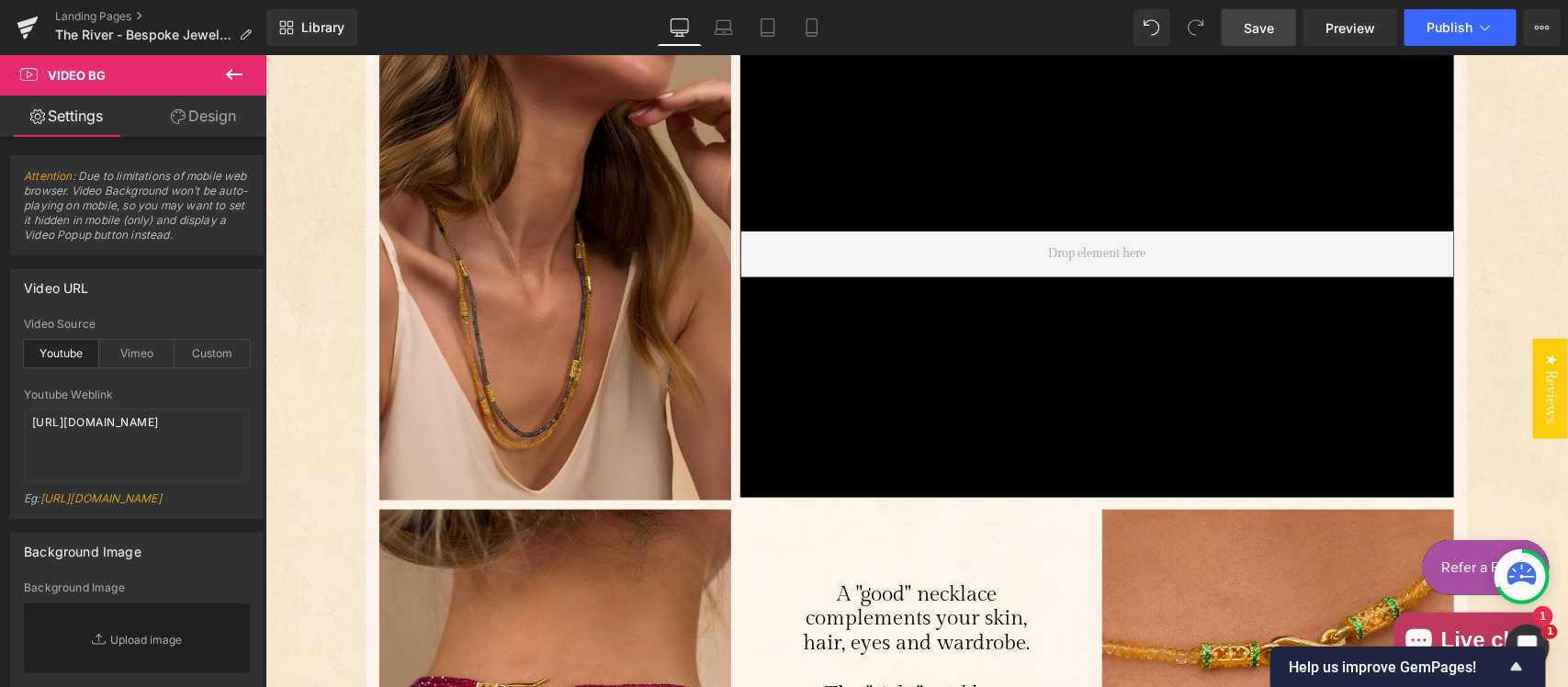
click at [216, 66] on button at bounding box center [234, 75] width 64 height 40
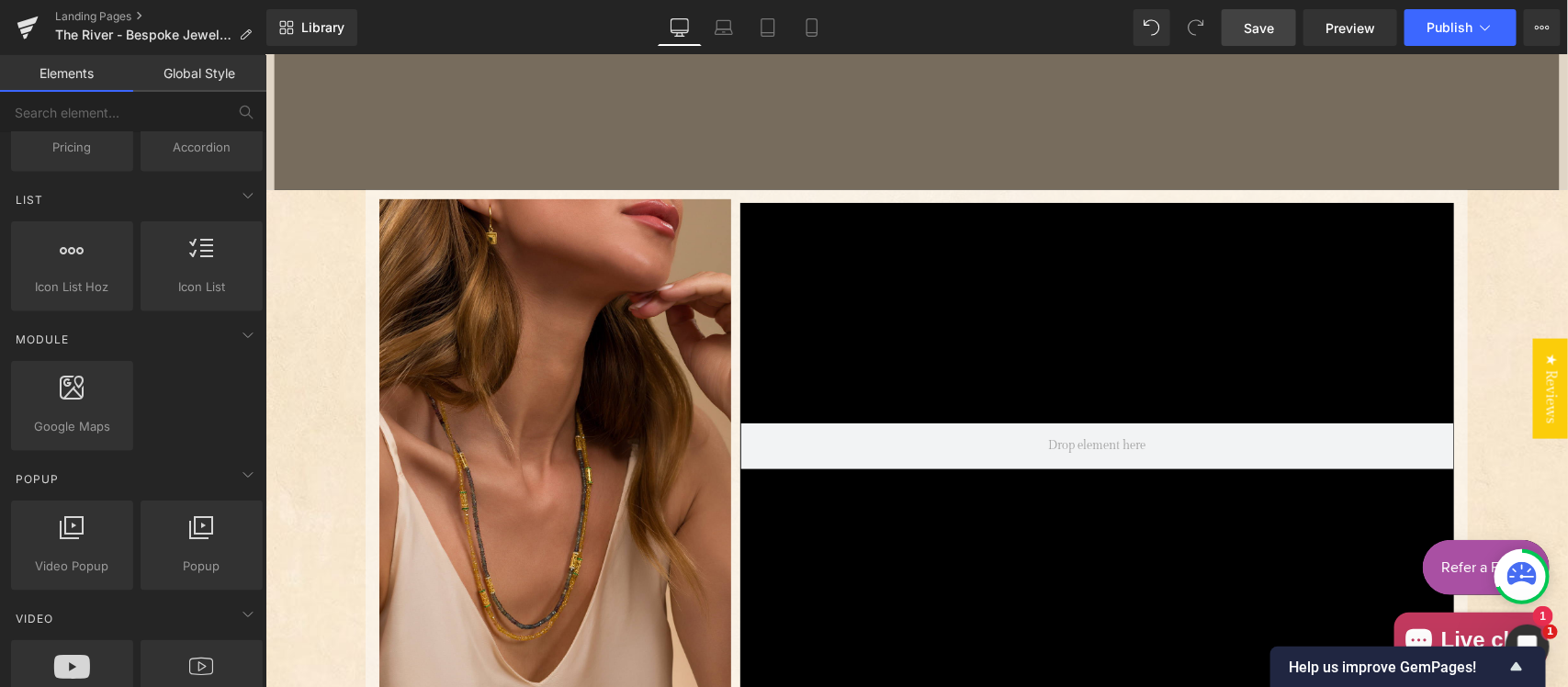
scroll to position [955, 0]
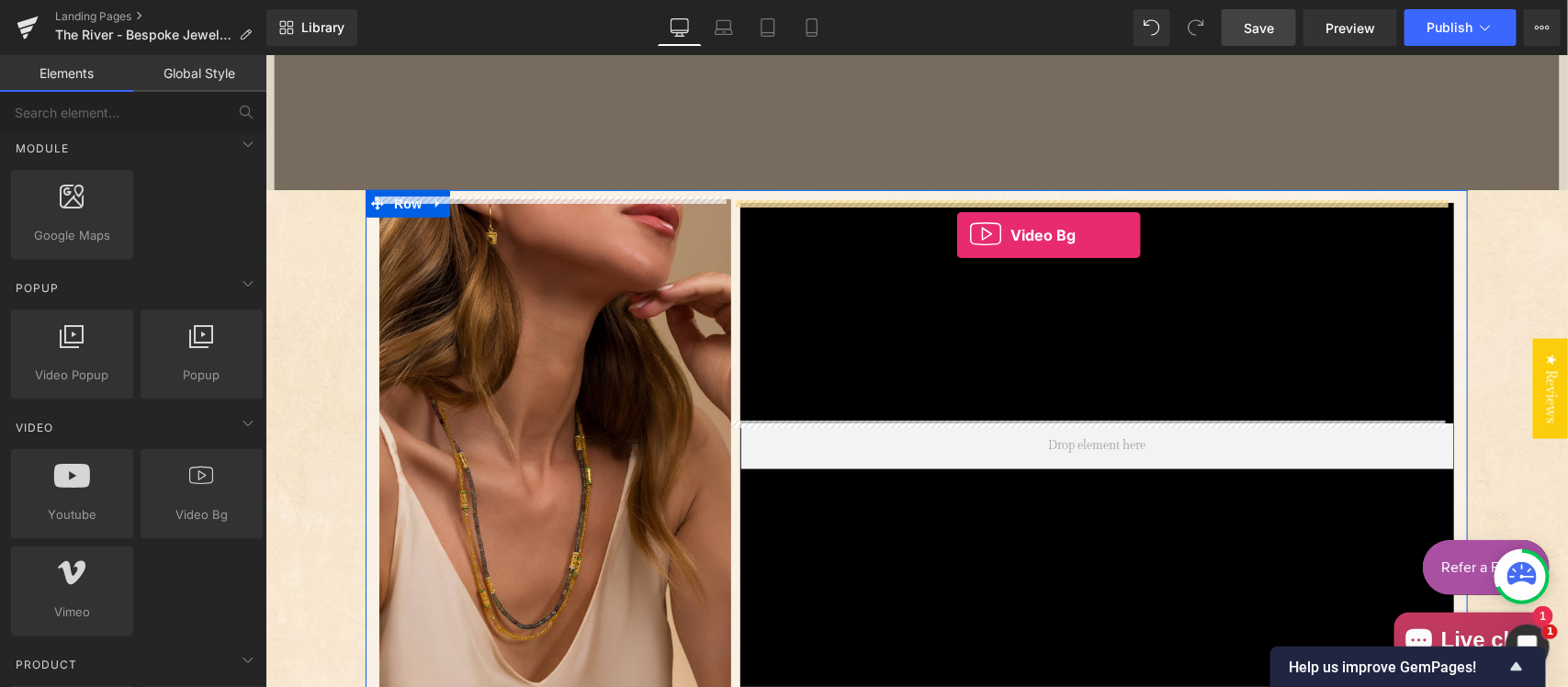
drag, startPoint x: 453, startPoint y: 565, endPoint x: 955, endPoint y: 234, distance: 601.3
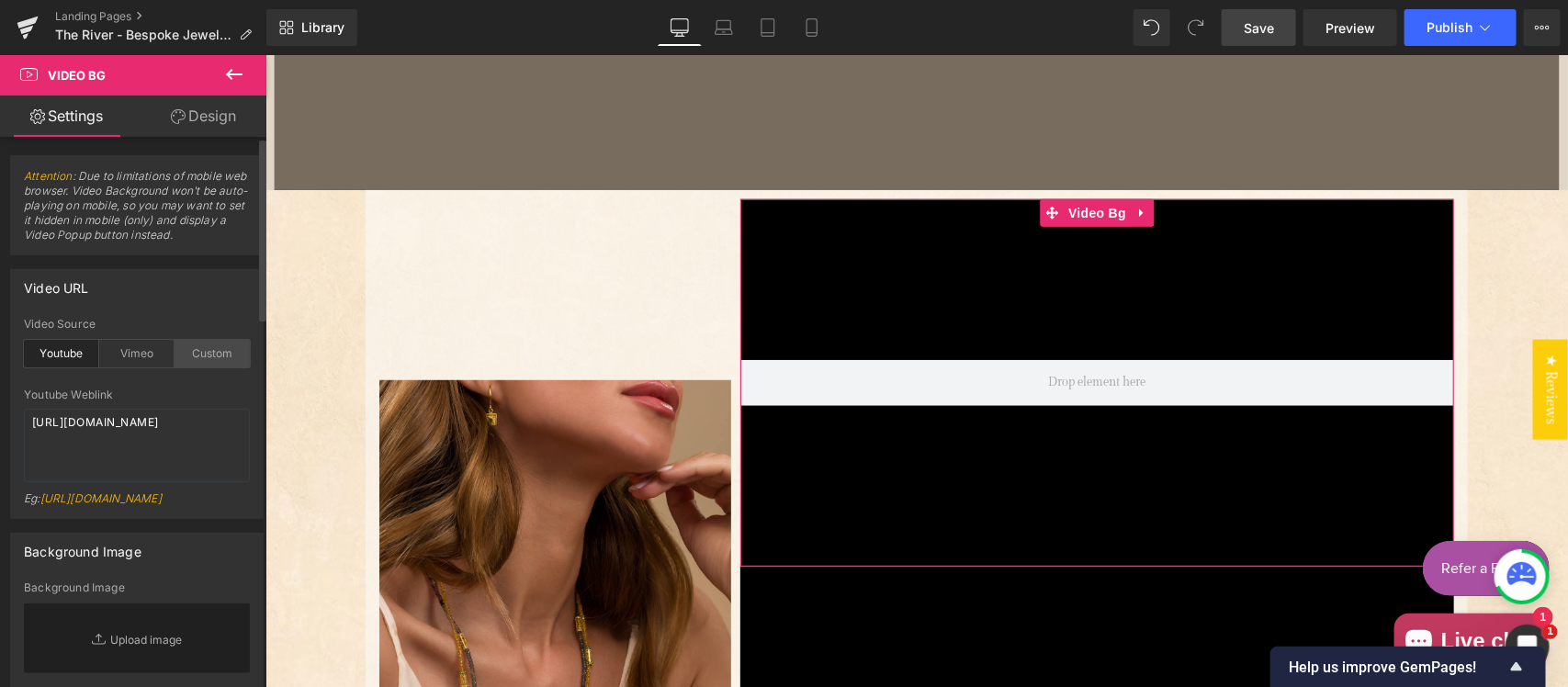
click at [217, 346] on div "Custom" at bounding box center [212, 353] width 76 height 28
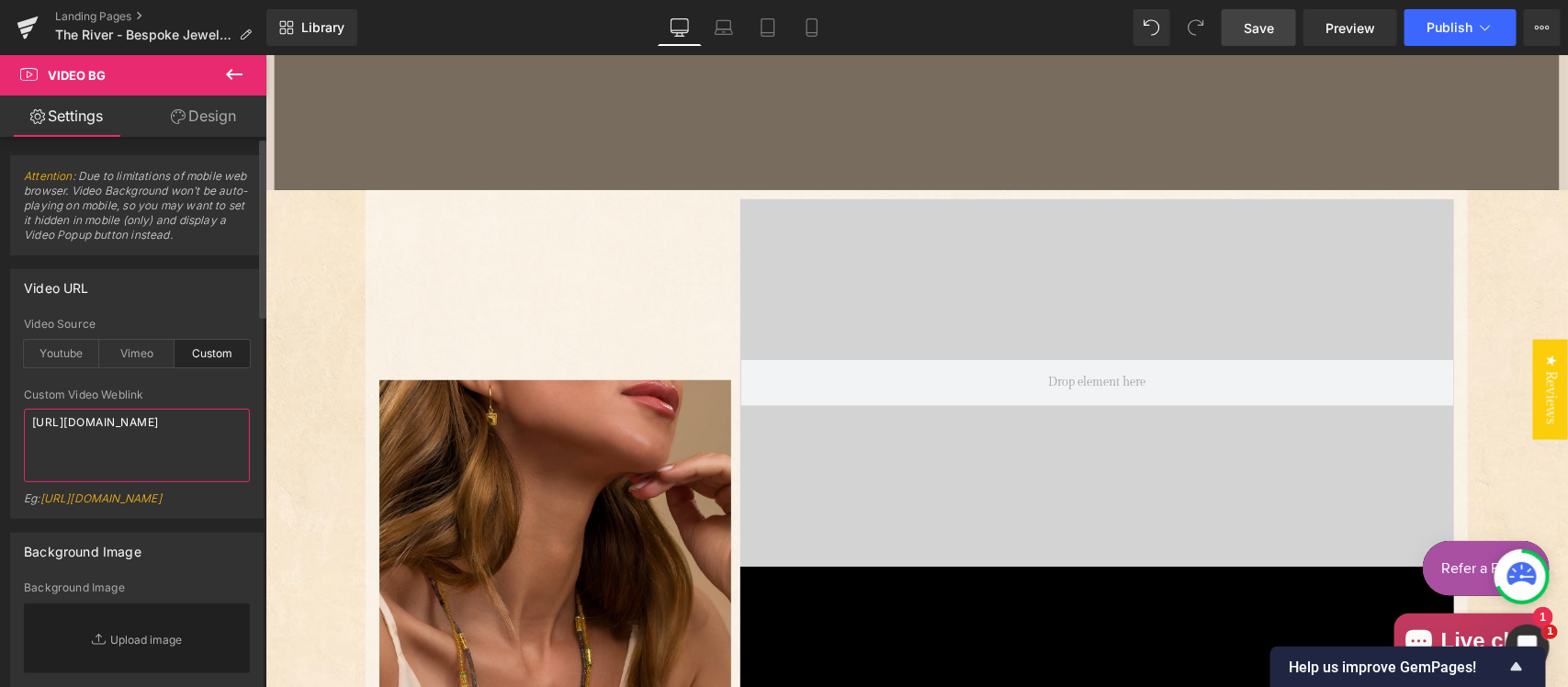
click at [185, 457] on textarea "https://cdn.shopify.com/s/files/1/0263/4153/9917/files/Stamped_Reviews.mp4?v=15…" at bounding box center [137, 445] width 226 height 74
paste textarea "videos/c/o/v/562e3a0d6a4f41ed8943c5702dbb4a3a.mp4"
type textarea "https://cdn.shopify.com/videos/c/o/v/562e3a0d6a4f41ed8943c5702dbb4a3a.mp4"
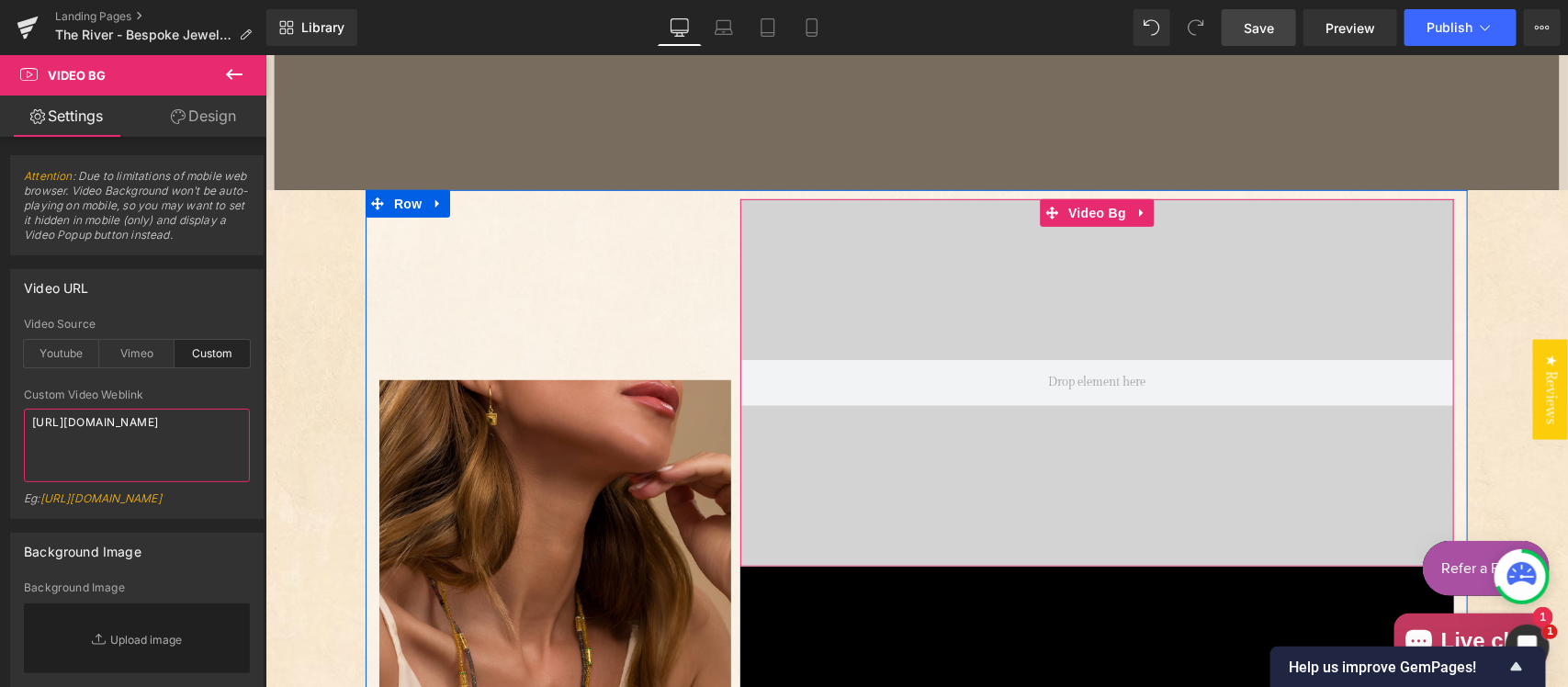
scroll to position [573, 0]
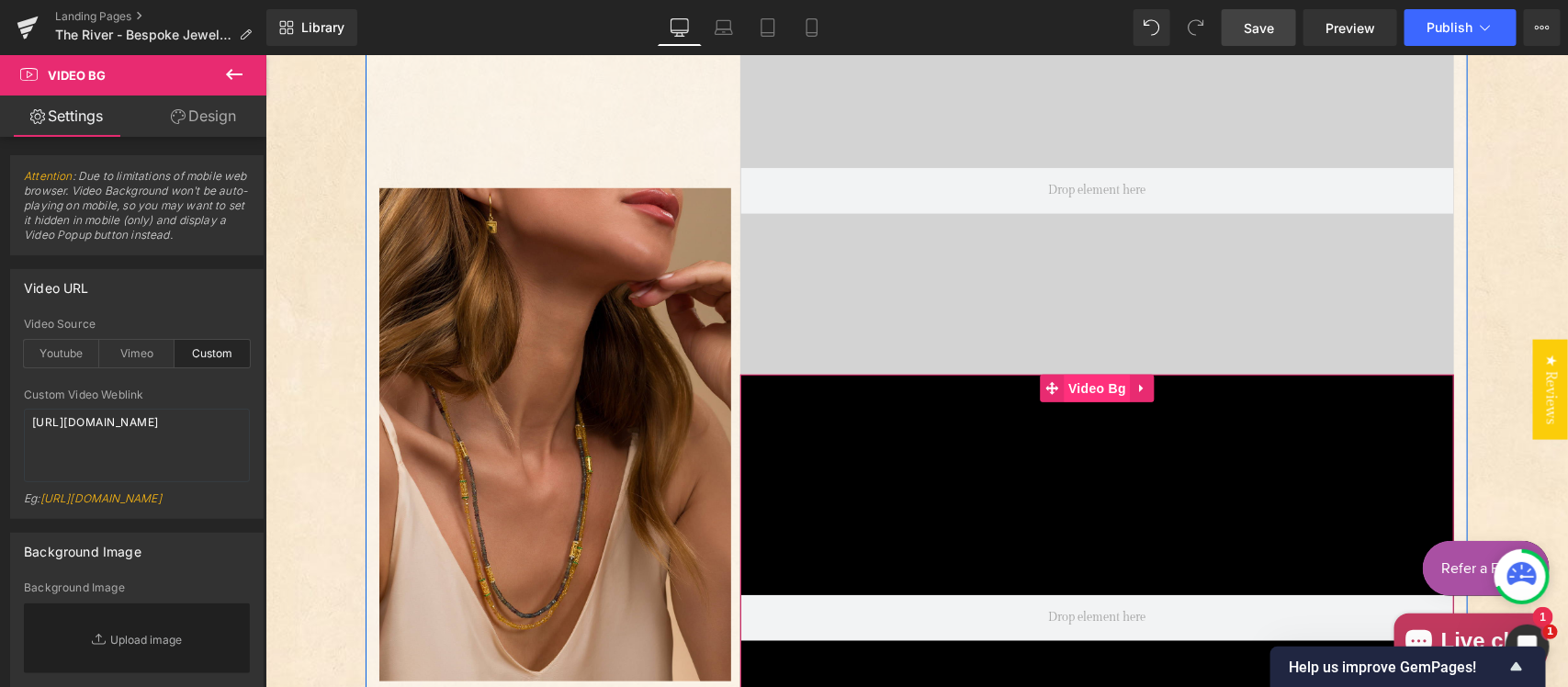
click at [1062, 391] on span "Video Bg" at bounding box center [1096, 388] width 67 height 28
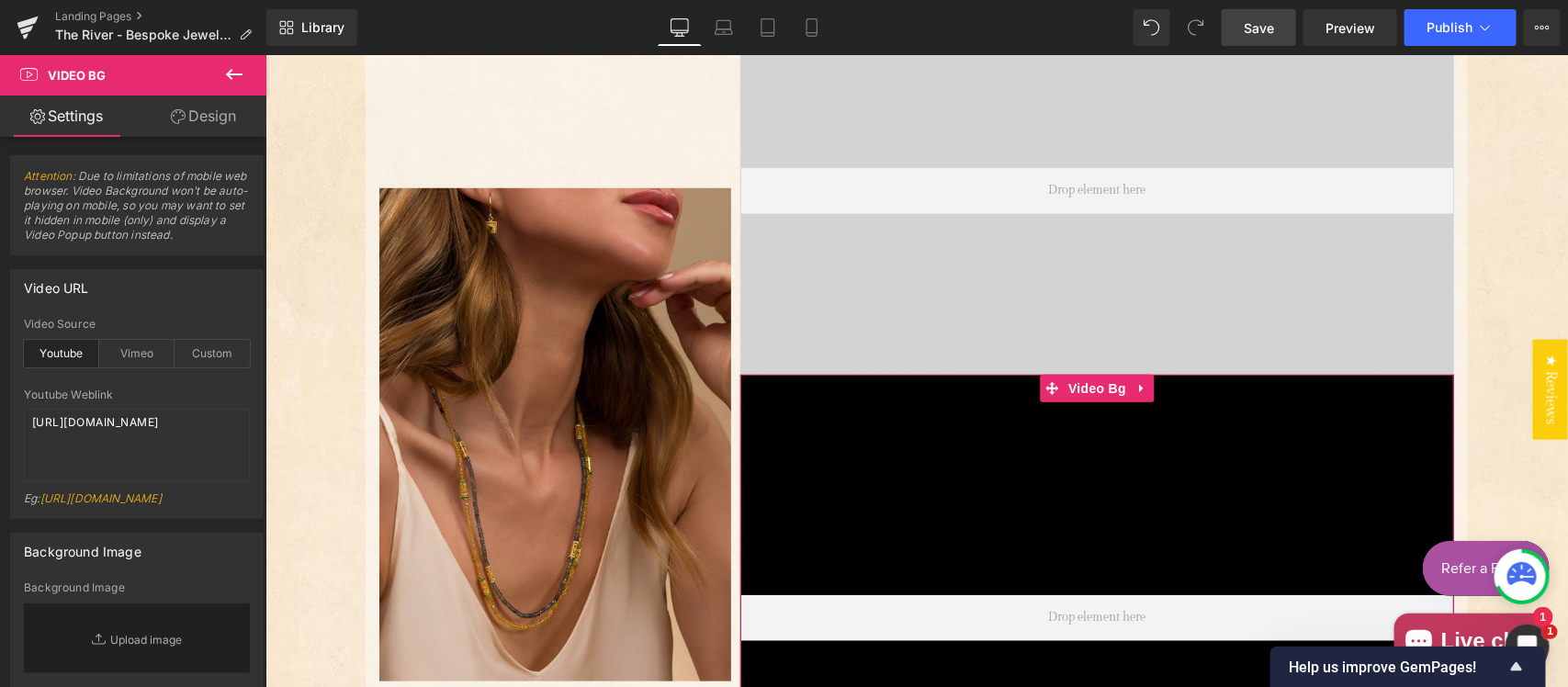
click at [208, 116] on link "Design" at bounding box center [203, 116] width 133 height 41
click at [0, 0] on div "Spacing" at bounding box center [0, 0] width 0 height 0
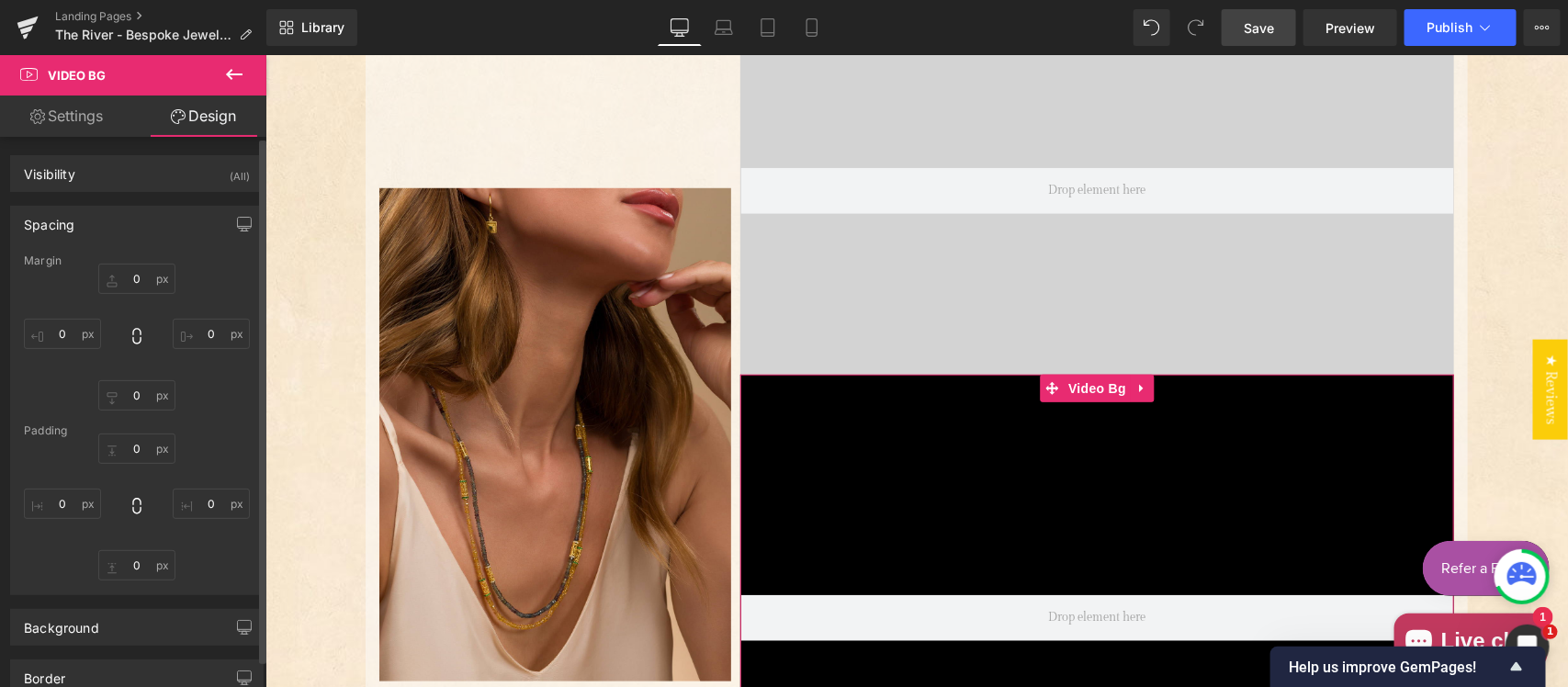
type input "0"
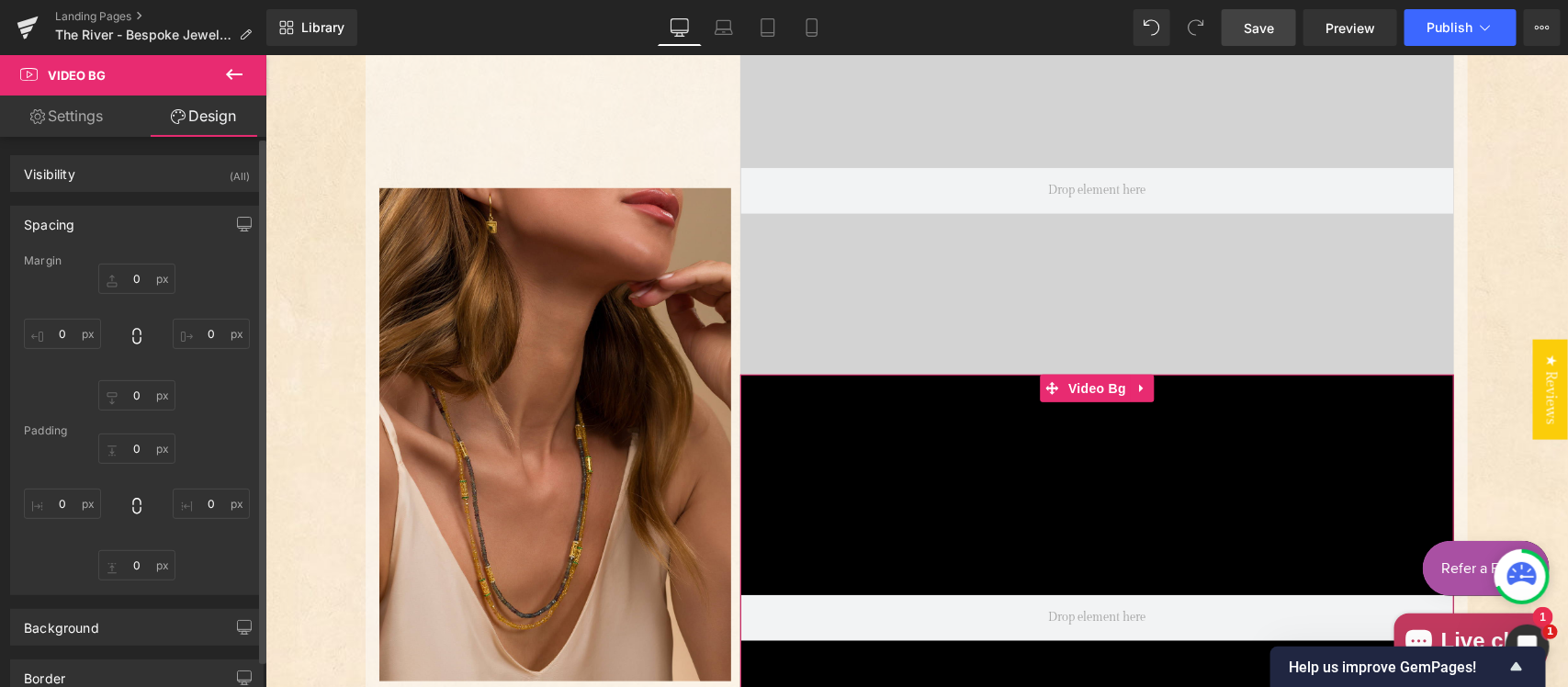
type input "0"
click at [75, 113] on link "Settings" at bounding box center [66, 116] width 133 height 41
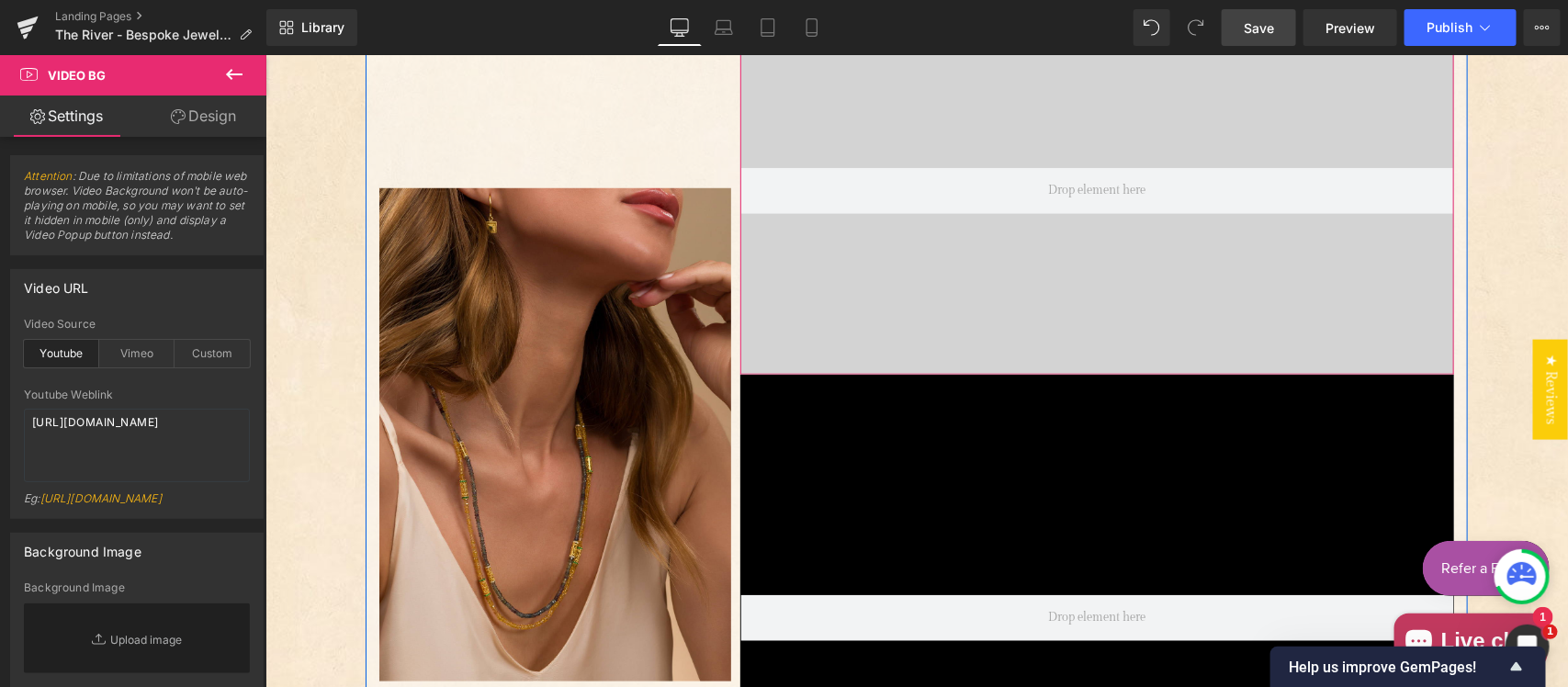
click at [1064, 112] on div "Main content" at bounding box center [1096, 190] width 714 height 367
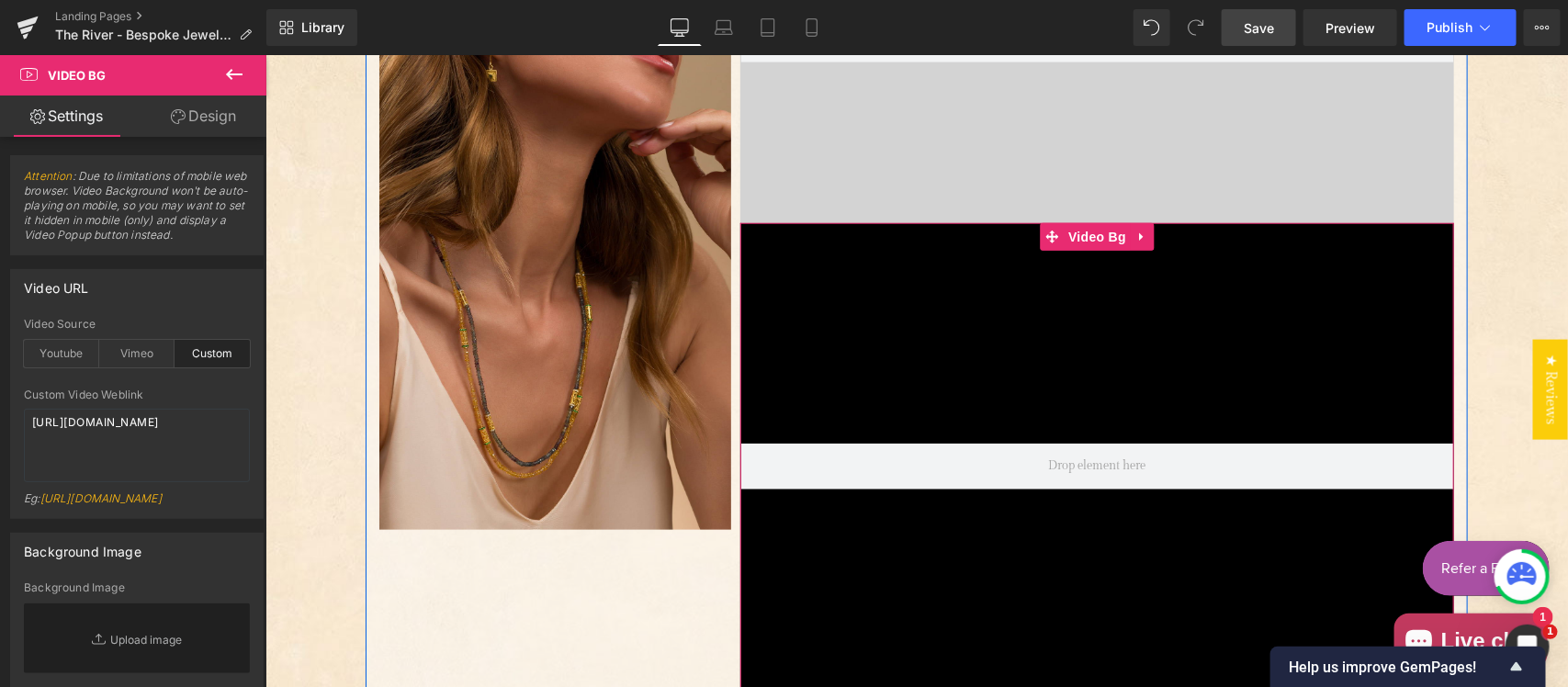
scroll to position [764, 0]
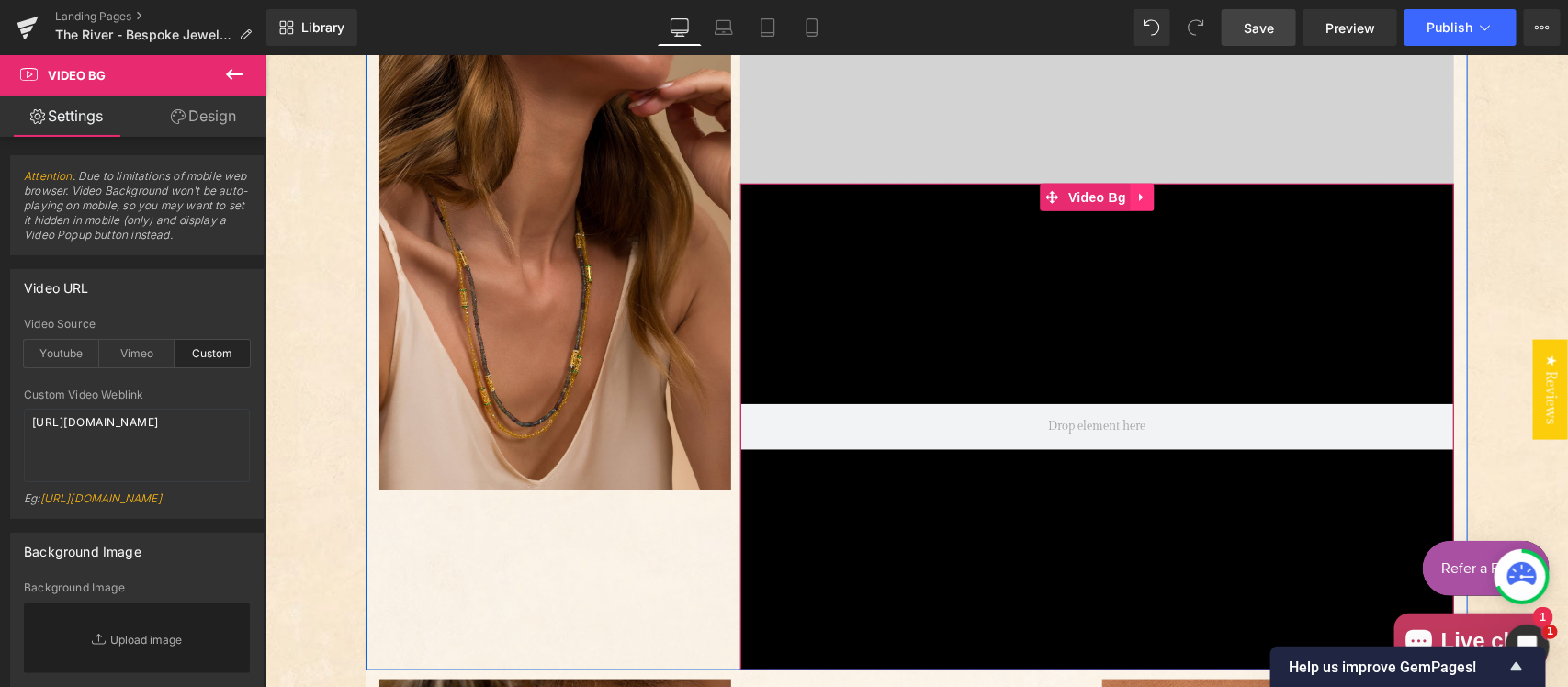
click at [1134, 183] on link "Main content" at bounding box center [1142, 197] width 24 height 28
click at [1147, 199] on icon "Main content" at bounding box center [1154, 197] width 13 height 13
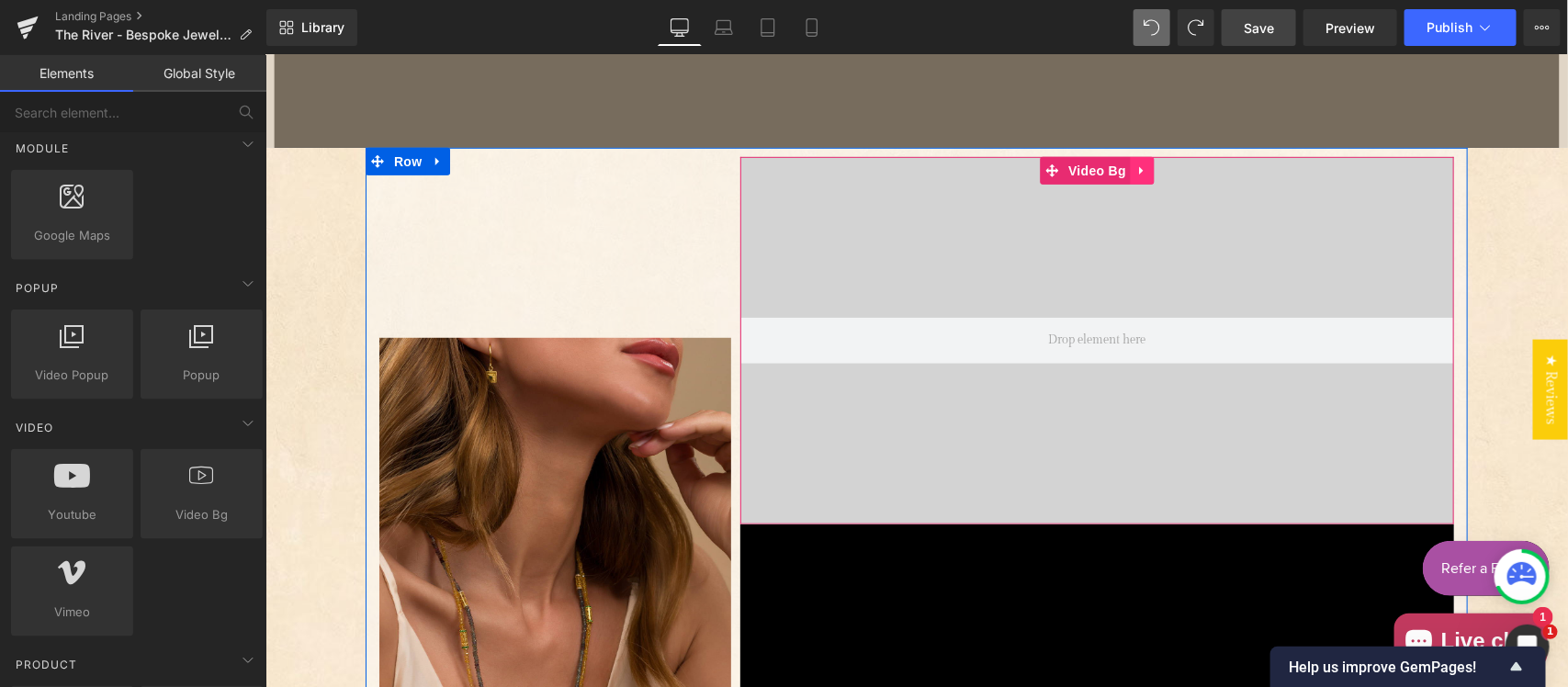
scroll to position [382, 0]
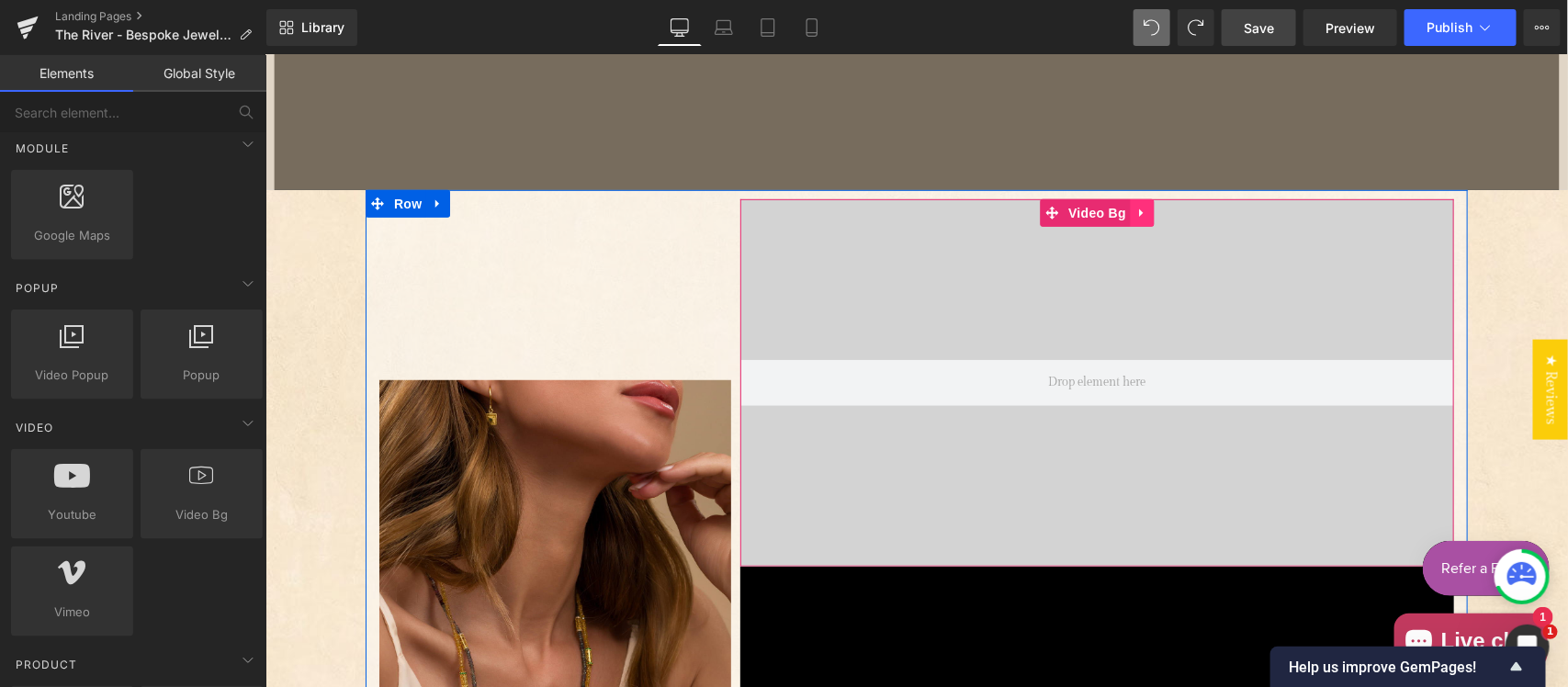
click at [1135, 206] on icon "Main content" at bounding box center [1142, 213] width 13 height 14
click at [1152, 210] on link "Main content" at bounding box center [1154, 213] width 24 height 28
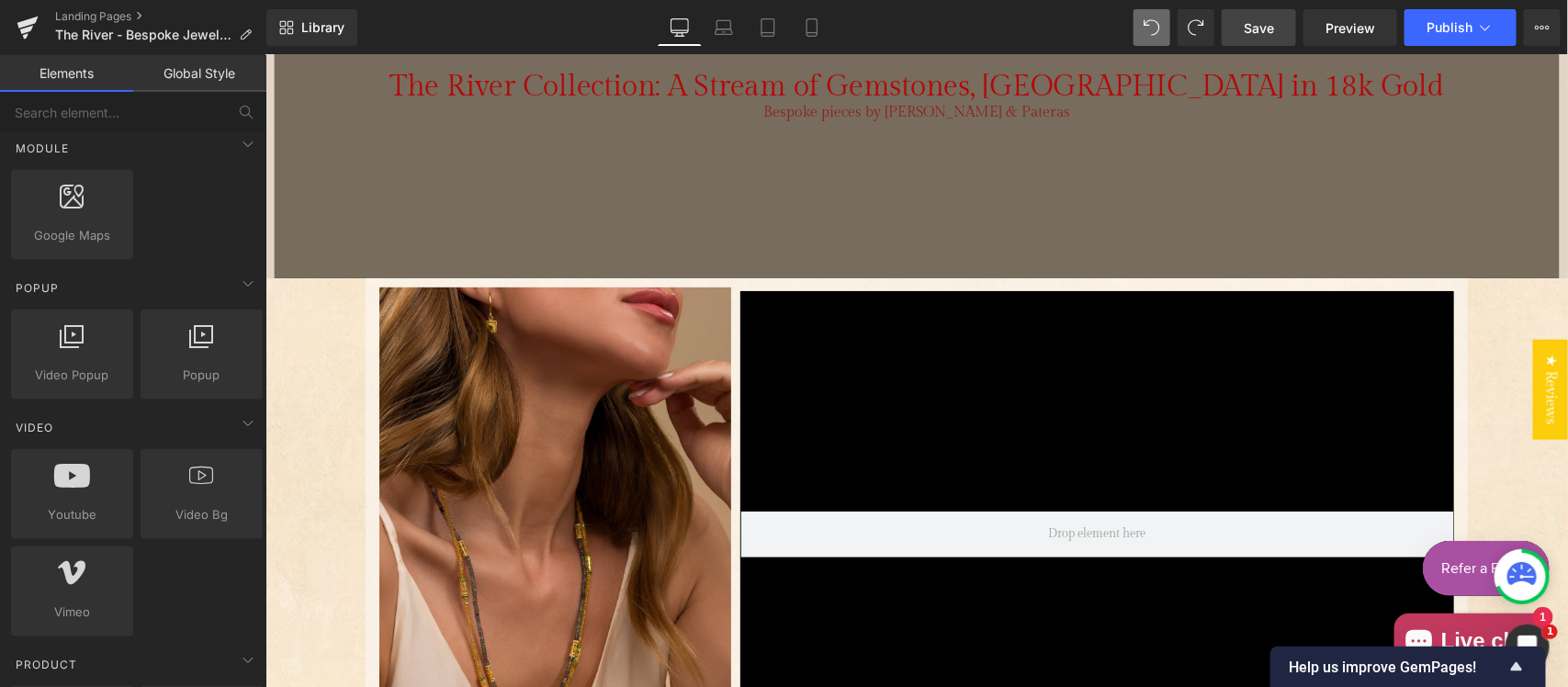
scroll to position [191, 0]
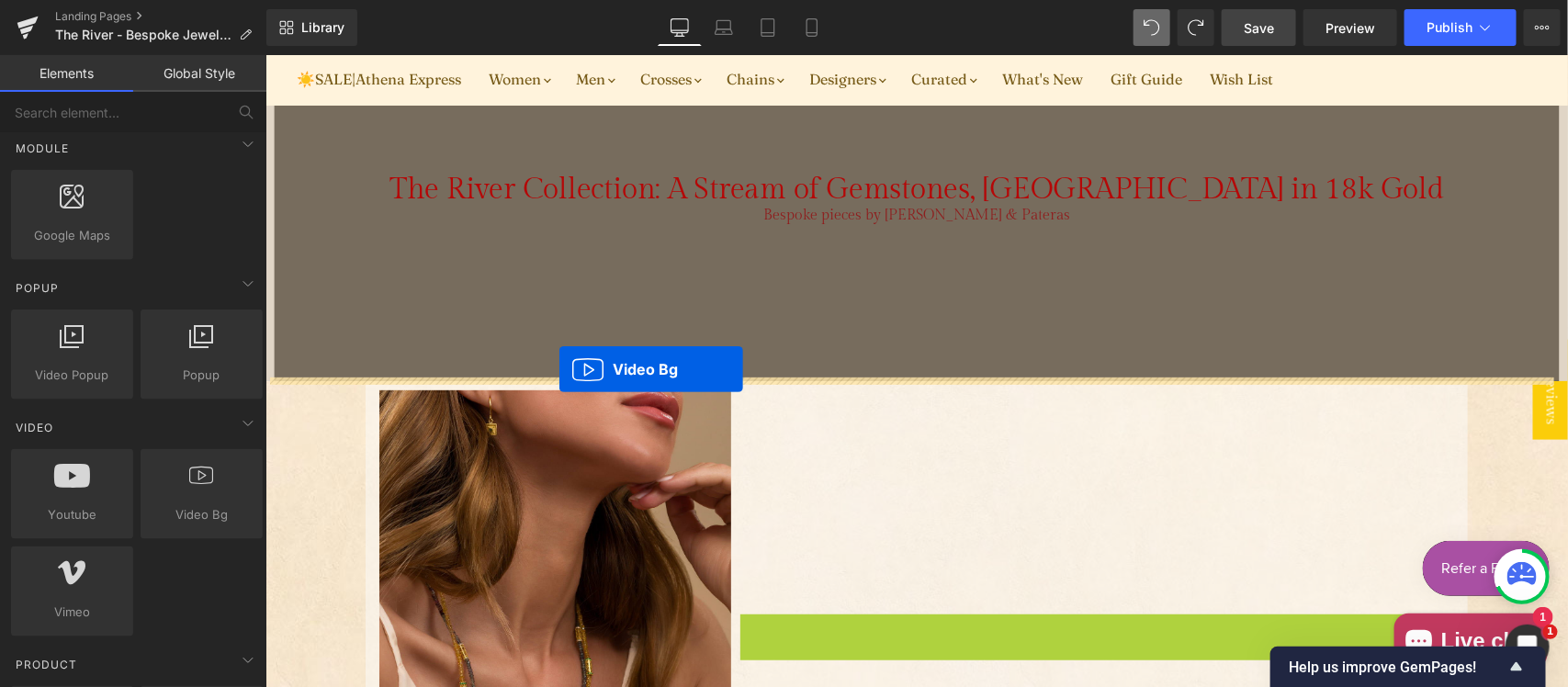
drag, startPoint x: 990, startPoint y: 354, endPoint x: 558, endPoint y: 368, distance: 432.2
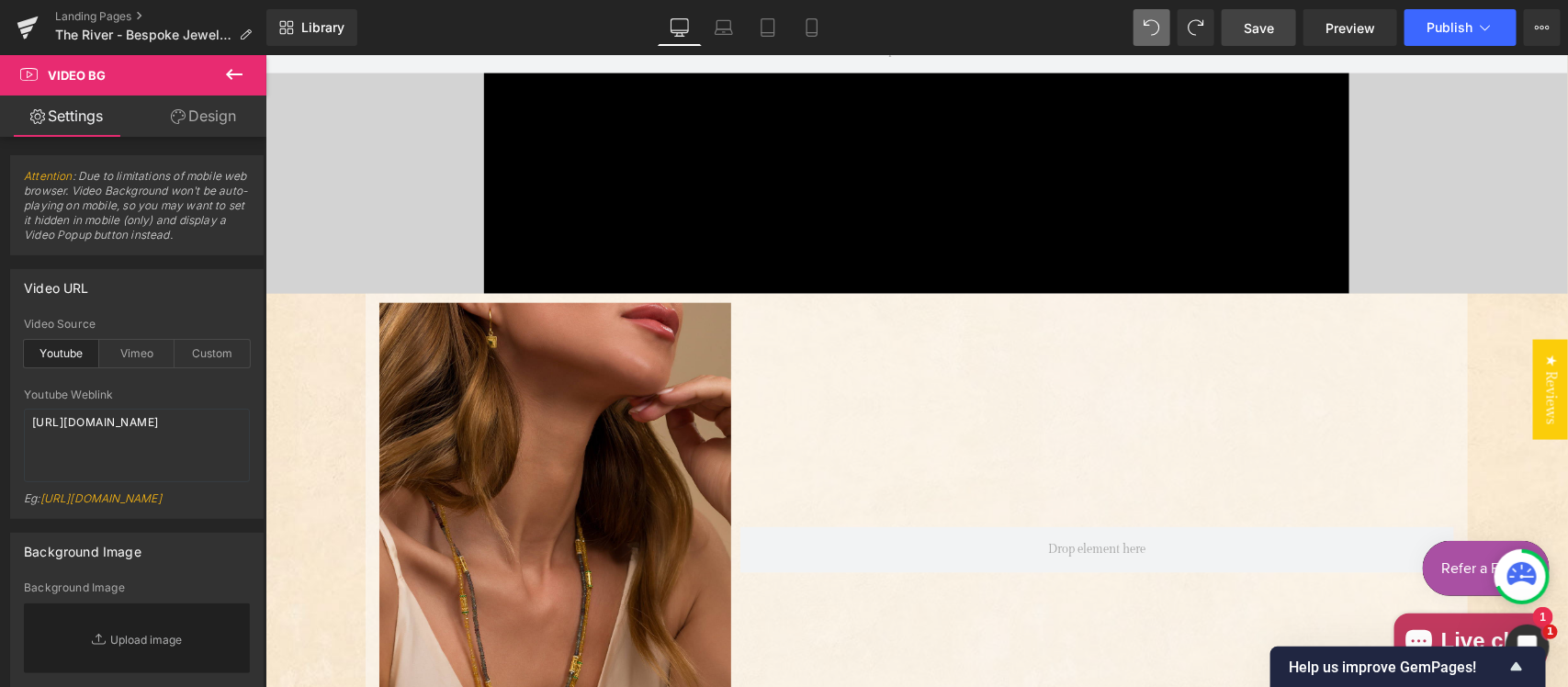
scroll to position [278, 0]
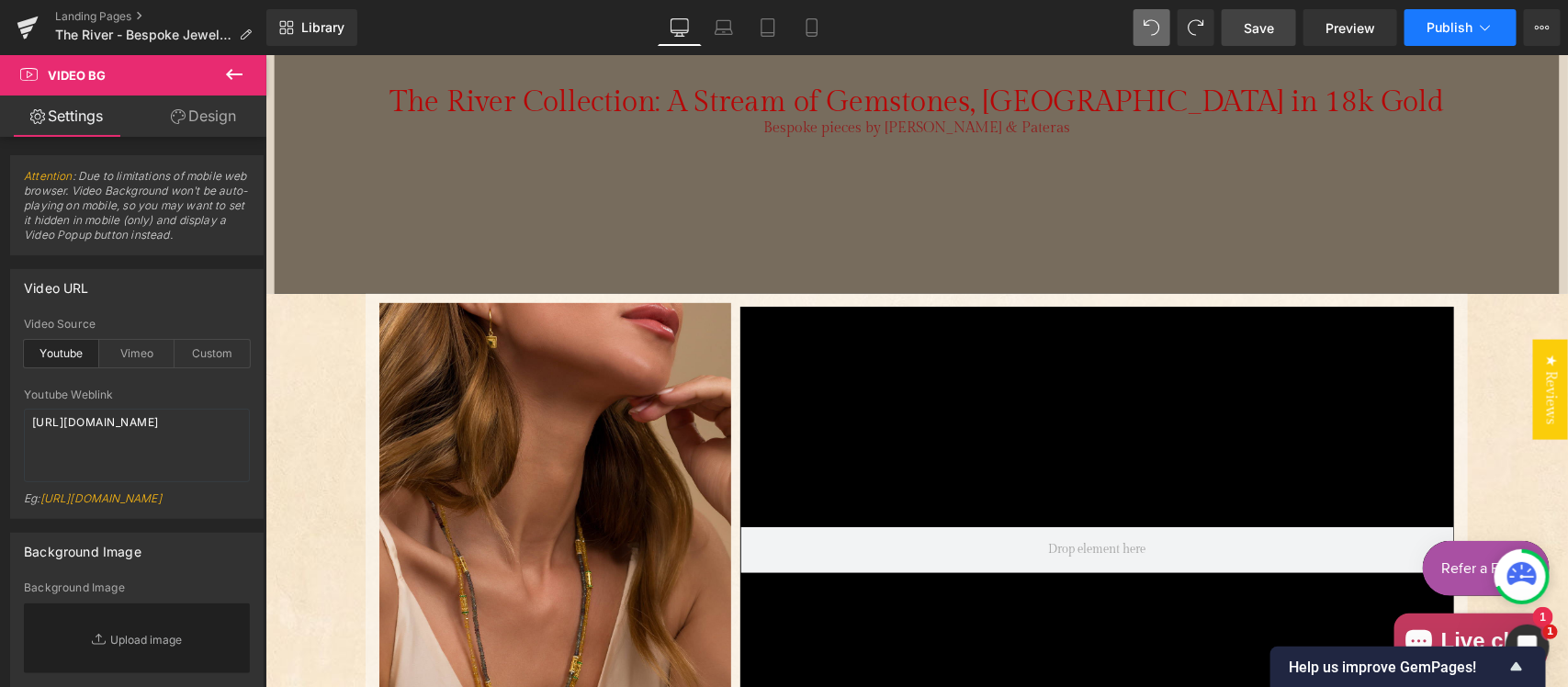
click at [1449, 21] on span "Publish" at bounding box center [1449, 28] width 46 height 15
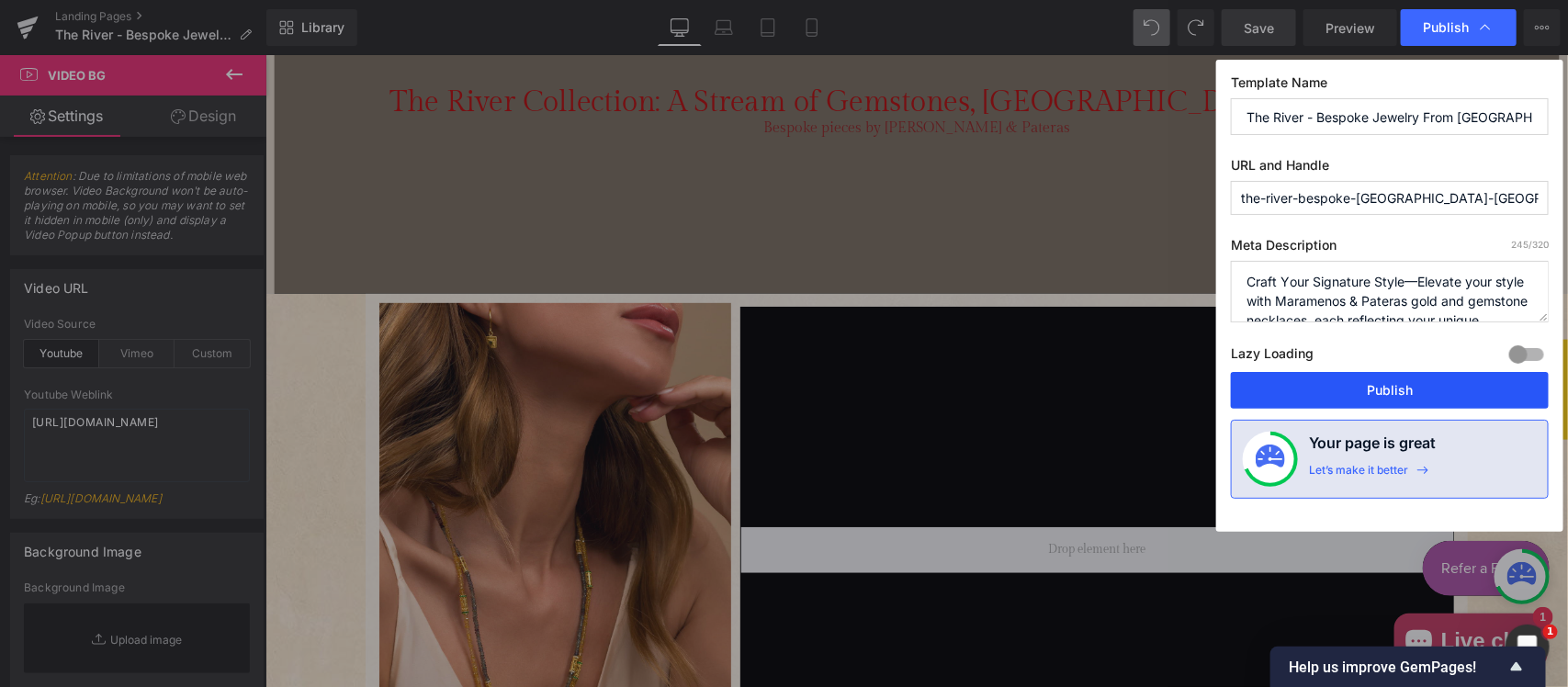
drag, startPoint x: 1356, startPoint y: 397, endPoint x: 1089, endPoint y: 342, distance: 272.6
click at [1356, 397] on button "Publish" at bounding box center [1389, 390] width 318 height 36
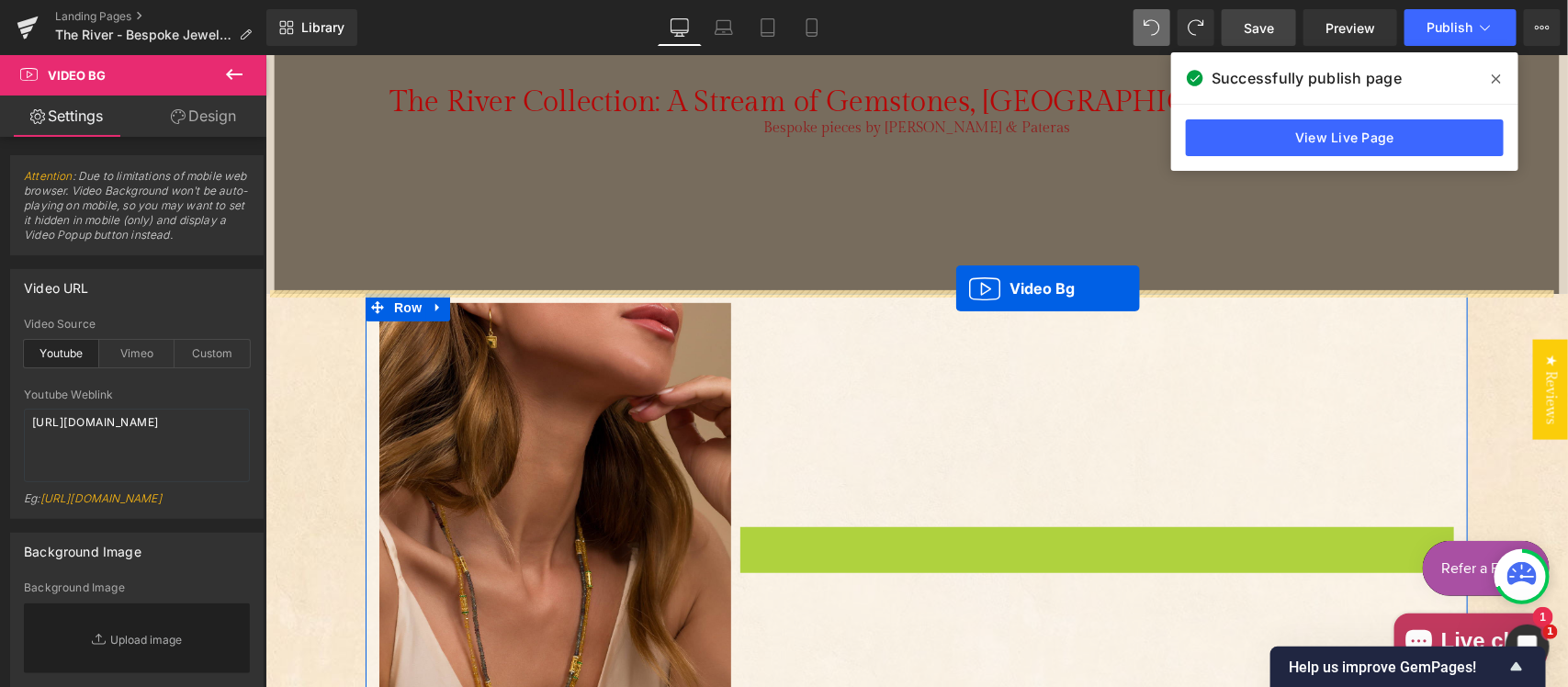
drag, startPoint x: 1042, startPoint y: 316, endPoint x: 954, endPoint y: 288, distance: 92.3
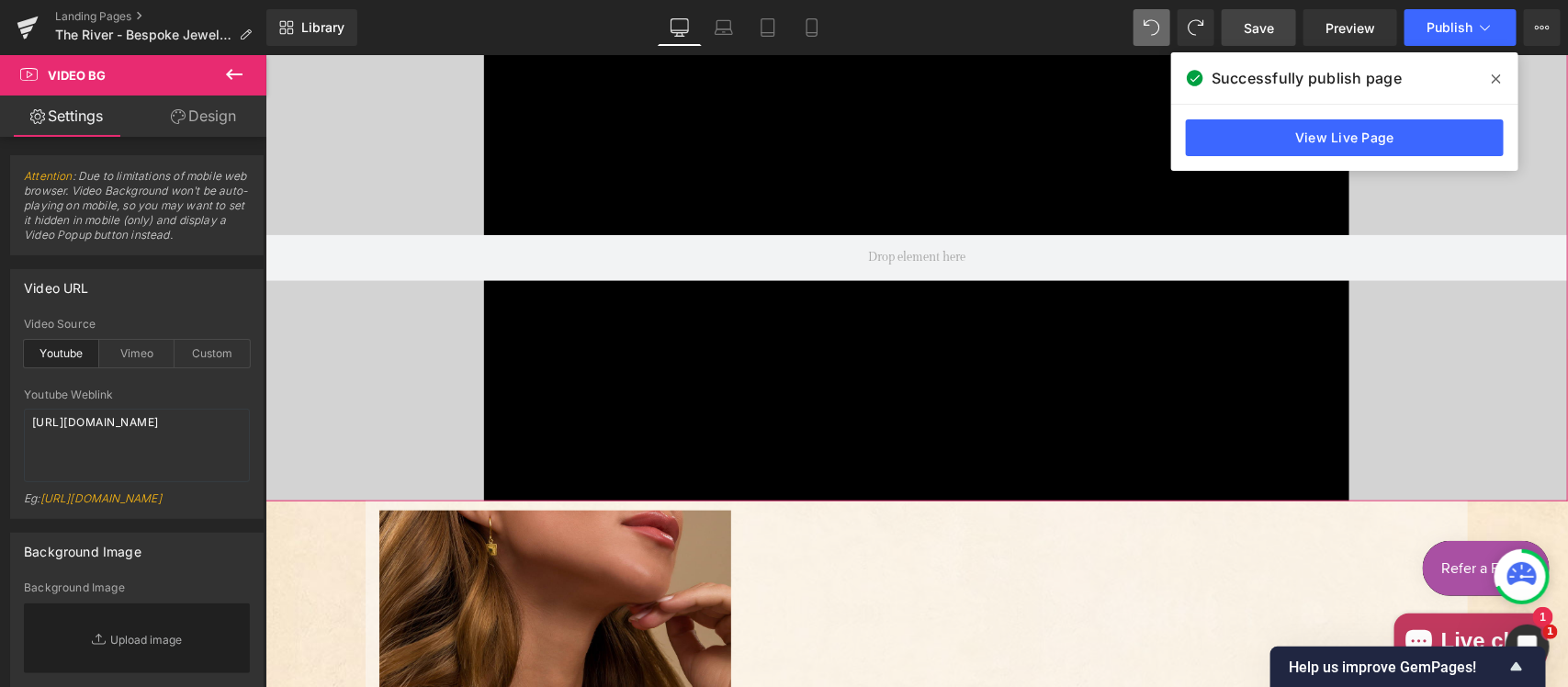
scroll to position [573, 0]
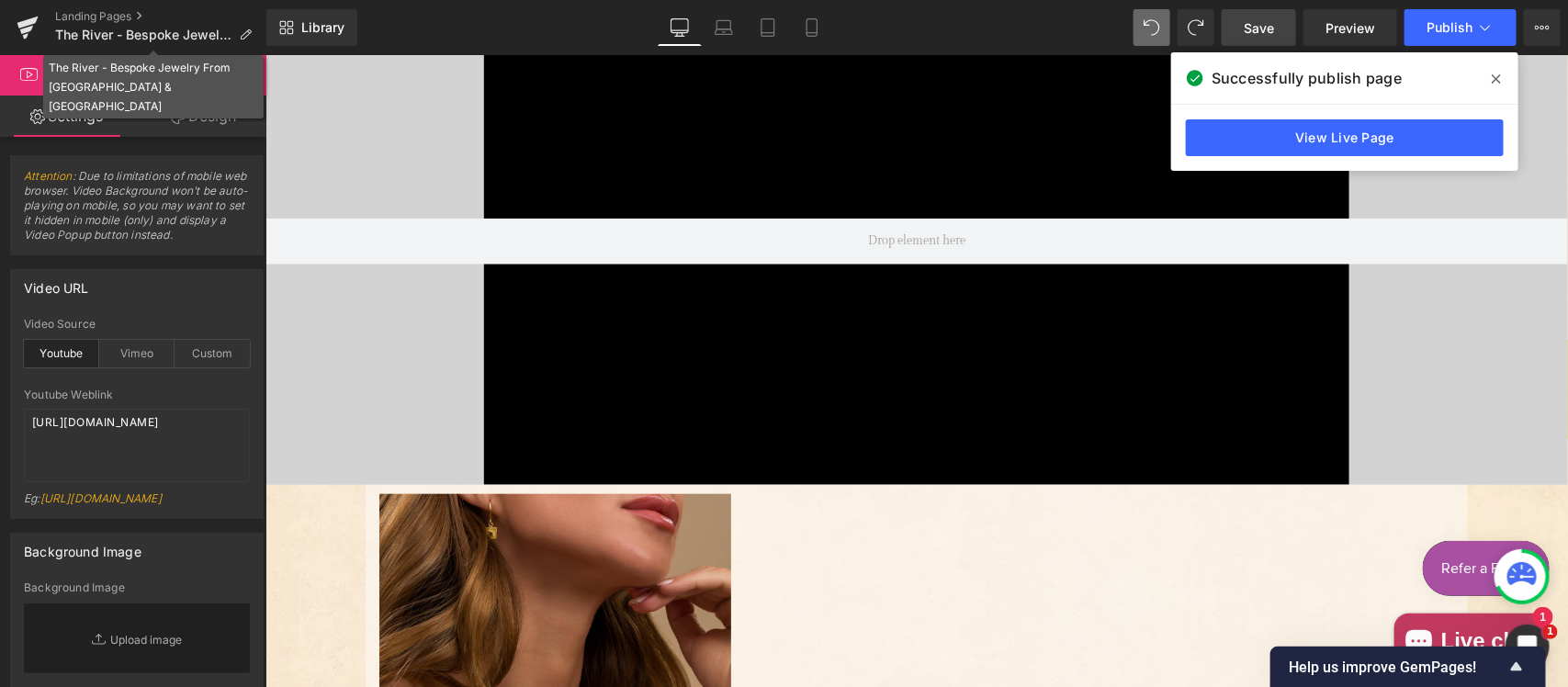
click at [230, 78] on div "The River - Bespoke Jewelry From Maramenos & Pateras" at bounding box center [153, 87] width 210 height 58
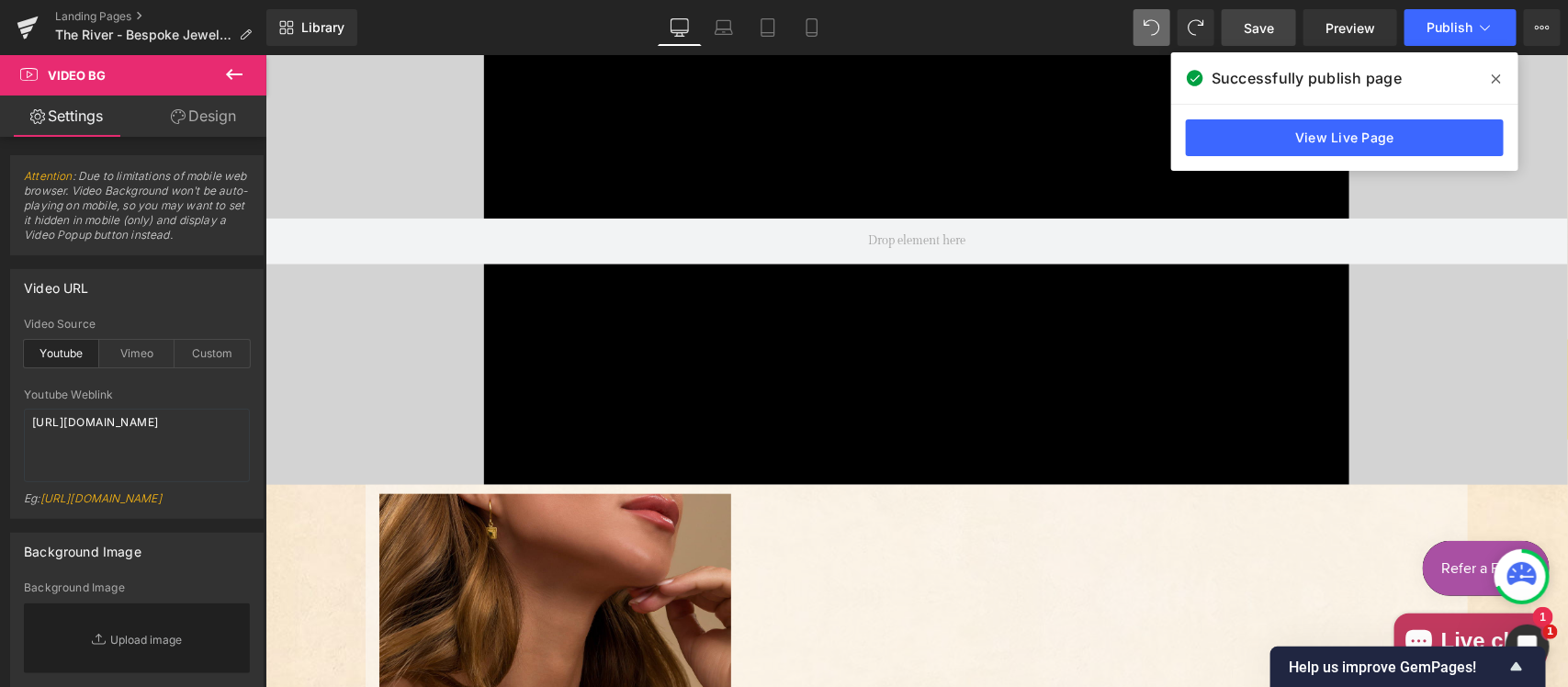
click at [227, 81] on icon at bounding box center [234, 75] width 22 height 22
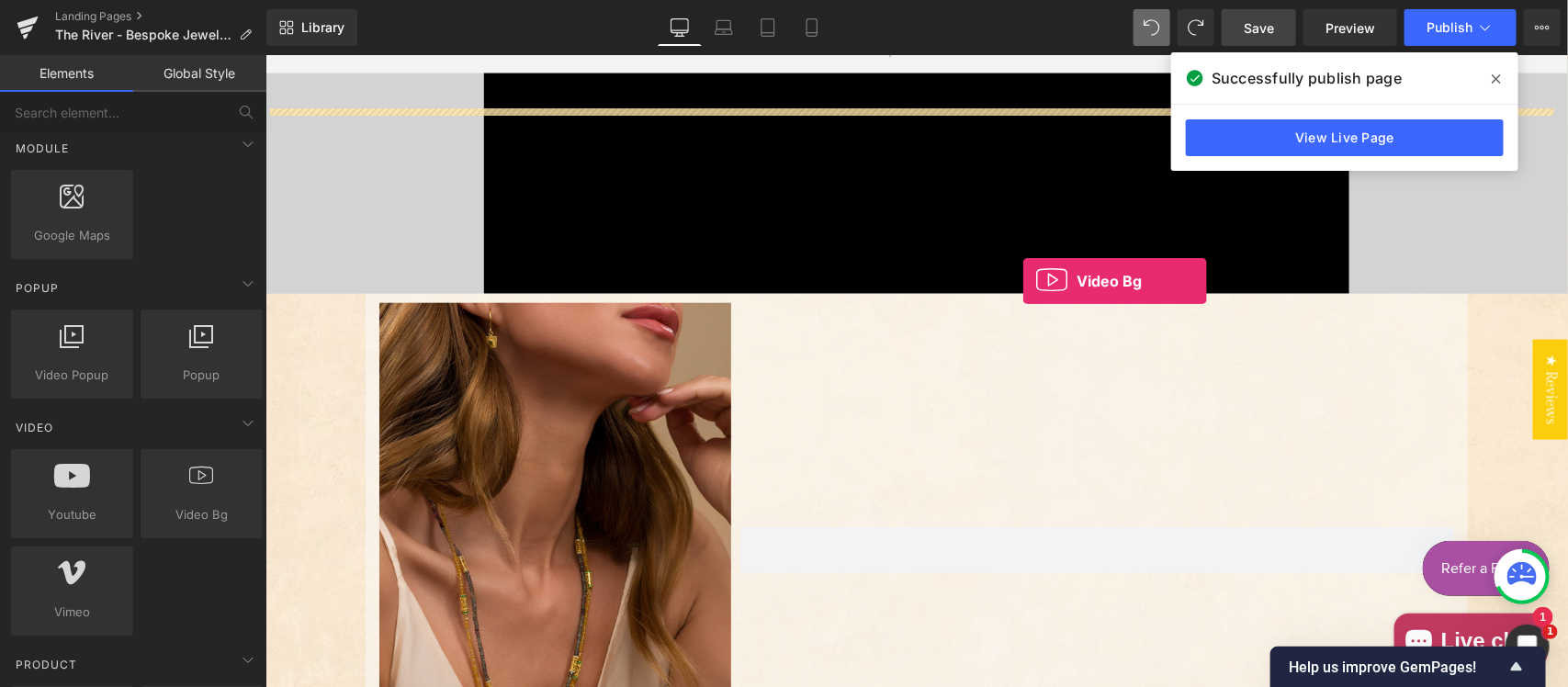
scroll to position [1147, 0]
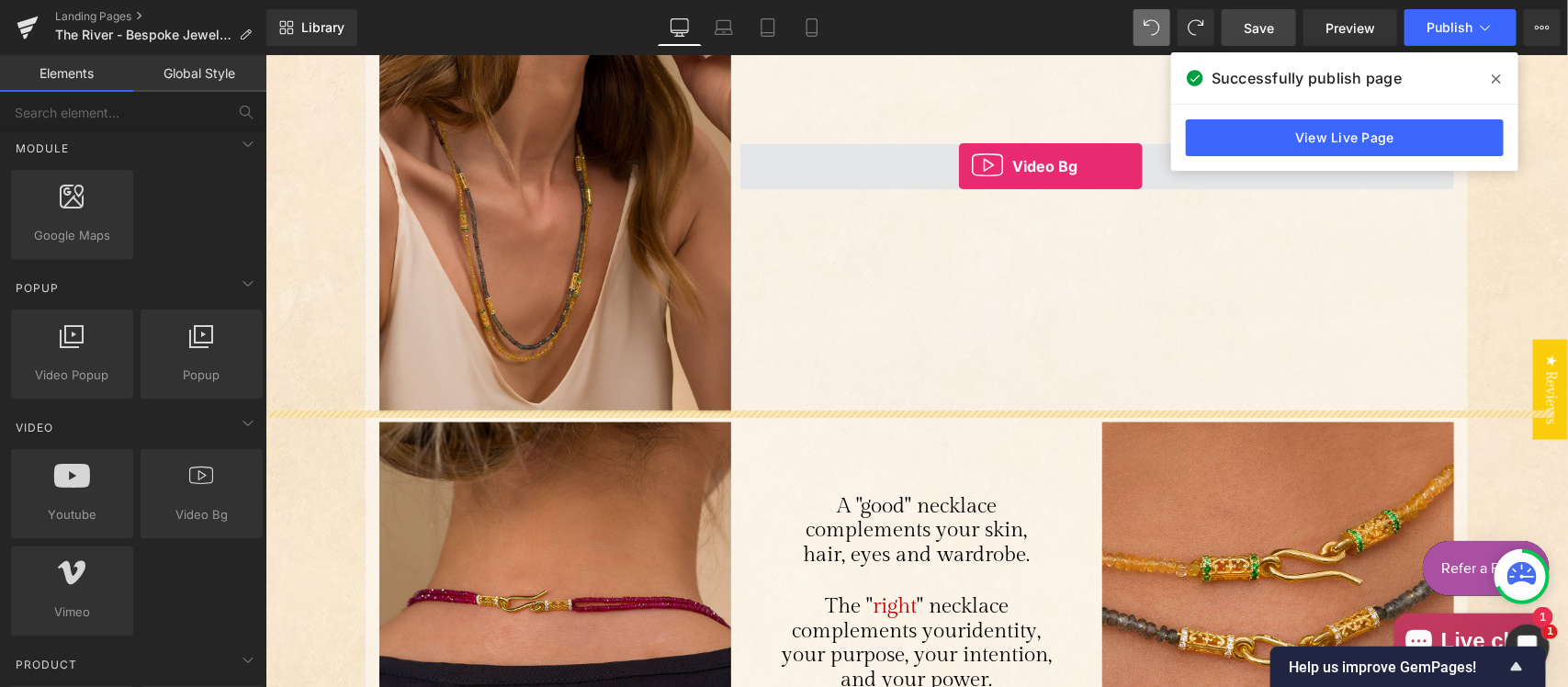
drag, startPoint x: 432, startPoint y: 570, endPoint x: 957, endPoint y: 165, distance: 663.1
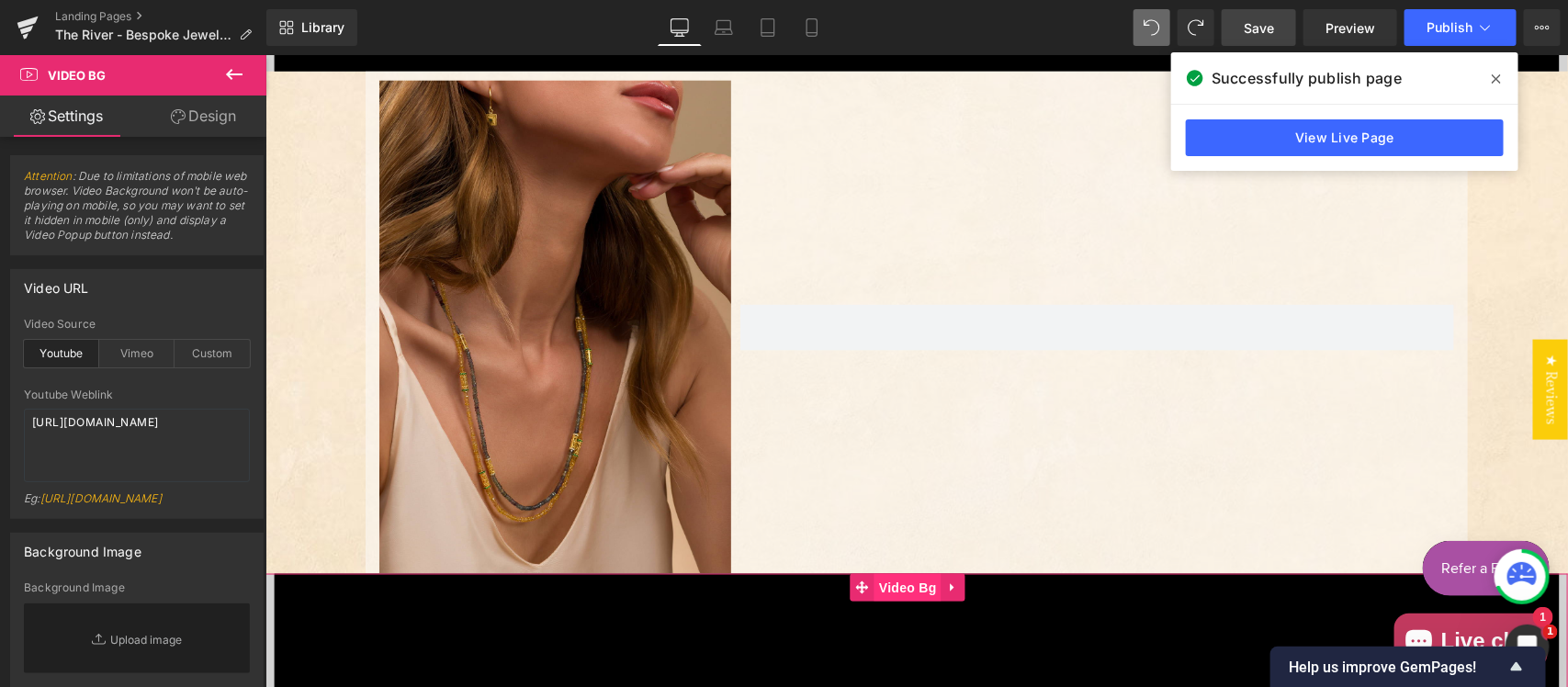
scroll to position [955, 0]
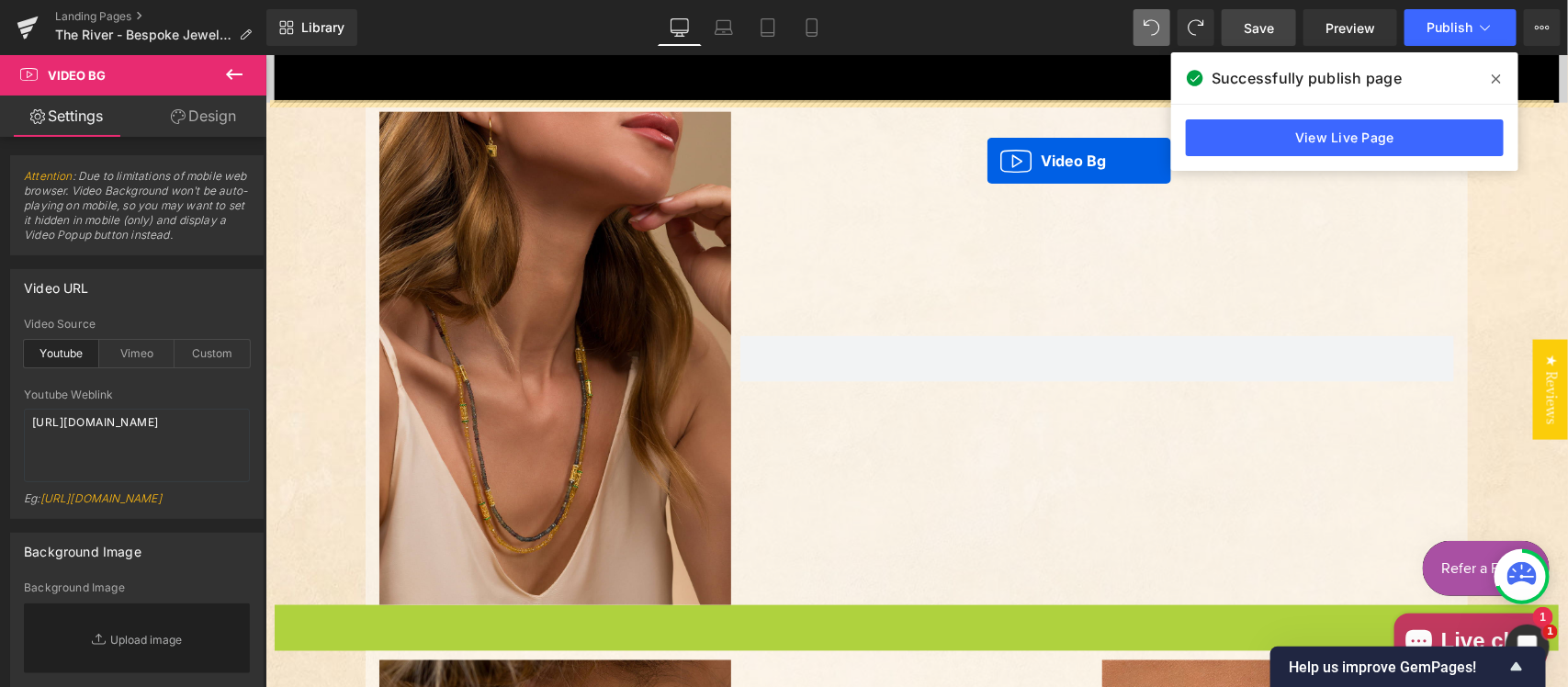
drag, startPoint x: 858, startPoint y: 615, endPoint x: 986, endPoint y: 159, distance: 473.6
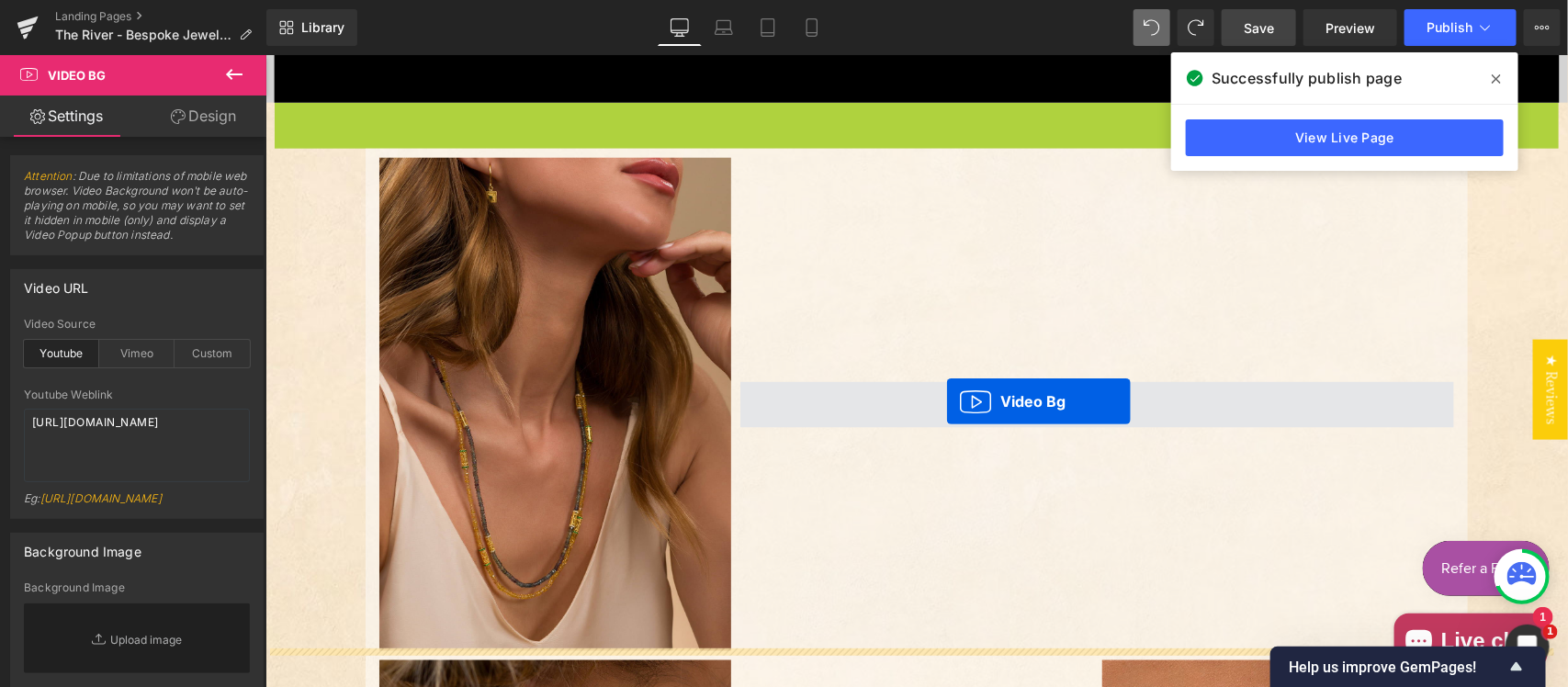
drag, startPoint x: 861, startPoint y: 116, endPoint x: 945, endPoint y: 400, distance: 296.2
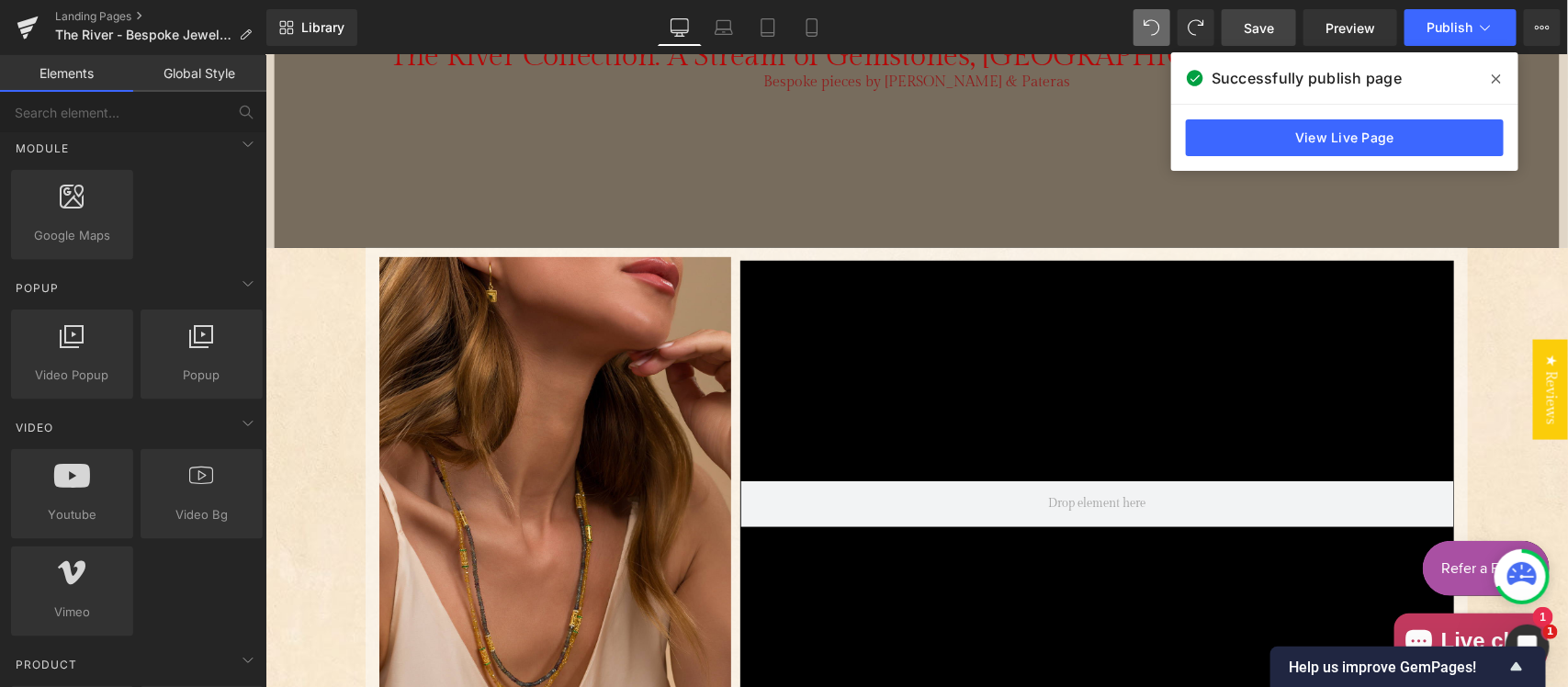
scroll to position [313, 0]
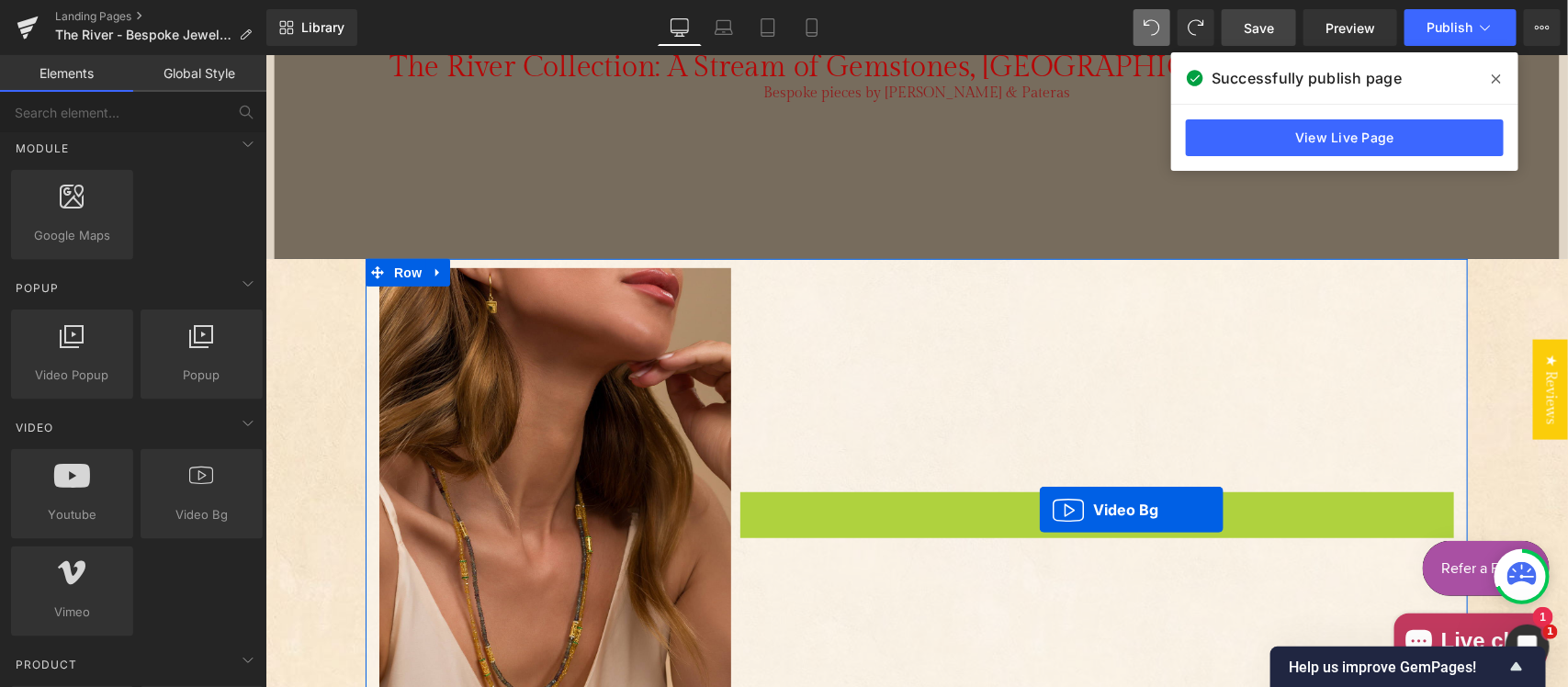
drag, startPoint x: 1043, startPoint y: 282, endPoint x: 1038, endPoint y: 509, distance: 227.1
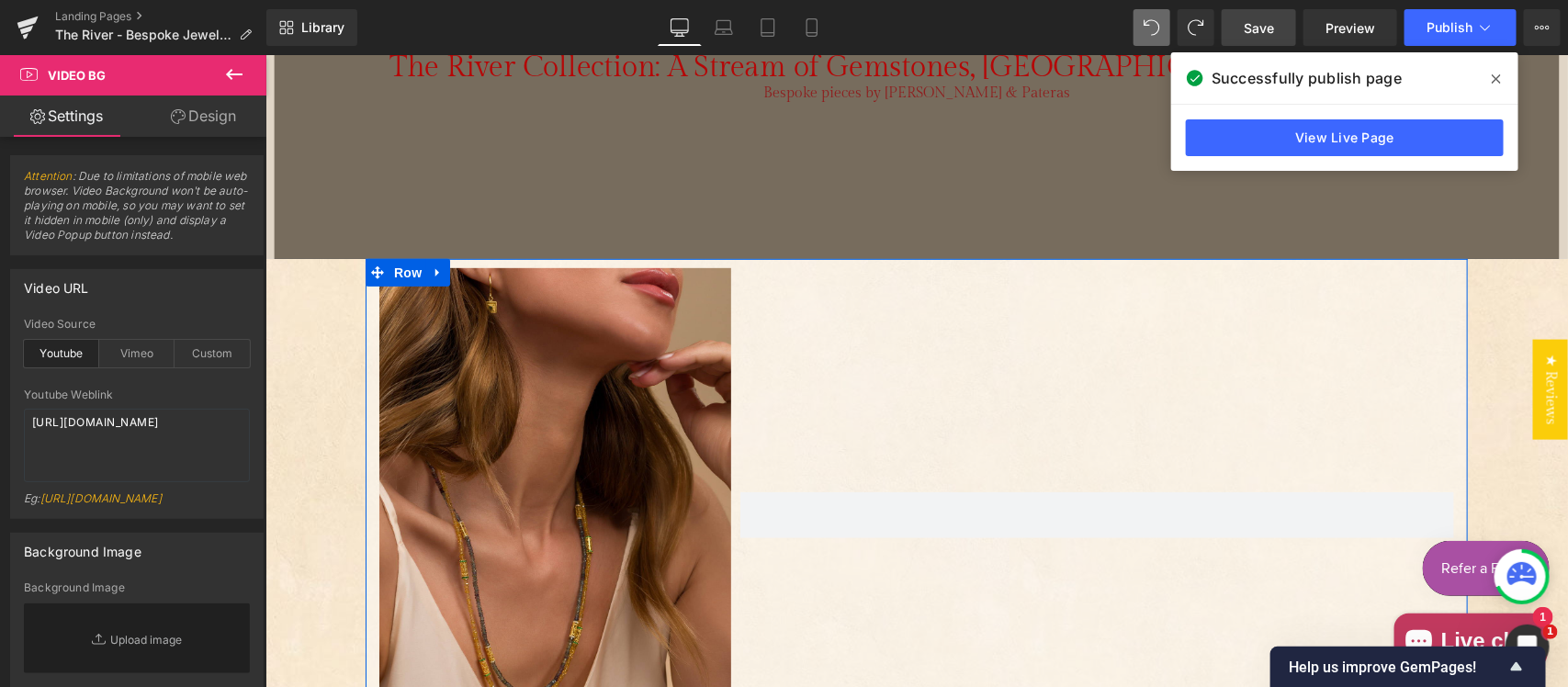
scroll to position [505, 0]
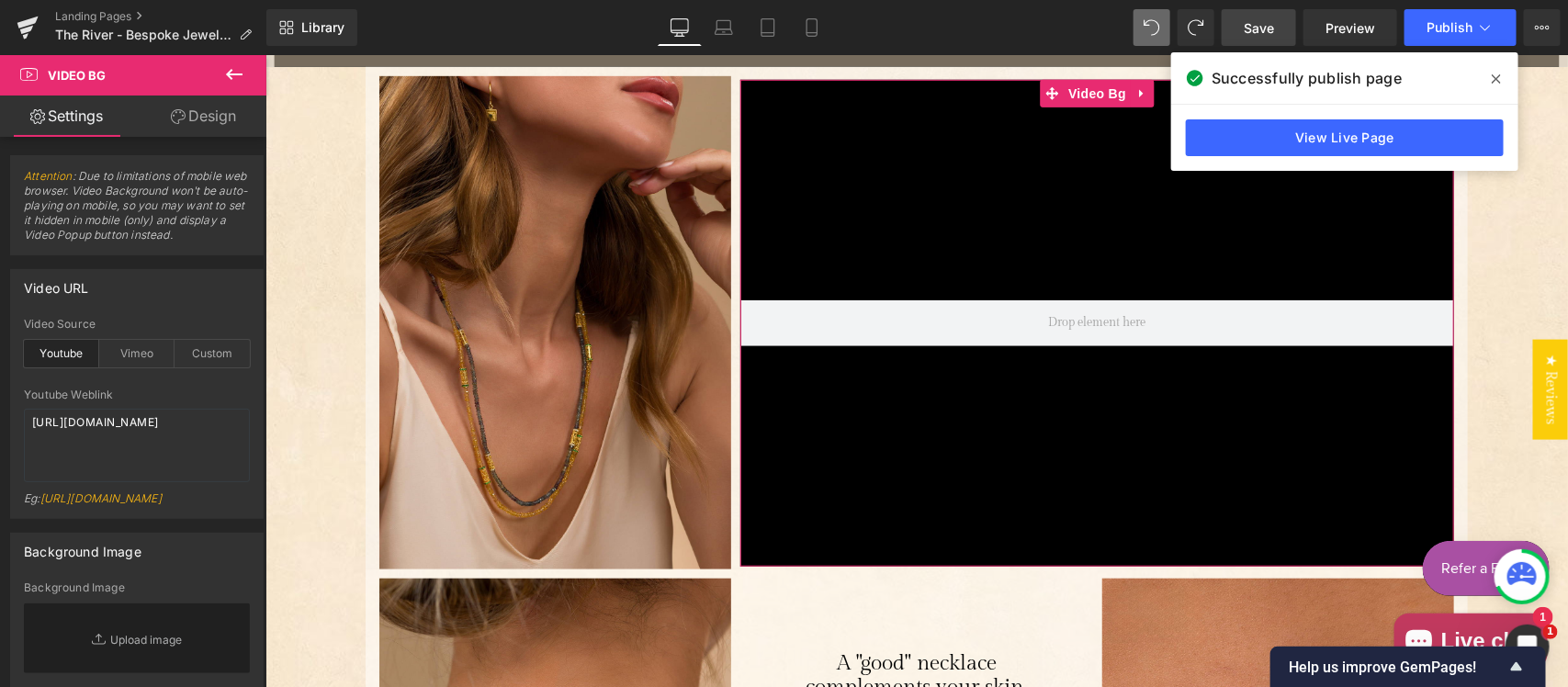
click at [1499, 80] on icon at bounding box center [1496, 79] width 9 height 15
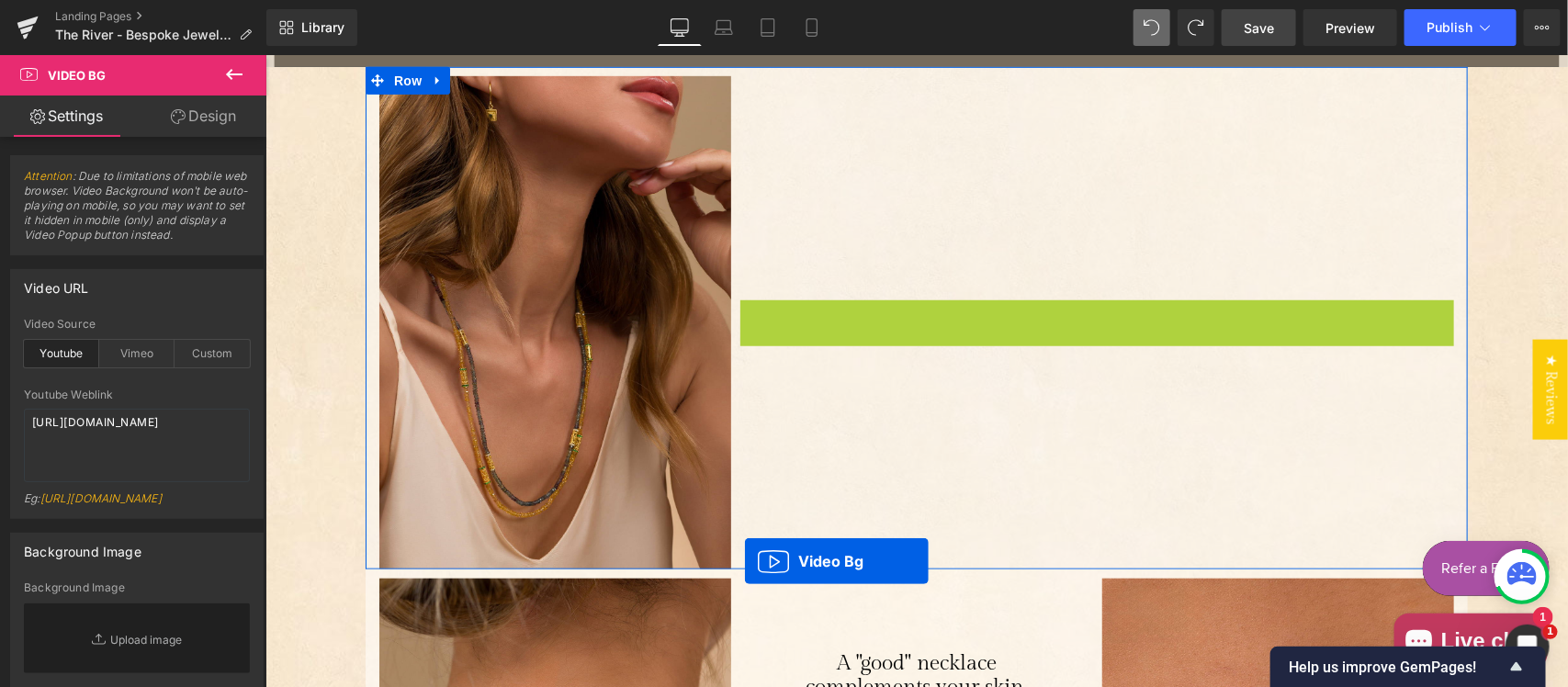
scroll to position [313, 0]
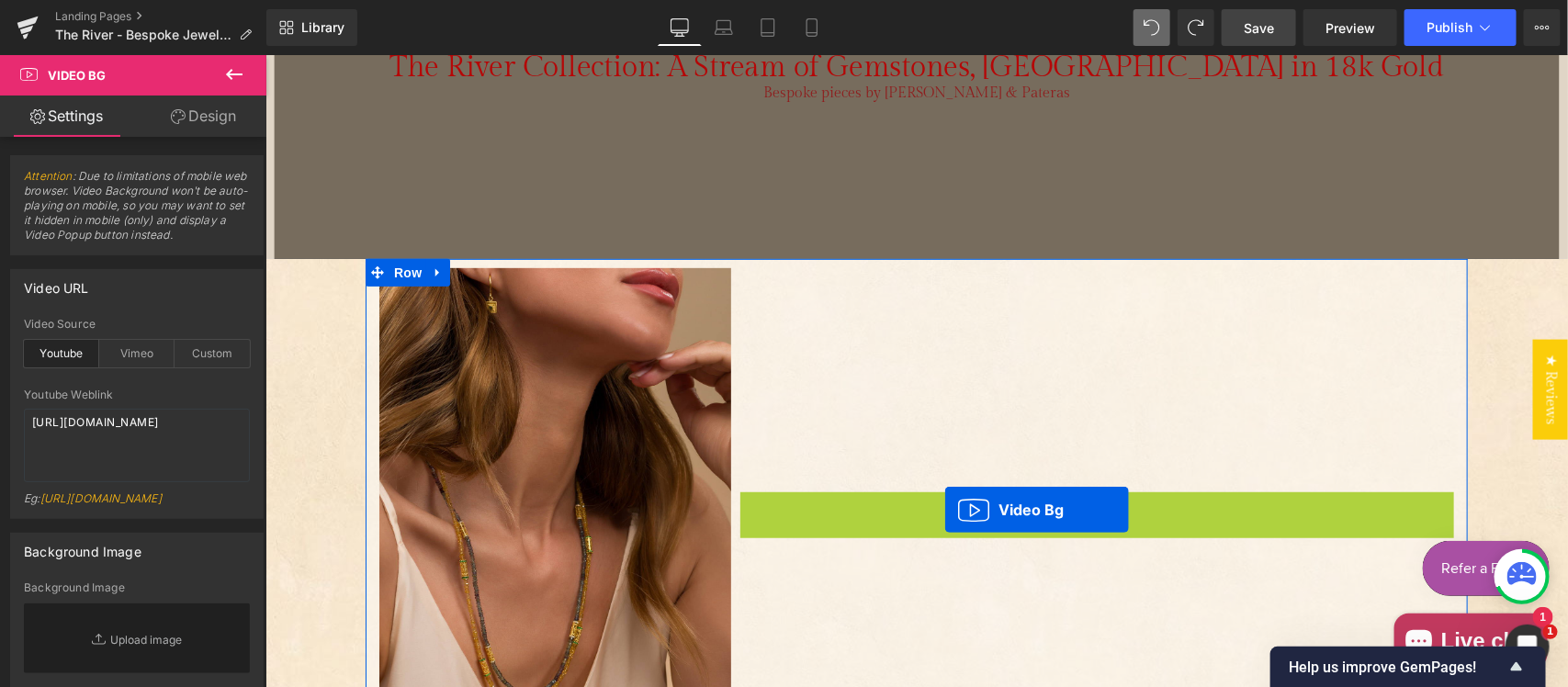
drag, startPoint x: 1043, startPoint y: 282, endPoint x: 943, endPoint y: 509, distance: 248.1
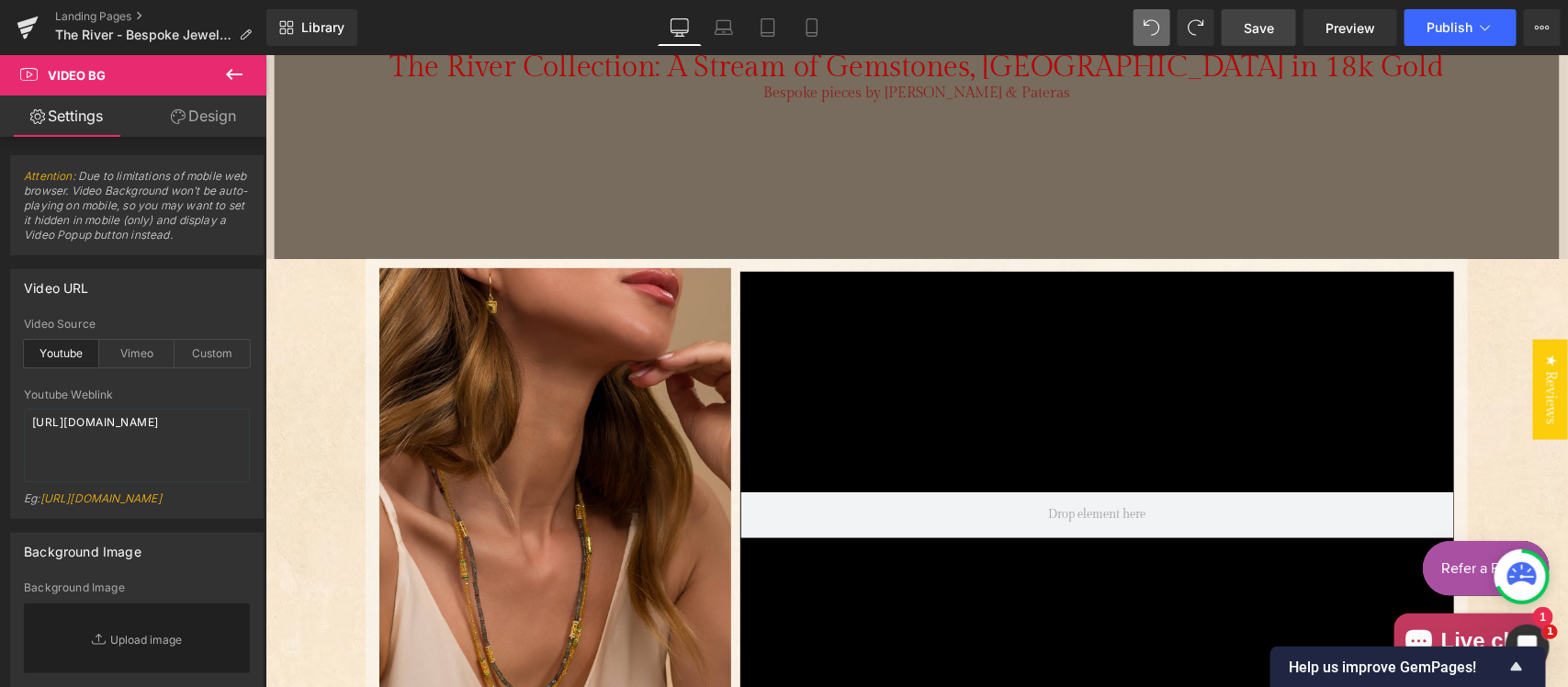
click at [228, 65] on icon at bounding box center [234, 75] width 22 height 22
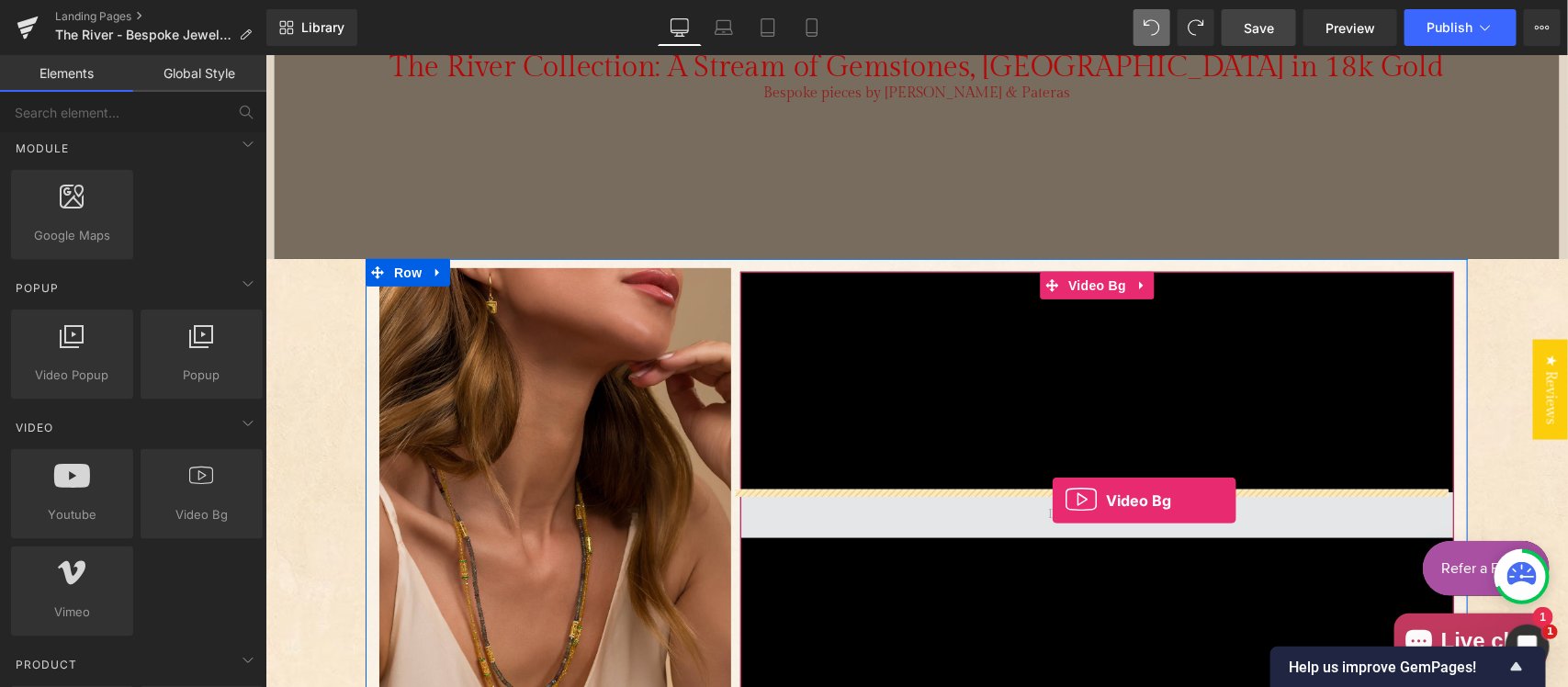
drag, startPoint x: 719, startPoint y: 465, endPoint x: 1050, endPoint y: 500, distance: 332.8
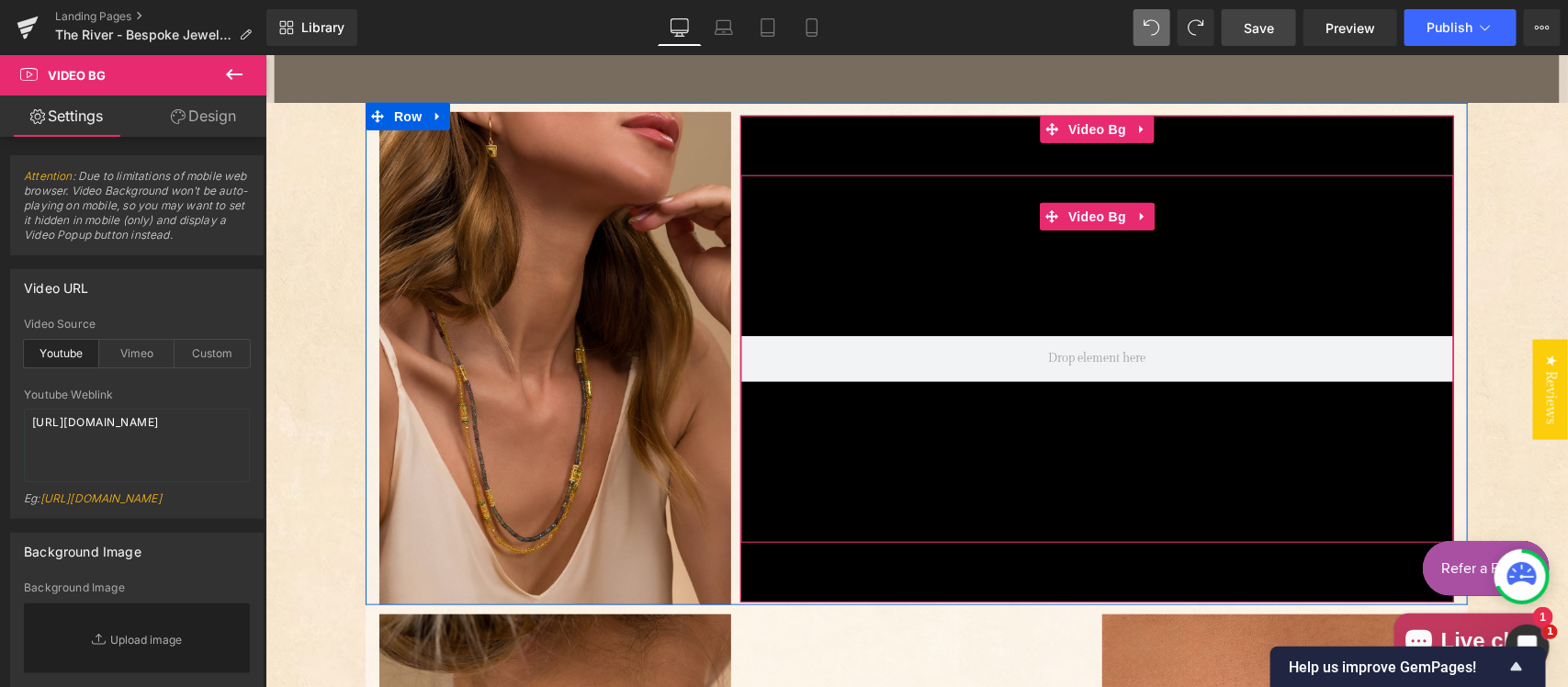
scroll to position [505, 0]
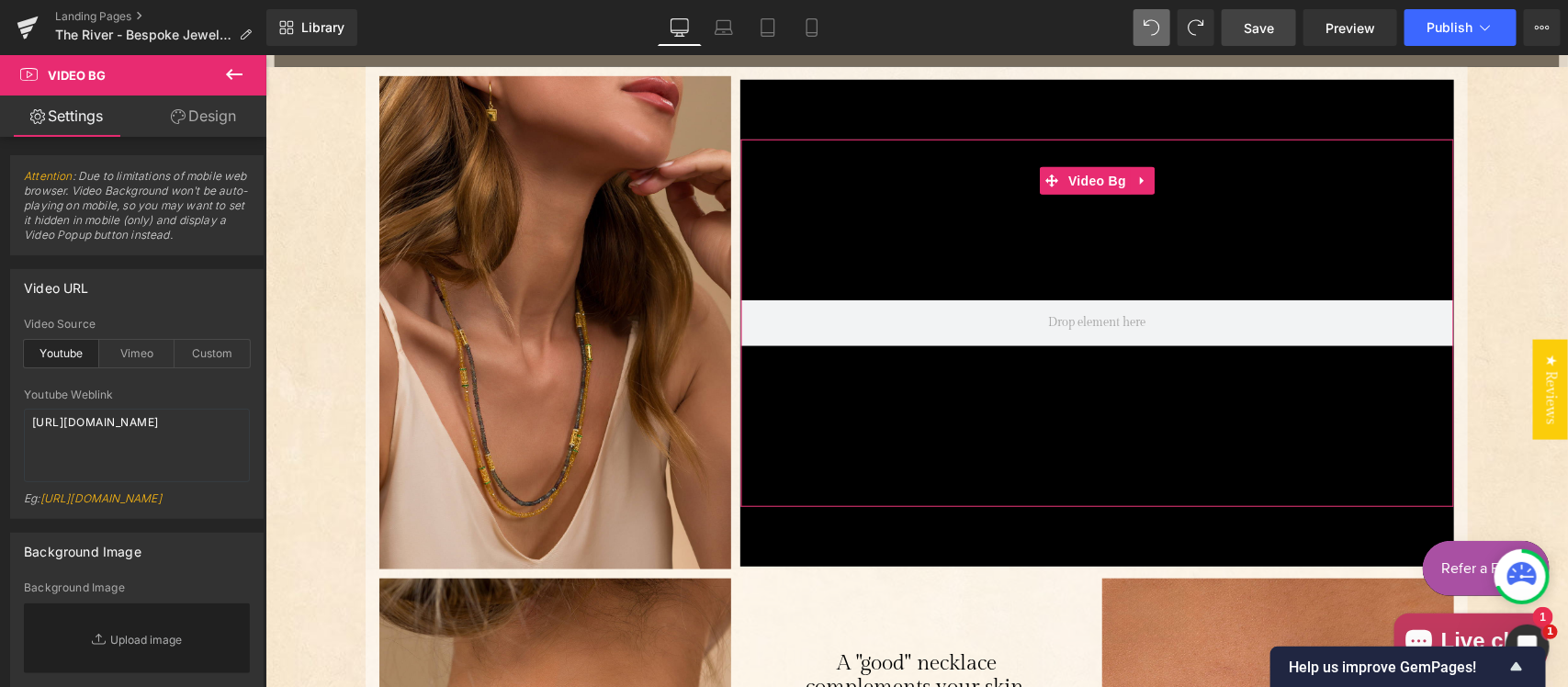
click at [207, 117] on link "Design" at bounding box center [203, 116] width 133 height 41
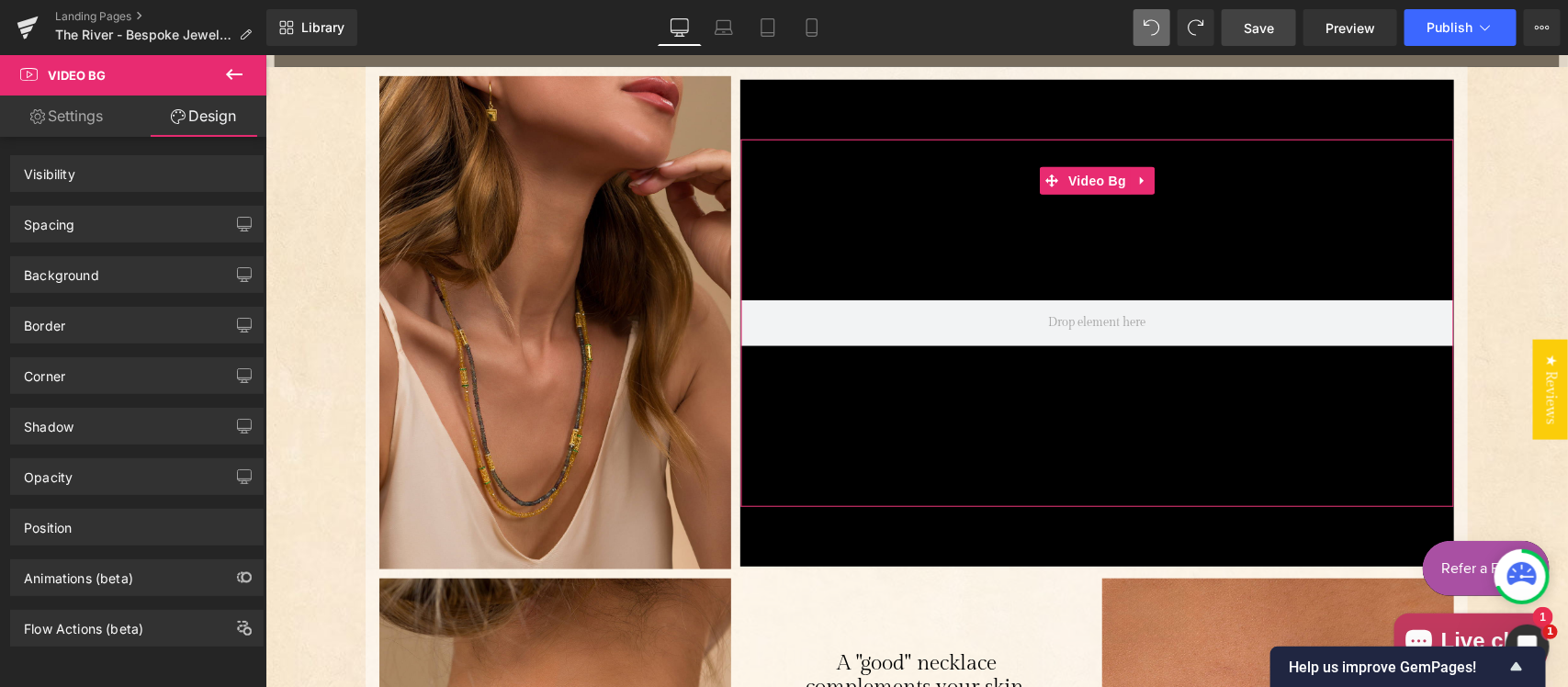
click at [66, 120] on link "Settings" at bounding box center [66, 116] width 133 height 41
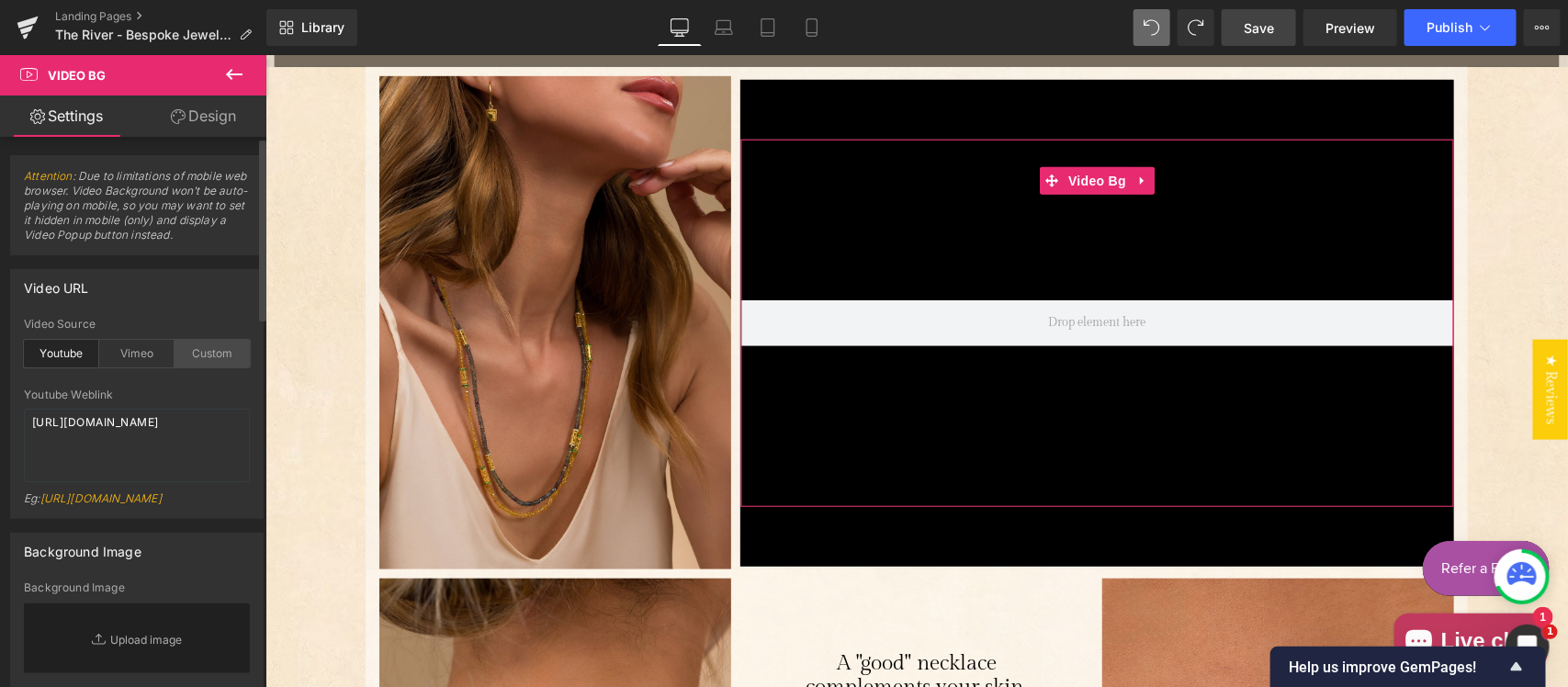
drag, startPoint x: 196, startPoint y: 347, endPoint x: 189, endPoint y: 359, distance: 13.9
click at [199, 347] on div "Custom" at bounding box center [212, 353] width 76 height 28
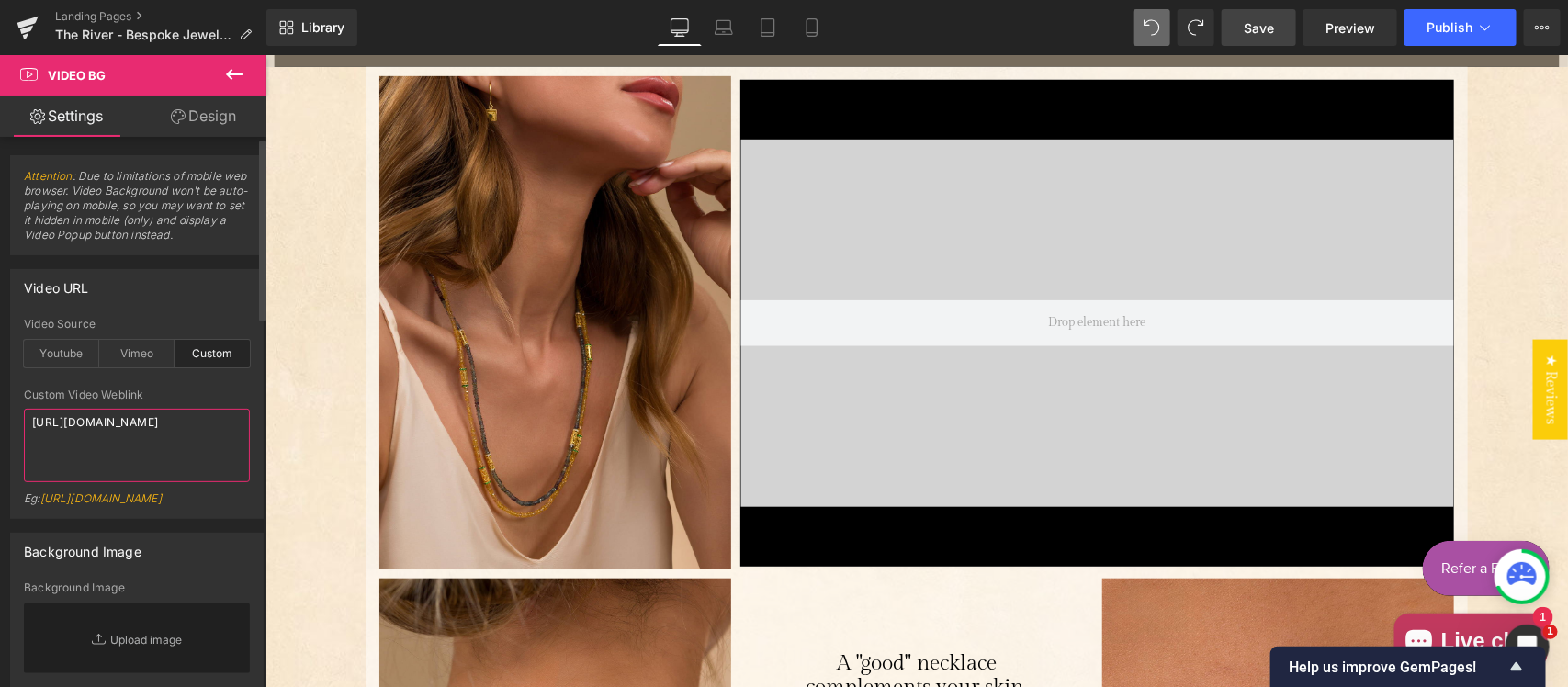
click at [168, 461] on textarea "https://cdn.shopify.com/s/files/1/0263/4153/9917/files/Stamped_Reviews.mp4?v=15…" at bounding box center [137, 445] width 226 height 74
paste textarea "videos/c/o/v/562e3a0d6a4f41ed8943c5702dbb4a3a.mp4"
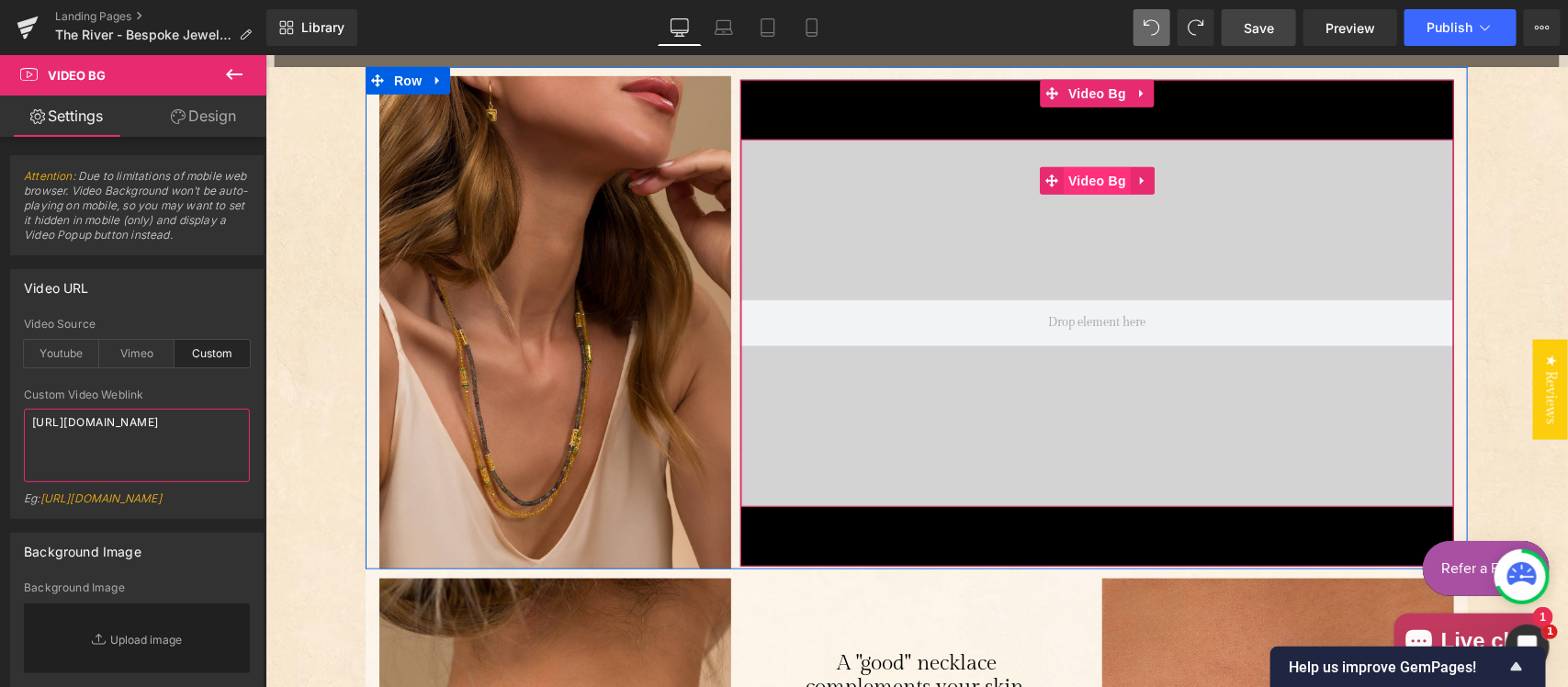
drag, startPoint x: 1086, startPoint y: 183, endPoint x: 1073, endPoint y: 180, distance: 13.3
click at [1087, 183] on span "Video Bg" at bounding box center [1096, 180] width 67 height 28
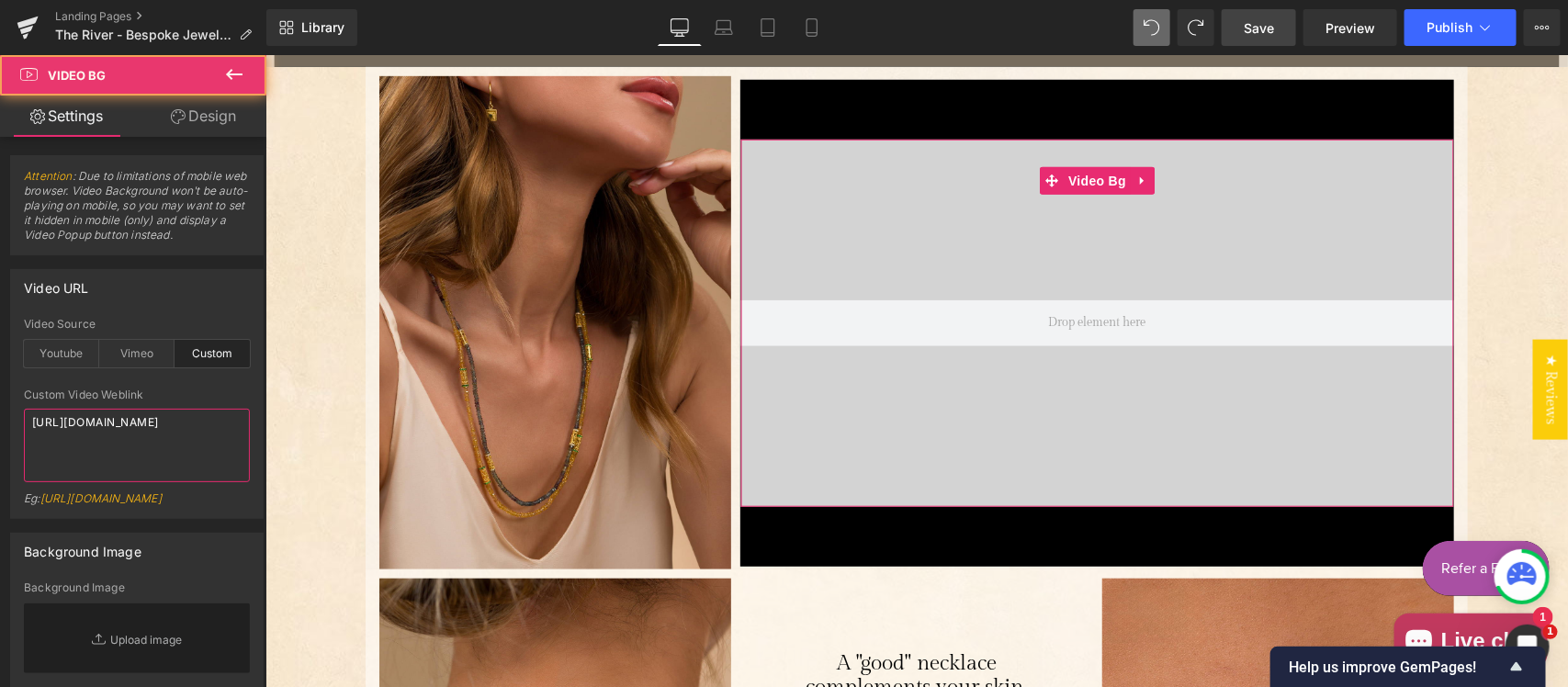
type textarea "https://cdn.shopify.com/videos/c/o/v/562e3a0d6a4f41ed8943c5702dbb4a3a.mp4"
click at [216, 117] on link "Design" at bounding box center [203, 116] width 133 height 41
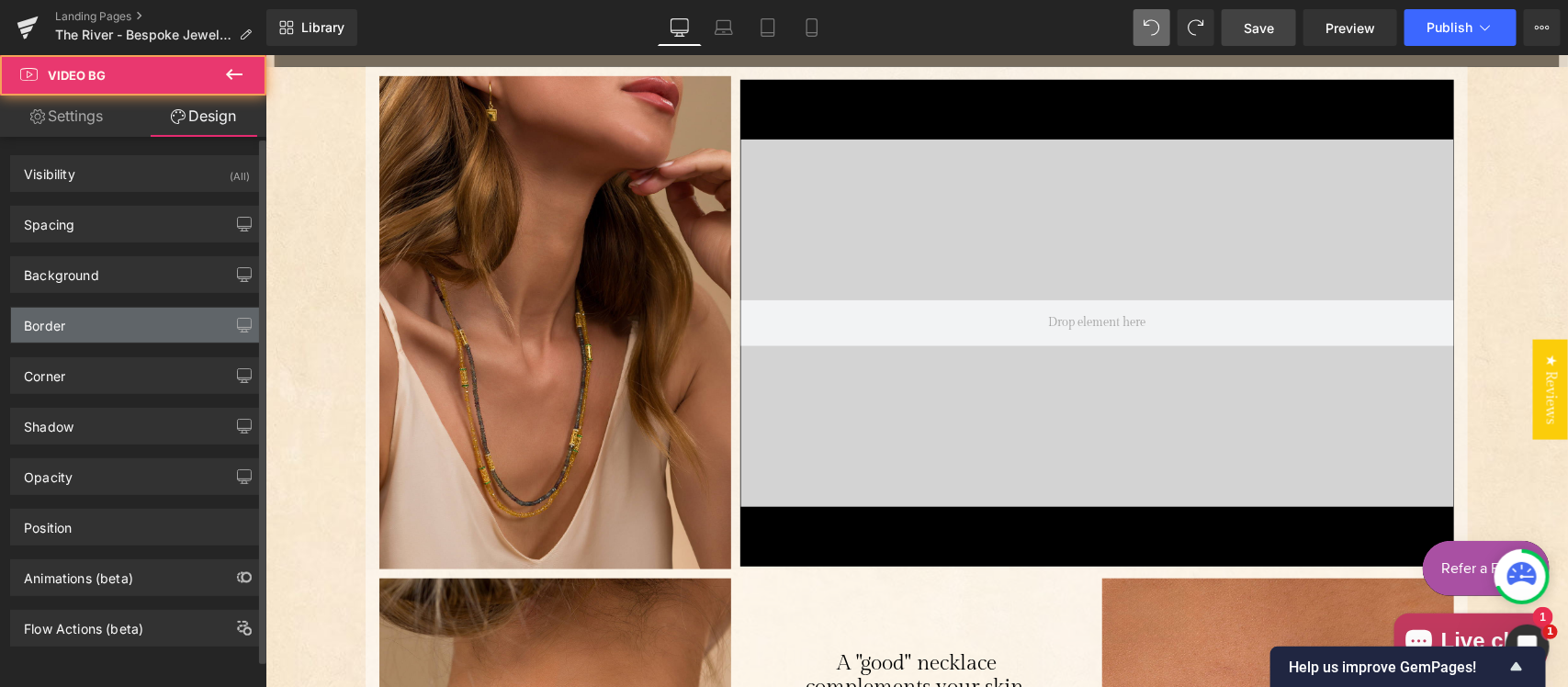
type input "0"
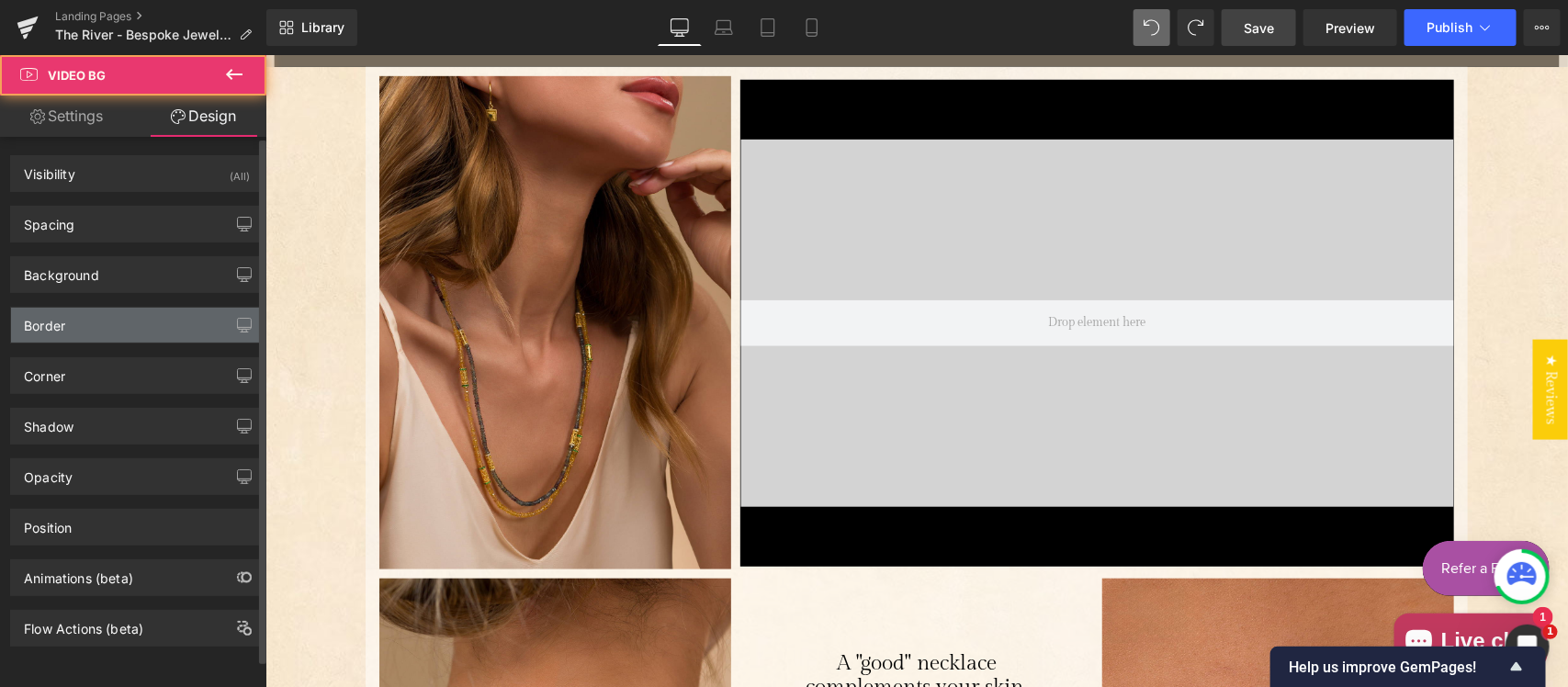
type input "0"
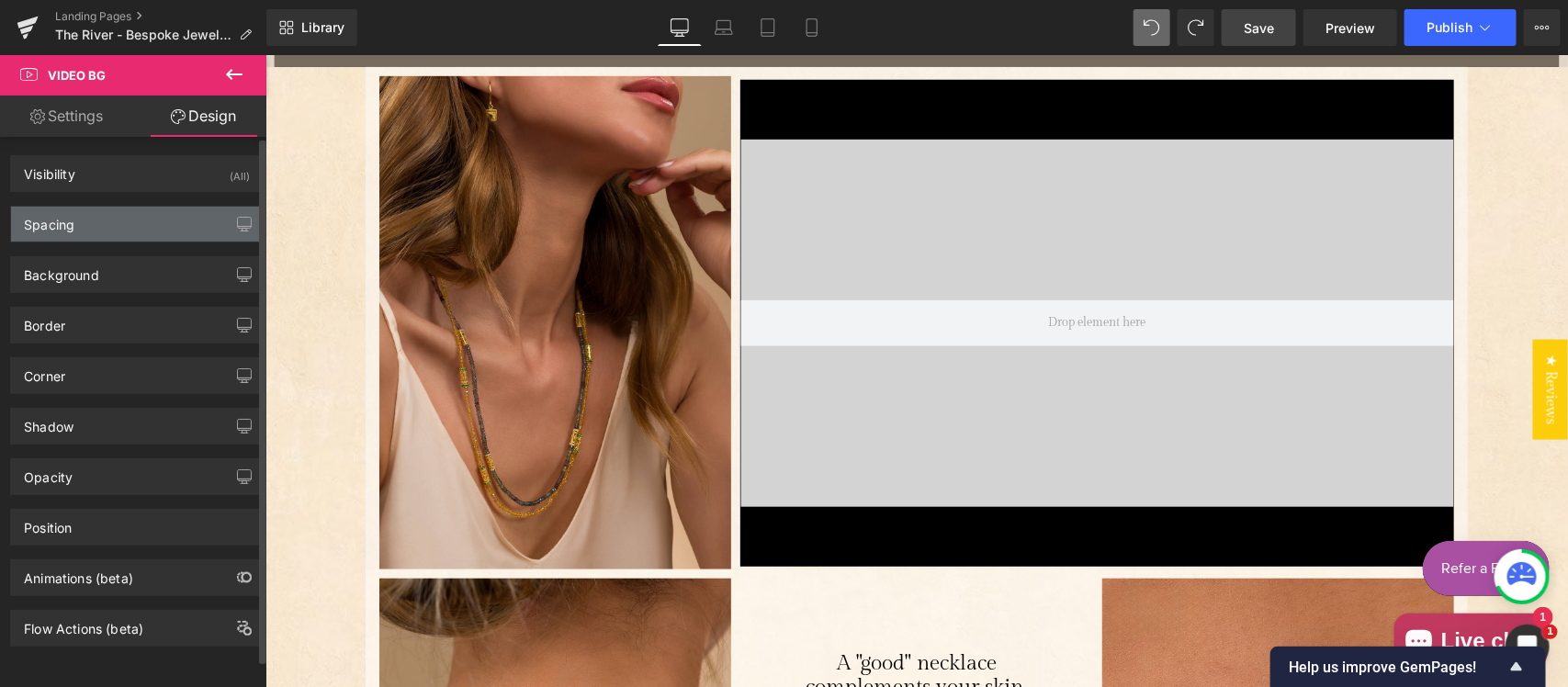
click at [149, 217] on div "Spacing" at bounding box center [137, 224] width 252 height 34
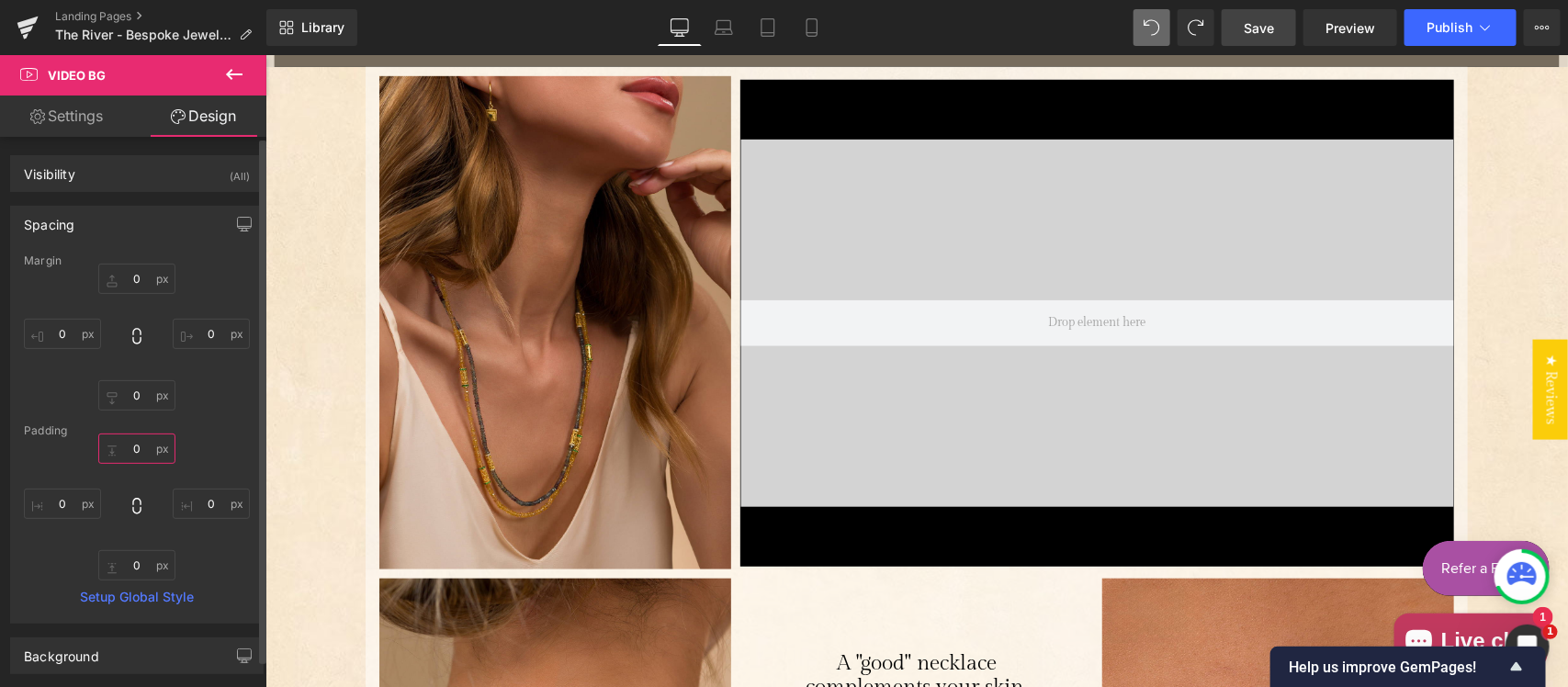
click at [141, 455] on input "0" at bounding box center [136, 448] width 77 height 30
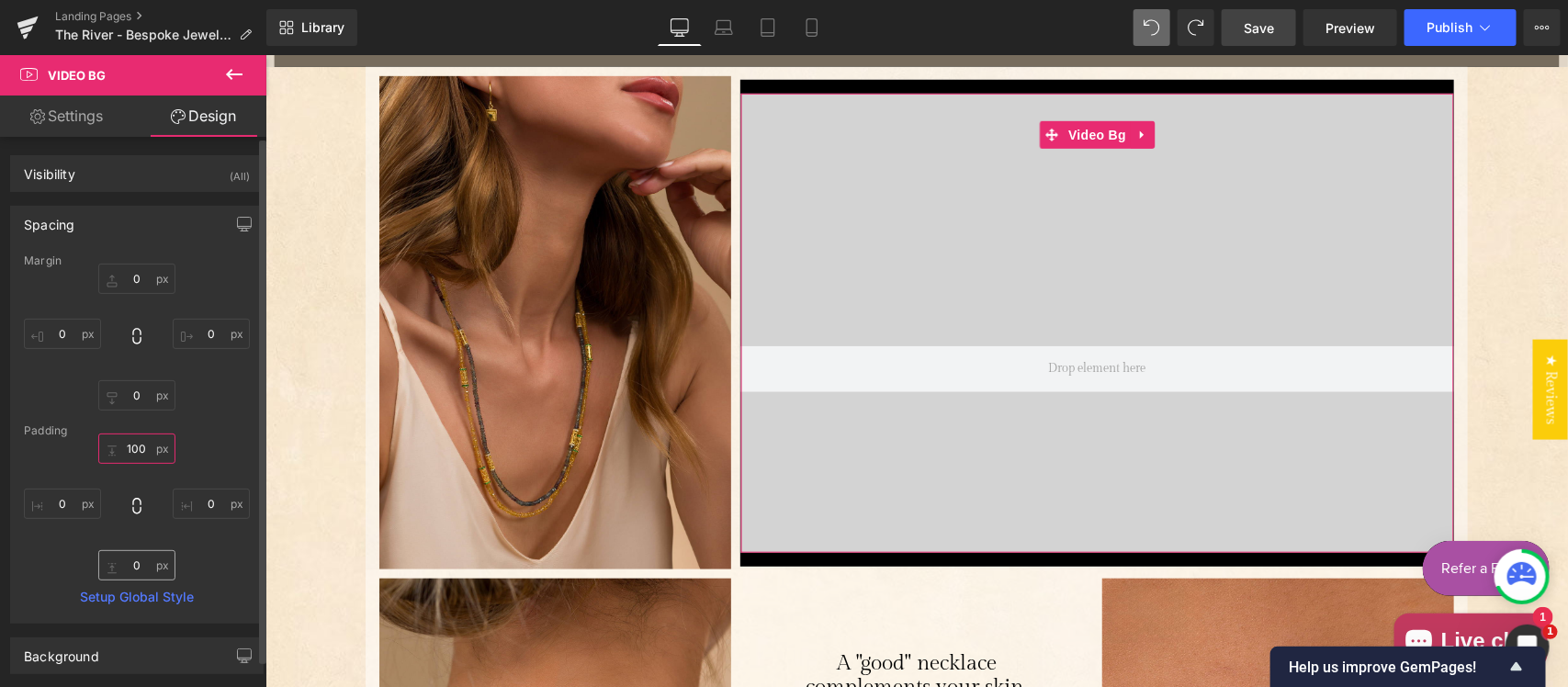
type input "100"
click at [143, 563] on input "0" at bounding box center [136, 565] width 77 height 30
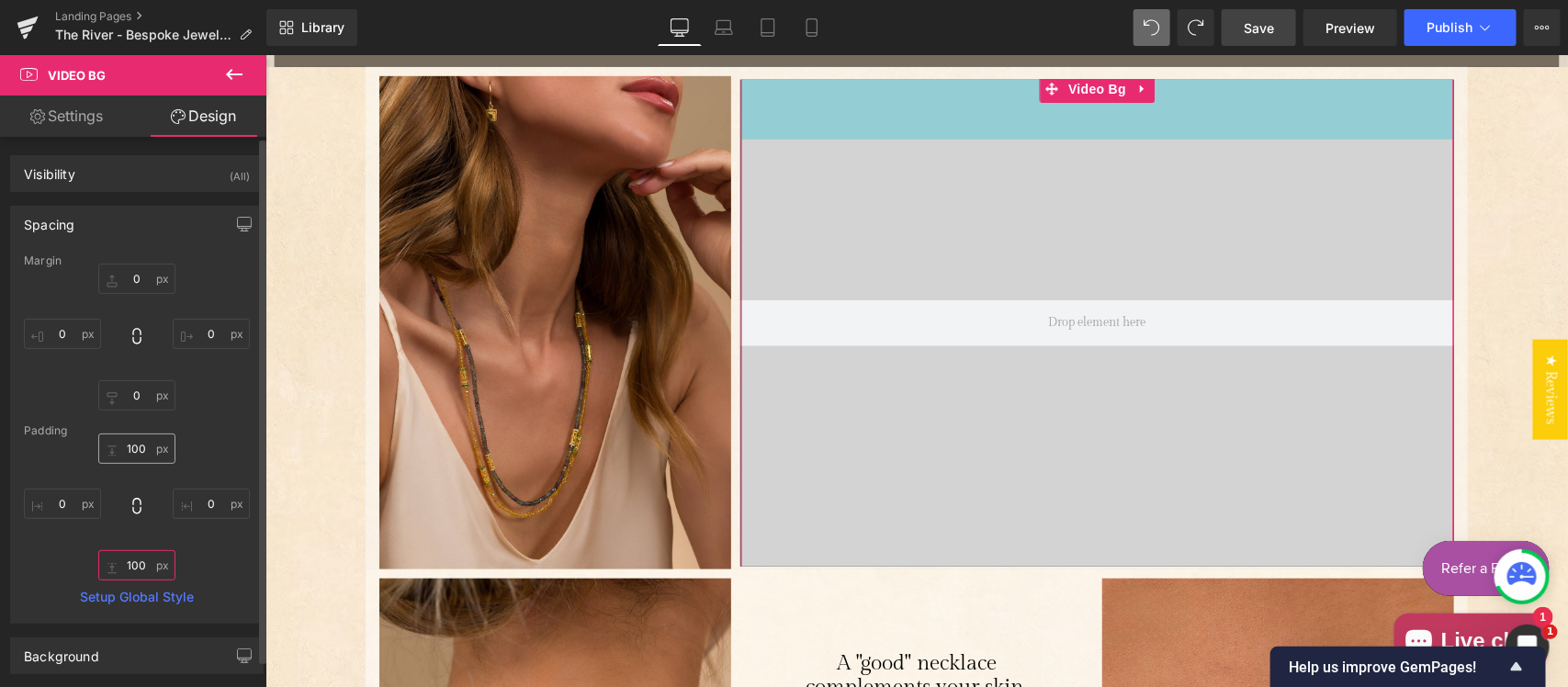
type input "100"
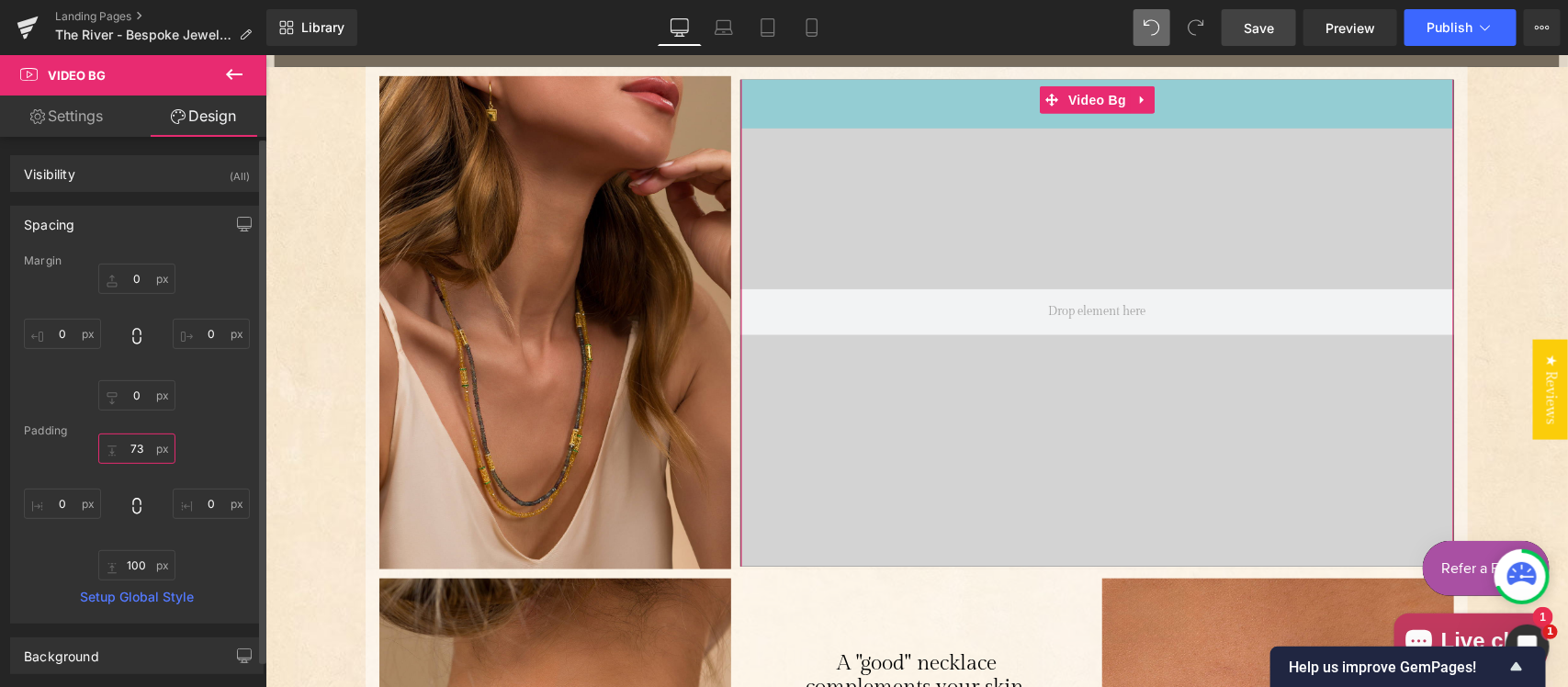
type input "76"
click at [140, 444] on input "76" at bounding box center [136, 448] width 77 height 30
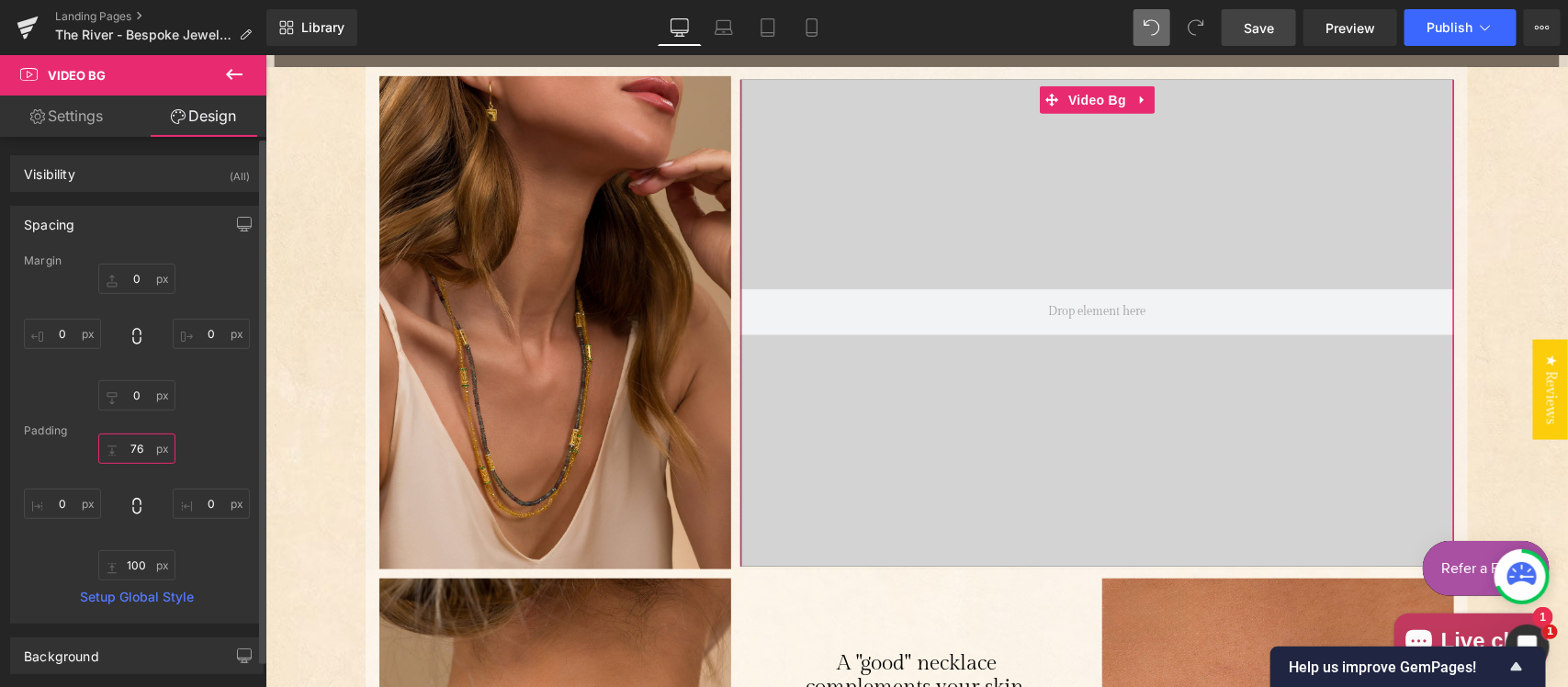
click at [140, 444] on input "76" at bounding box center [136, 448] width 77 height 30
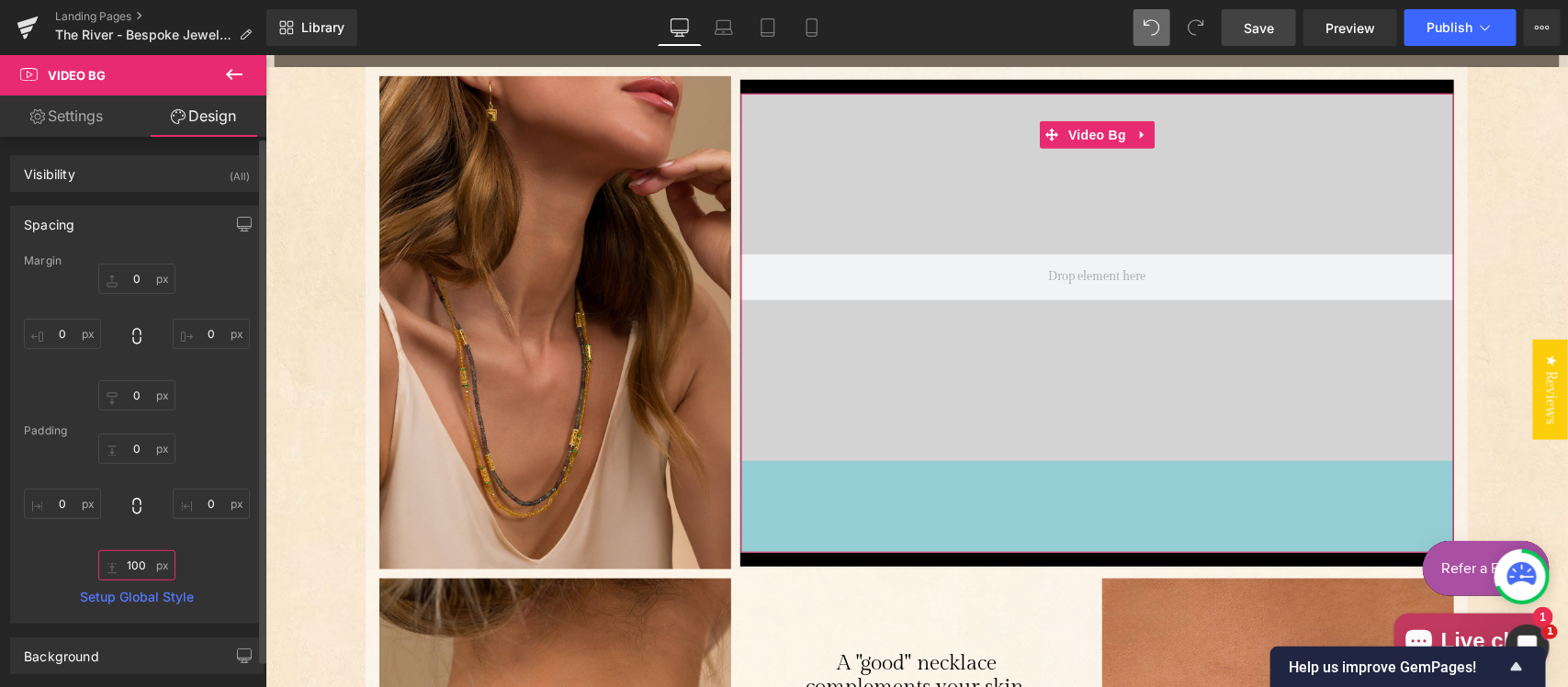
click at [138, 563] on input "100" at bounding box center [136, 565] width 77 height 30
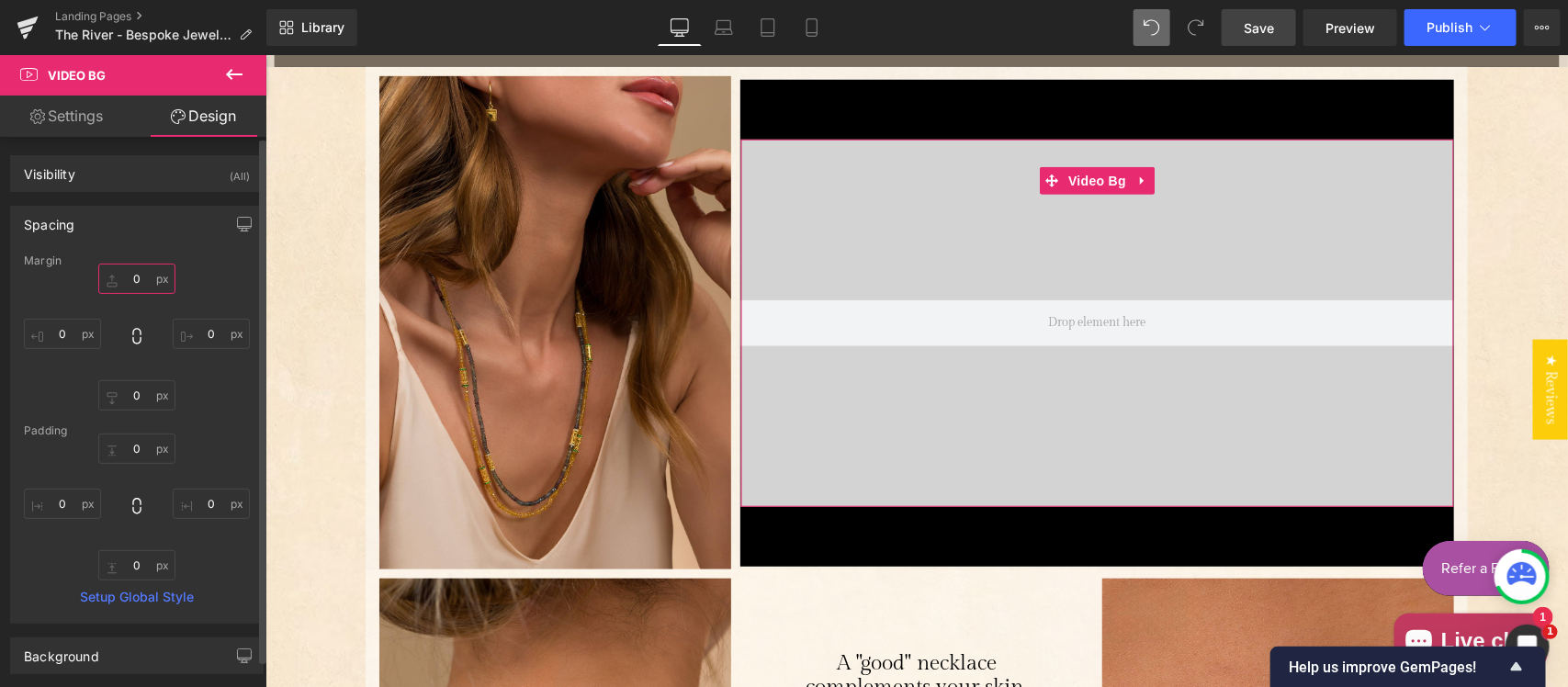
click at [140, 282] on input "0" at bounding box center [136, 279] width 77 height 30
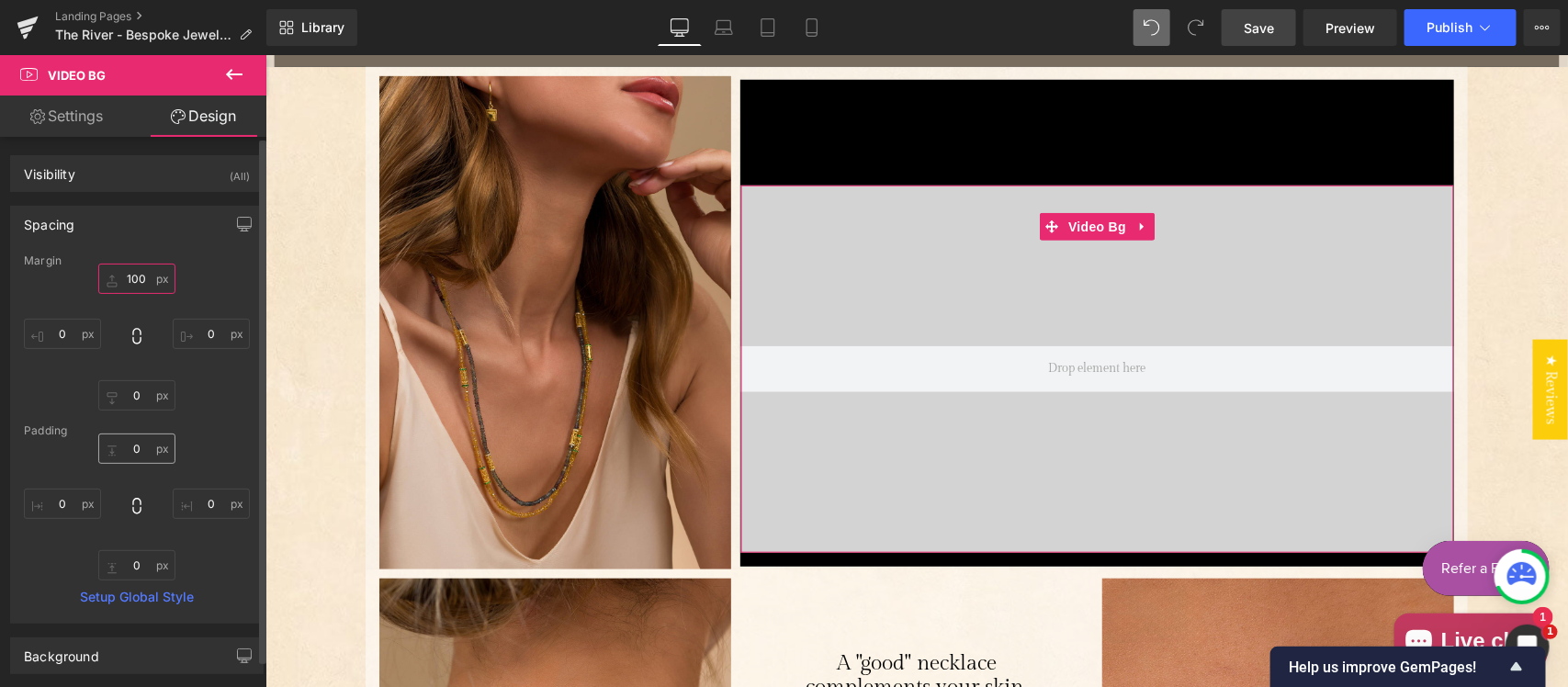
type input "100"
click at [135, 443] on input "text" at bounding box center [136, 448] width 77 height 30
click at [136, 392] on input "0" at bounding box center [136, 395] width 77 height 30
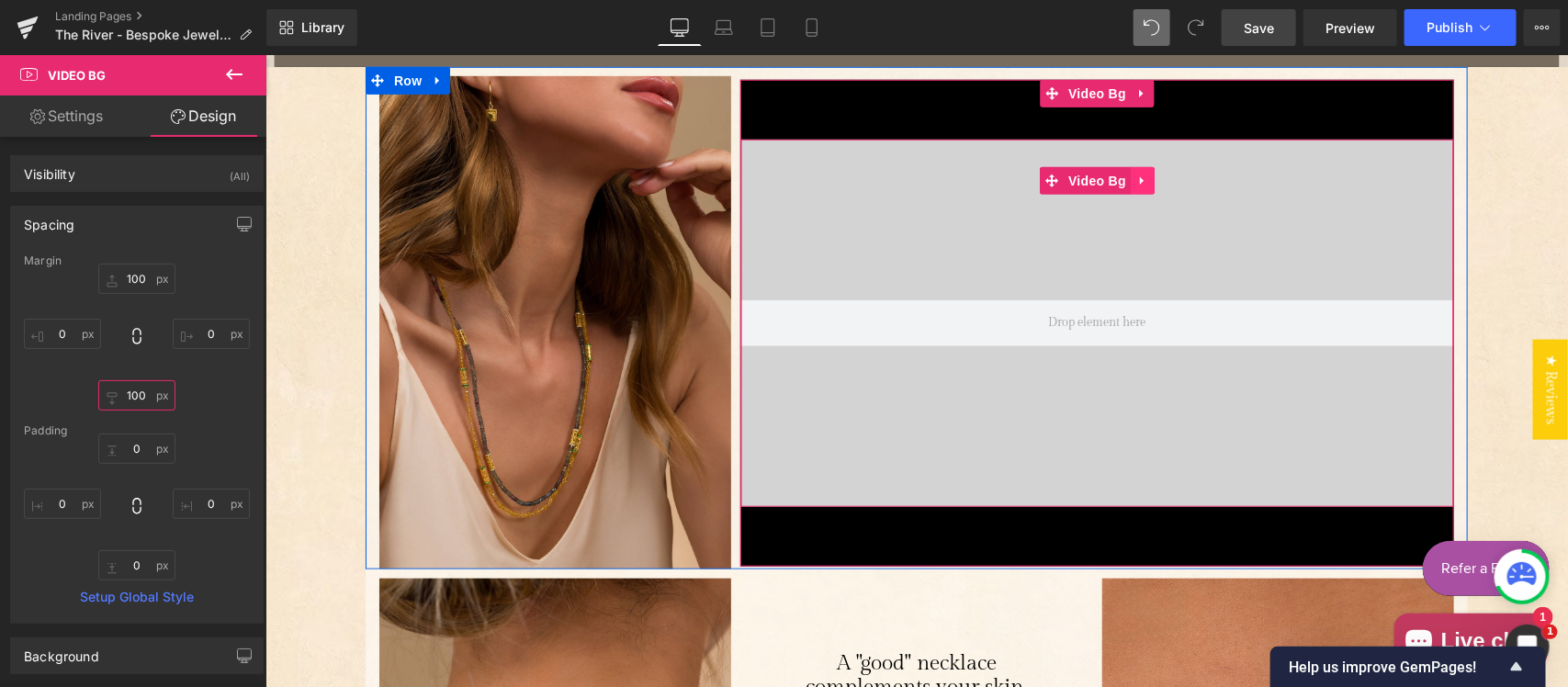
type input "100"
click at [1138, 174] on icon "Main content" at bounding box center [1142, 179] width 13 height 14
click at [1143, 187] on link "Main content" at bounding box center [1154, 180] width 24 height 28
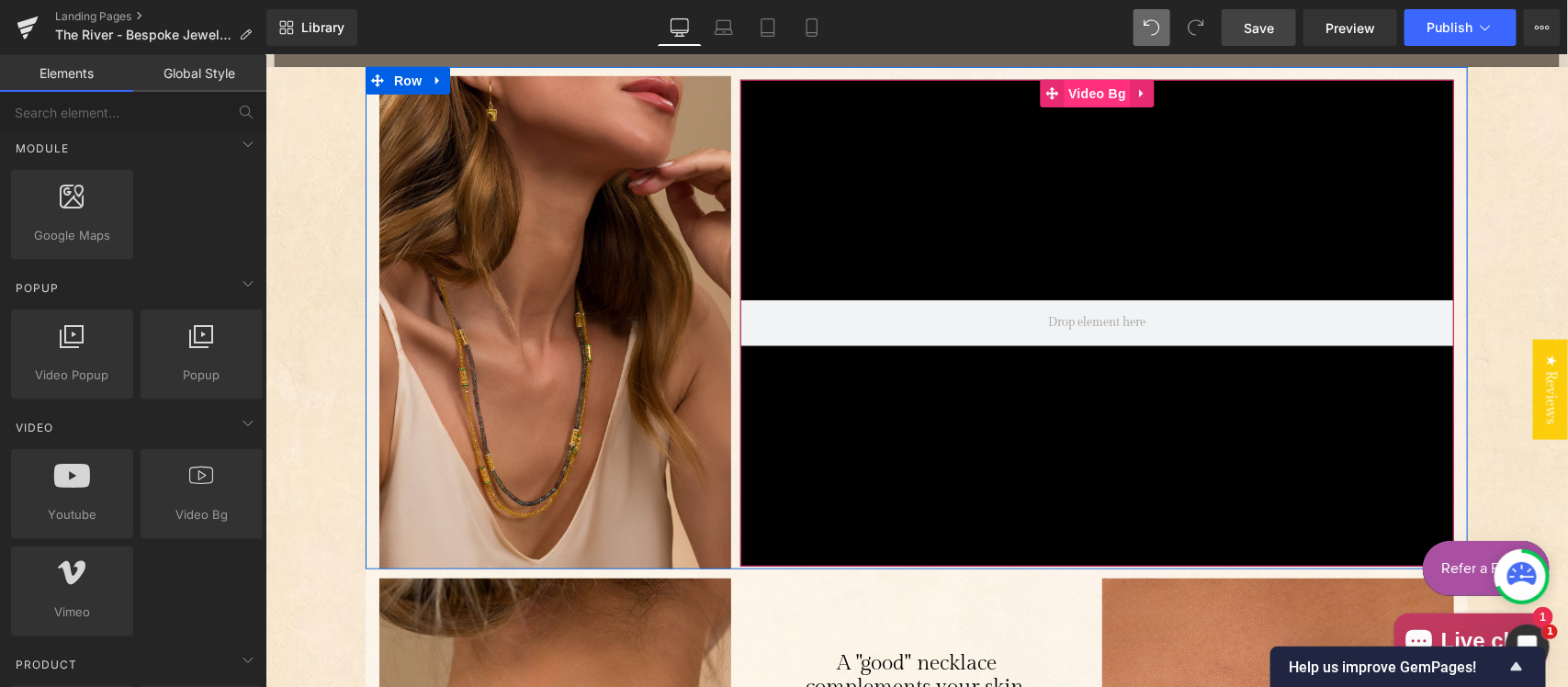
click at [1070, 85] on span "Video Bg" at bounding box center [1096, 93] width 67 height 28
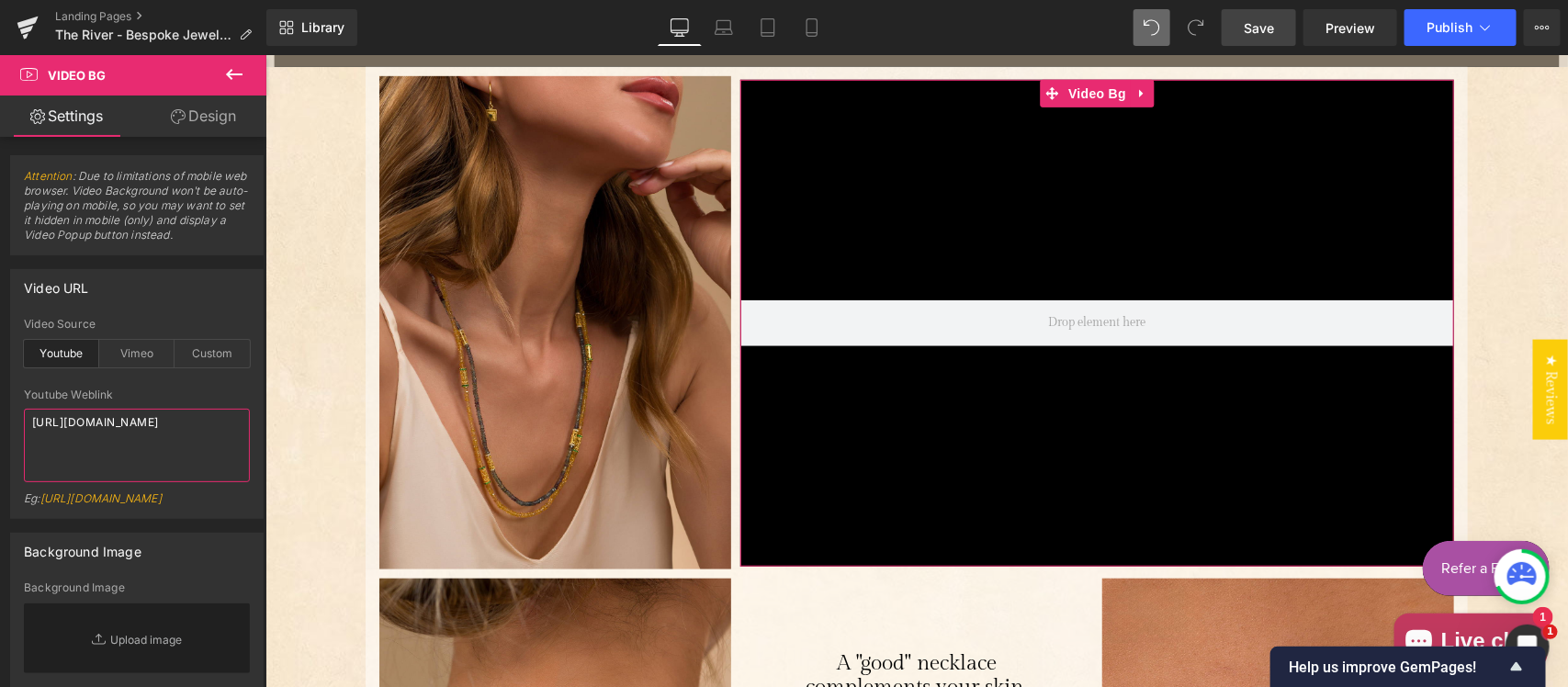
click at [173, 443] on textarea "https://www.youtube.com/watch?v=jJHftHbimGg" at bounding box center [137, 445] width 226 height 74
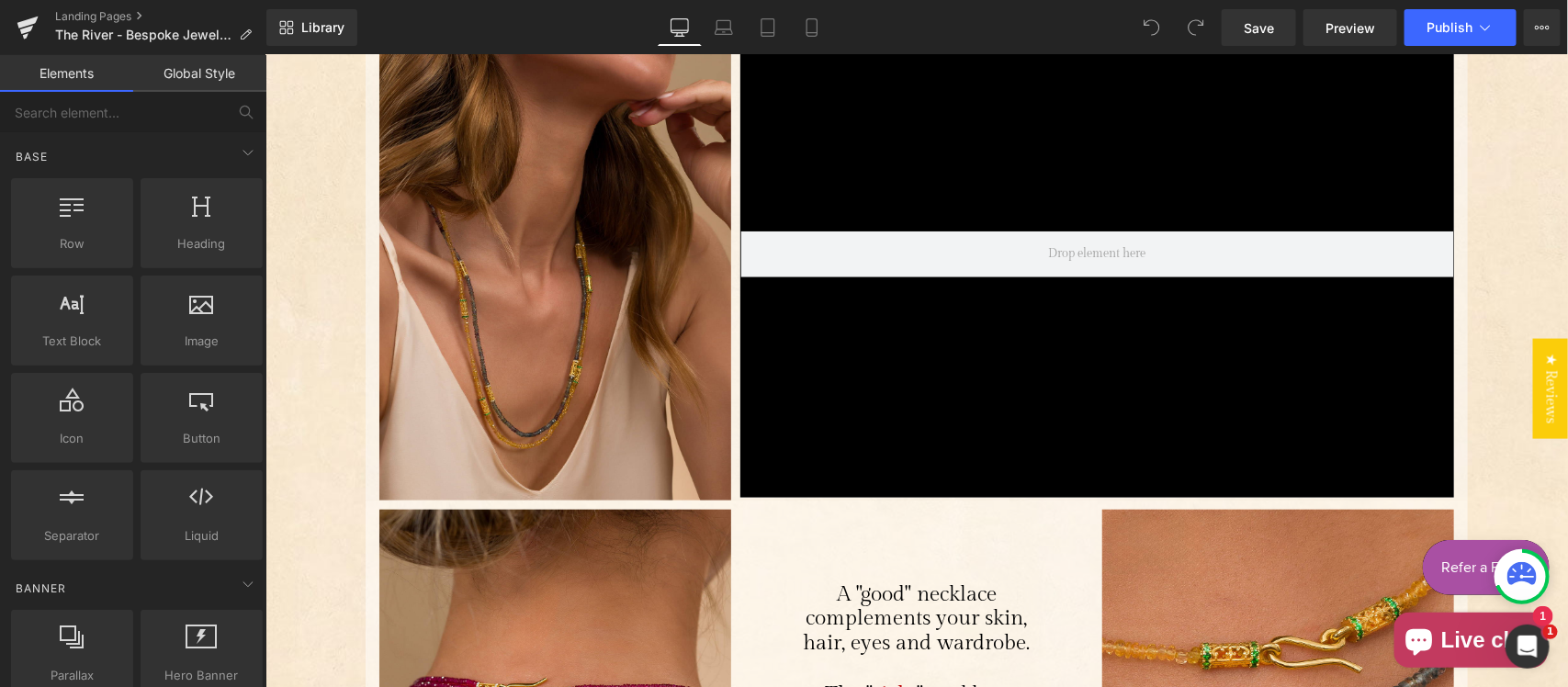
scroll to position [382, 0]
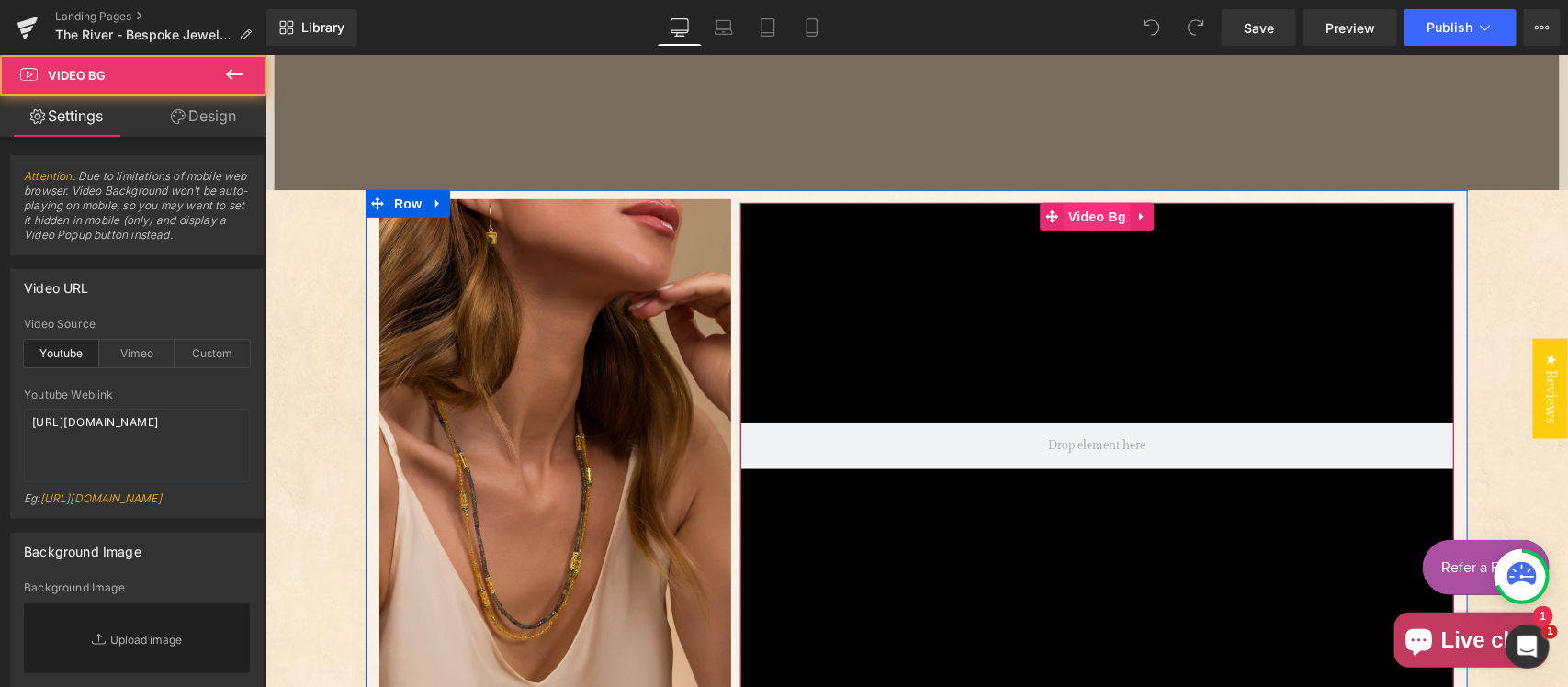
click at [1081, 221] on div "Video Bg" at bounding box center [1096, 446] width 714 height 487
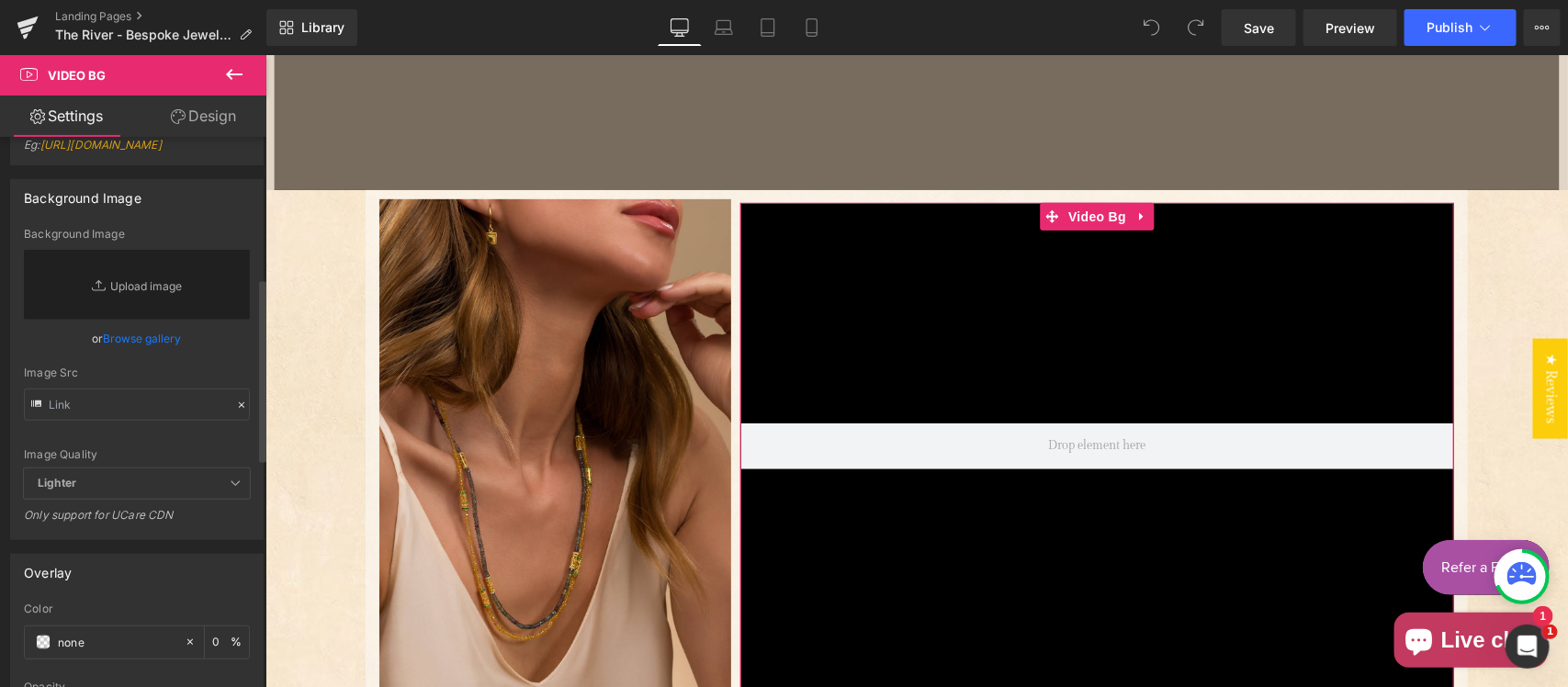
scroll to position [191, 0]
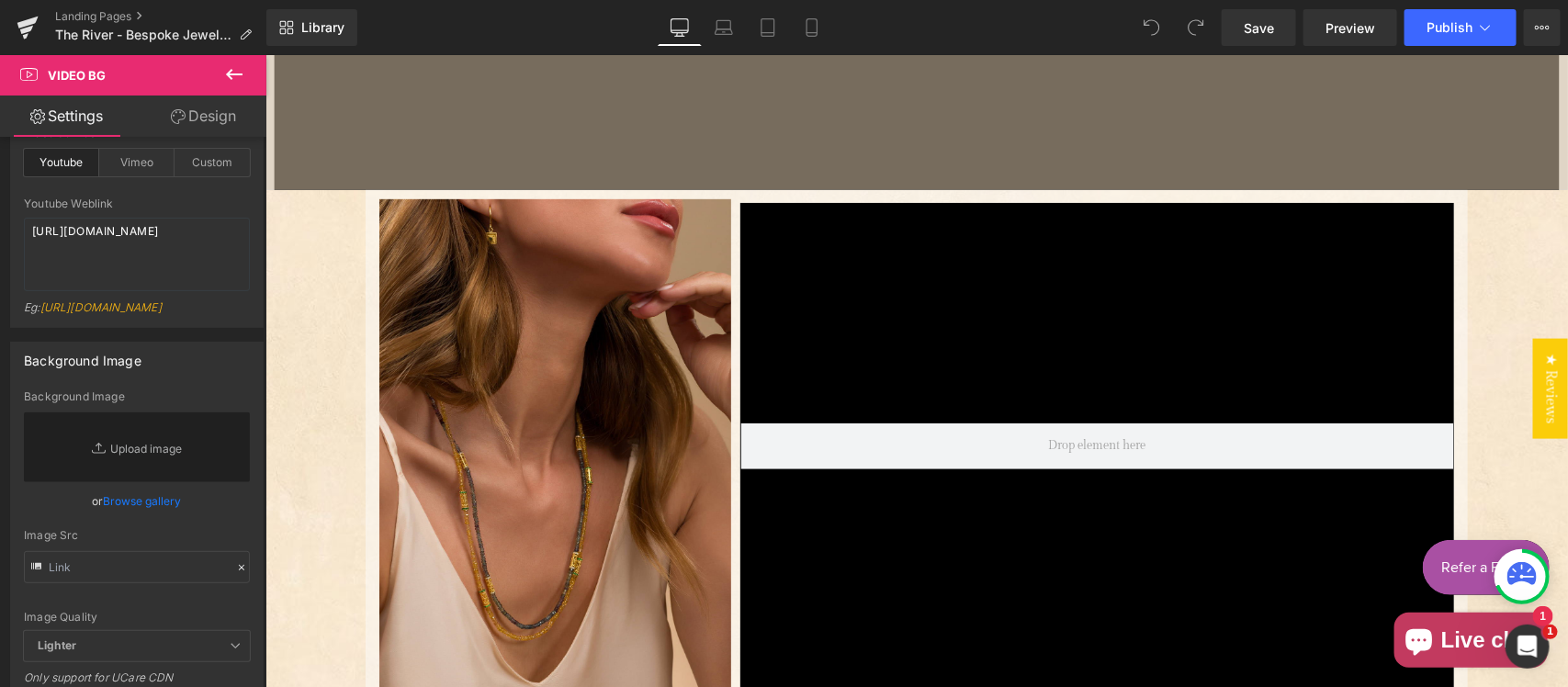
click at [240, 76] on icon at bounding box center [234, 75] width 22 height 22
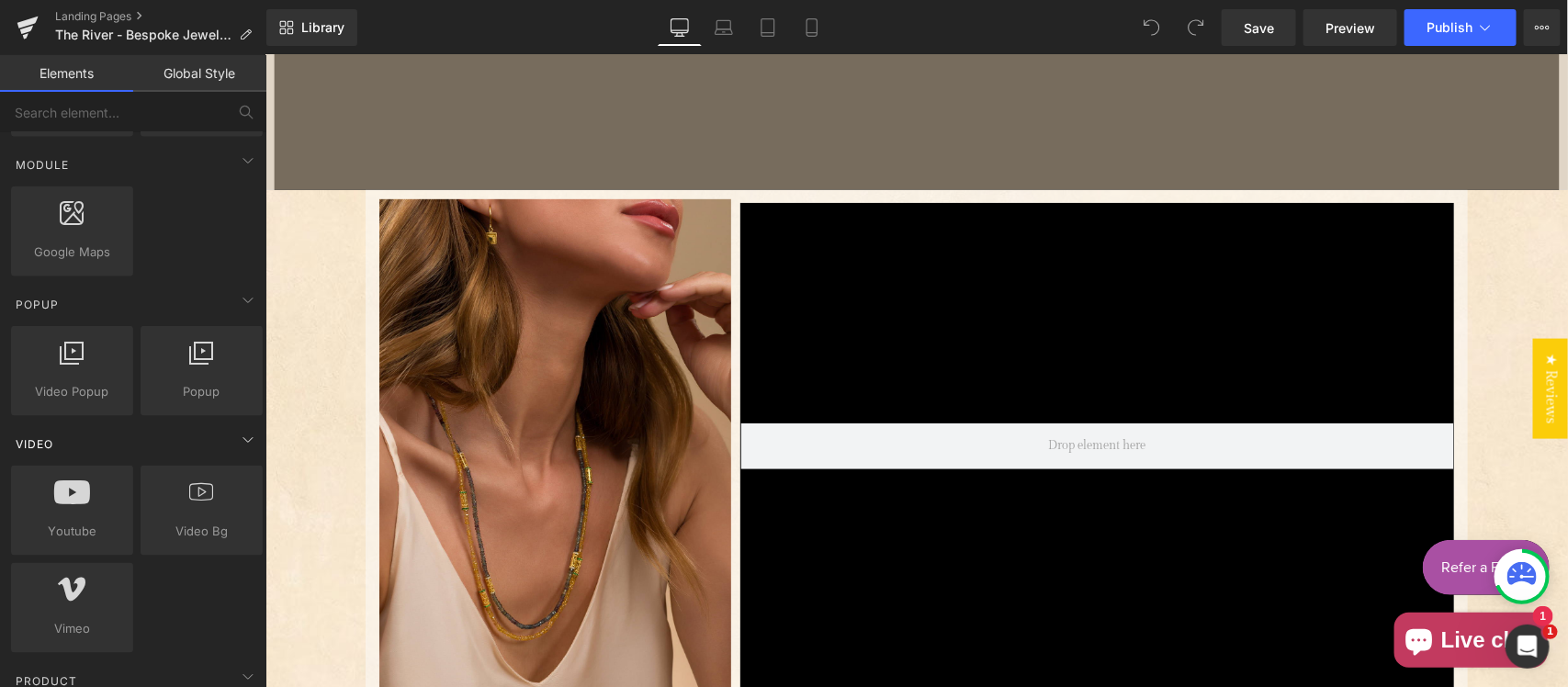
scroll to position [955, 0]
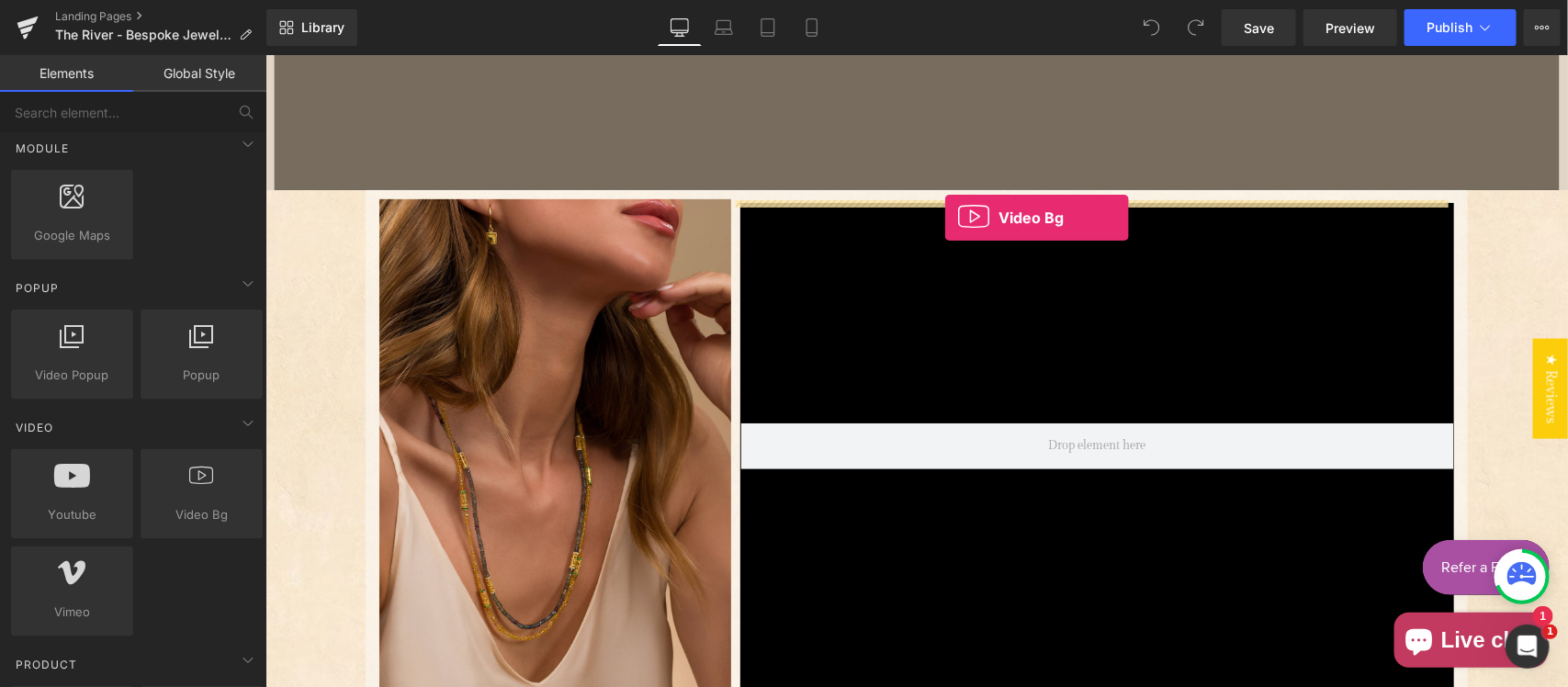
drag, startPoint x: 468, startPoint y: 547, endPoint x: 943, endPoint y: 216, distance: 579.0
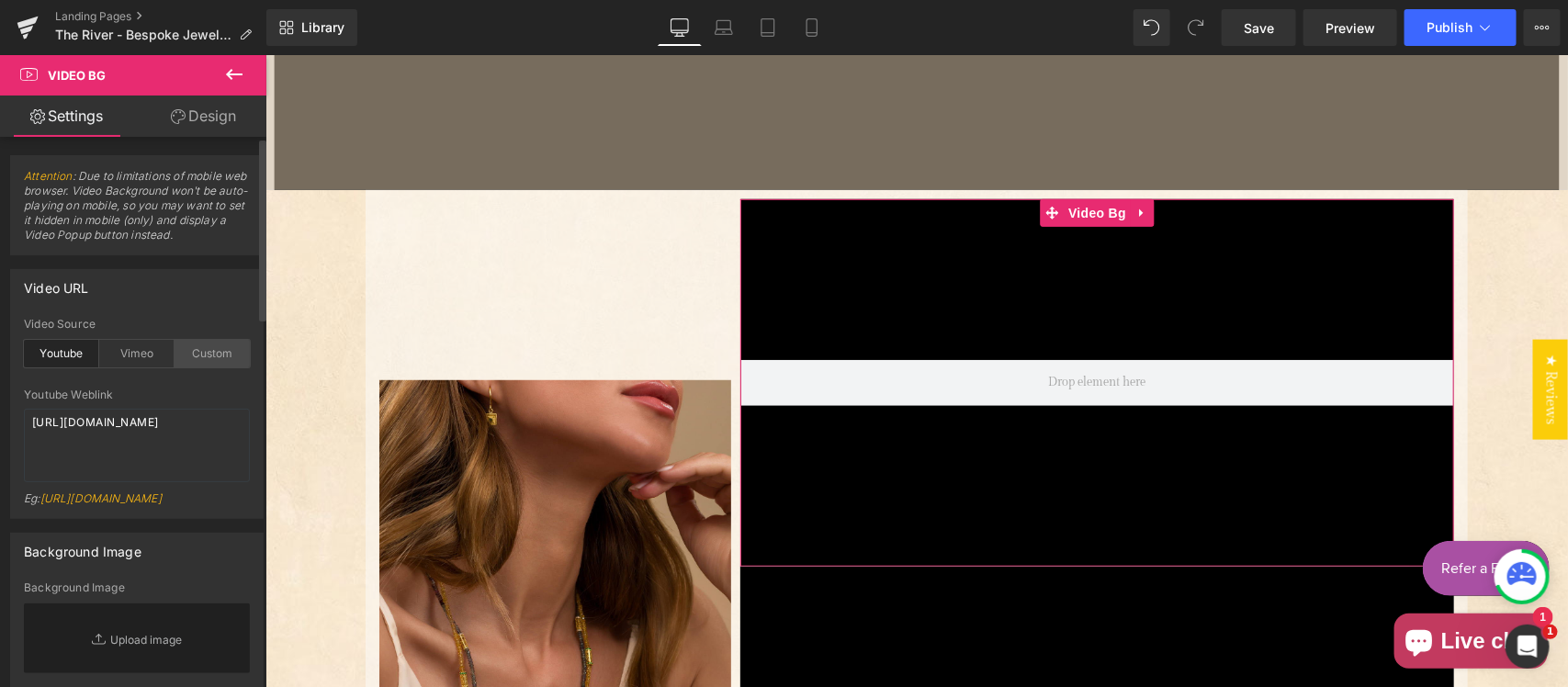
click at [210, 354] on div "Custom" at bounding box center [212, 353] width 76 height 28
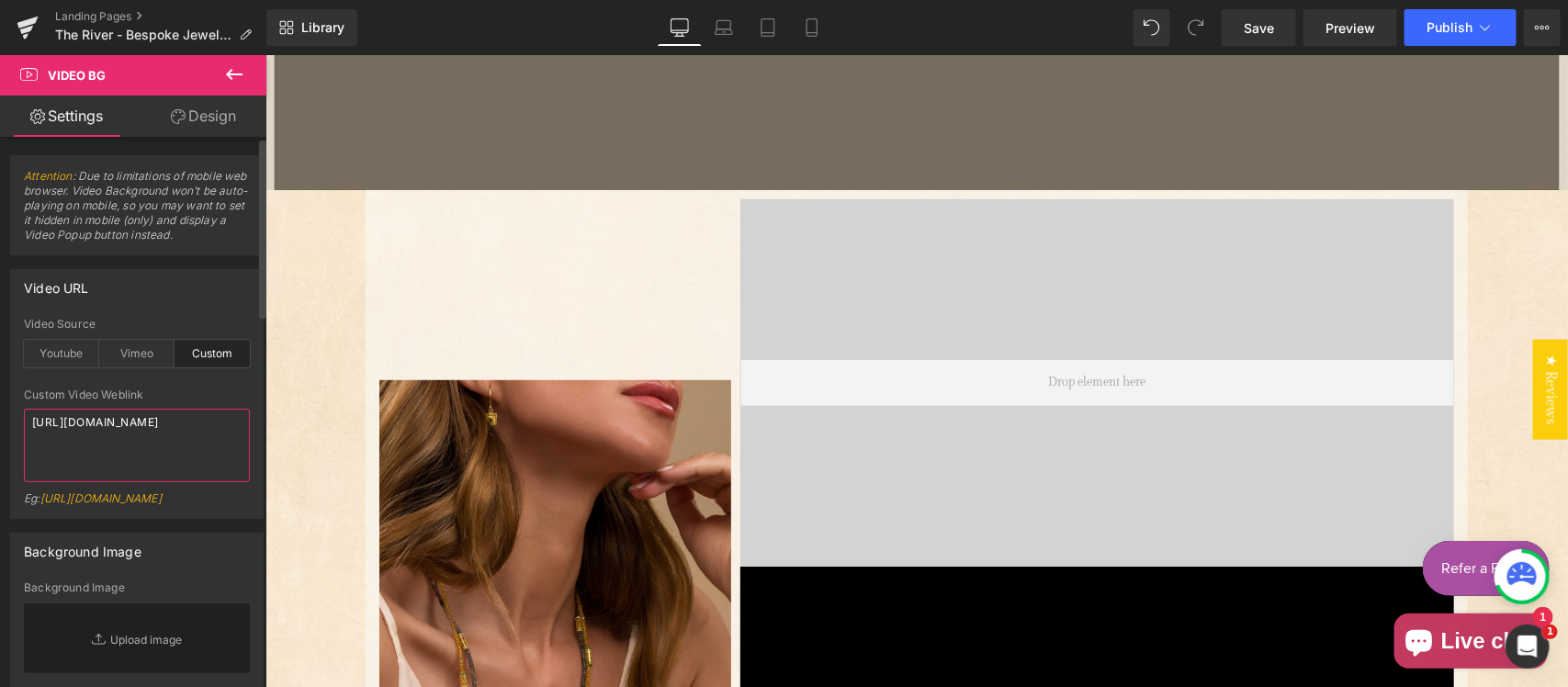
click at [162, 428] on textarea "https://cdn.shopify.com/s/files/1/0263/4153/9917/files/Stamped_Reviews.mp4?v=15…" at bounding box center [137, 445] width 226 height 74
paste textarea "videos/c/o/v/562e3a0d6a4f41ed8943c5702dbb4a3a.mp4"
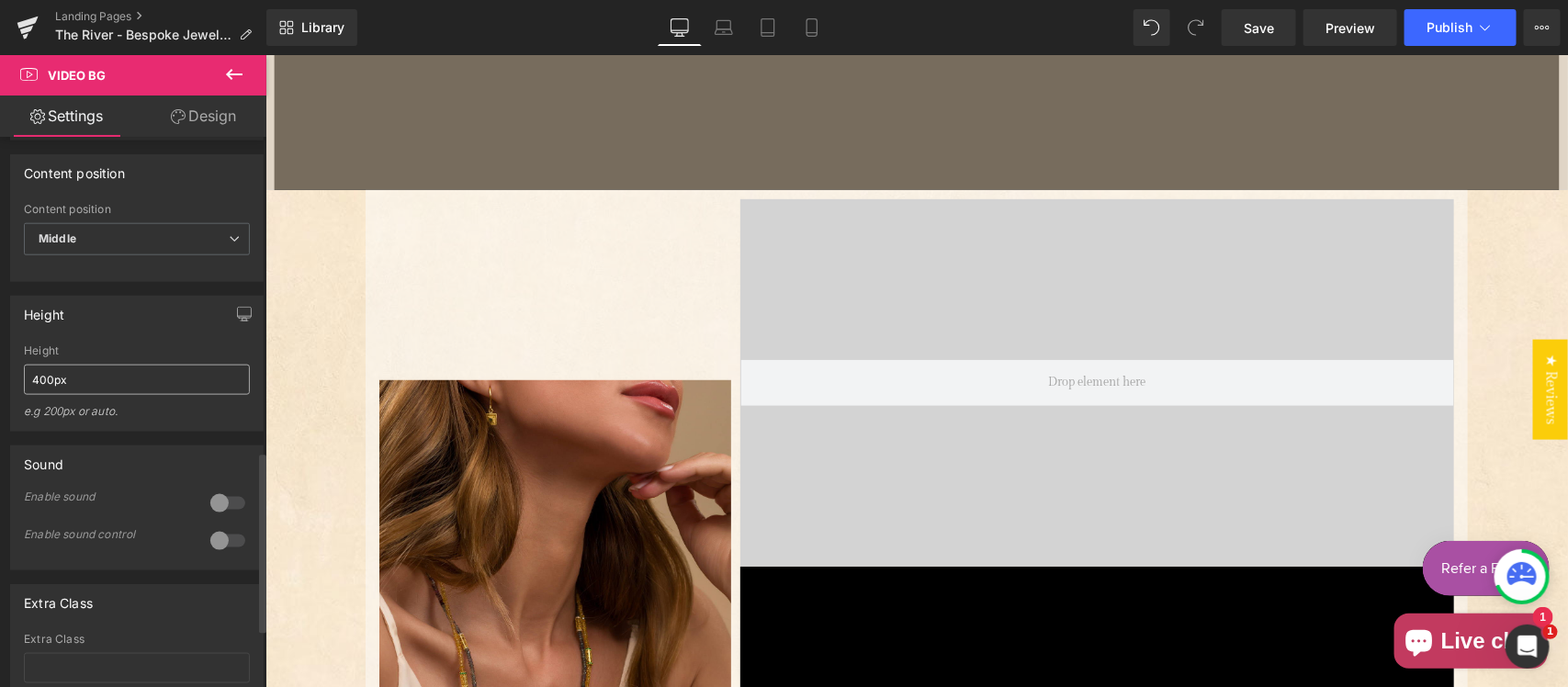
type textarea "https://cdn.shopify.com/videos/c/o/v/562e3a0d6a4f41ed8943c5702dbb4a3a.mp4"
drag, startPoint x: 53, startPoint y: 419, endPoint x: 10, endPoint y: 423, distance: 43.2
click at [11, 423] on div "400px Height 400px e.g 200px or auto. 400px Height 400px e.g 200px or auto. 400…" at bounding box center [137, 387] width 252 height 87
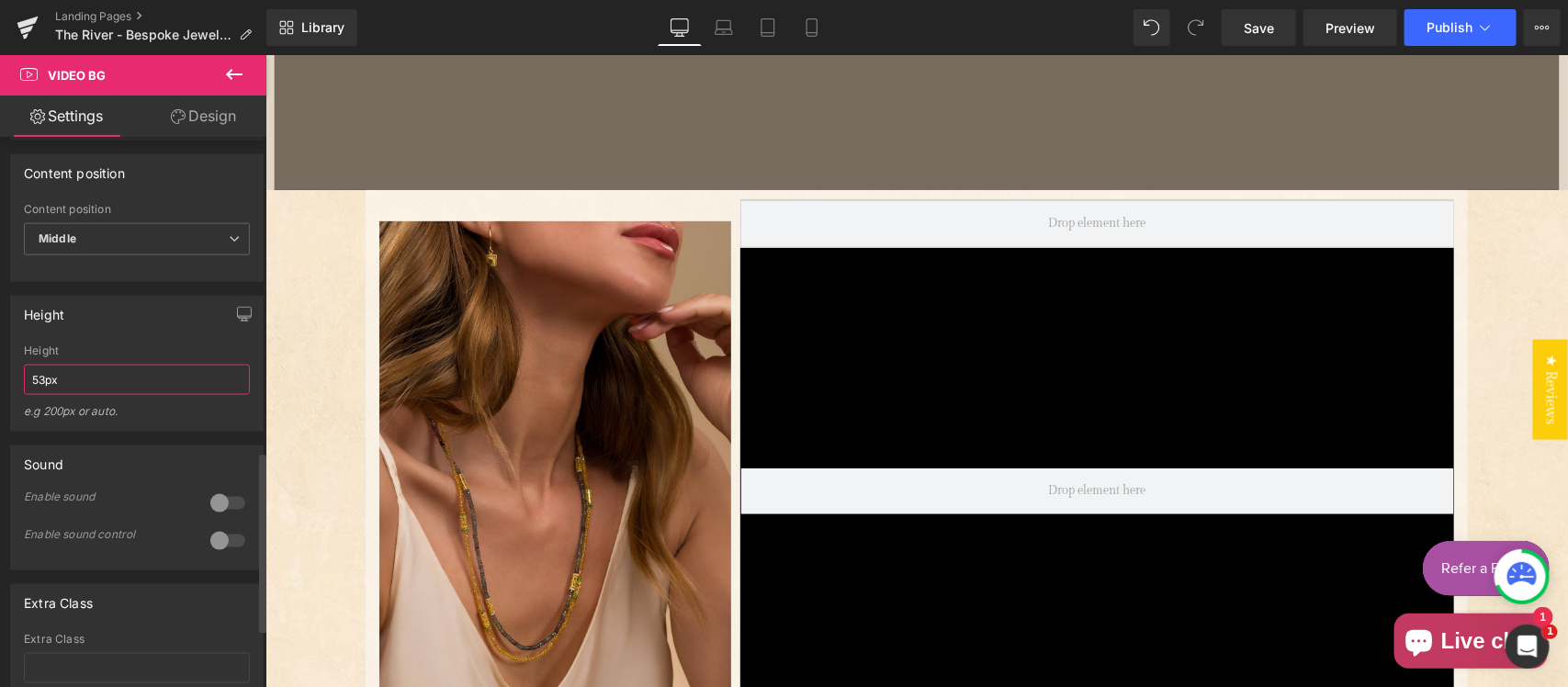
type input "530px"
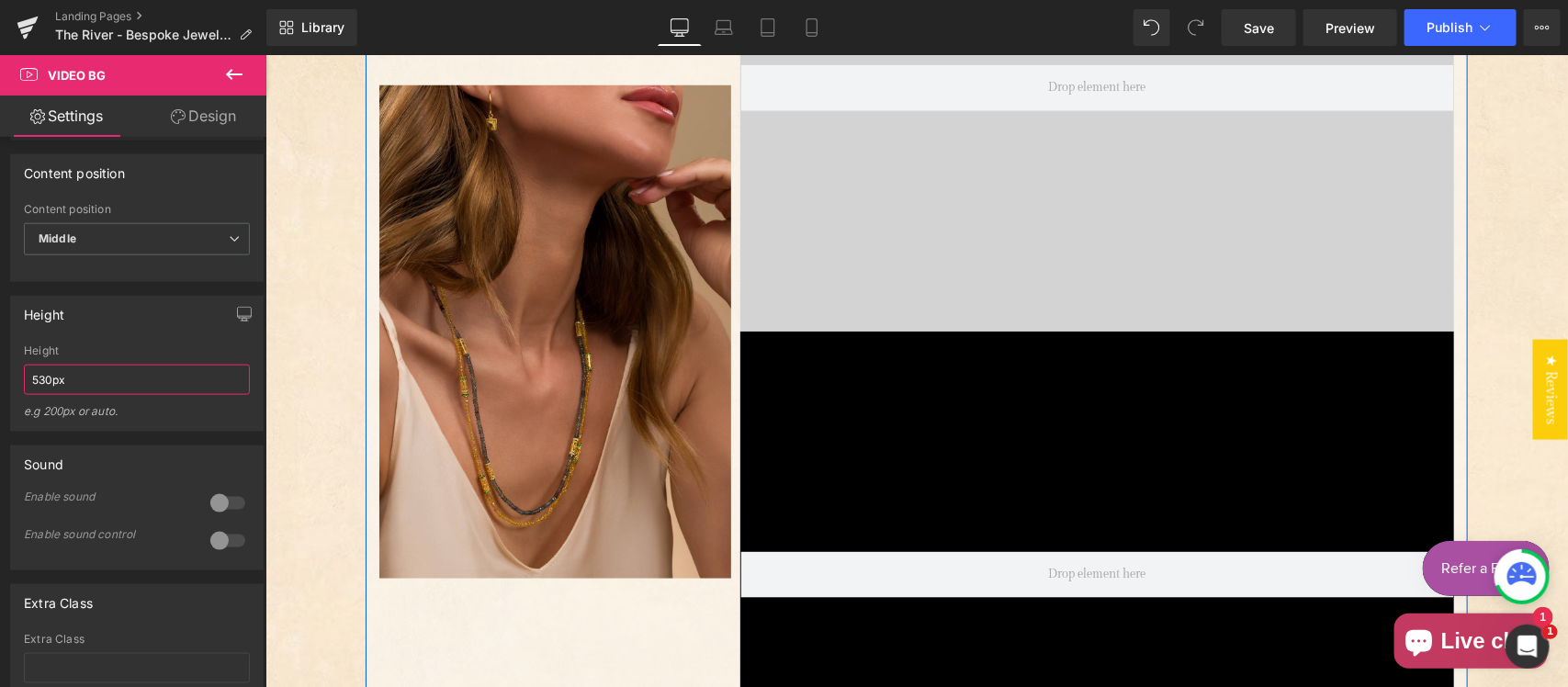
scroll to position [764, 0]
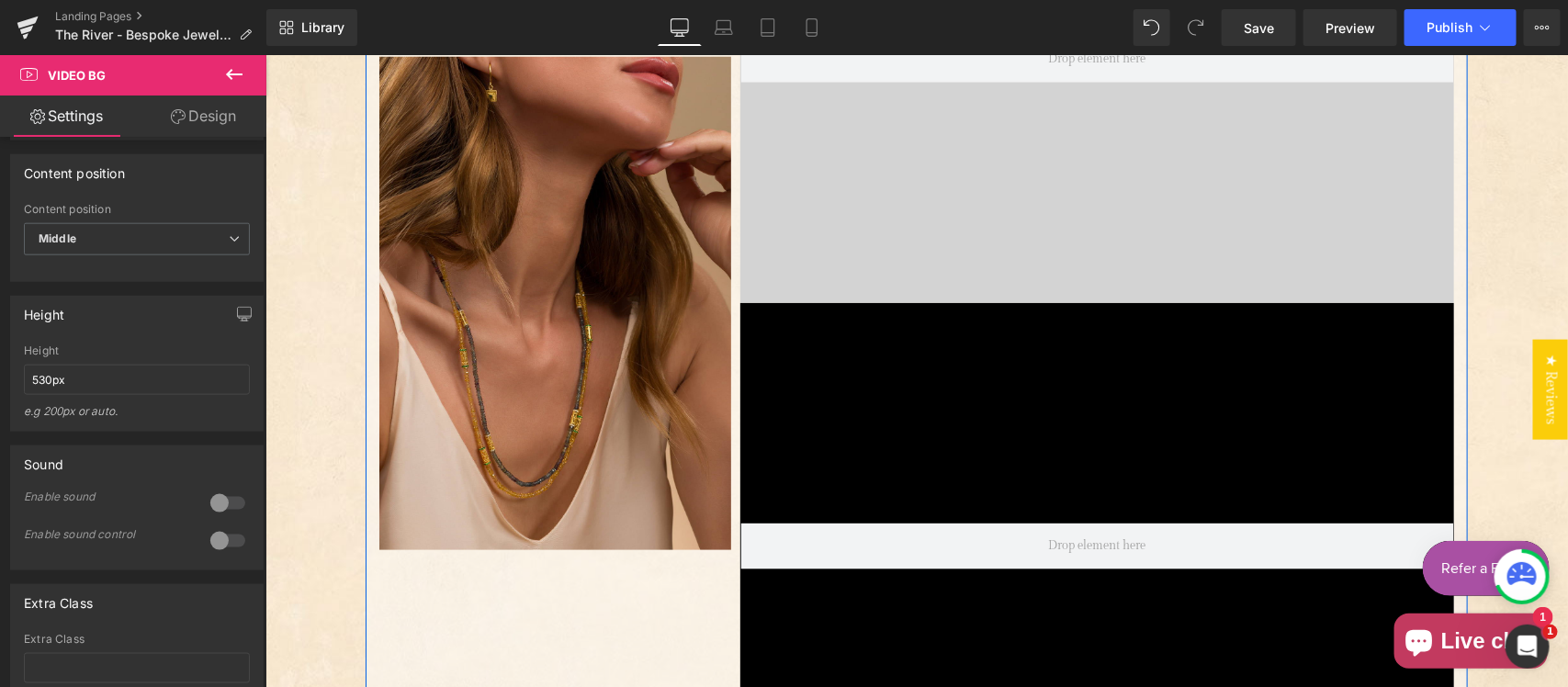
click at [1063, 441] on div "Main content" at bounding box center [1096, 545] width 714 height 487
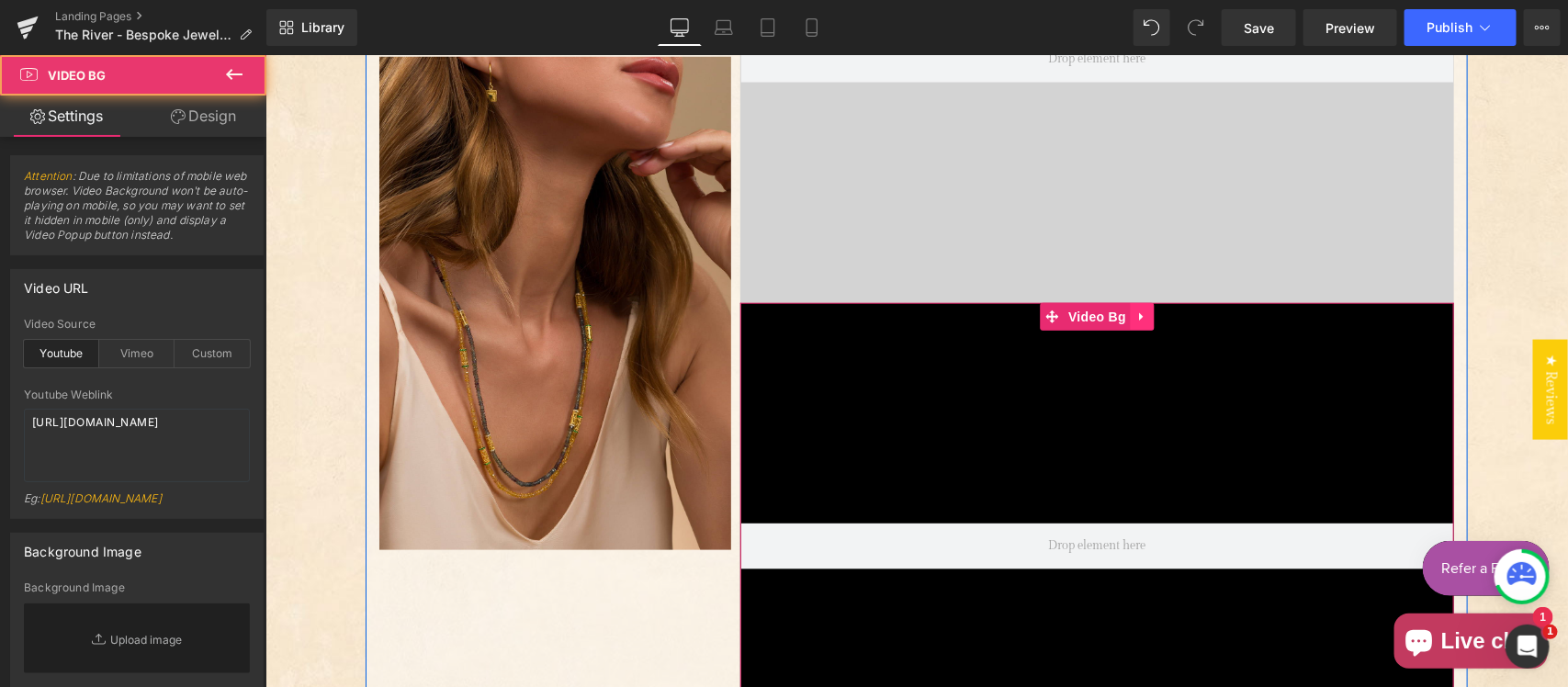
click at [1139, 312] on icon "Main content" at bounding box center [1141, 316] width 4 height 8
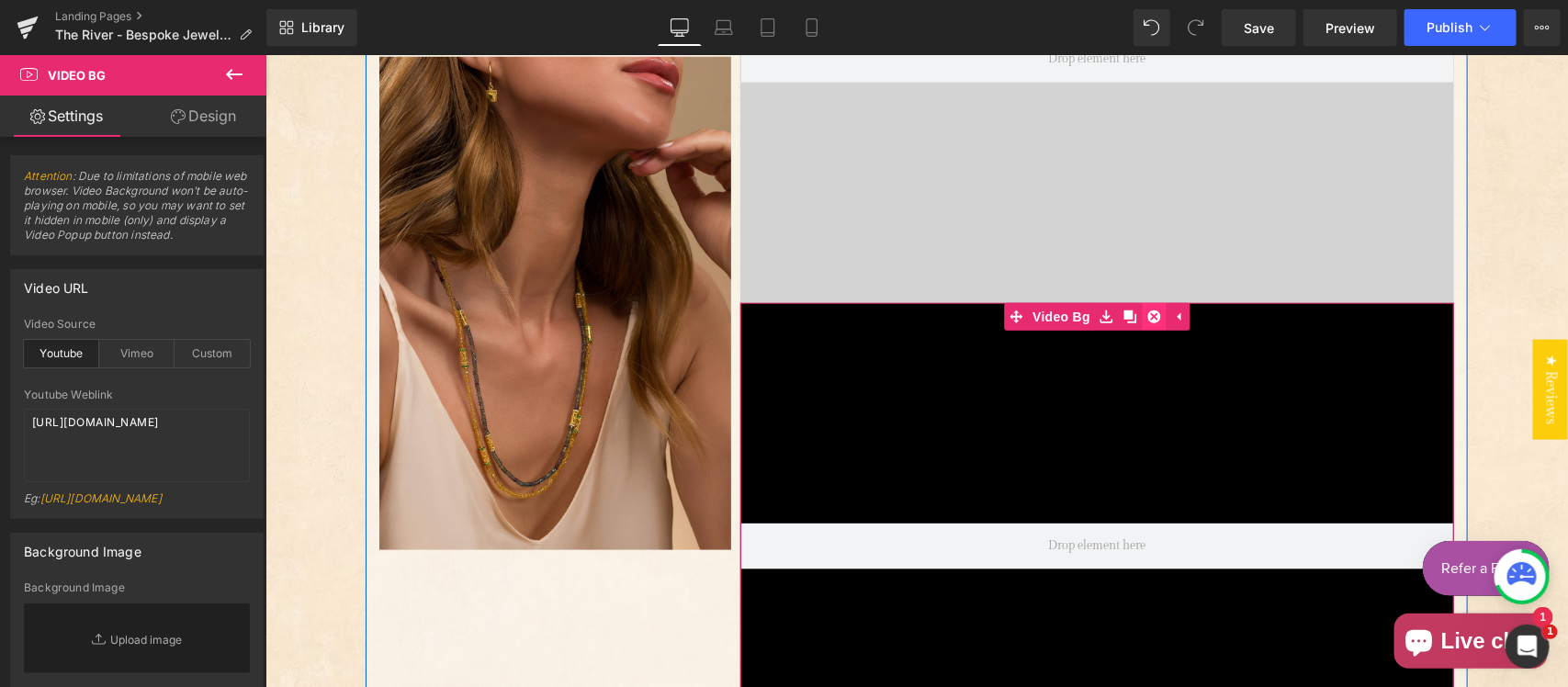
click at [1148, 312] on icon "Main content" at bounding box center [1154, 316] width 13 height 13
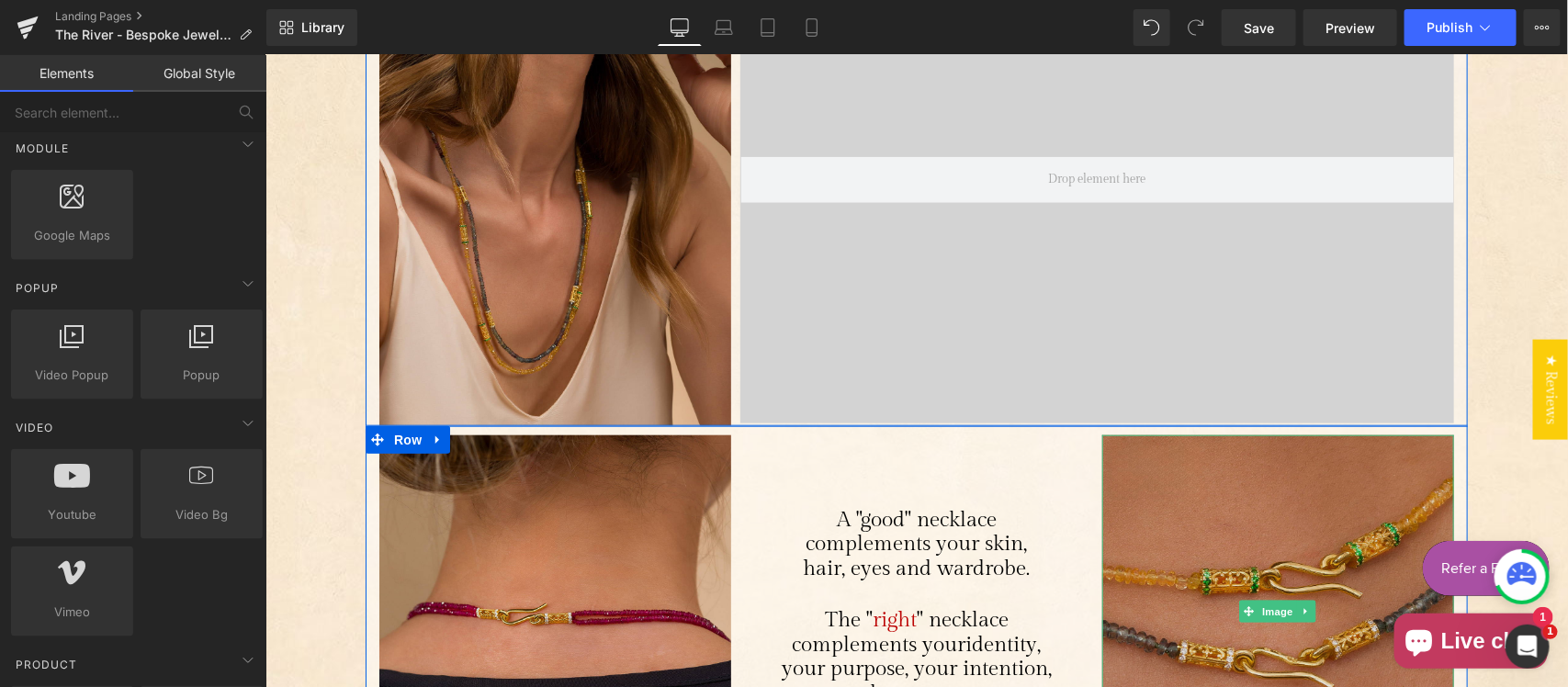
scroll to position [382, 0]
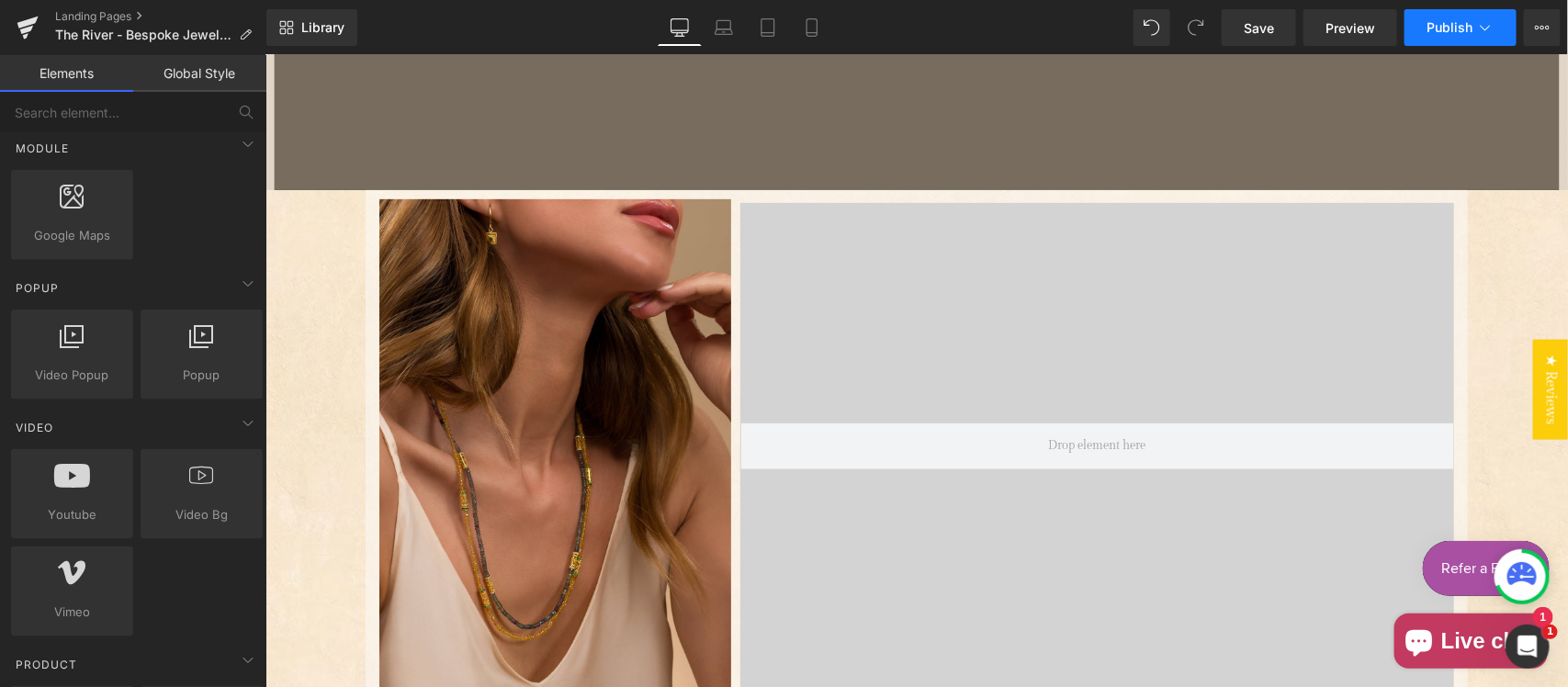
click at [1471, 23] on span "Publish" at bounding box center [1449, 28] width 46 height 15
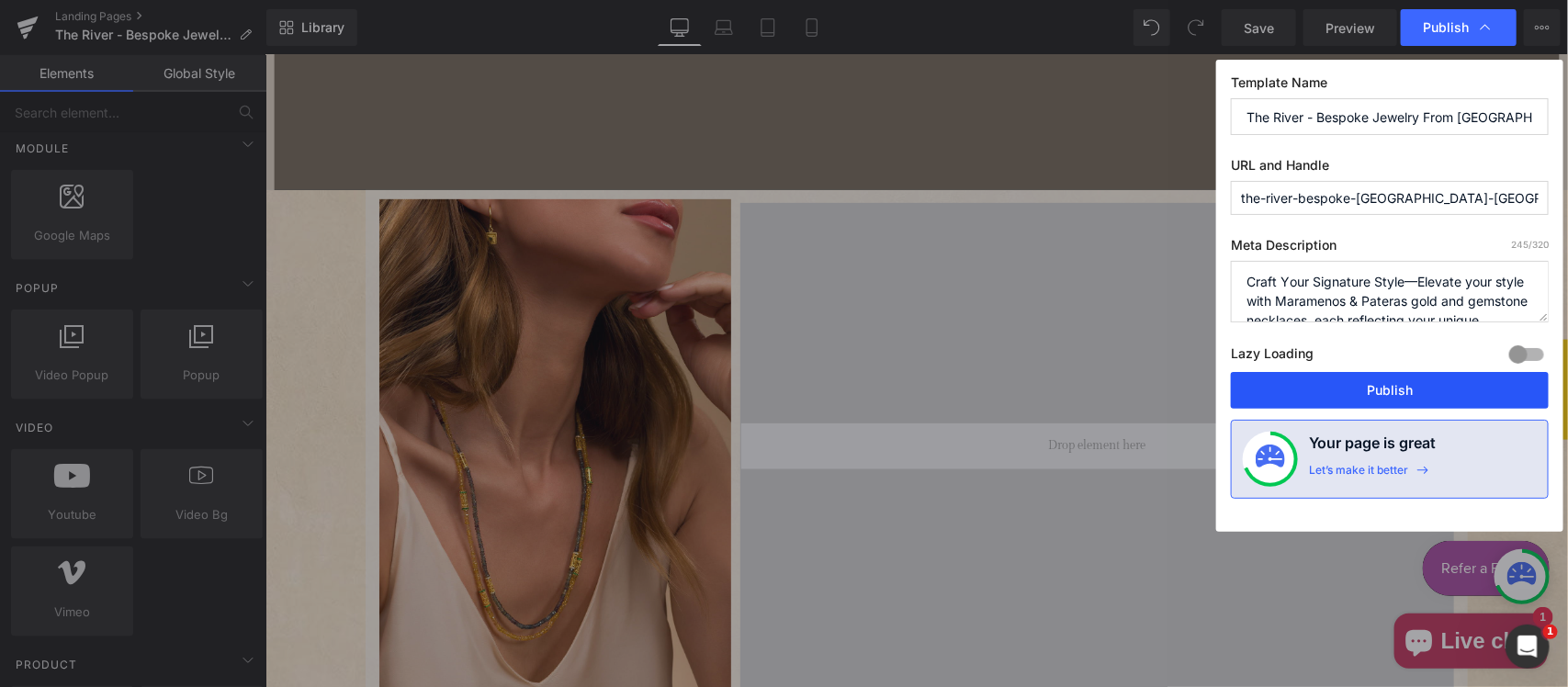
click at [1374, 394] on button "Publish" at bounding box center [1389, 390] width 318 height 36
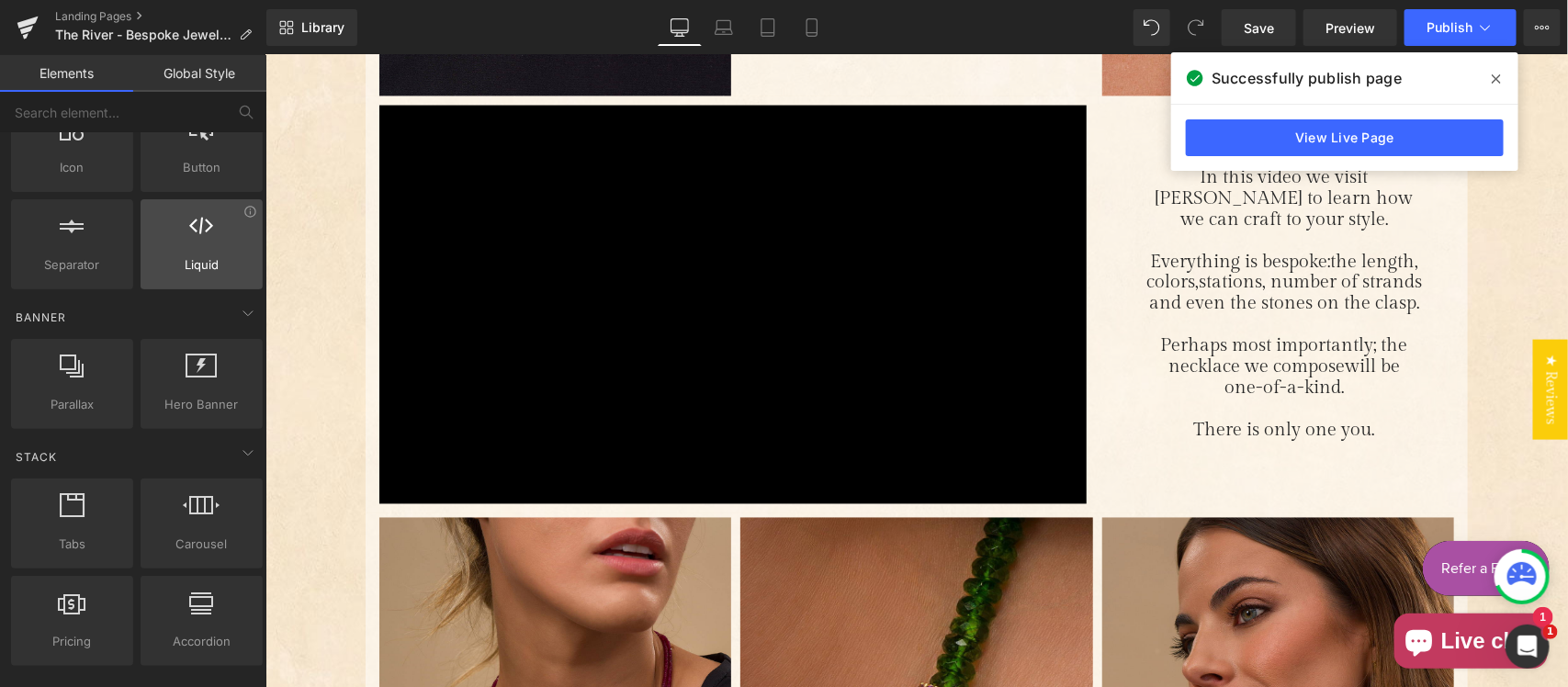
scroll to position [190, 0]
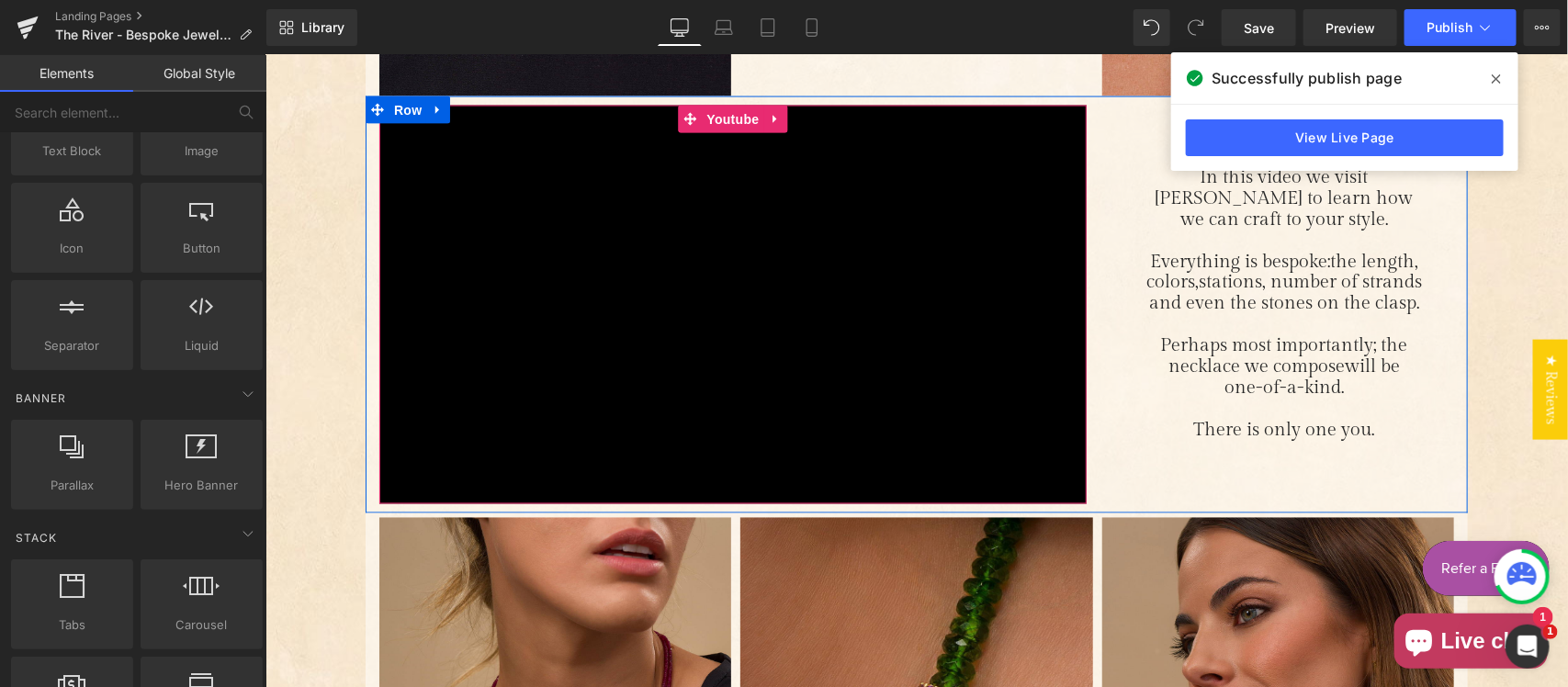
click at [707, 115] on div "Main content" at bounding box center [732, 303] width 707 height 397
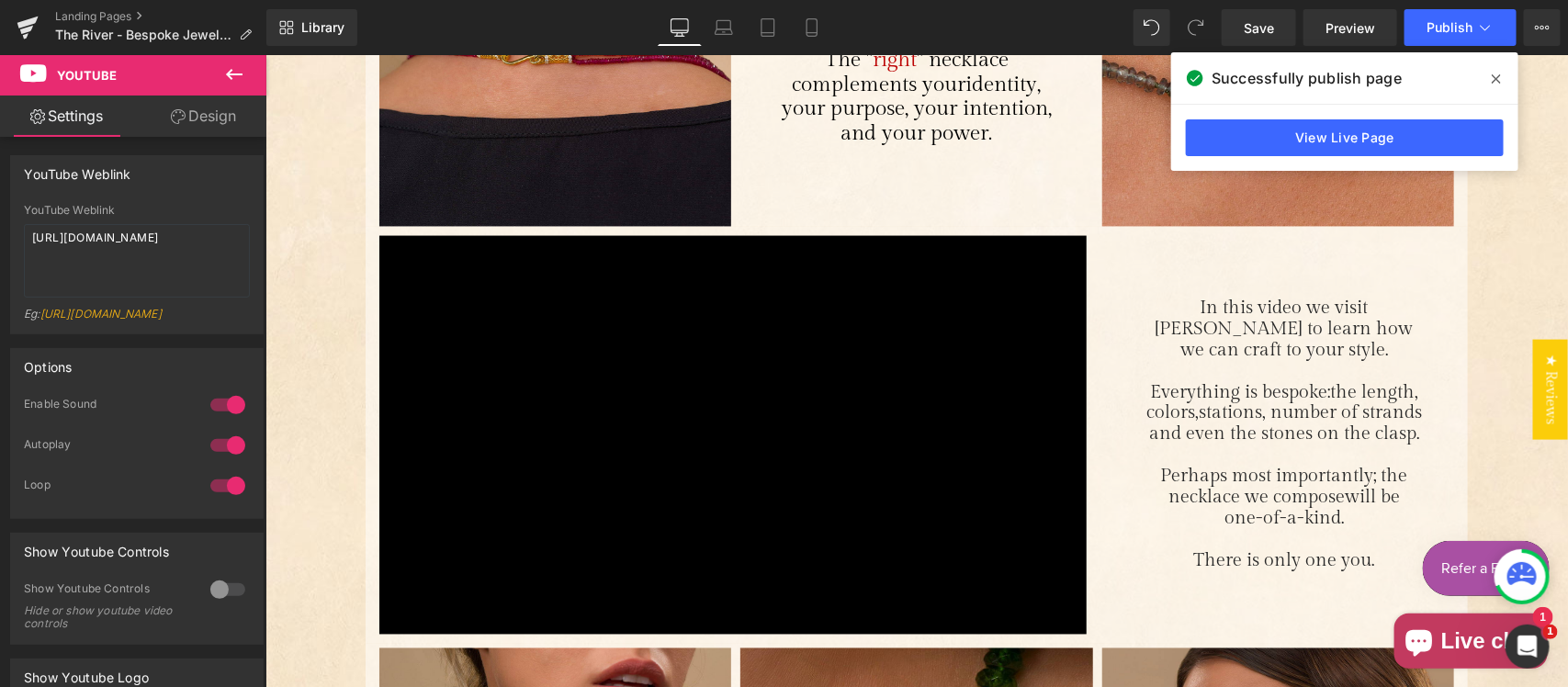
scroll to position [1147, 0]
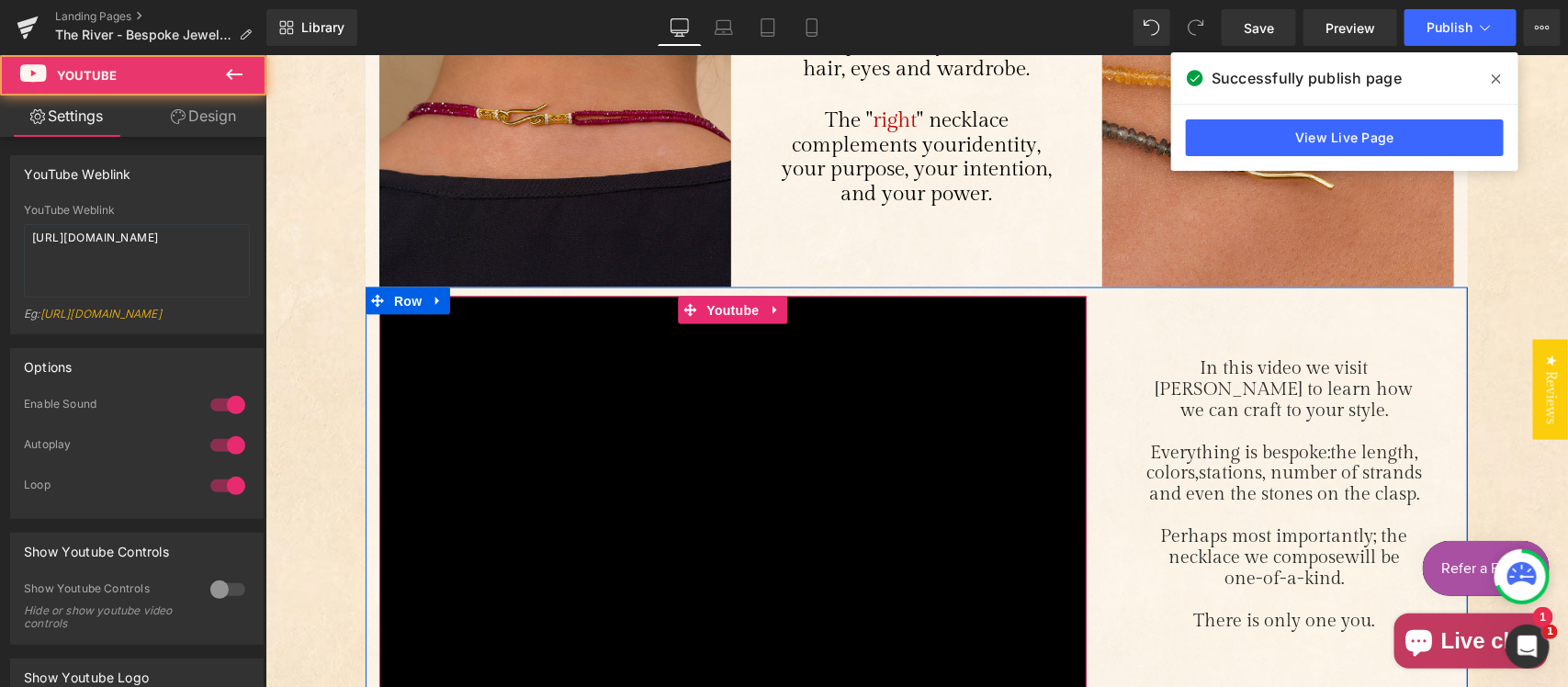
click at [720, 312] on div "Main content" at bounding box center [732, 494] width 707 height 397
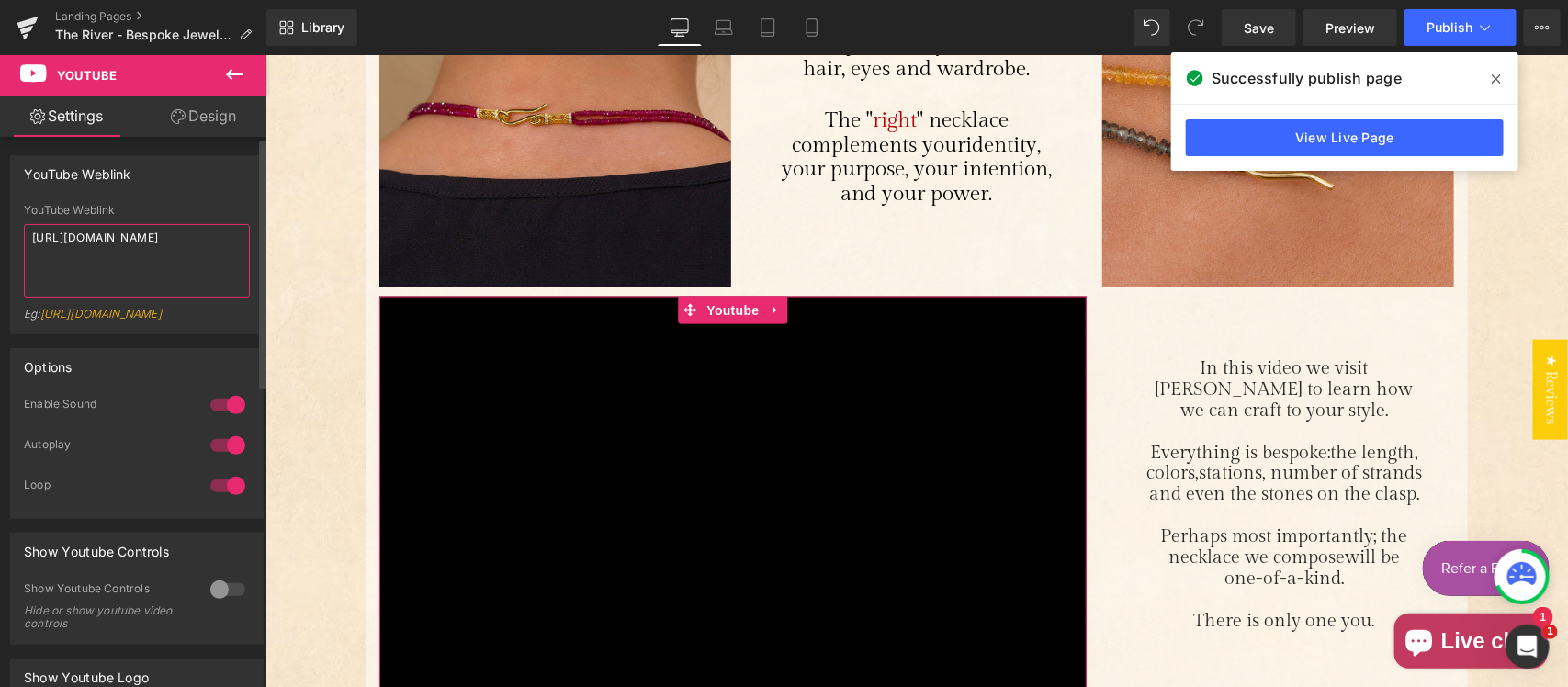
click at [209, 264] on textarea "https://youtu.be/9xntIf1l7pk" at bounding box center [137, 260] width 226 height 74
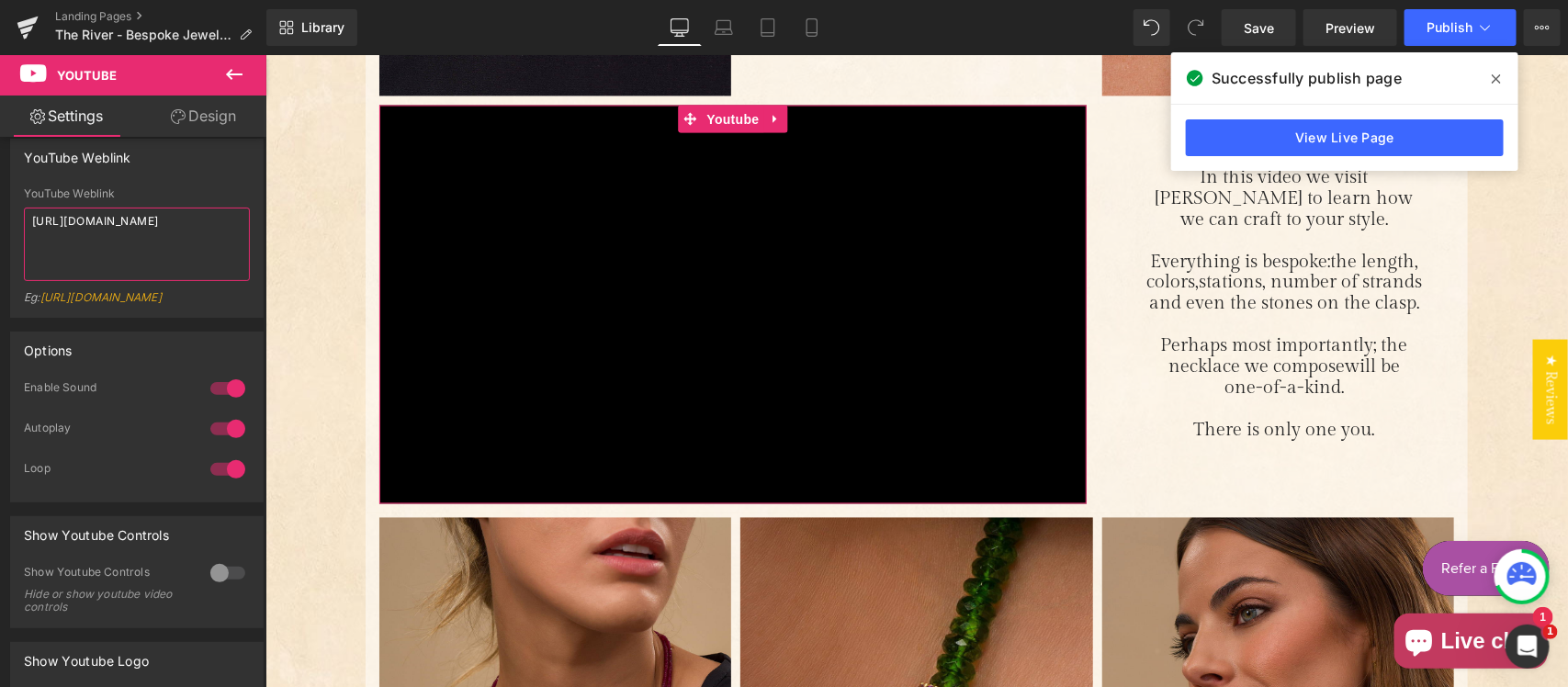
scroll to position [0, 0]
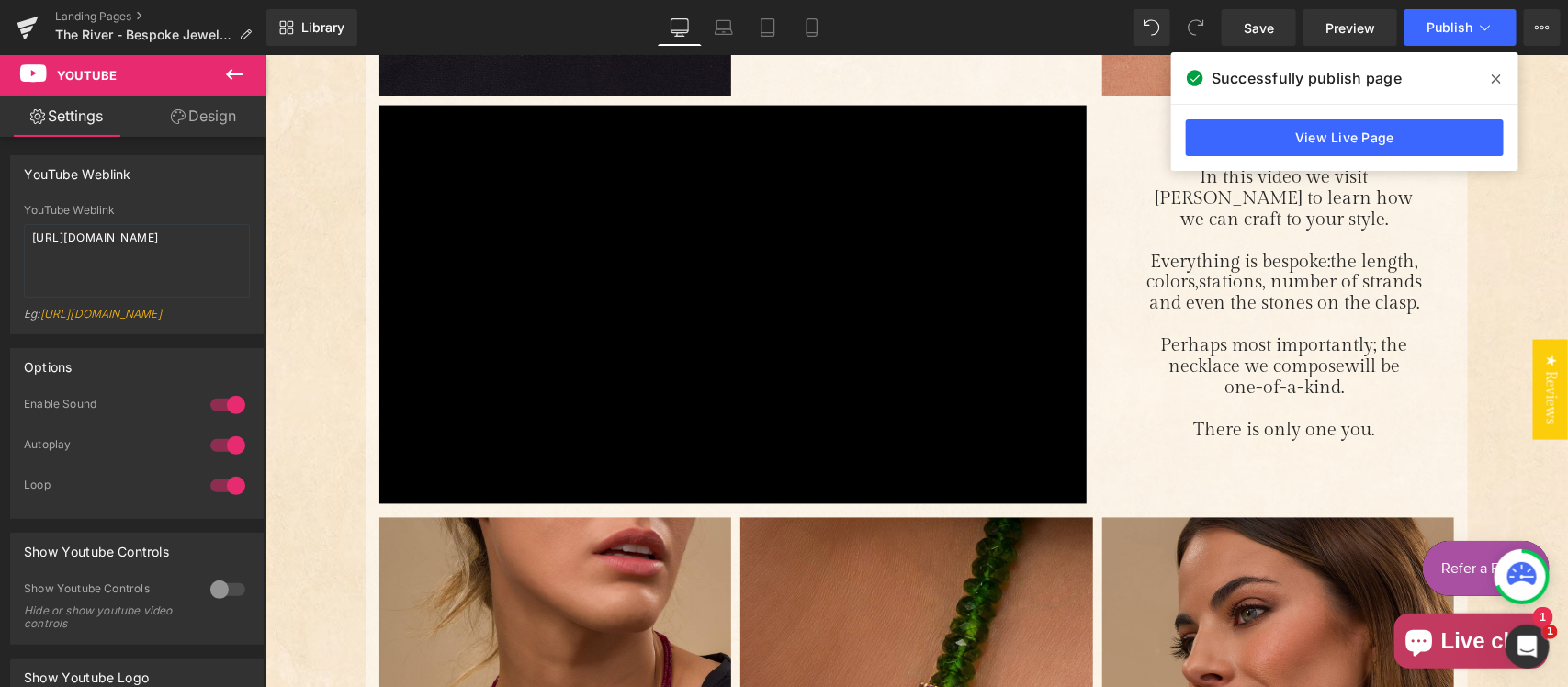
click at [232, 74] on icon at bounding box center [234, 75] width 17 height 11
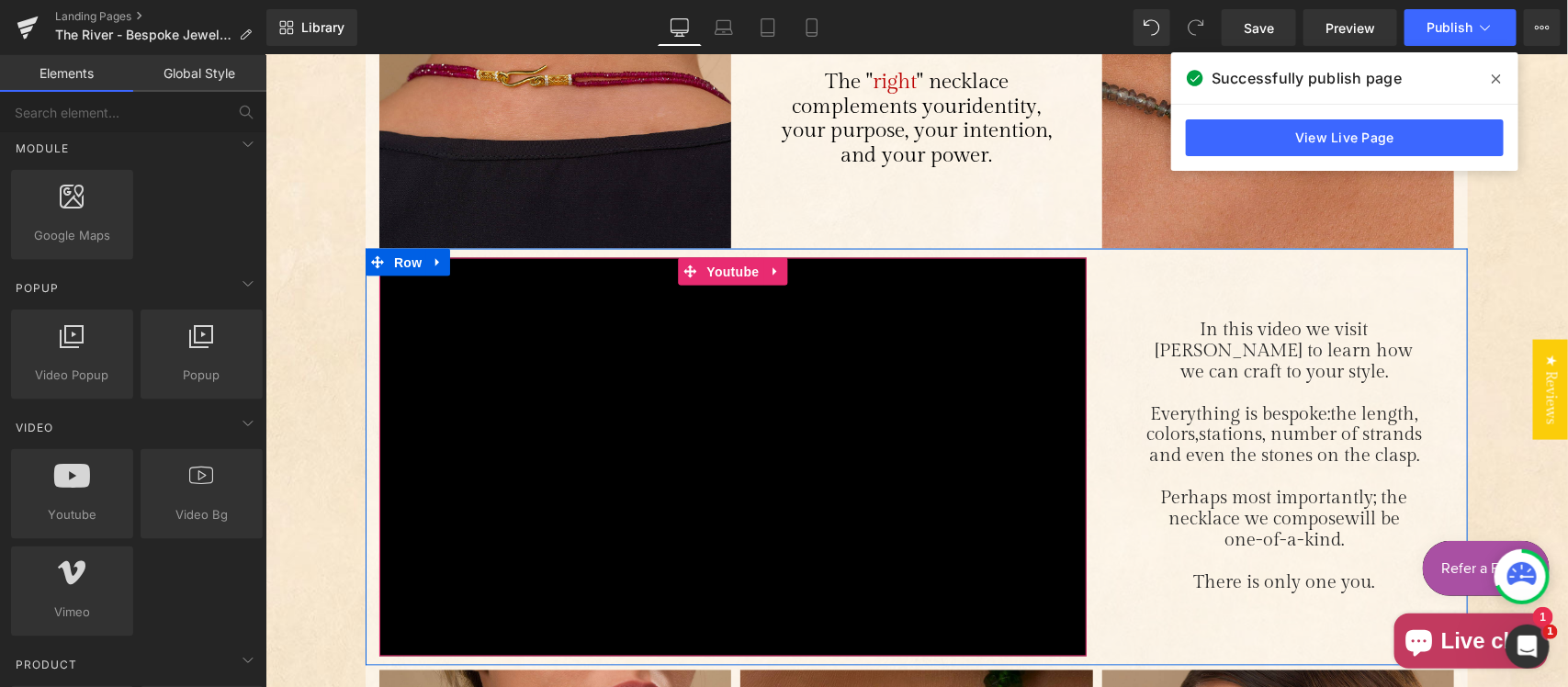
scroll to position [1147, 0]
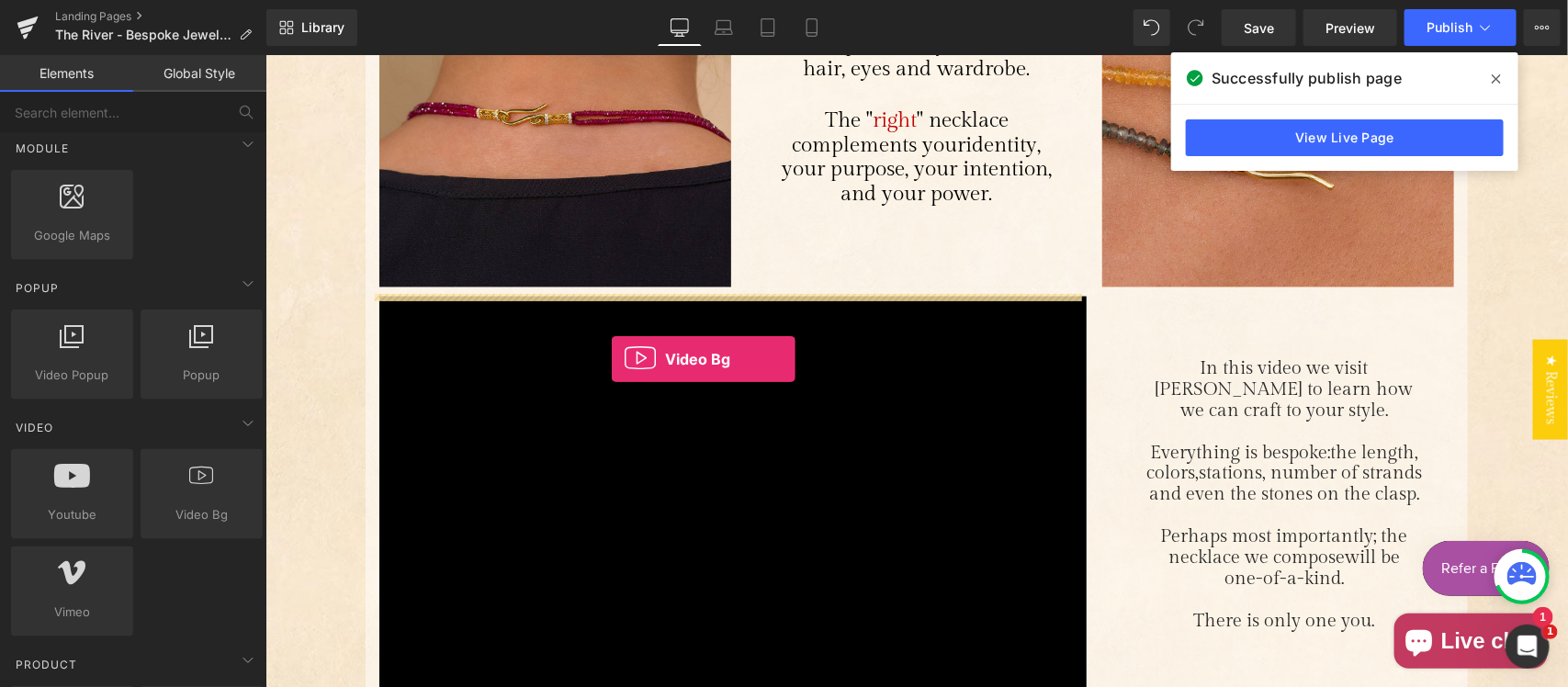
drag, startPoint x: 466, startPoint y: 564, endPoint x: 610, endPoint y: 358, distance: 251.3
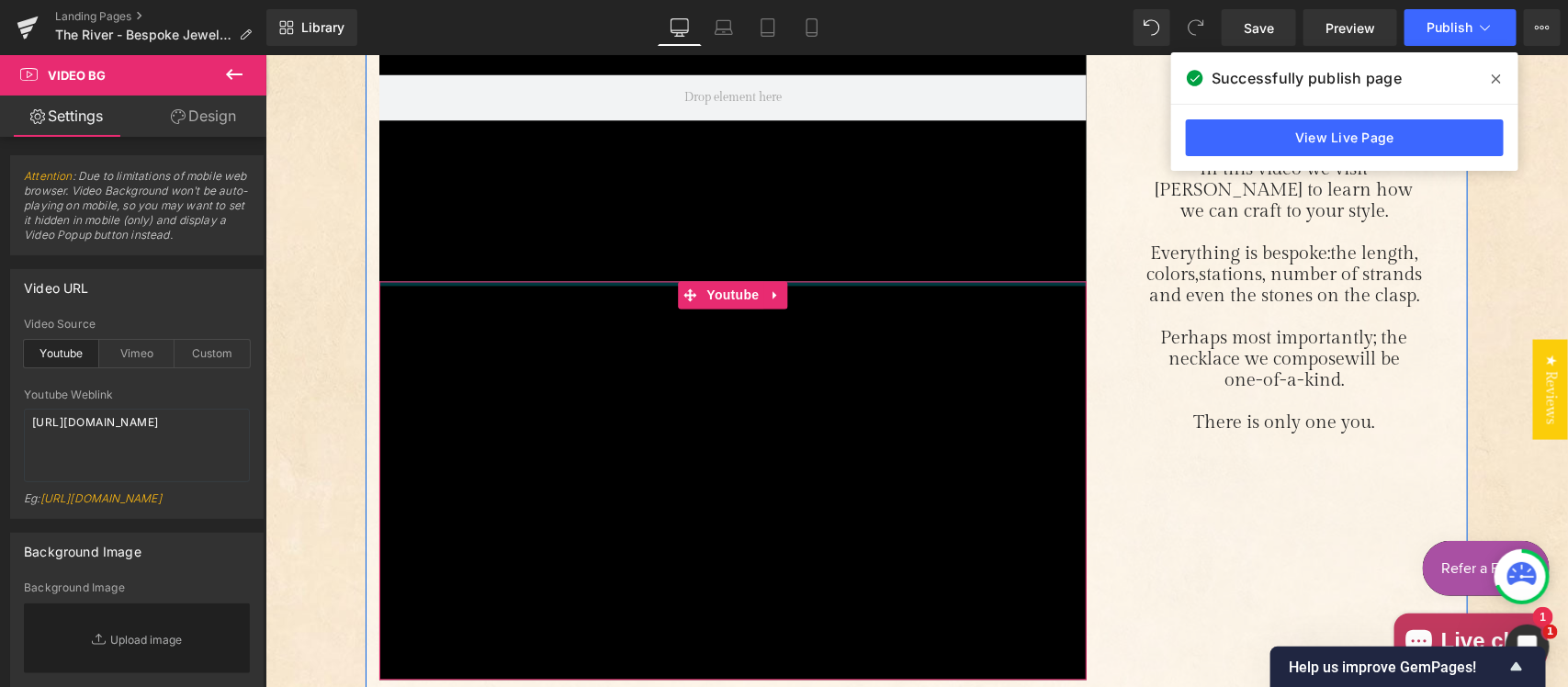
scroll to position [1339, 0]
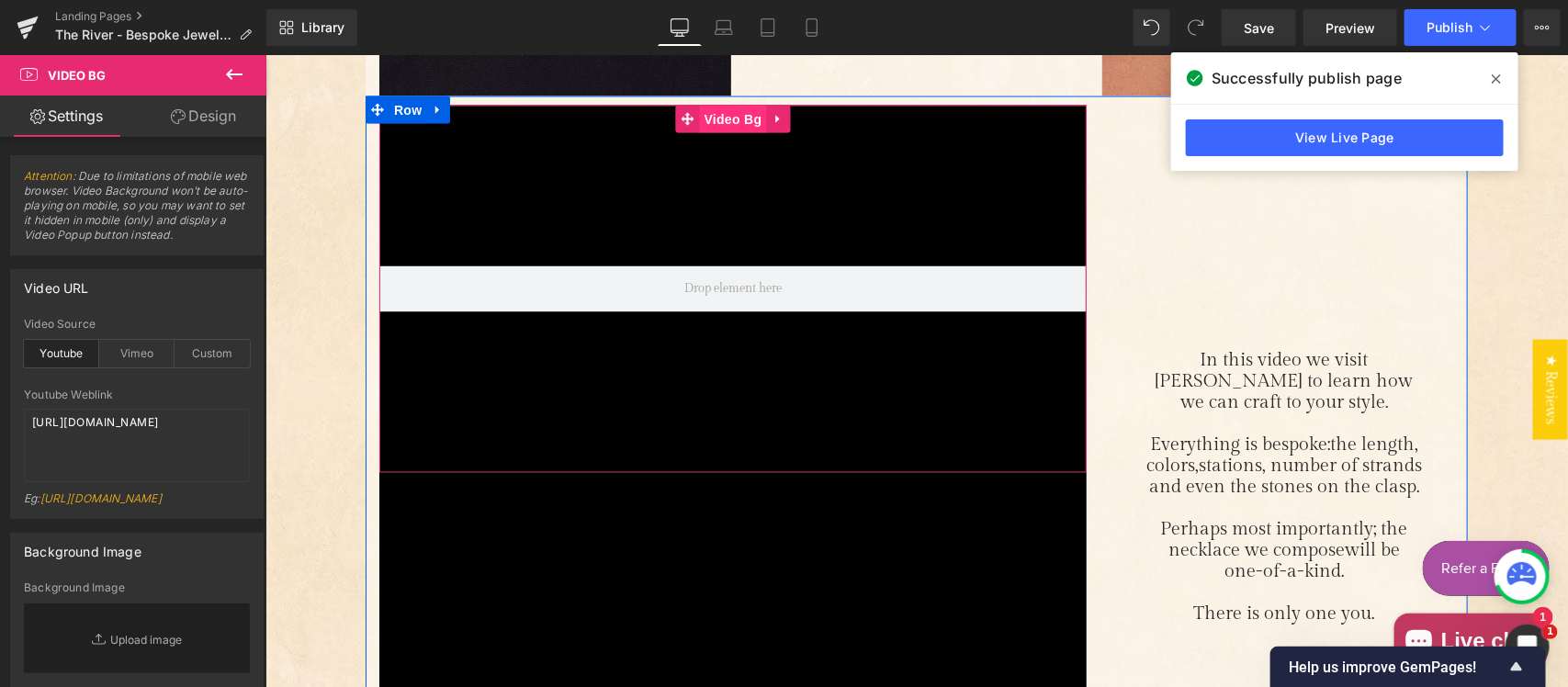
click at [709, 116] on span "Video Bg" at bounding box center [732, 118] width 67 height 28
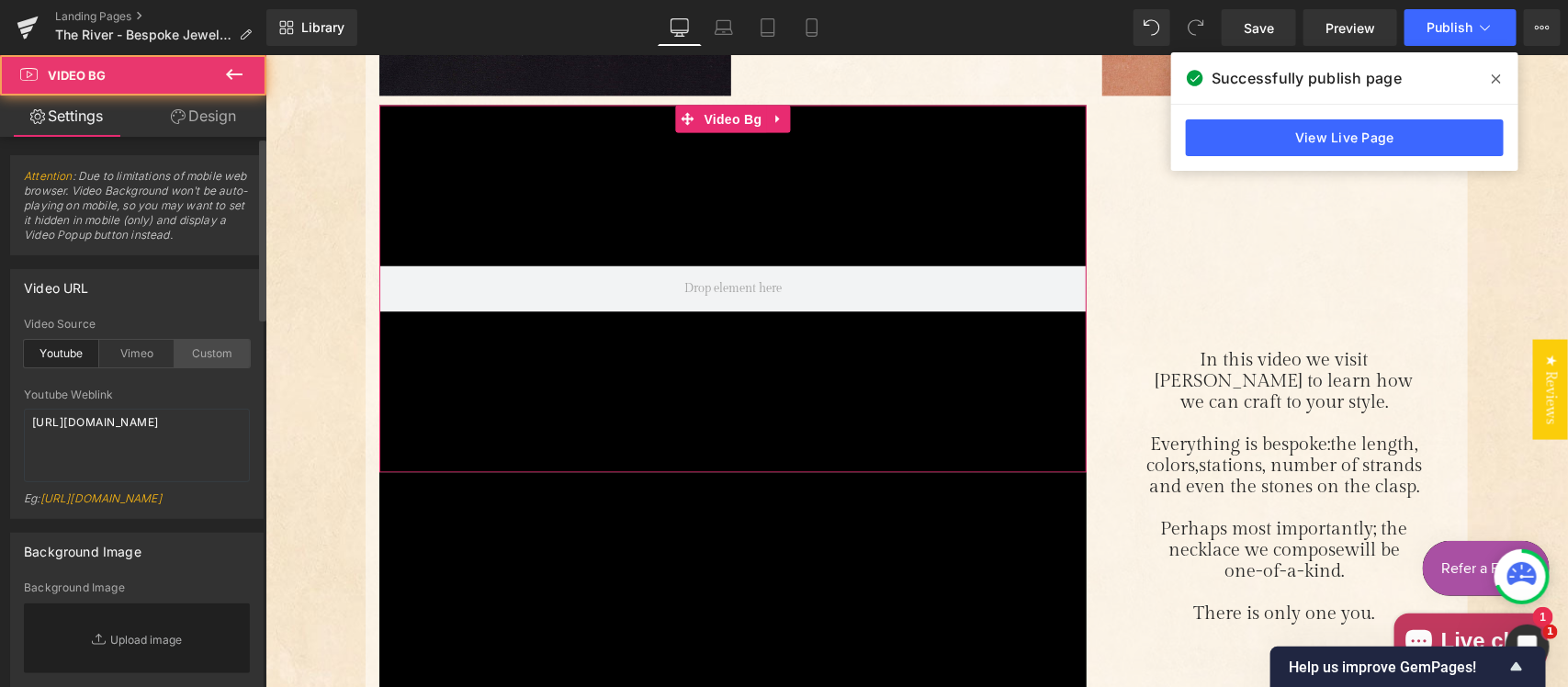
click at [198, 356] on div "Custom" at bounding box center [212, 353] width 76 height 28
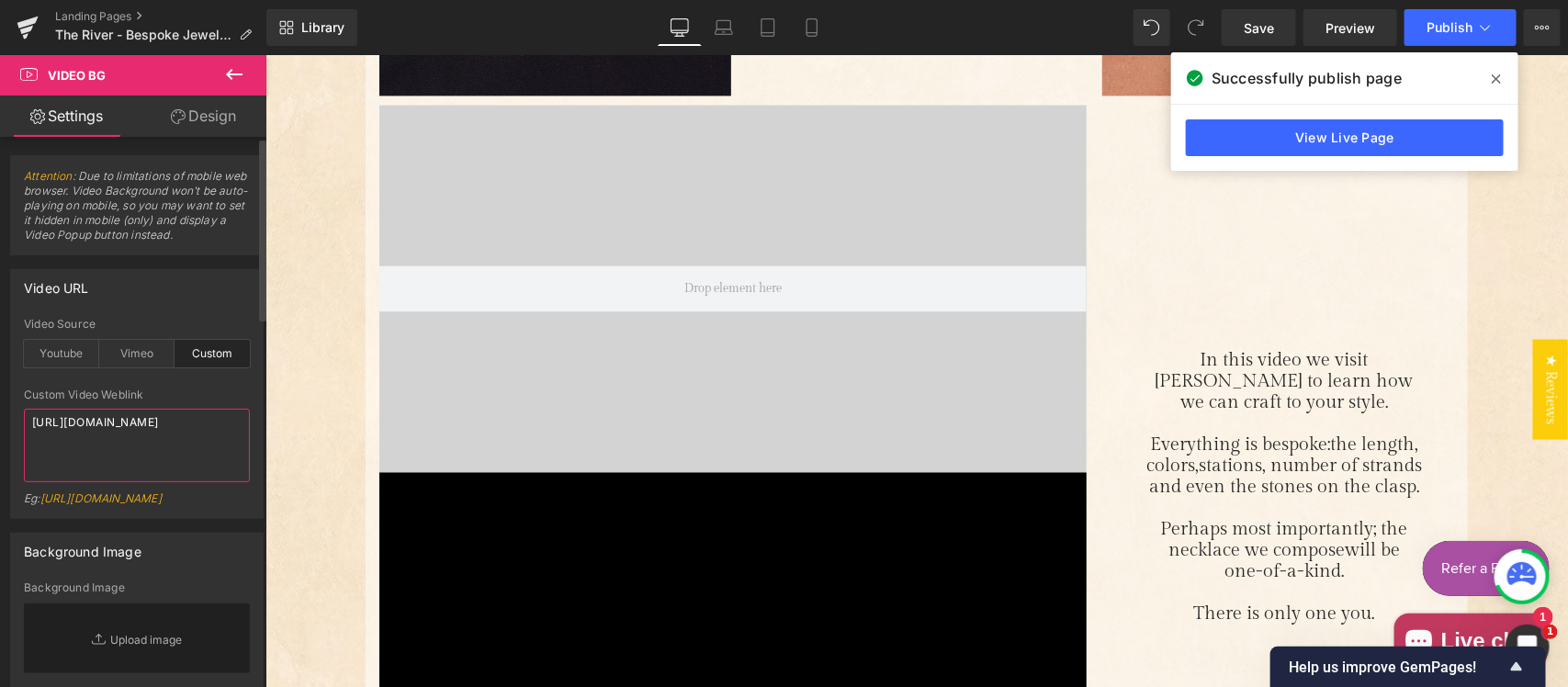
click at [191, 425] on textarea "https://cdn.shopify.com/s/files/1/0263/4153/9917/files/Stamped_Reviews.mp4?v=15…" at bounding box center [137, 445] width 226 height 74
paste textarea "videos/c/o/v/1a3ebfc9ab3d4b65baaf7c18ae69495f.mp4"
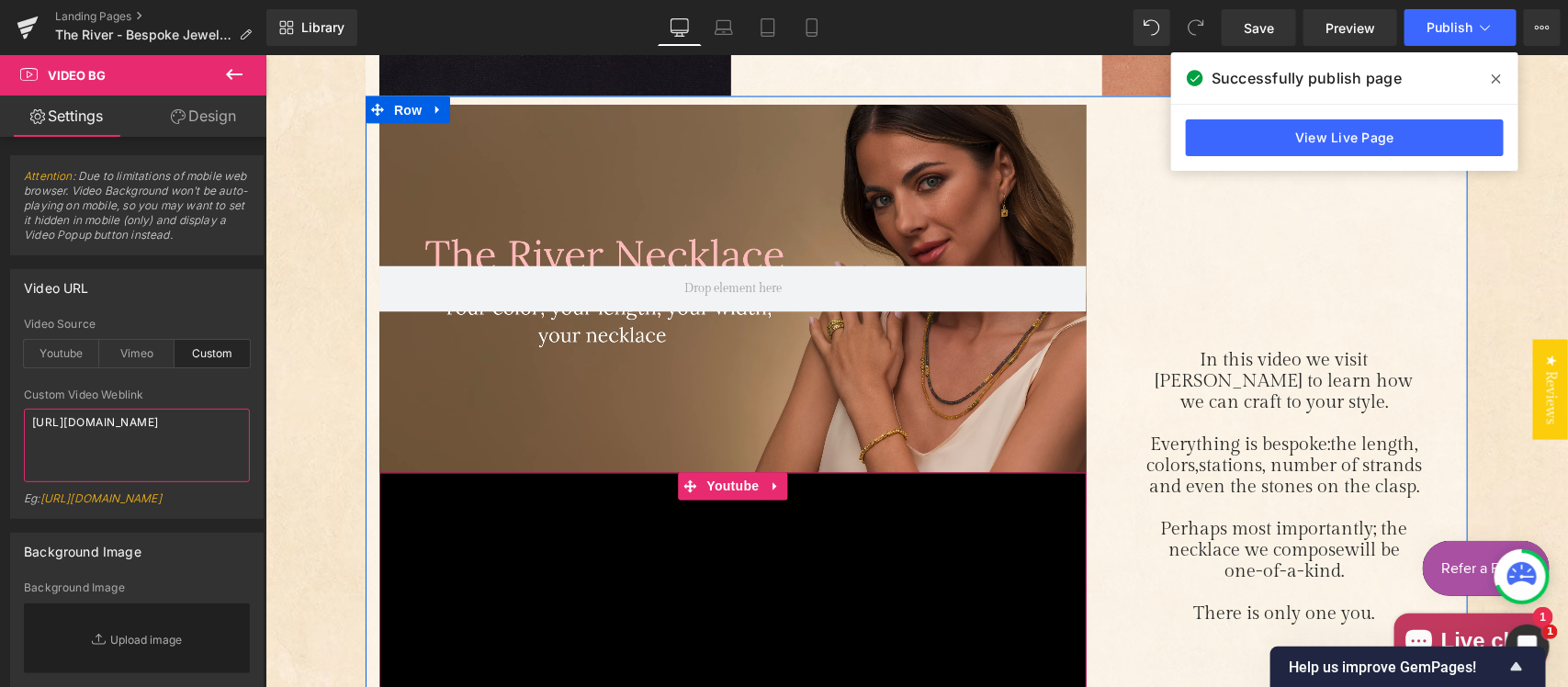
type textarea "https://cdn.shopify.com/videos/c/o/v/1a3ebfc9ab3d4b65baaf7c18ae69495f.mp4"
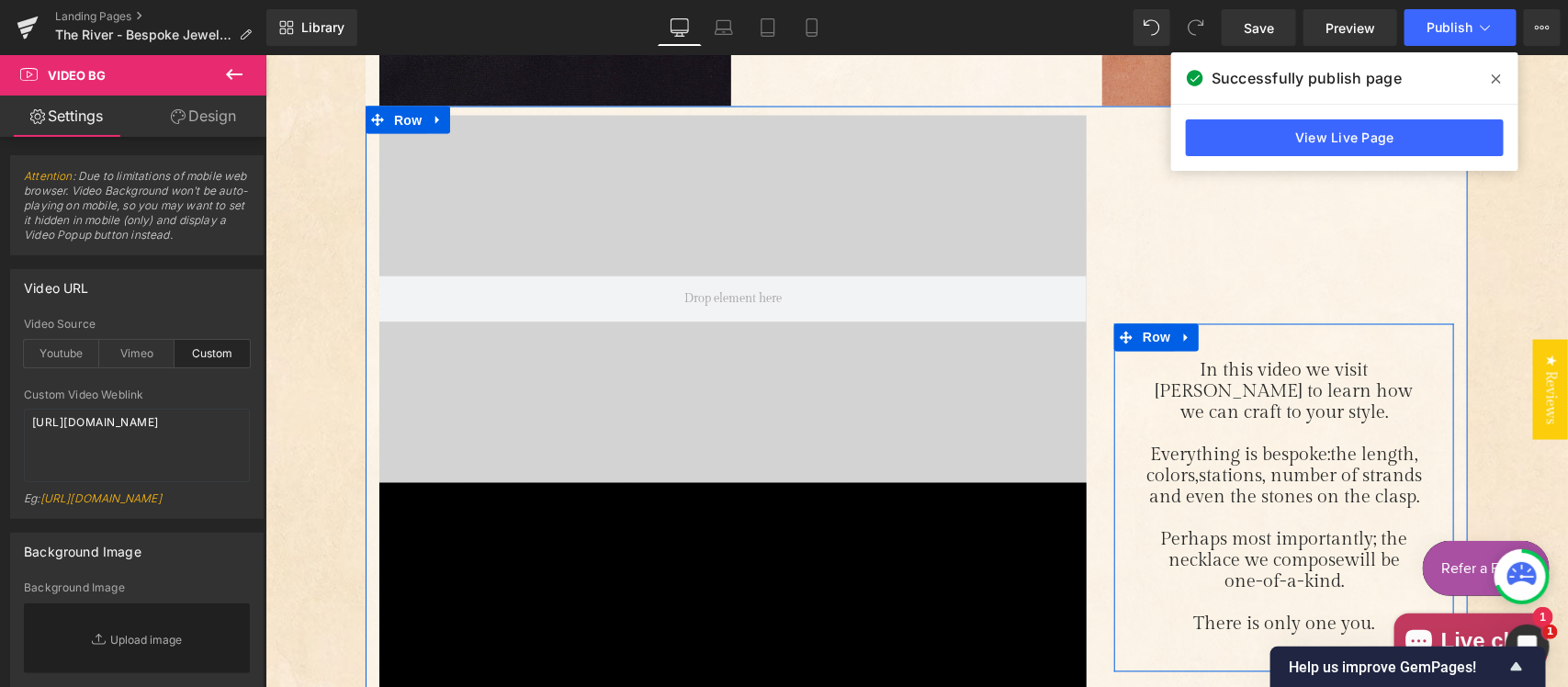
scroll to position [1138, 0]
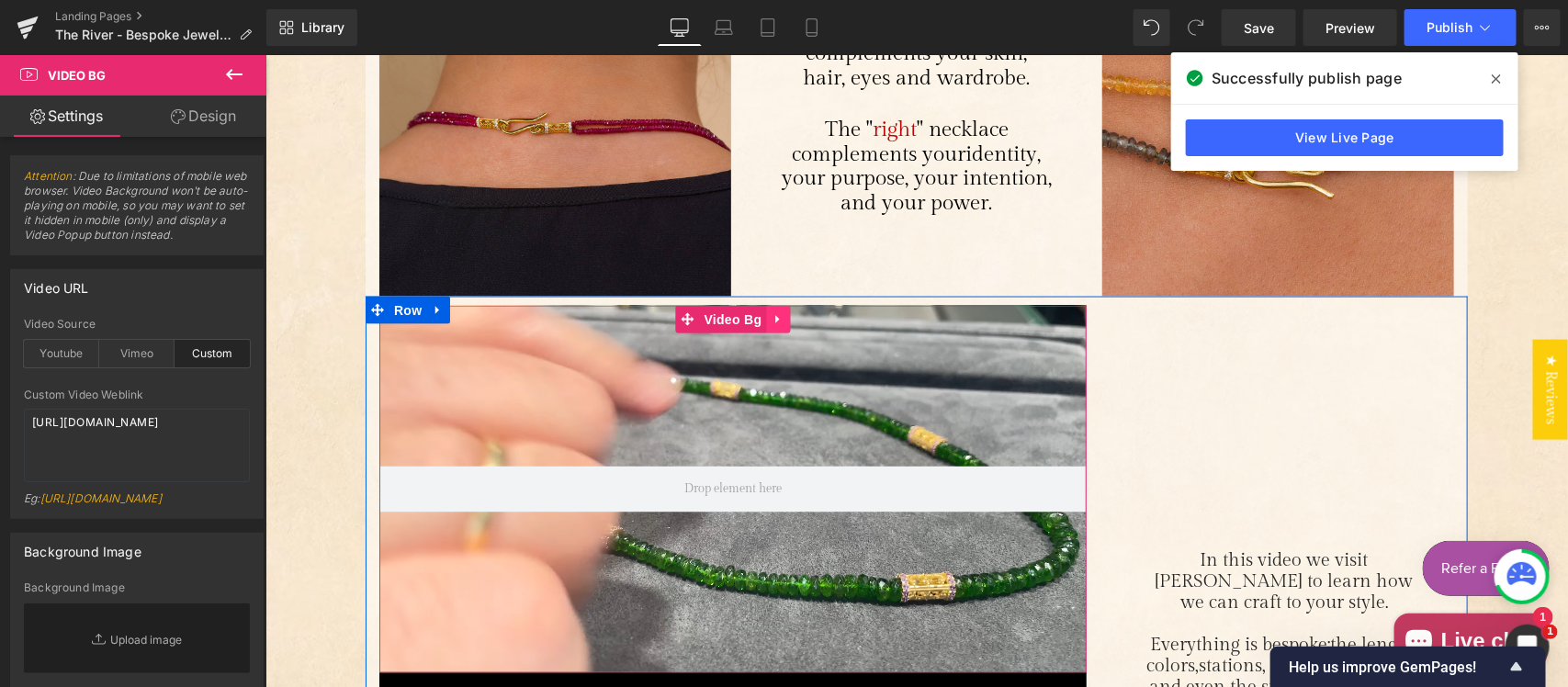
click at [774, 317] on icon "Main content" at bounding box center [776, 319] width 4 height 8
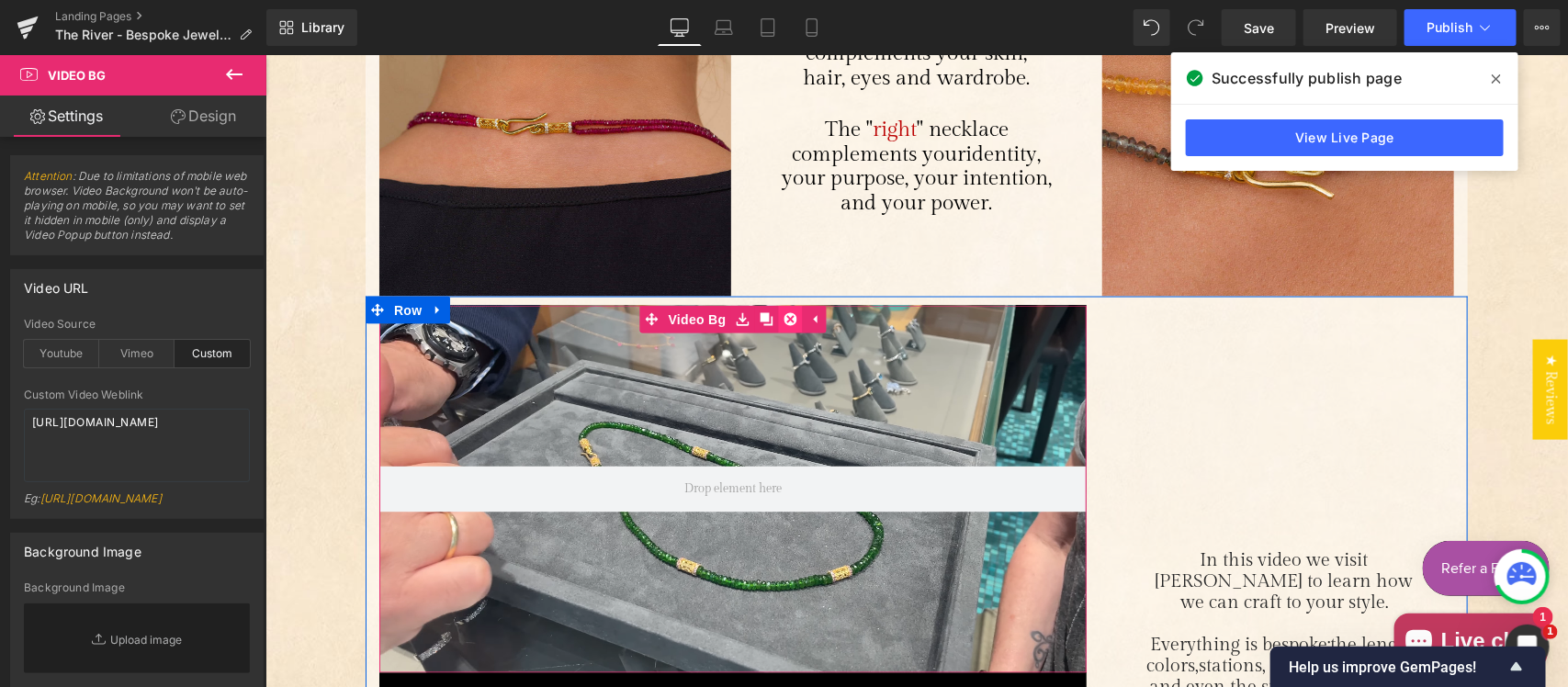
click at [783, 321] on icon "Main content" at bounding box center [789, 319] width 13 height 13
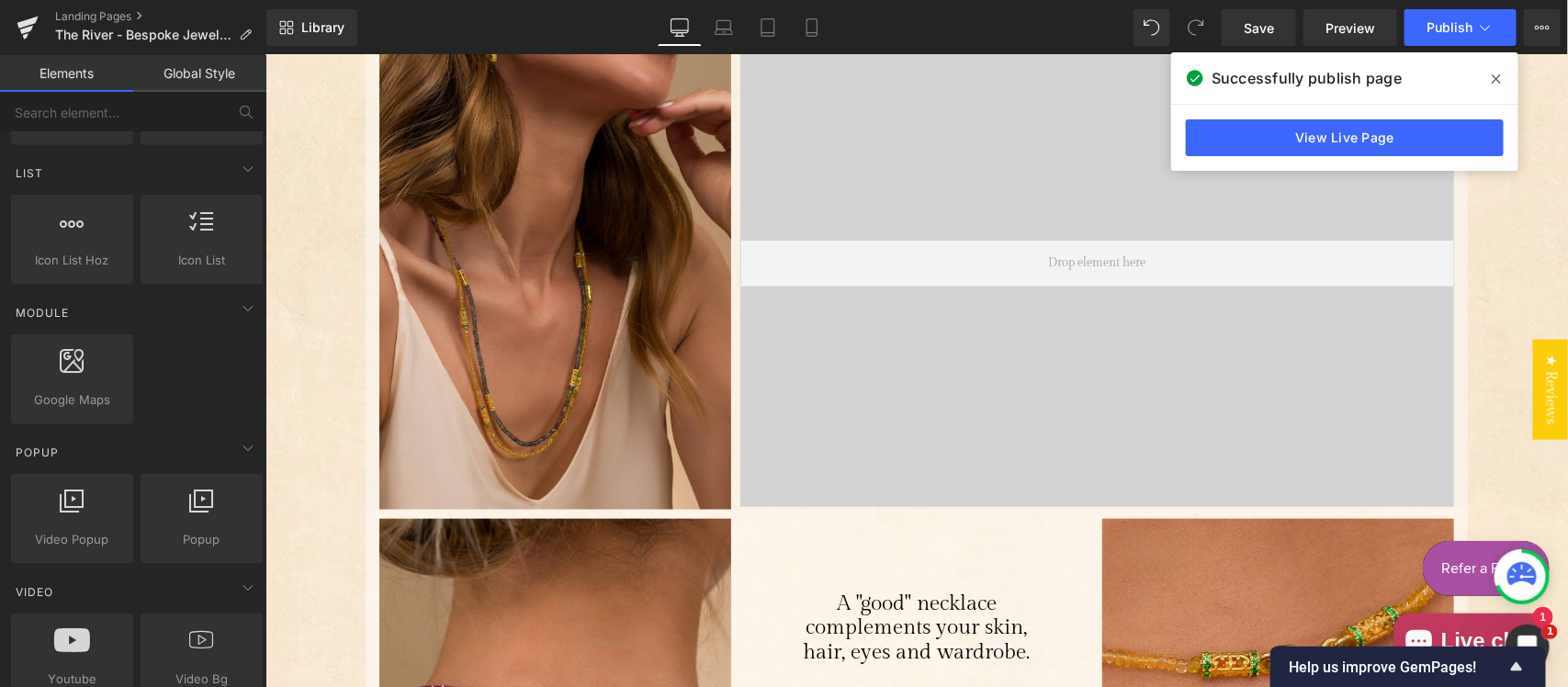
scroll to position [763, 0]
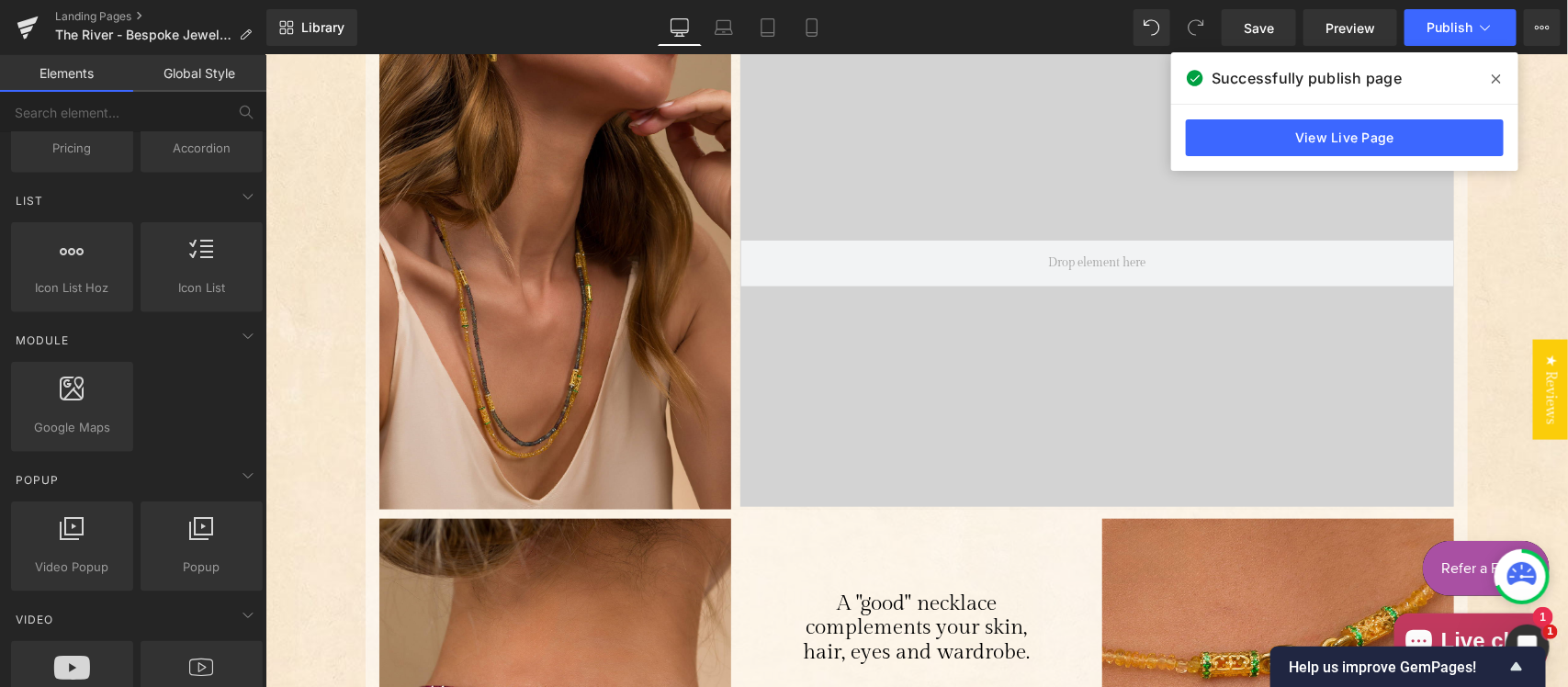
click at [1492, 76] on icon at bounding box center [1496, 79] width 9 height 15
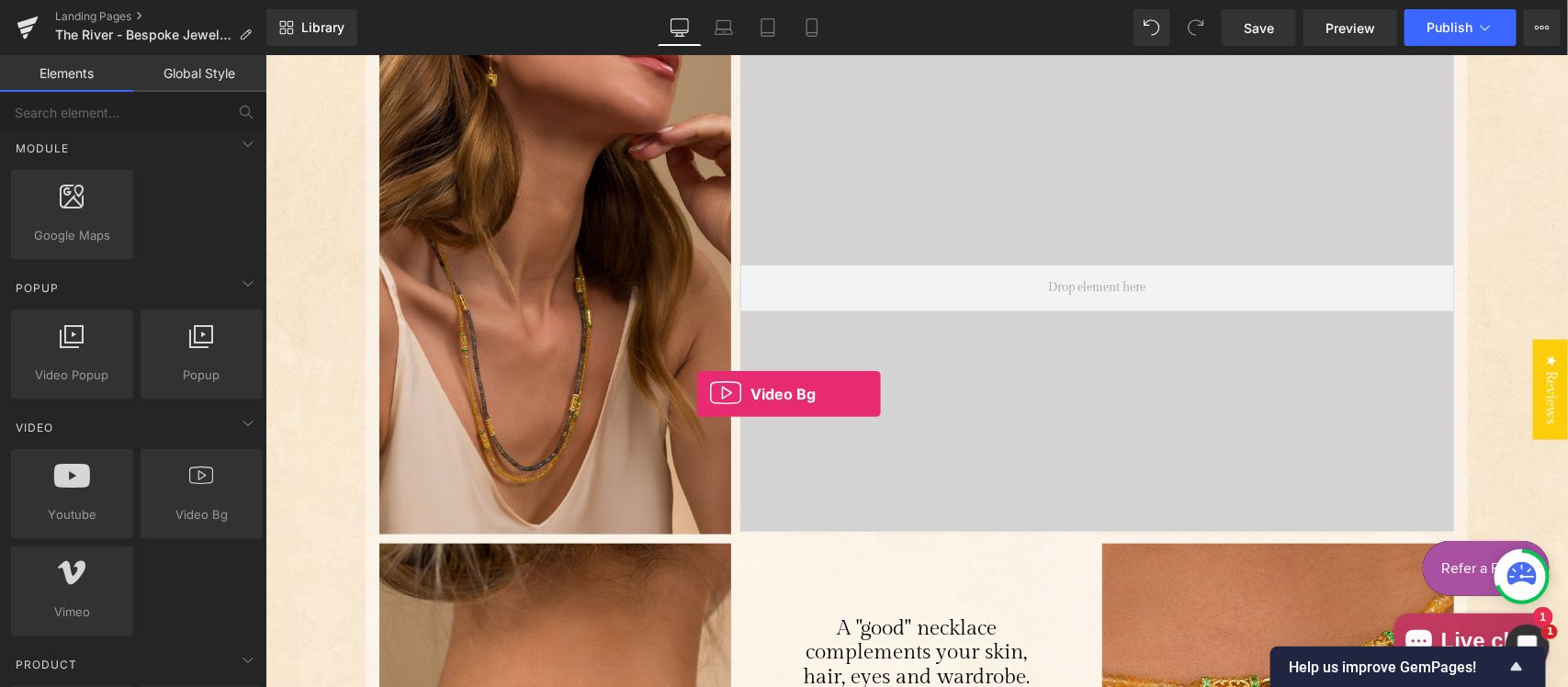
scroll to position [373, 0]
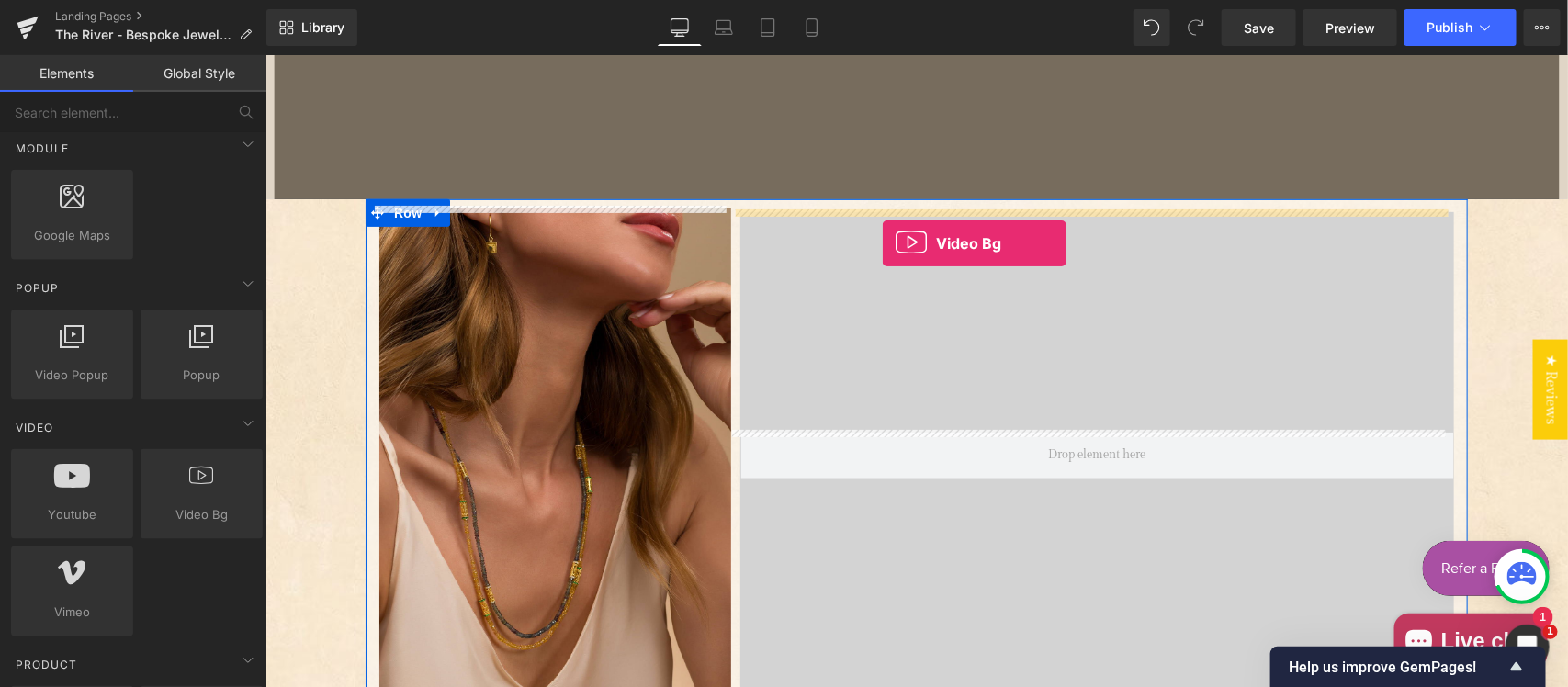
drag, startPoint x: 460, startPoint y: 546, endPoint x: 881, endPoint y: 242, distance: 519.3
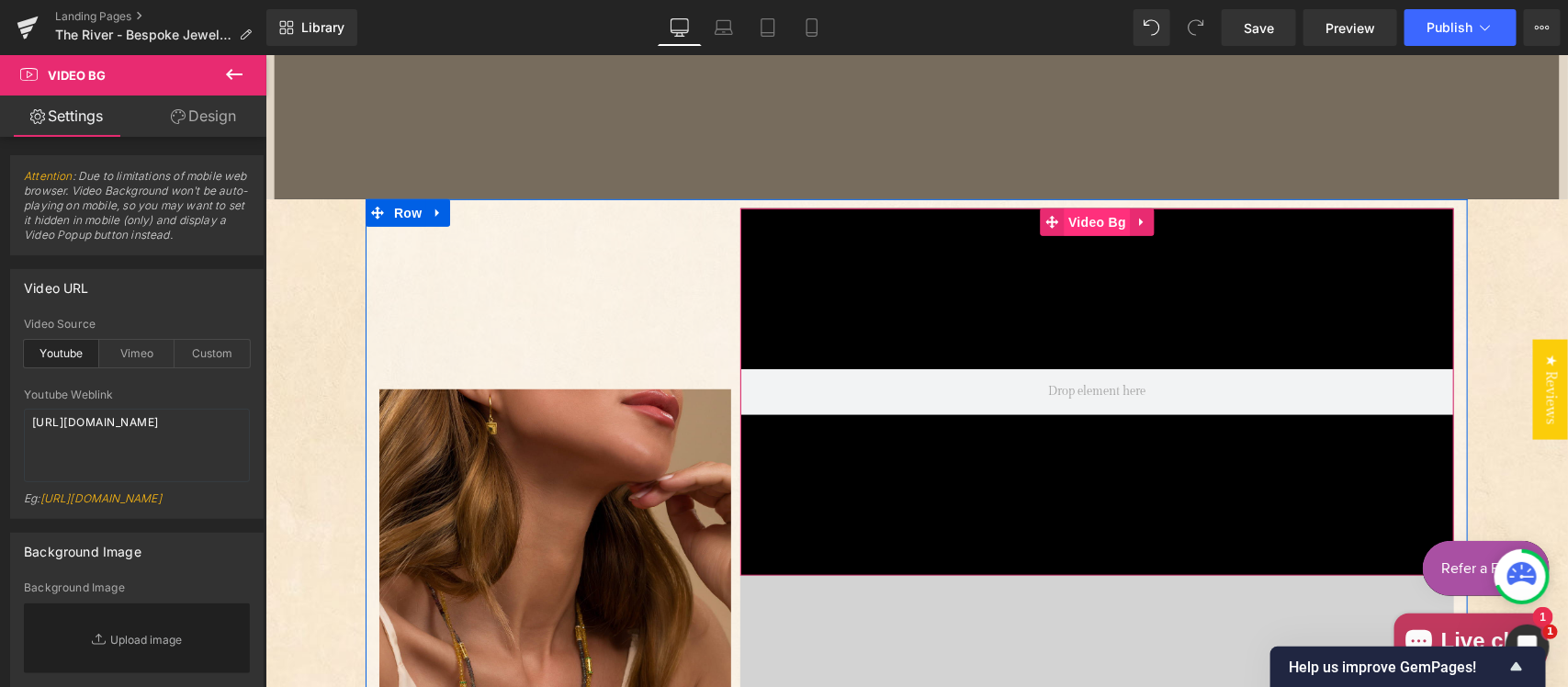
click at [1067, 208] on span "Video Bg" at bounding box center [1096, 222] width 67 height 28
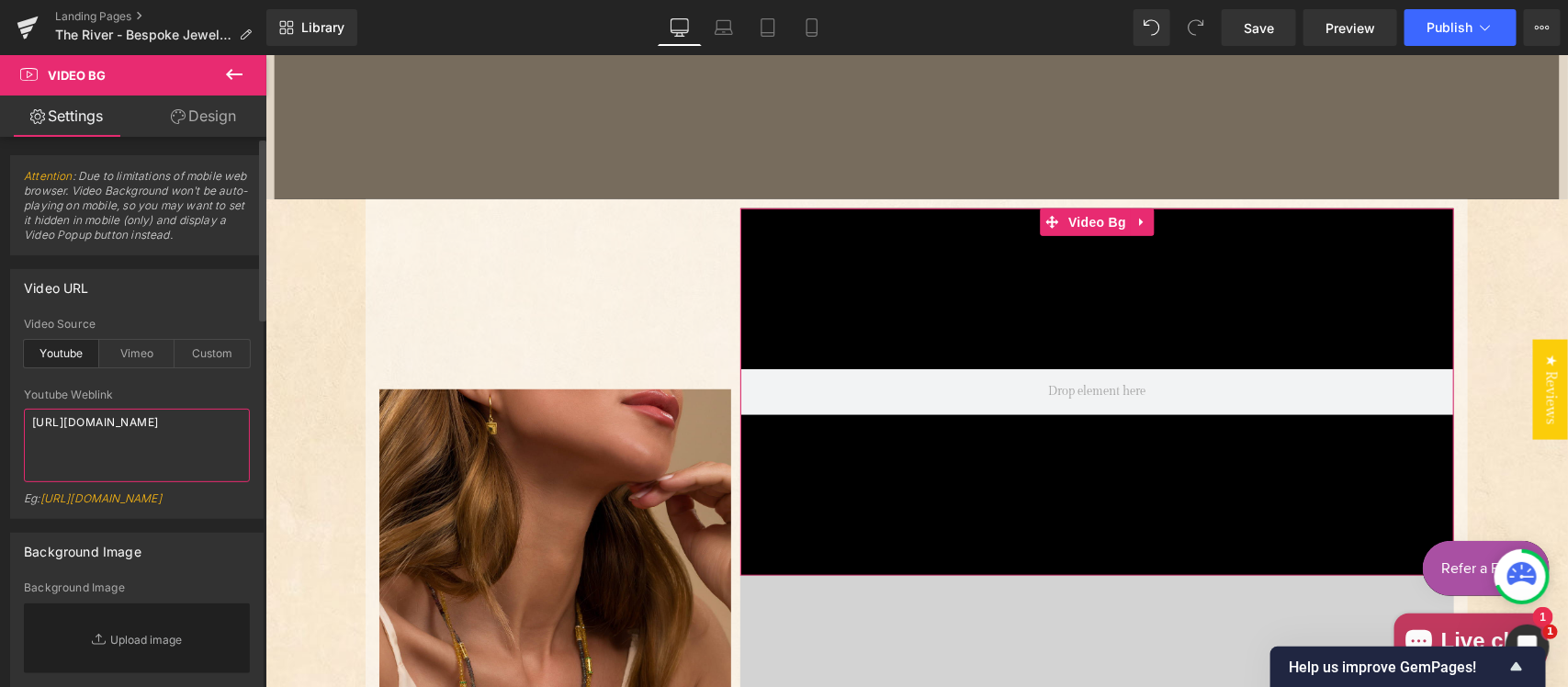
click at [131, 429] on textarea "https://www.youtube.com/watch?v=O_HMoyaixkw" at bounding box center [137, 445] width 226 height 74
paste textarea "jJHftHbimGg"
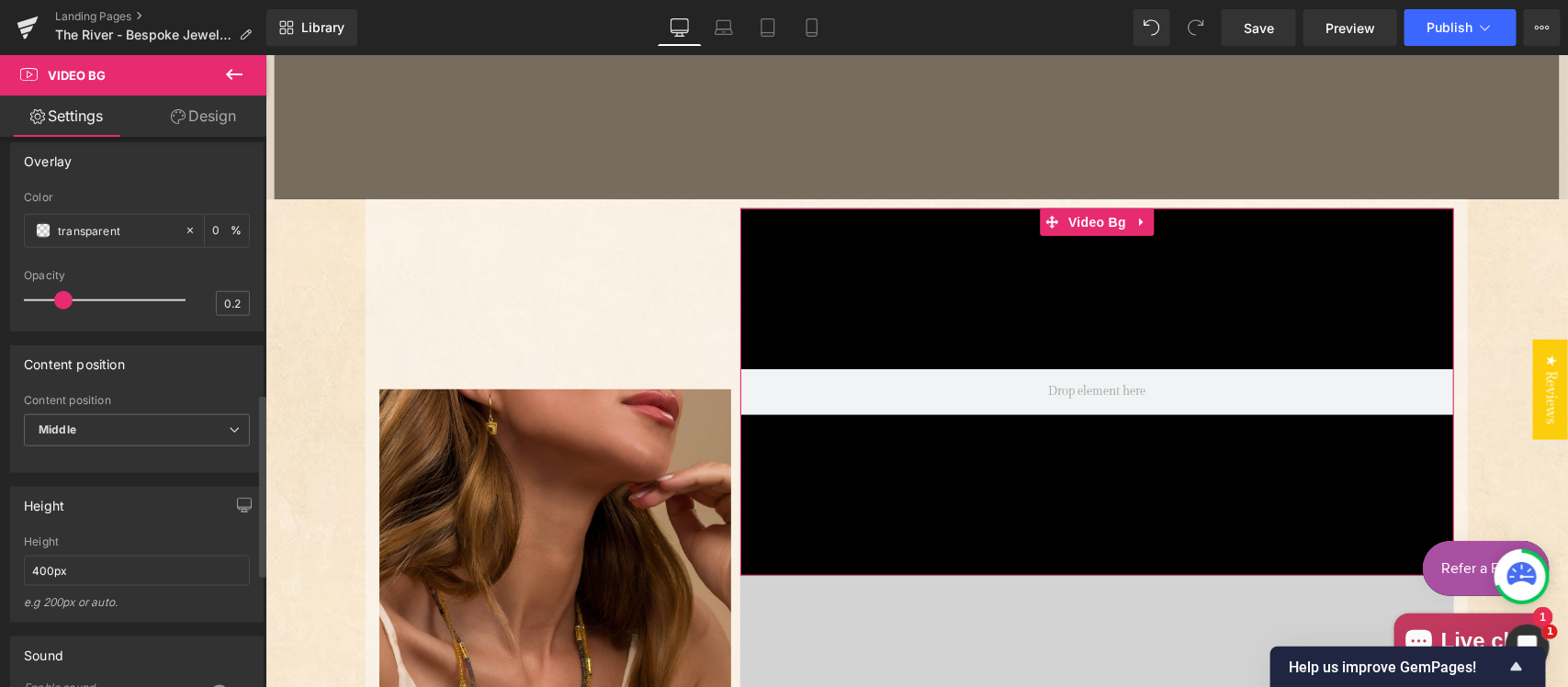
scroll to position [955, 0]
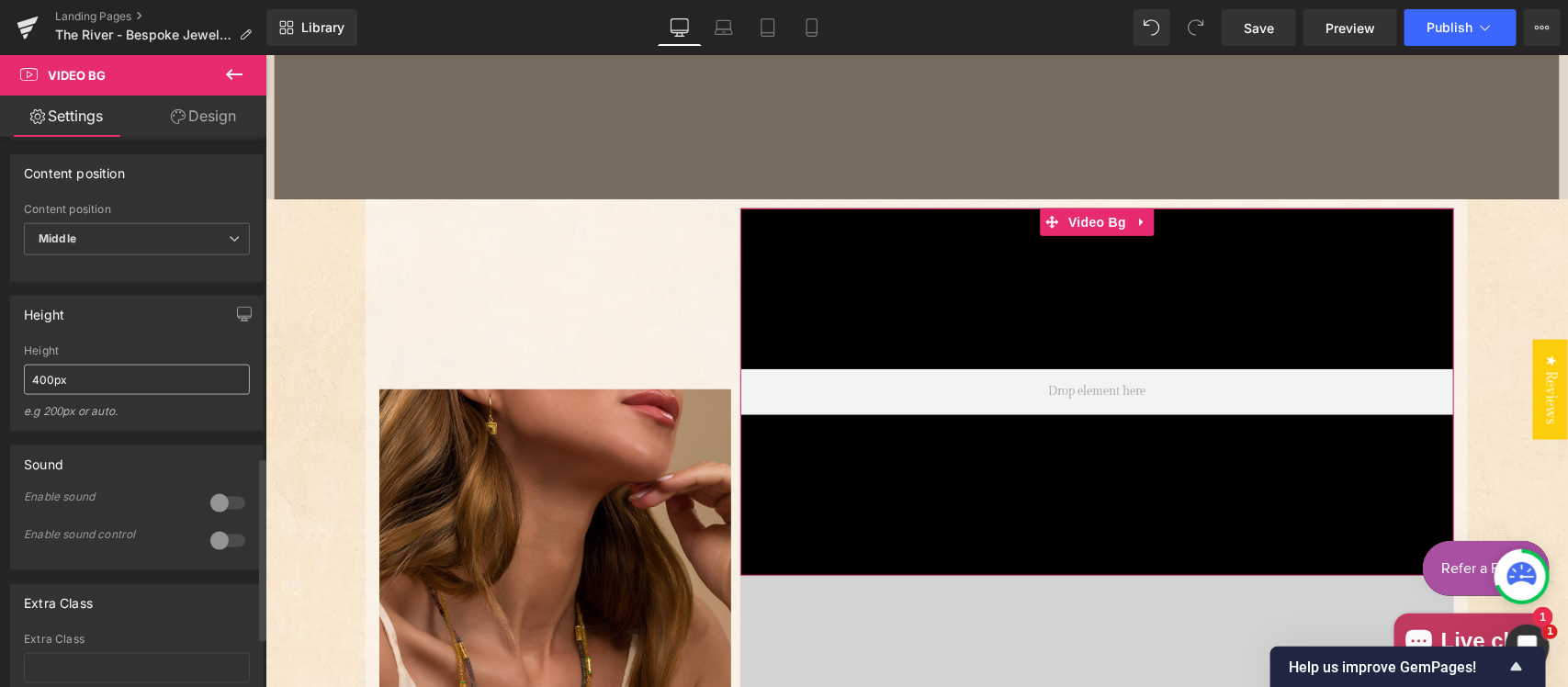
type textarea "https://www.youtube.com/watch?v=jJHftHbimGg"
drag, startPoint x: 44, startPoint y: 394, endPoint x: 7, endPoint y: 392, distance: 37.1
click at [7, 392] on div "Height 400px Height 400px e.g 200px or auto. 400px Height 400px e.g 200px or au…" at bounding box center [137, 356] width 274 height 150
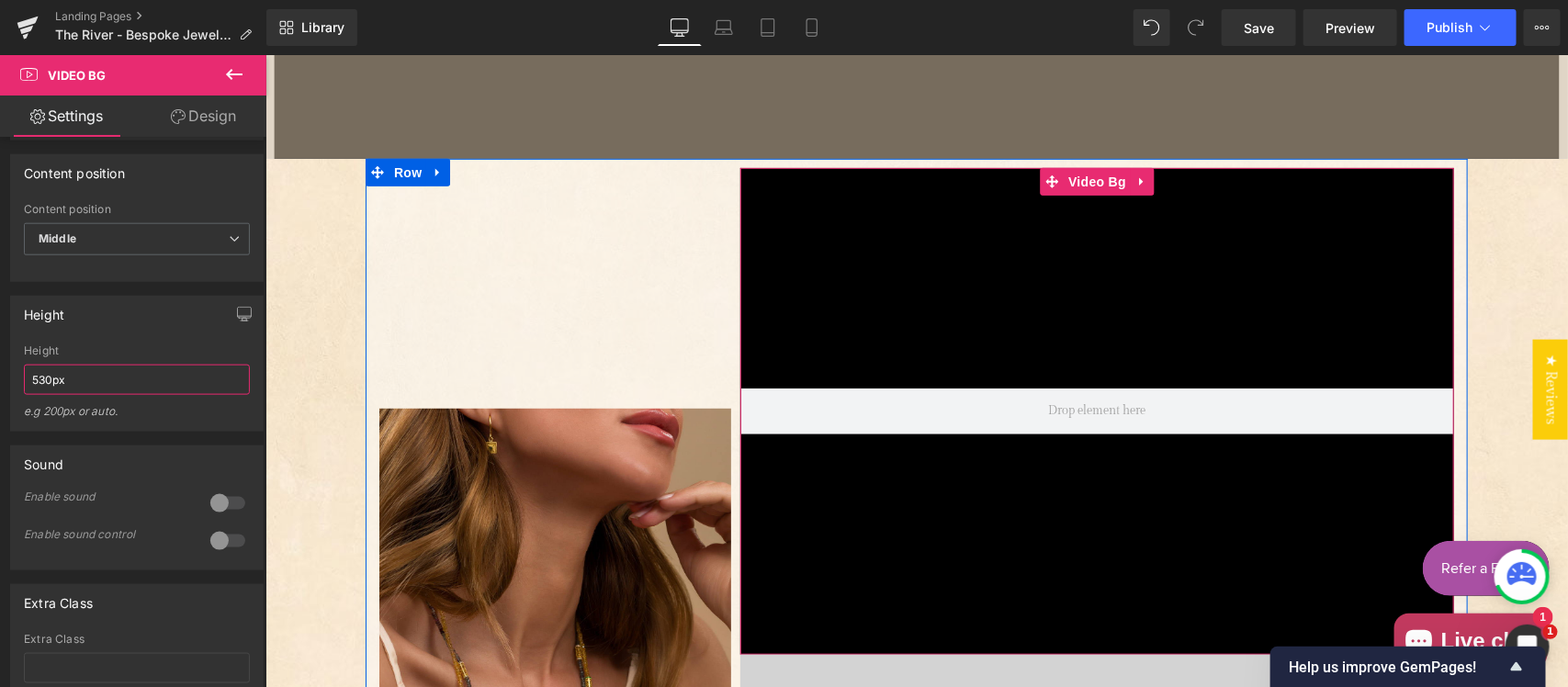
scroll to position [373, 0]
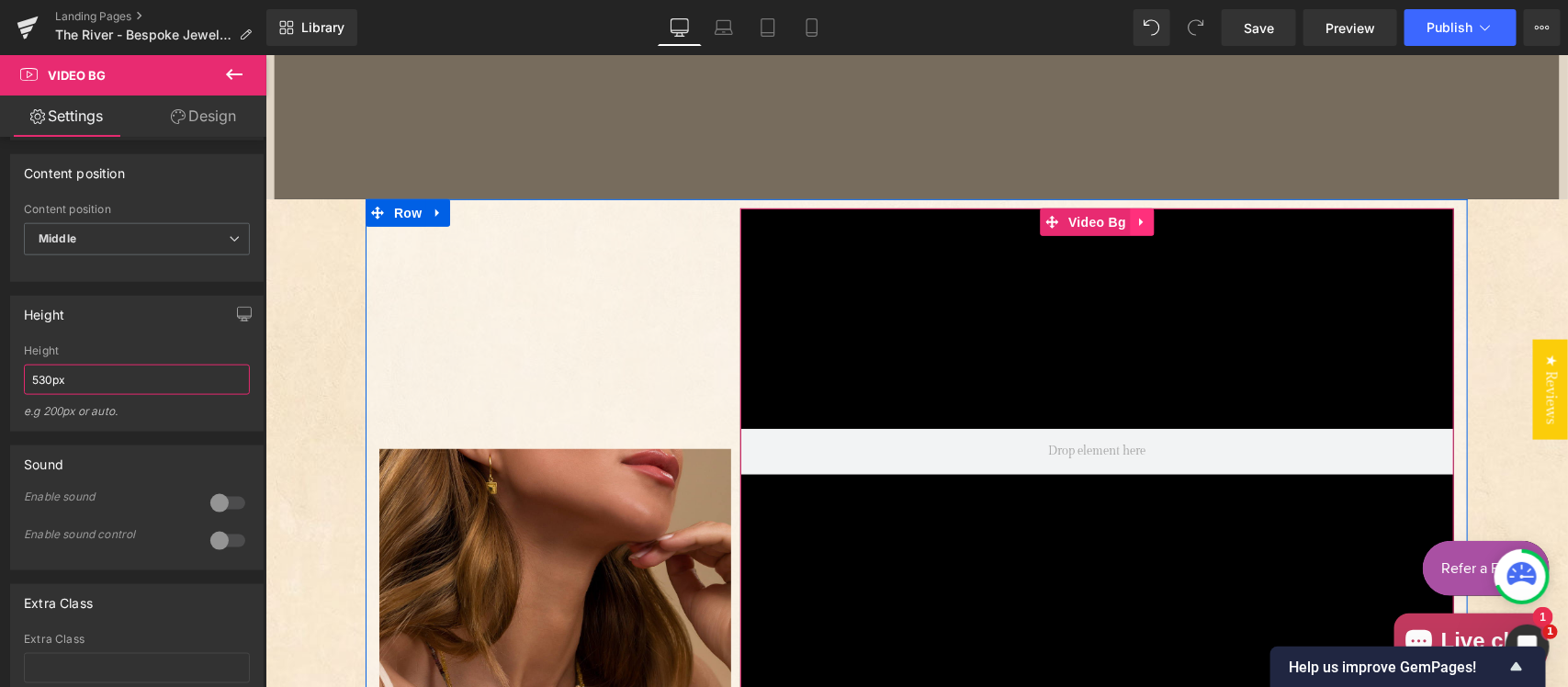
type input "530px"
click at [1139, 219] on link "Main content" at bounding box center [1142, 222] width 24 height 28
click at [1156, 221] on link "Main content" at bounding box center [1154, 222] width 24 height 28
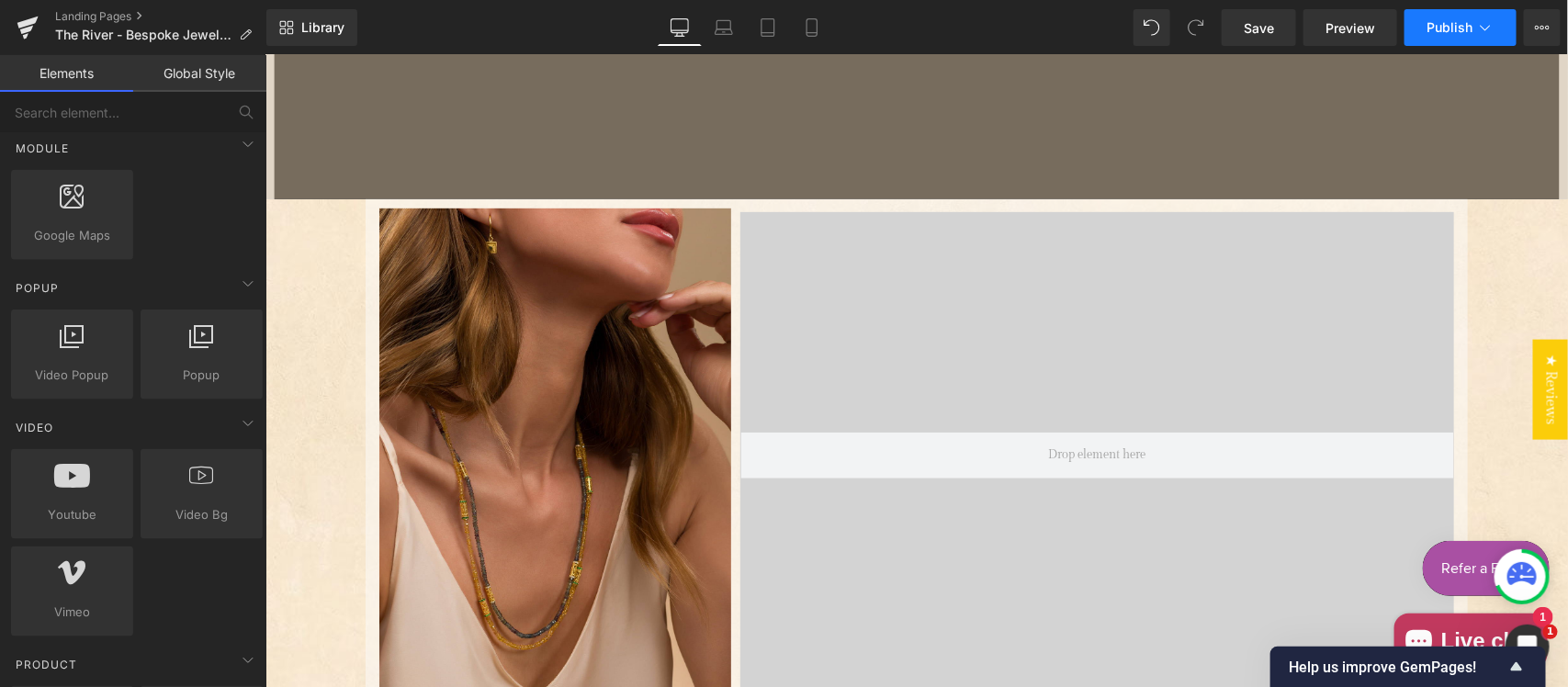
click at [1477, 32] on icon at bounding box center [1485, 28] width 19 height 19
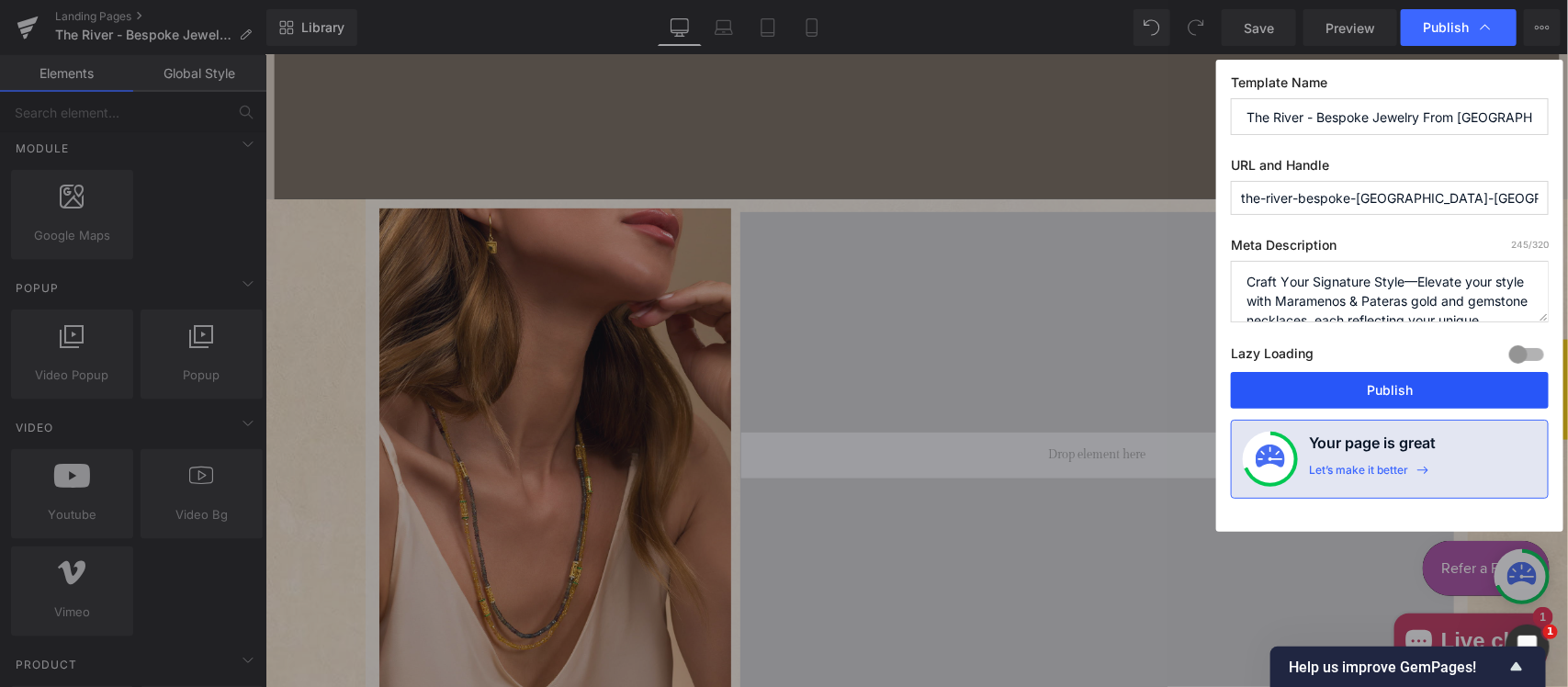
drag, startPoint x: 1347, startPoint y: 391, endPoint x: 505, endPoint y: 314, distance: 845.5
click at [1347, 391] on button "Publish" at bounding box center [1389, 390] width 318 height 36
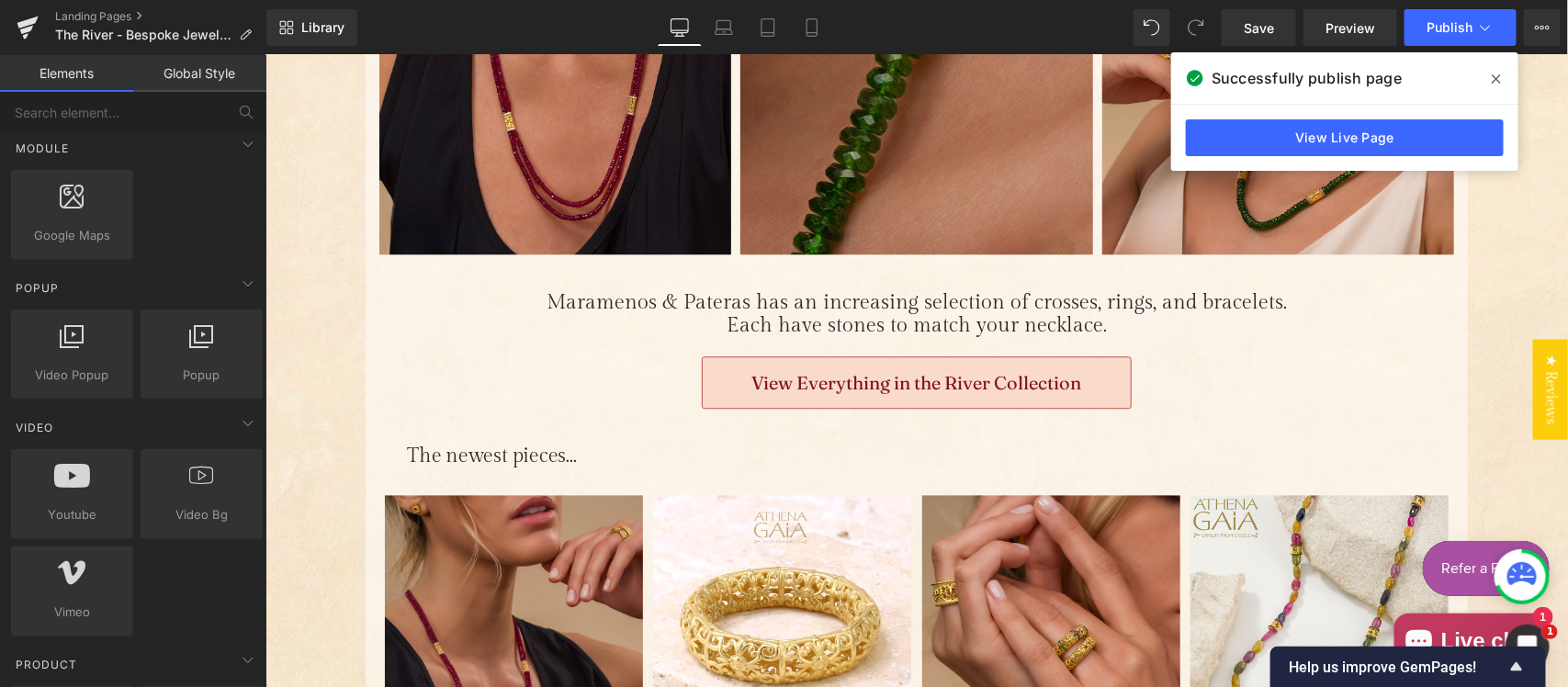
scroll to position [1328, 0]
